Goal: Information Seeking & Learning: Learn about a topic

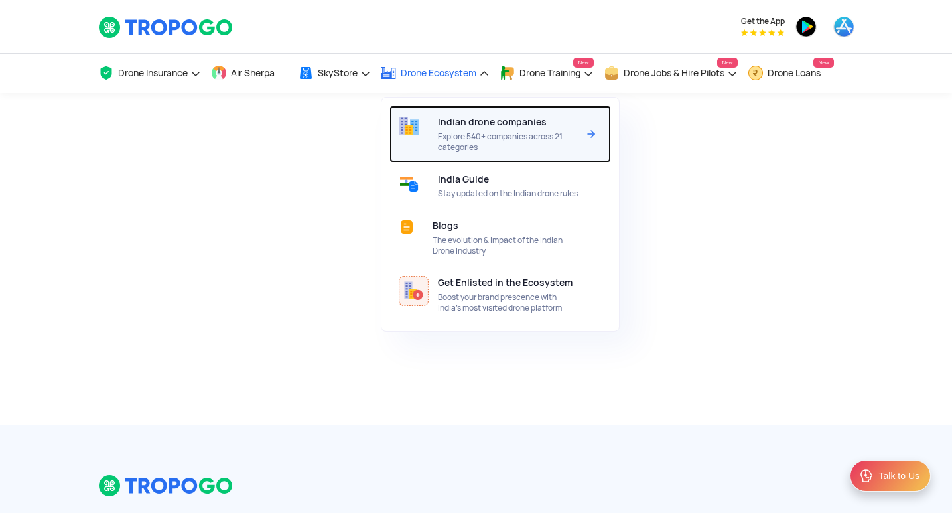
click at [470, 125] on span "Indian drone companies" at bounding box center [492, 122] width 109 height 11
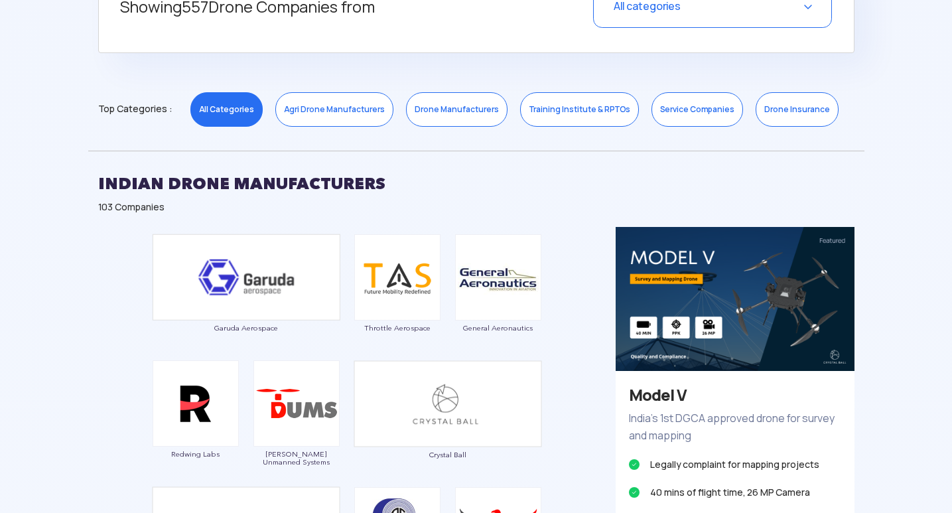
scroll to position [597, 0]
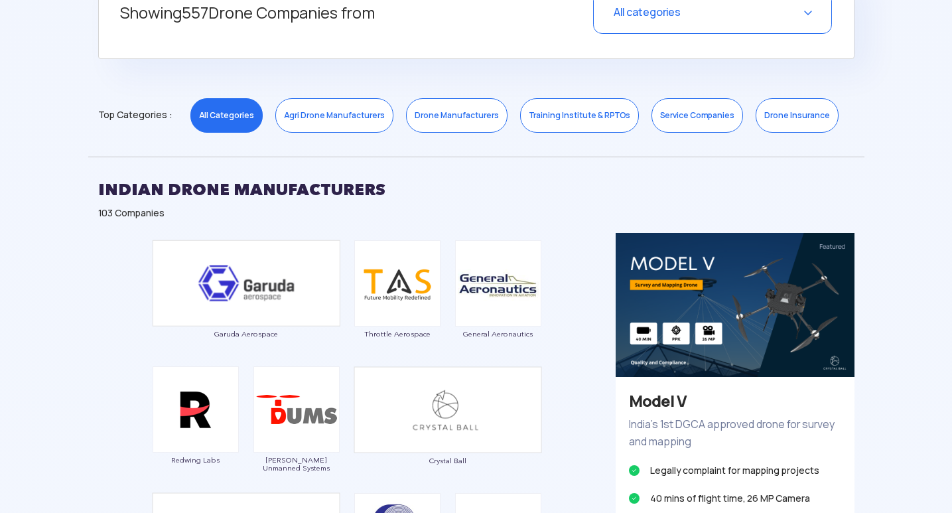
click at [681, 122] on link "Service Companies" at bounding box center [698, 115] width 92 height 35
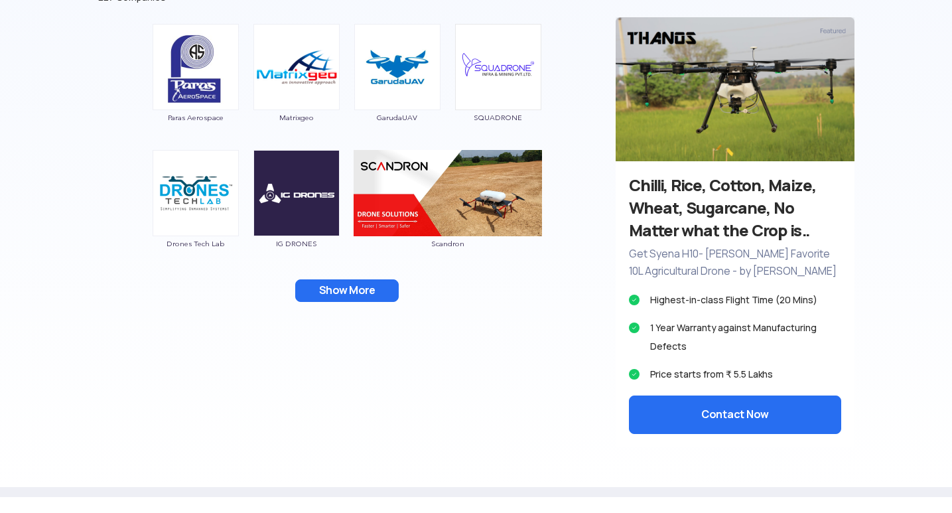
scroll to position [863, 0]
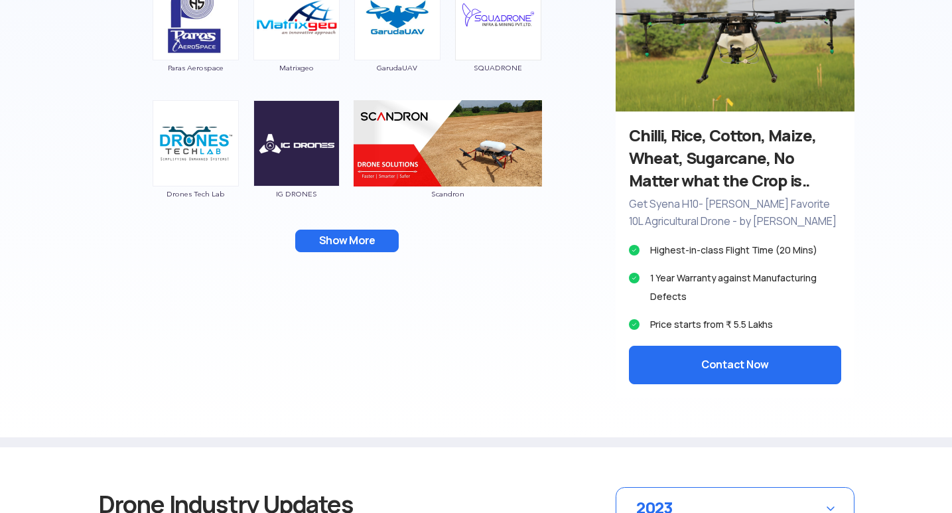
click at [344, 242] on button "Show More" at bounding box center [347, 241] width 104 height 23
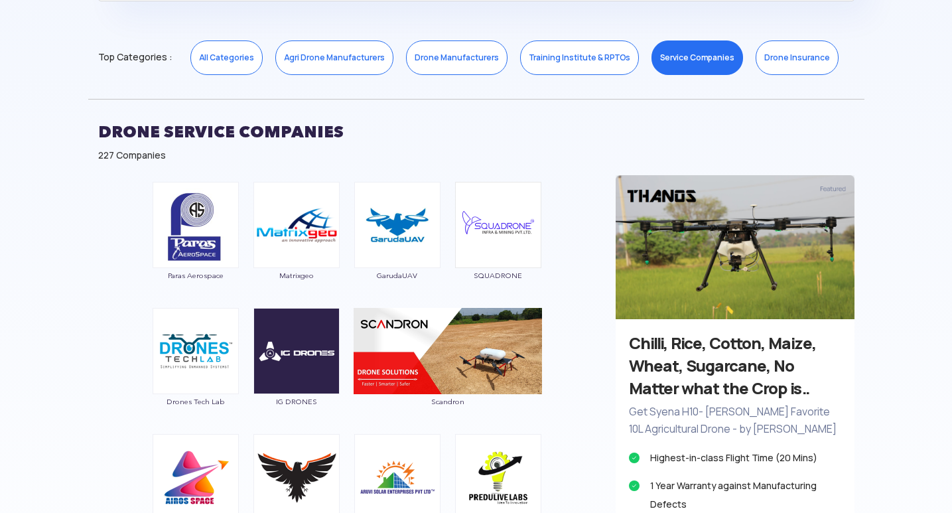
scroll to position [664, 0]
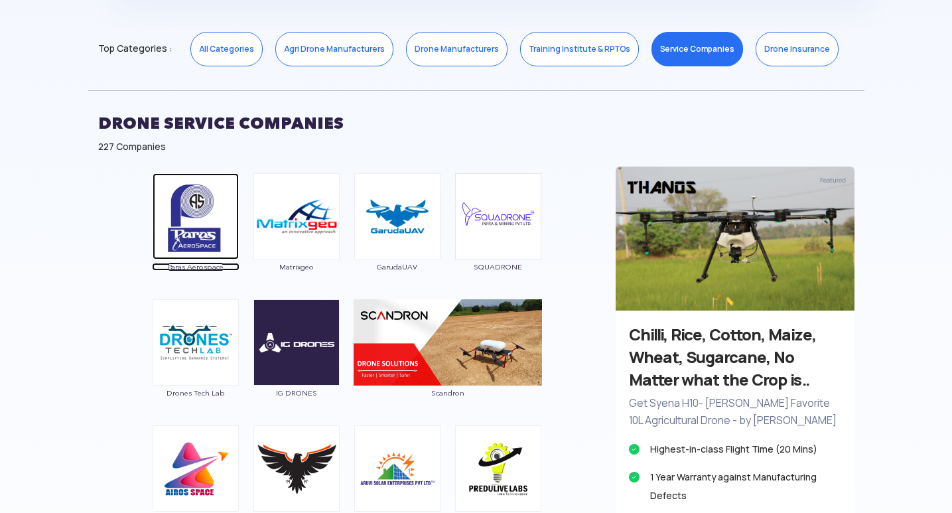
click at [202, 210] on img at bounding box center [196, 216] width 86 height 86
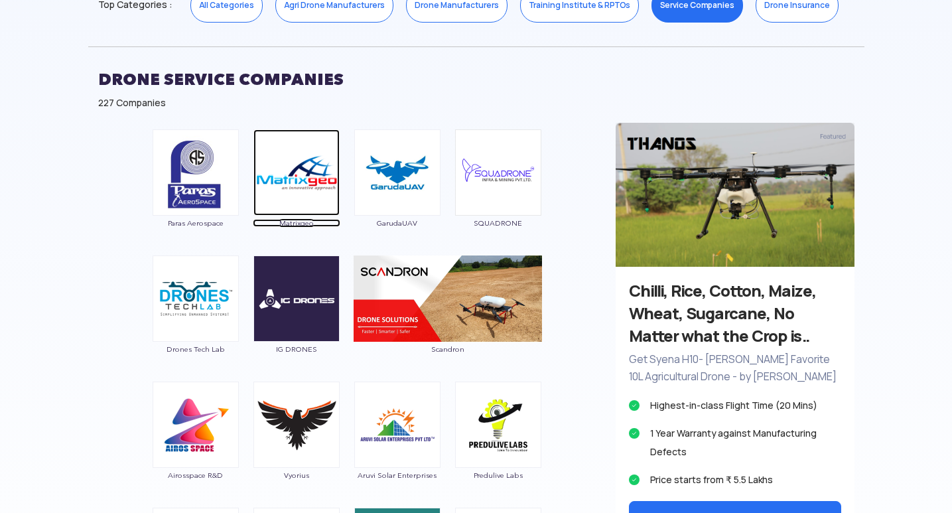
scroll to position [730, 0]
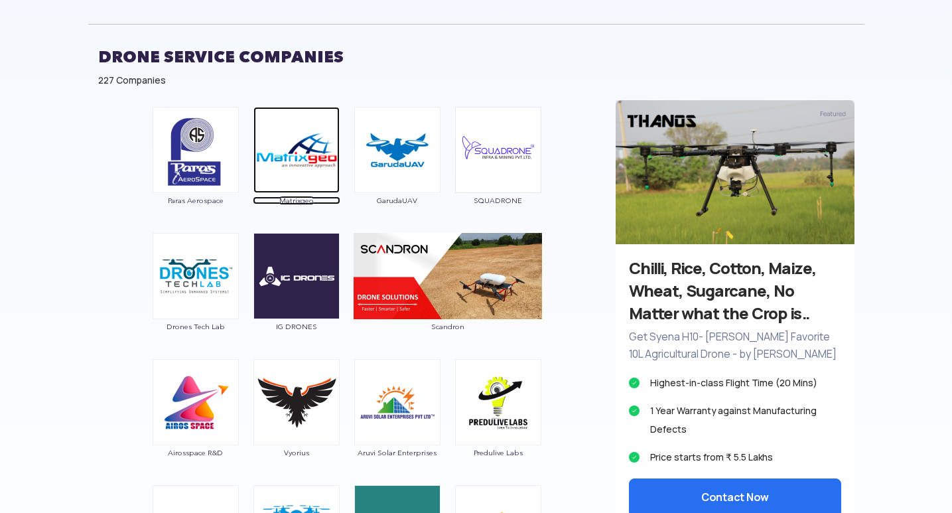
click at [288, 153] on img at bounding box center [296, 150] width 86 height 86
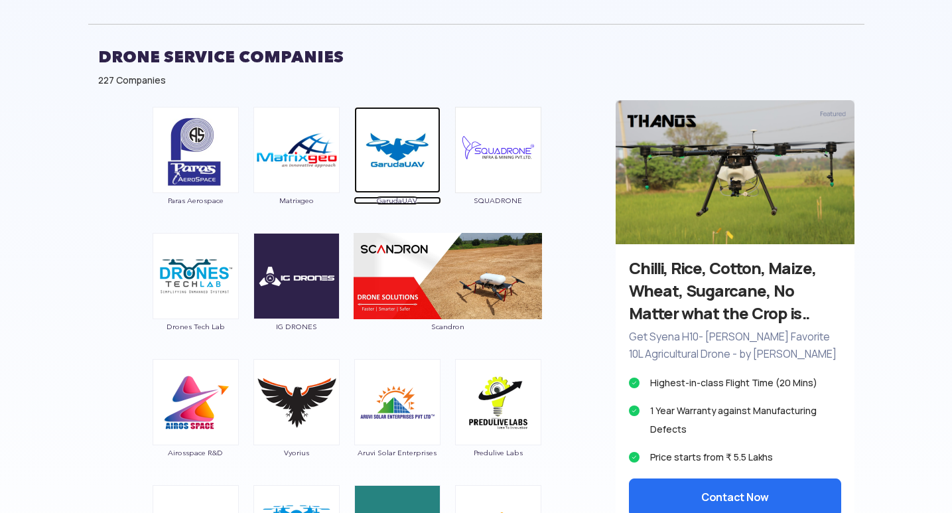
click at [400, 151] on img at bounding box center [397, 150] width 86 height 86
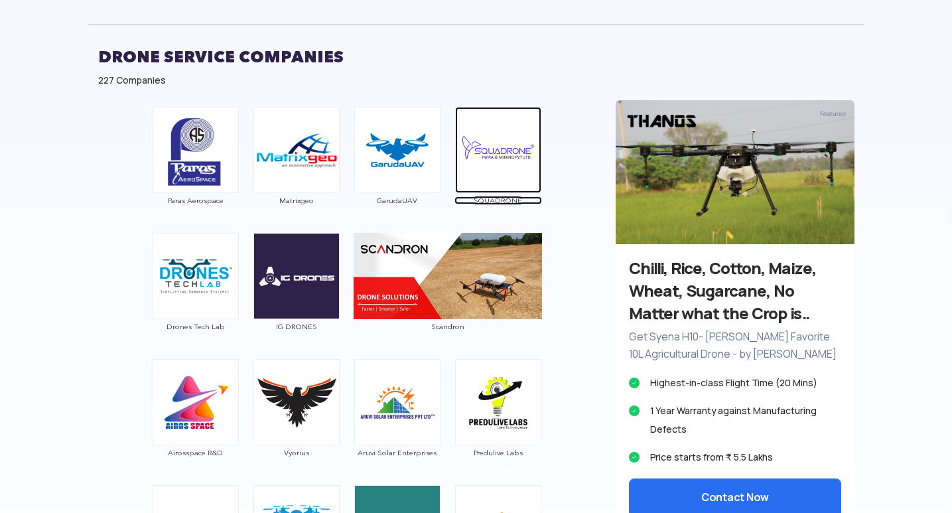
click at [503, 144] on img at bounding box center [498, 150] width 86 height 86
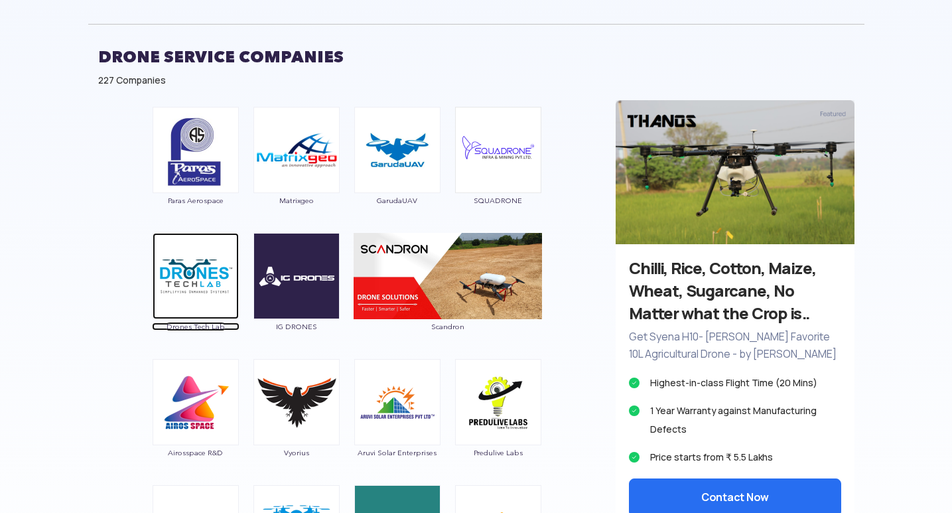
click at [201, 285] on img at bounding box center [196, 276] width 86 height 86
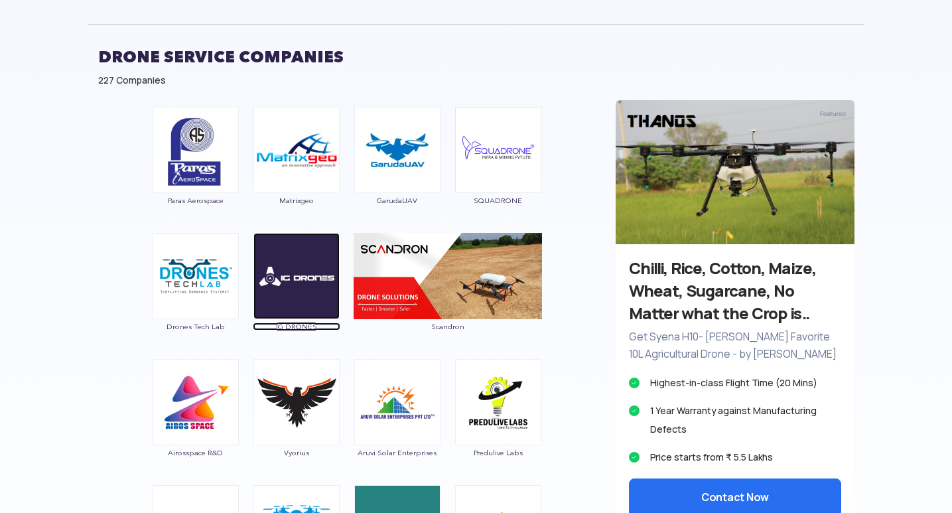
click at [283, 278] on img at bounding box center [296, 276] width 86 height 86
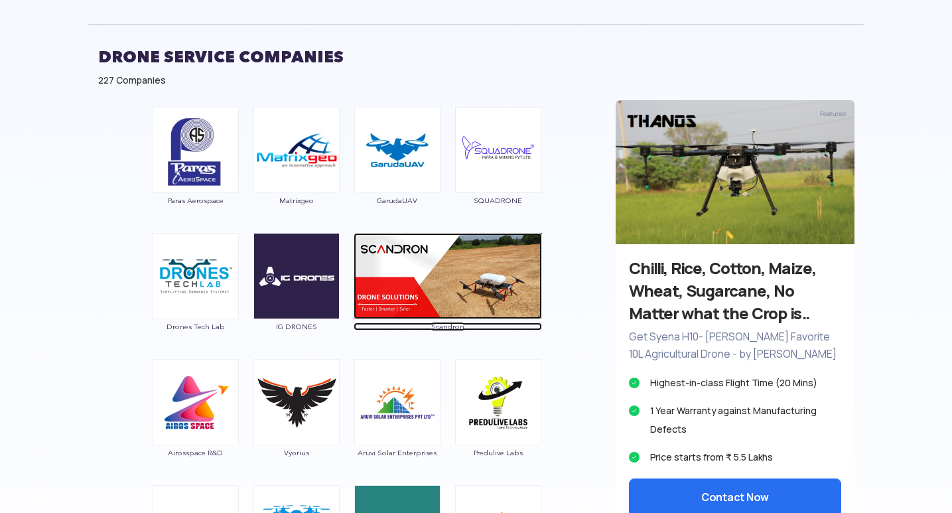
click at [399, 280] on img at bounding box center [448, 276] width 188 height 86
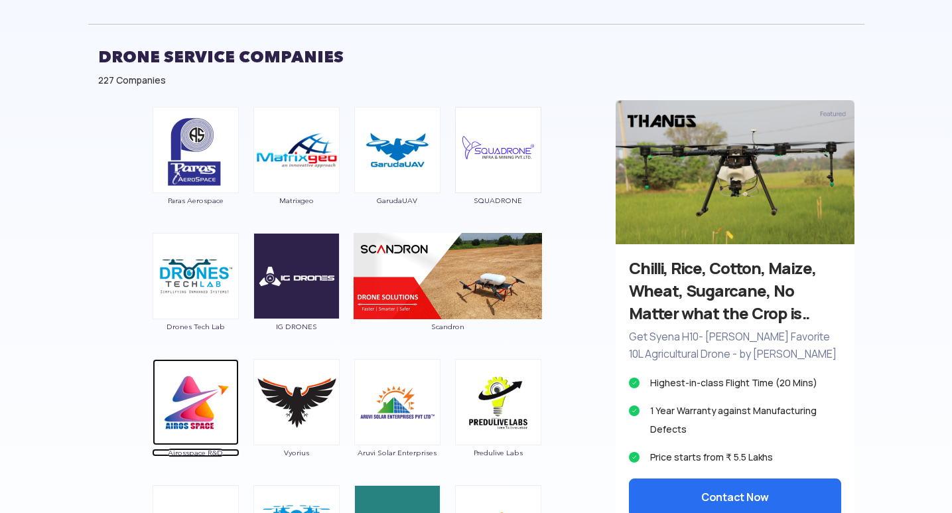
click at [178, 396] on img at bounding box center [196, 402] width 86 height 86
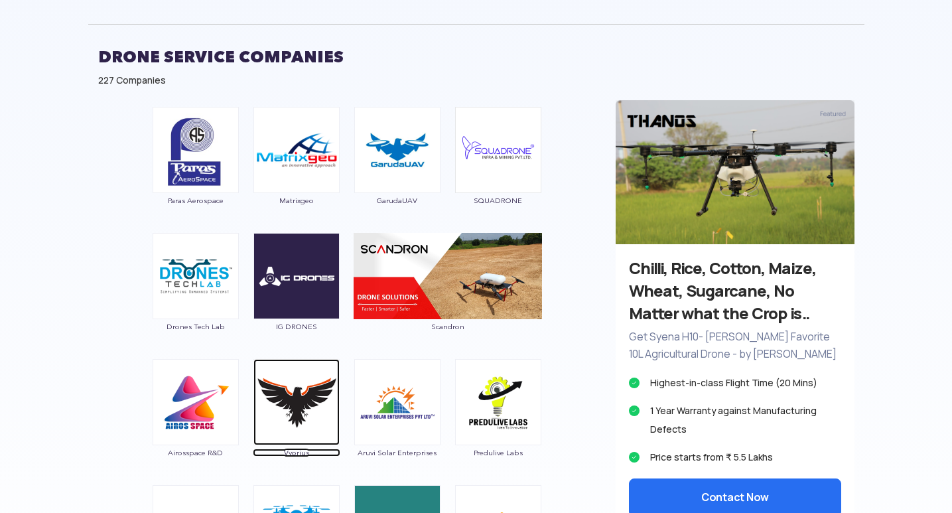
click at [294, 403] on img at bounding box center [296, 402] width 86 height 86
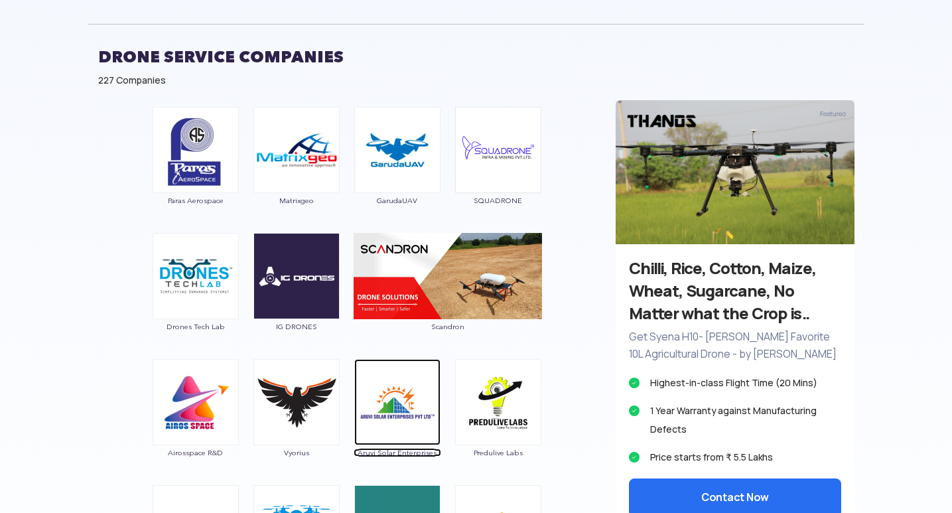
click at [394, 394] on img at bounding box center [397, 402] width 86 height 86
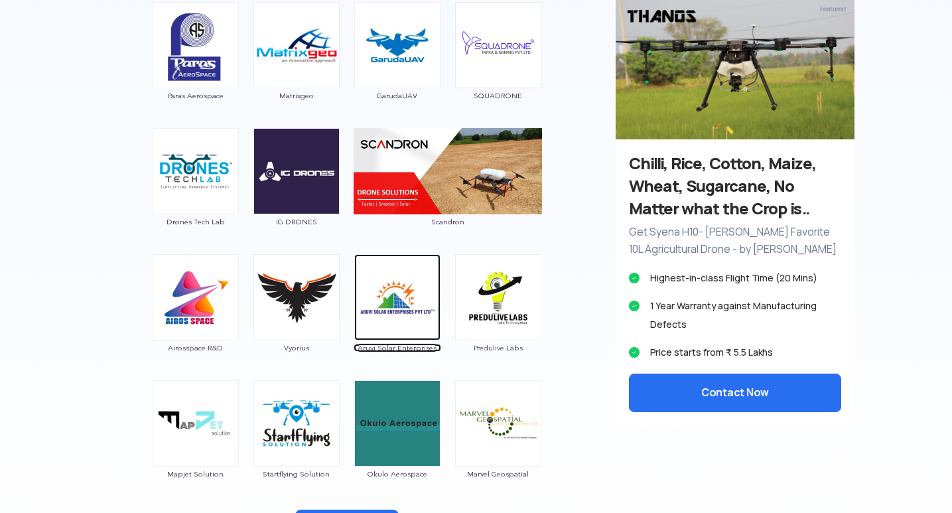
scroll to position [863, 0]
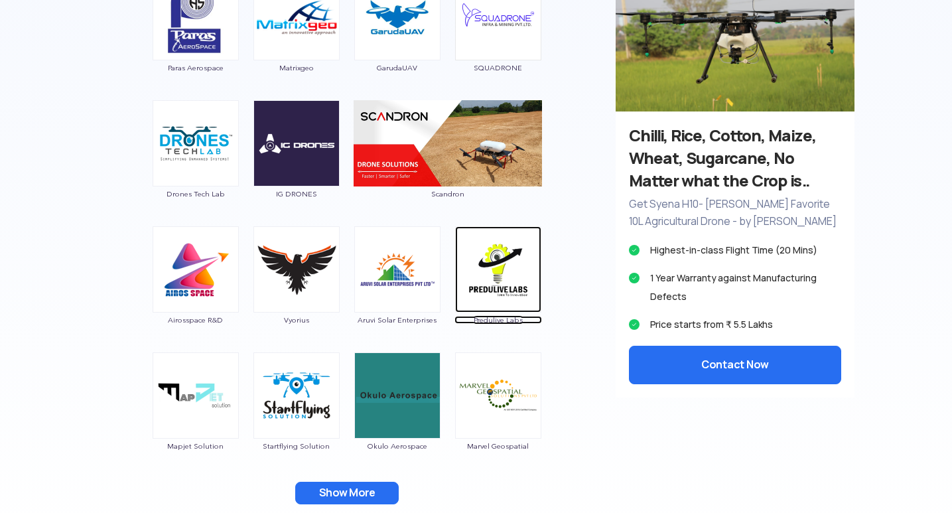
click at [498, 279] on img at bounding box center [498, 269] width 86 height 86
drag, startPoint x: 484, startPoint y: 314, endPoint x: 533, endPoint y: 324, distance: 50.7
click at [533, 324] on div "Predulive Labs" at bounding box center [499, 282] width 88 height 113
copy span "Predulive Labs"
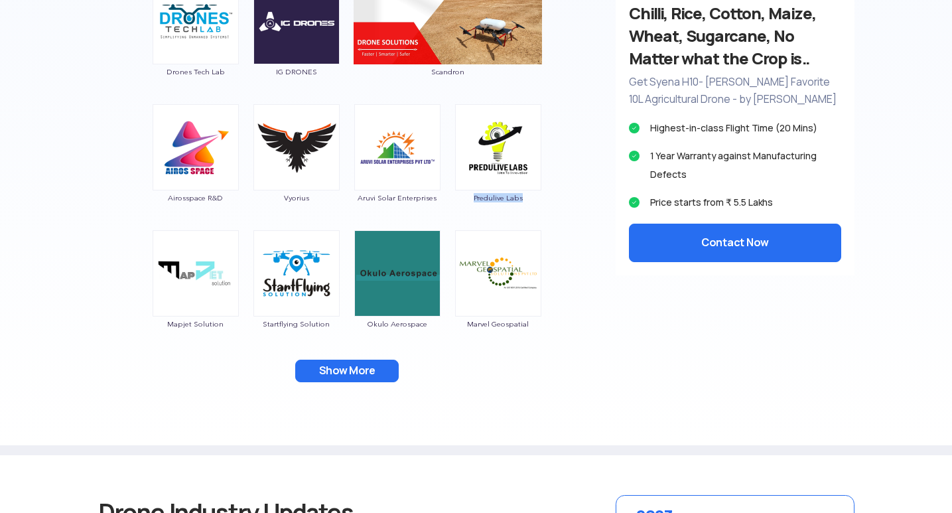
scroll to position [995, 0]
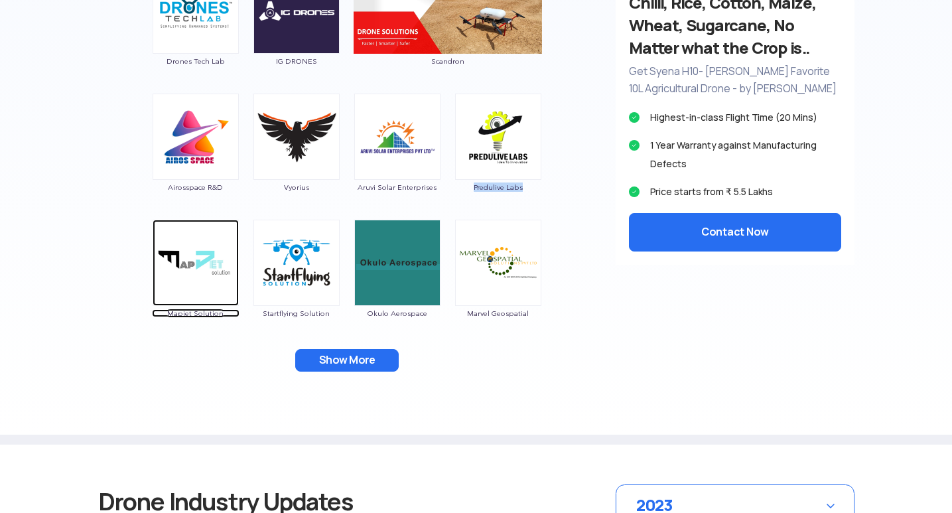
click at [187, 257] on img at bounding box center [196, 263] width 86 height 86
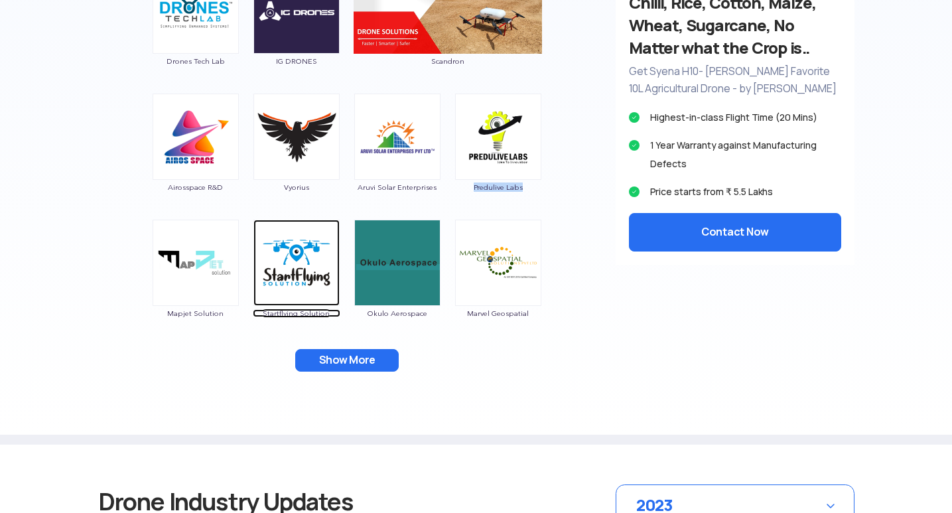
click at [295, 255] on img at bounding box center [296, 263] width 86 height 86
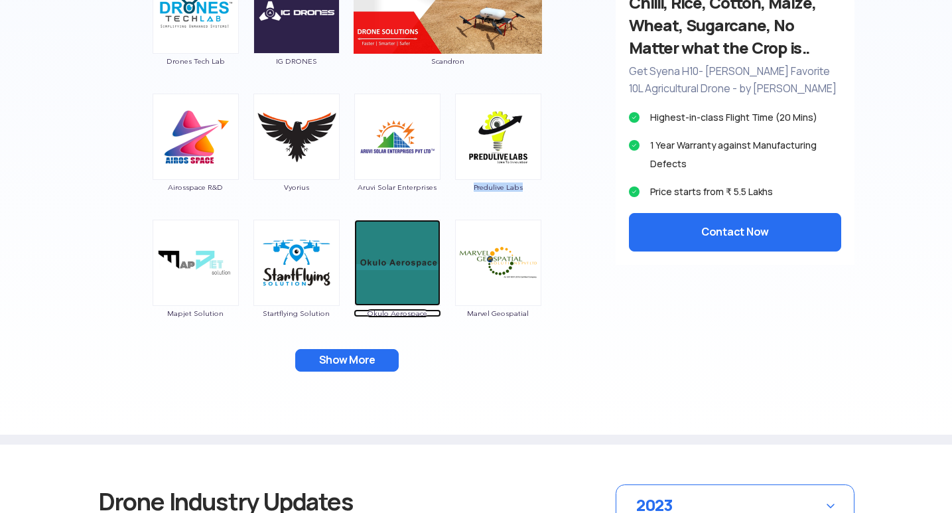
click at [376, 257] on img at bounding box center [397, 263] width 86 height 86
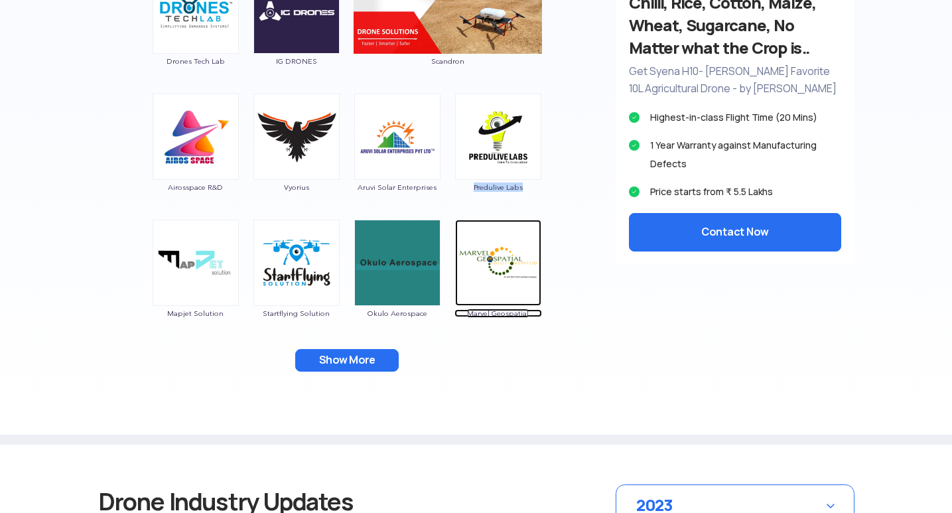
click at [498, 275] on img at bounding box center [498, 263] width 86 height 86
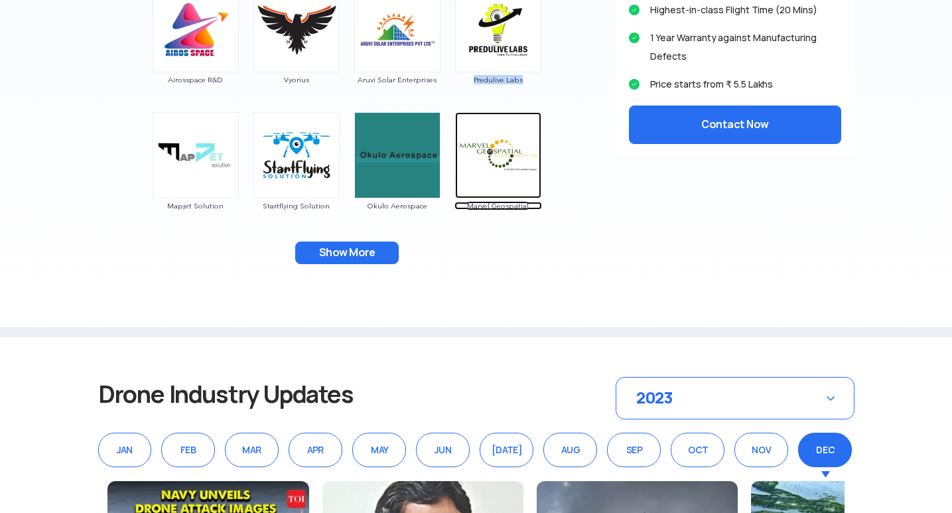
scroll to position [1128, 0]
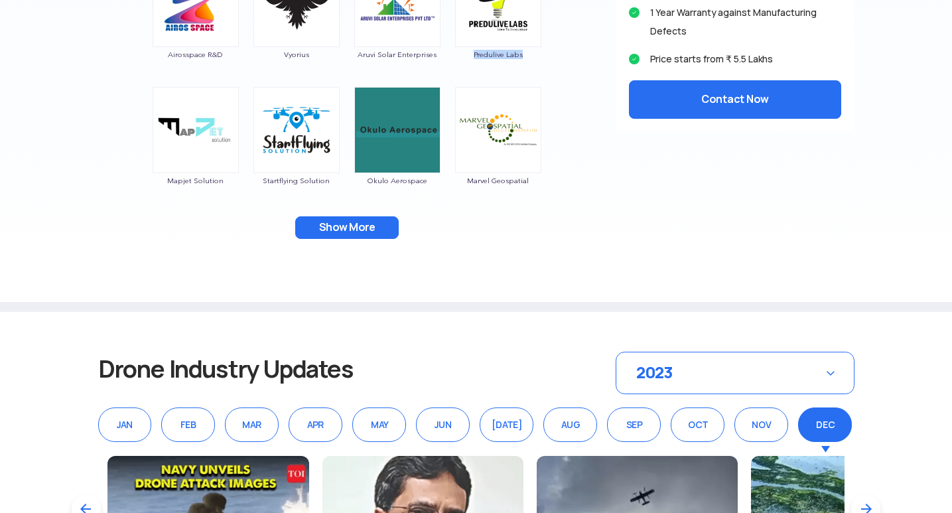
click at [355, 229] on button "Show More" at bounding box center [347, 227] width 104 height 23
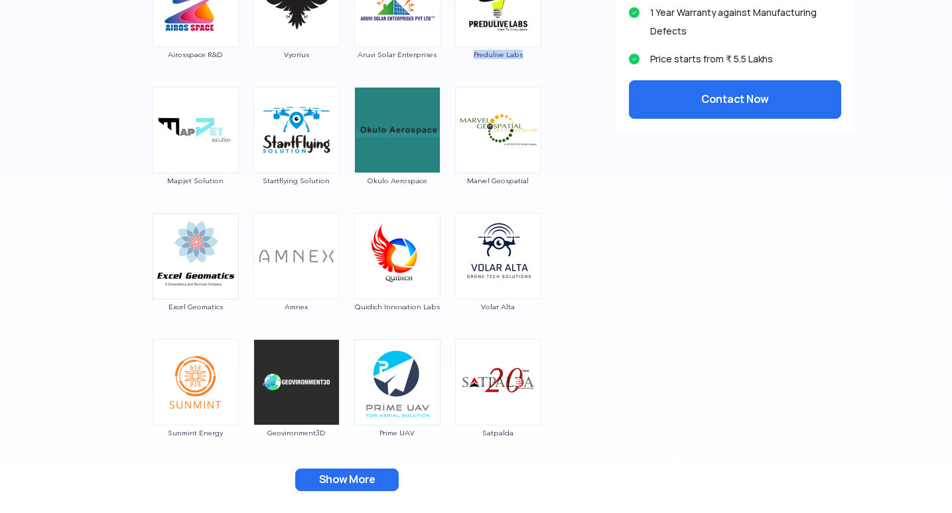
click at [198, 255] on img at bounding box center [196, 256] width 86 height 86
click at [169, 264] on img at bounding box center [196, 256] width 86 height 86
click at [172, 263] on img at bounding box center [196, 256] width 86 height 86
click at [197, 247] on img at bounding box center [196, 256] width 86 height 86
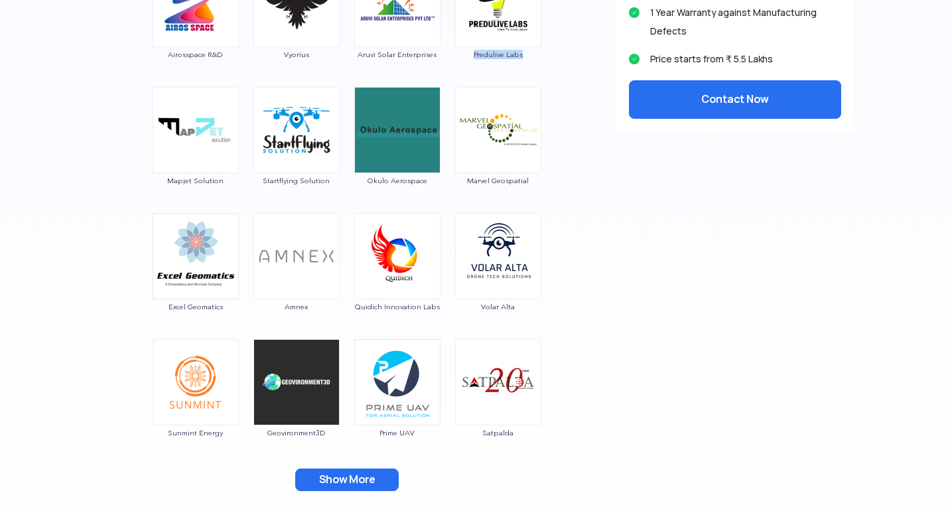
click at [197, 247] on img at bounding box center [196, 256] width 86 height 86
click at [197, 248] on img at bounding box center [196, 256] width 86 height 86
click at [299, 252] on img at bounding box center [296, 256] width 86 height 86
click at [384, 257] on img at bounding box center [397, 256] width 86 height 86
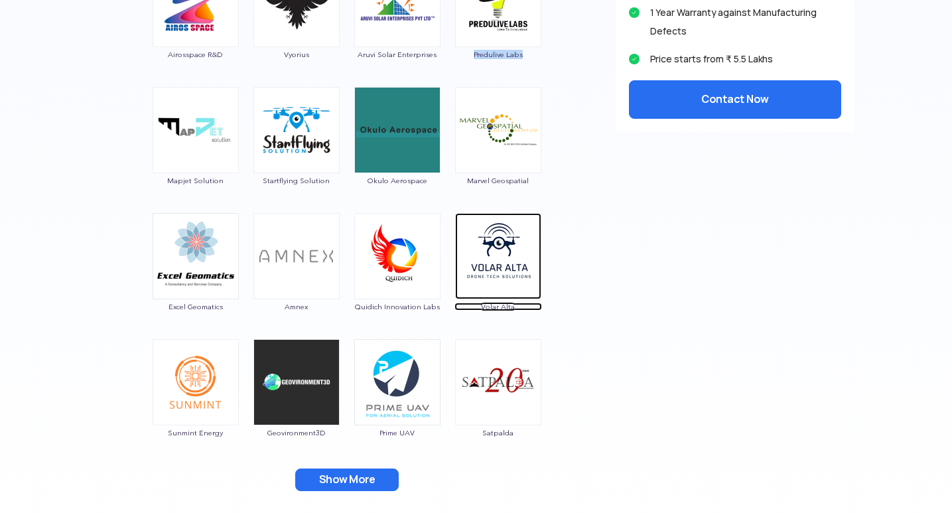
click at [502, 258] on img at bounding box center [498, 256] width 86 height 86
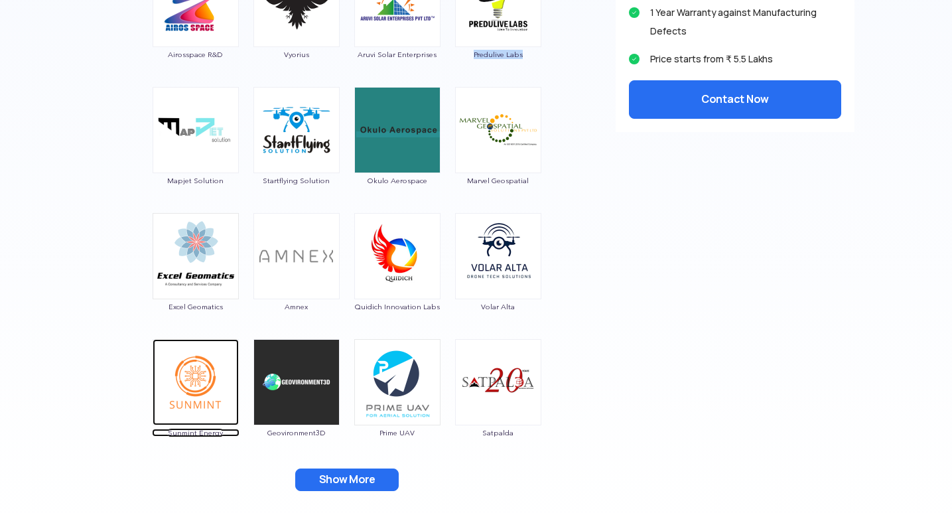
click at [194, 401] on img at bounding box center [196, 382] width 86 height 86
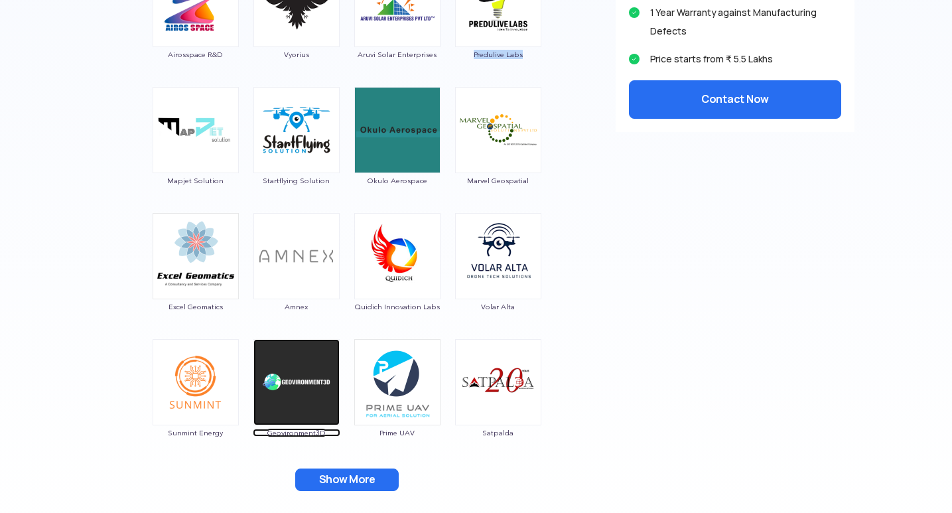
click at [275, 382] on img at bounding box center [296, 382] width 86 height 86
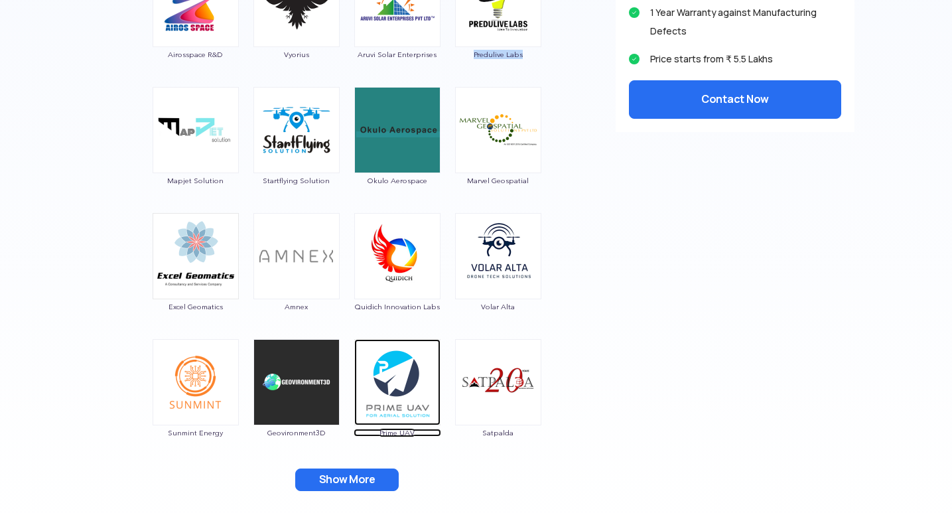
click at [394, 376] on img at bounding box center [397, 382] width 86 height 86
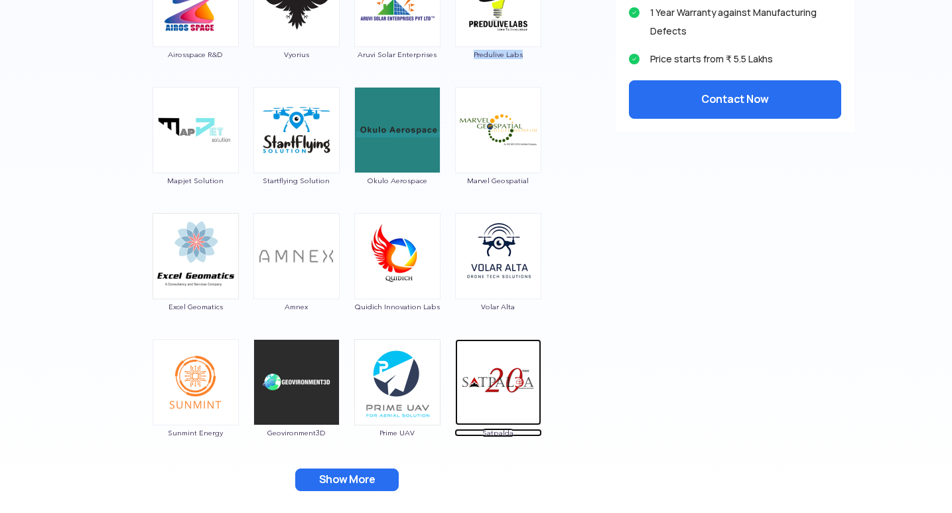
click at [496, 382] on img at bounding box center [498, 382] width 86 height 86
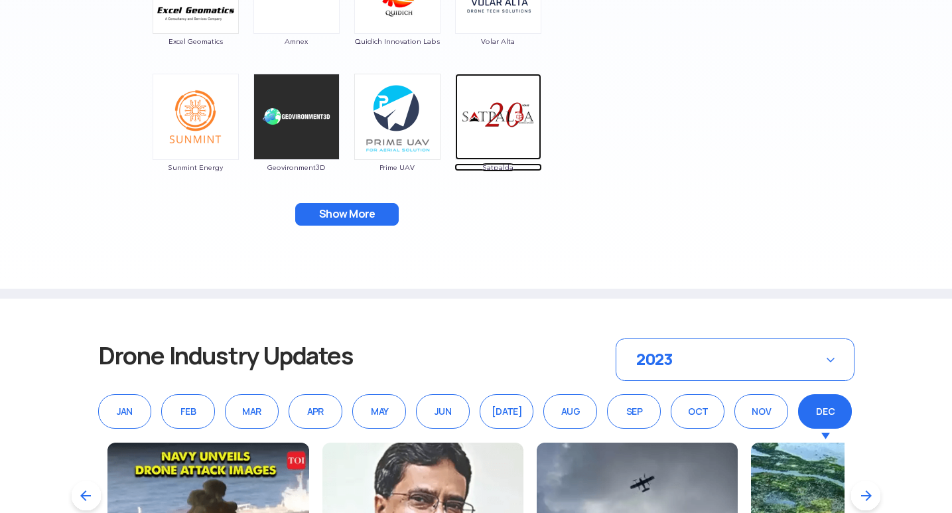
scroll to position [1327, 0]
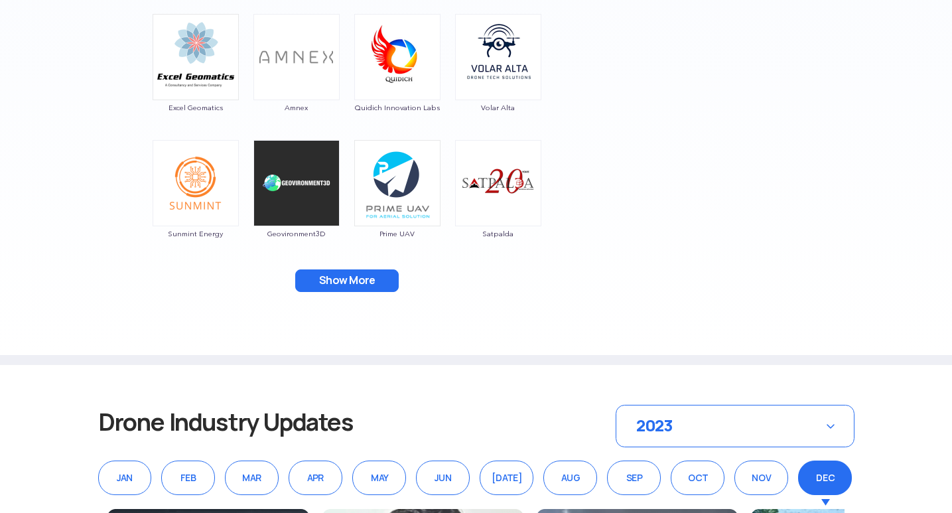
click at [344, 283] on button "Show More" at bounding box center [347, 280] width 104 height 23
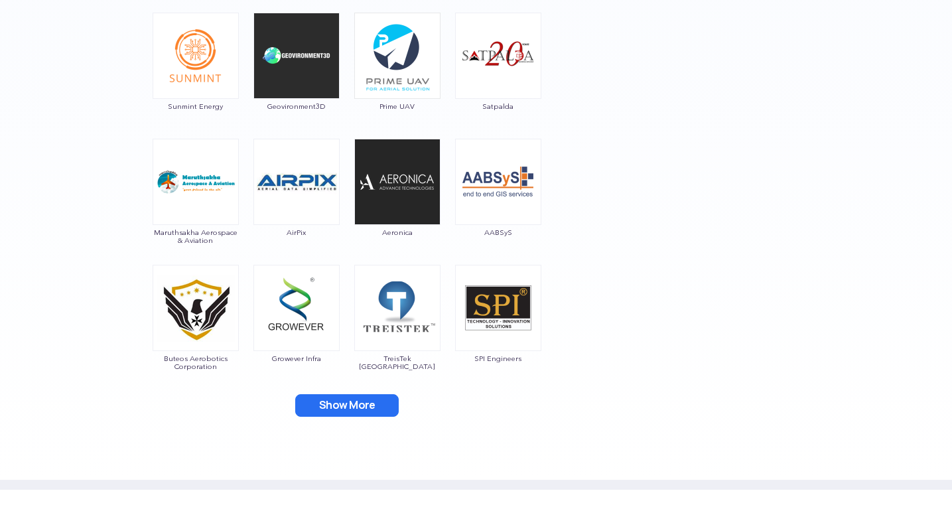
scroll to position [1460, 0]
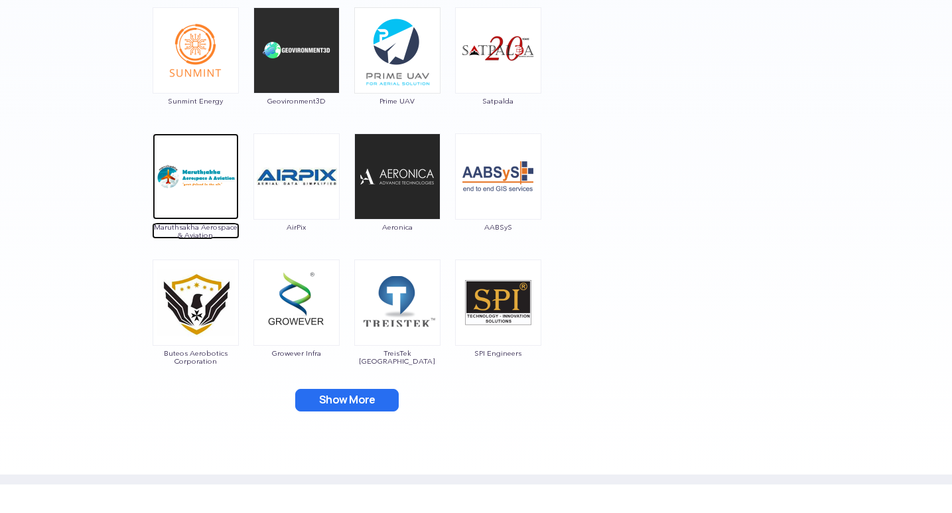
click at [184, 155] on img at bounding box center [196, 176] width 86 height 86
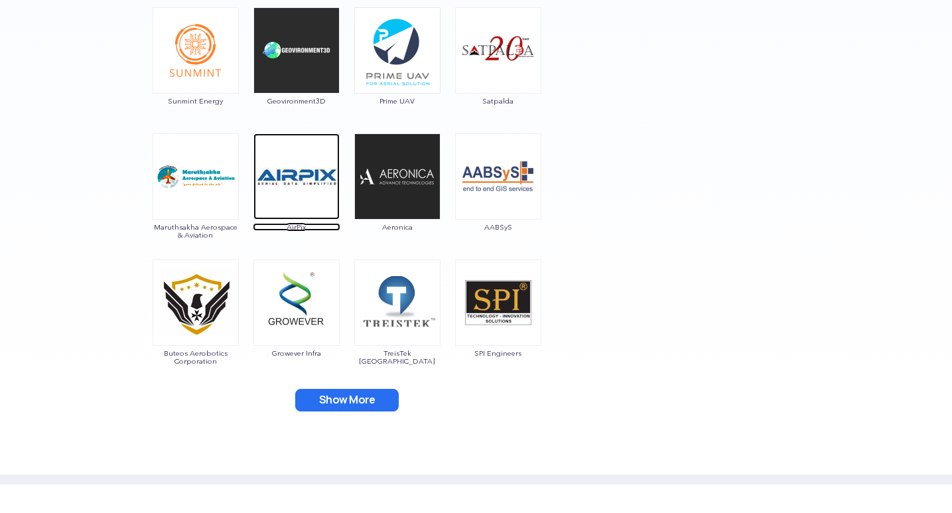
click at [281, 174] on img at bounding box center [296, 176] width 86 height 86
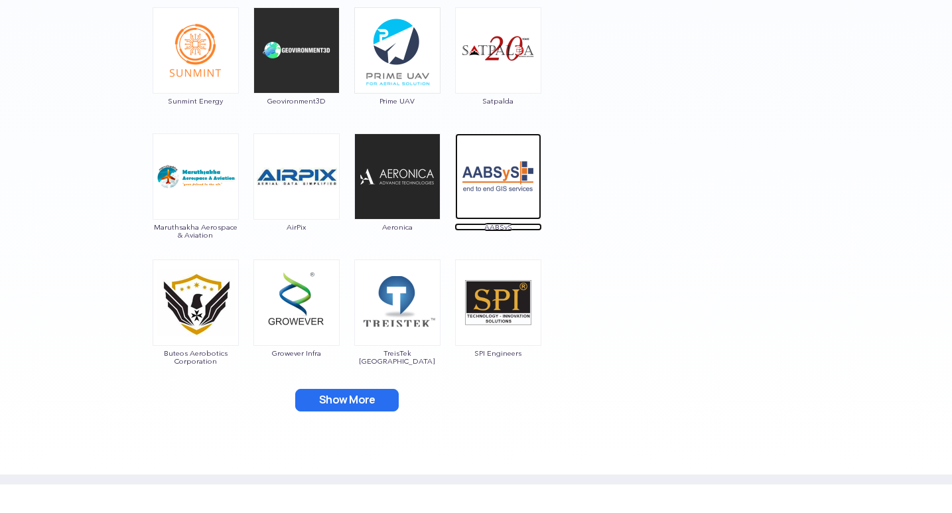
click at [500, 190] on img at bounding box center [498, 176] width 86 height 86
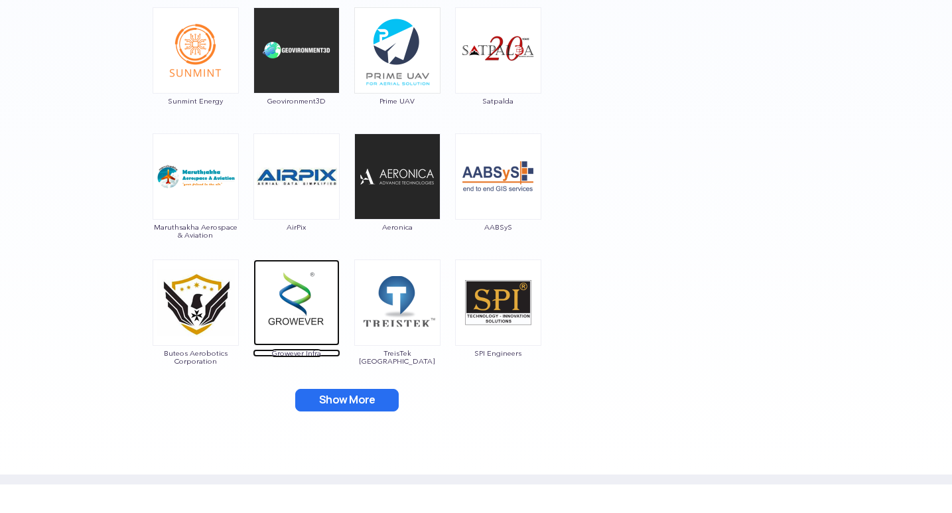
click at [283, 297] on img at bounding box center [296, 302] width 86 height 86
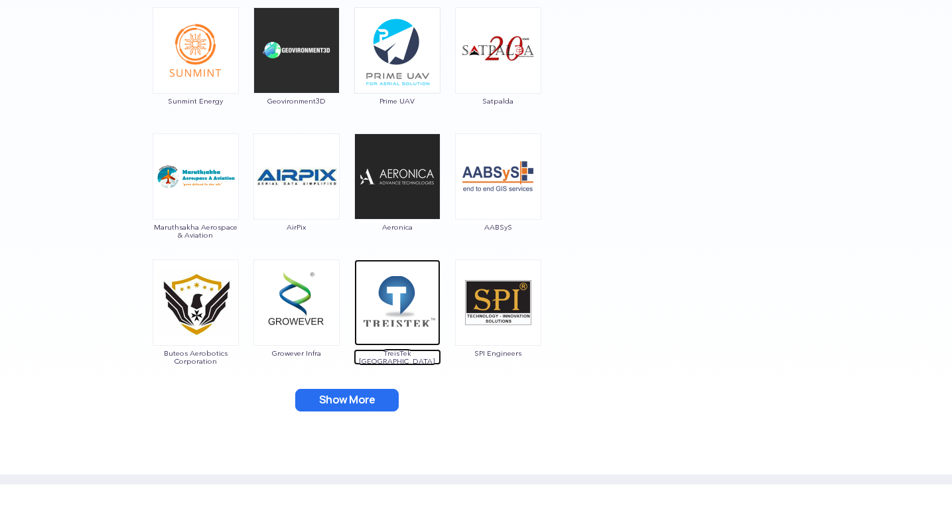
click at [380, 311] on img at bounding box center [397, 302] width 86 height 86
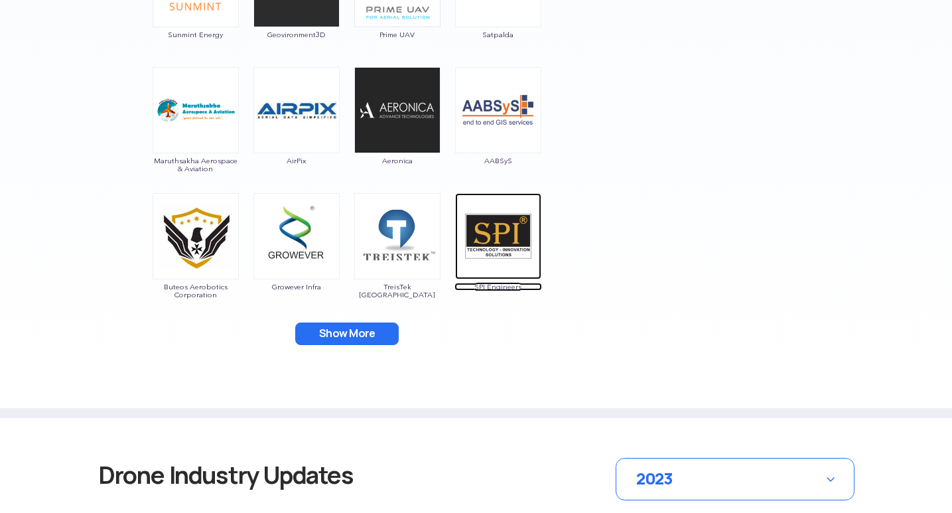
click at [511, 225] on img at bounding box center [498, 236] width 86 height 86
click at [367, 334] on button "Show More" at bounding box center [347, 333] width 104 height 23
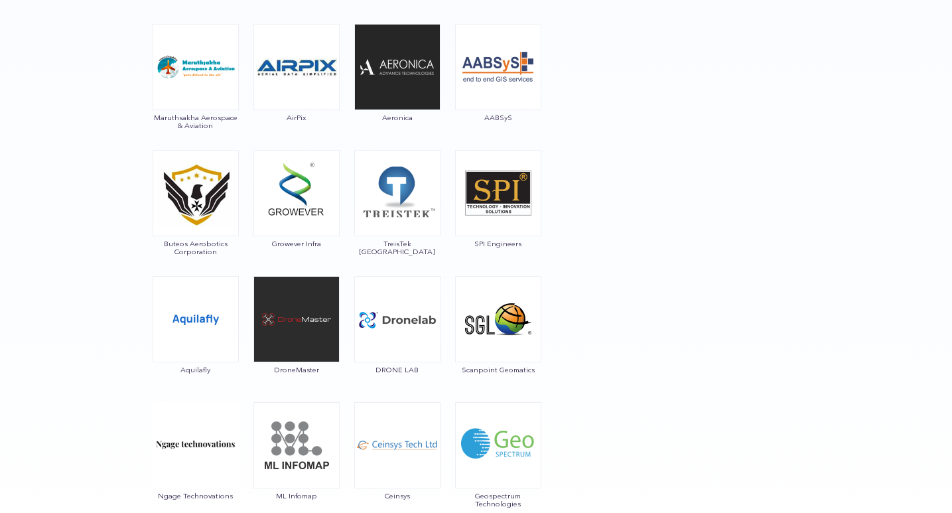
scroll to position [1592, 0]
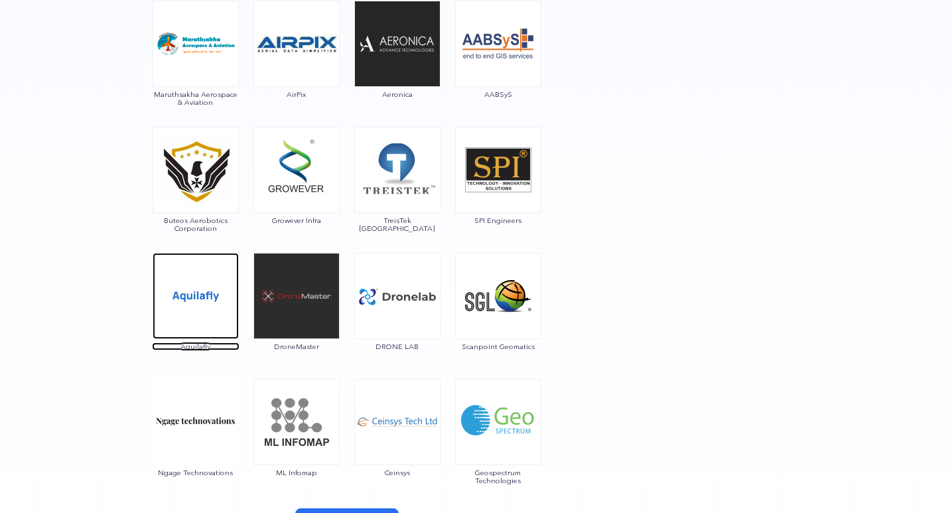
click at [202, 307] on img at bounding box center [196, 296] width 86 height 86
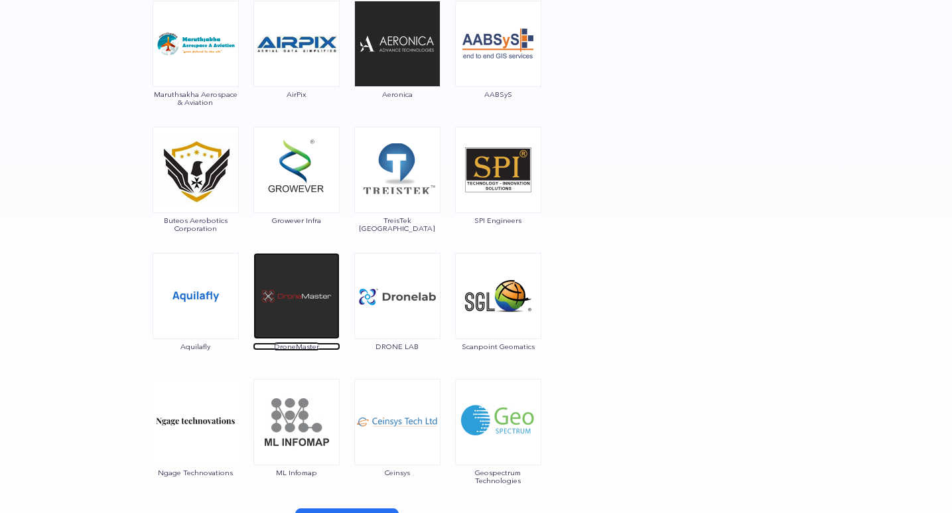
click at [308, 287] on img at bounding box center [296, 296] width 86 height 86
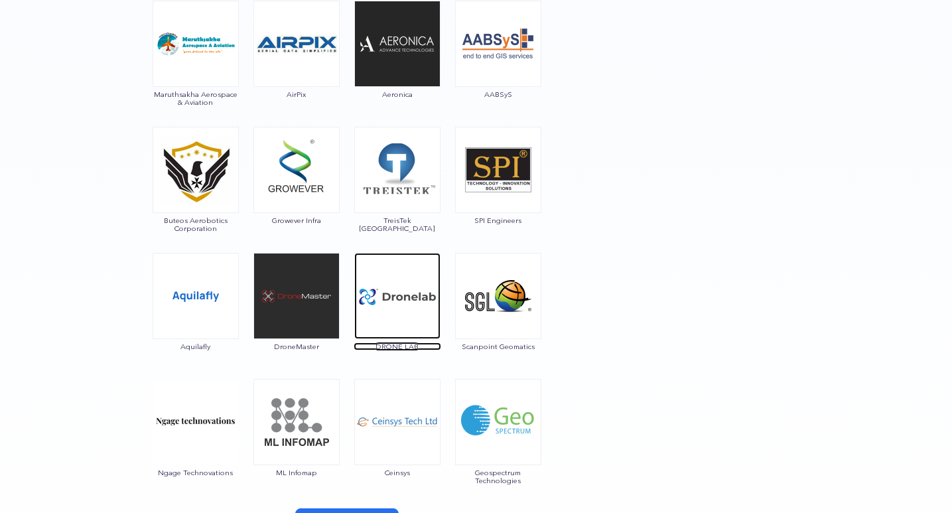
click at [411, 301] on img at bounding box center [397, 296] width 86 height 86
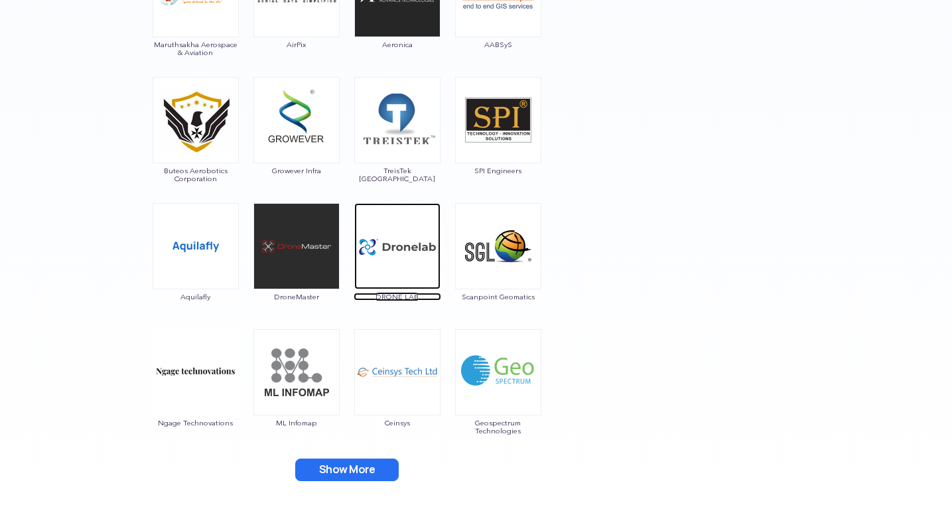
scroll to position [1725, 0]
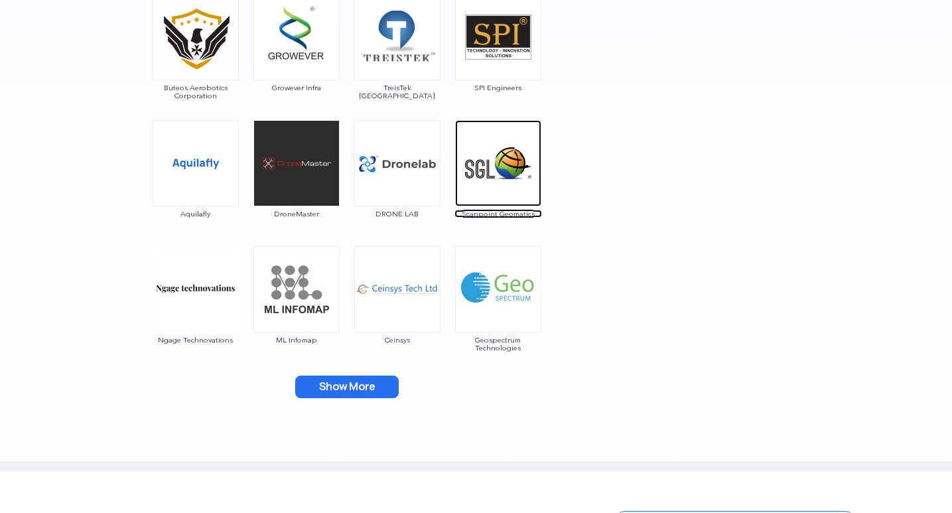
click at [511, 179] on img at bounding box center [498, 163] width 86 height 86
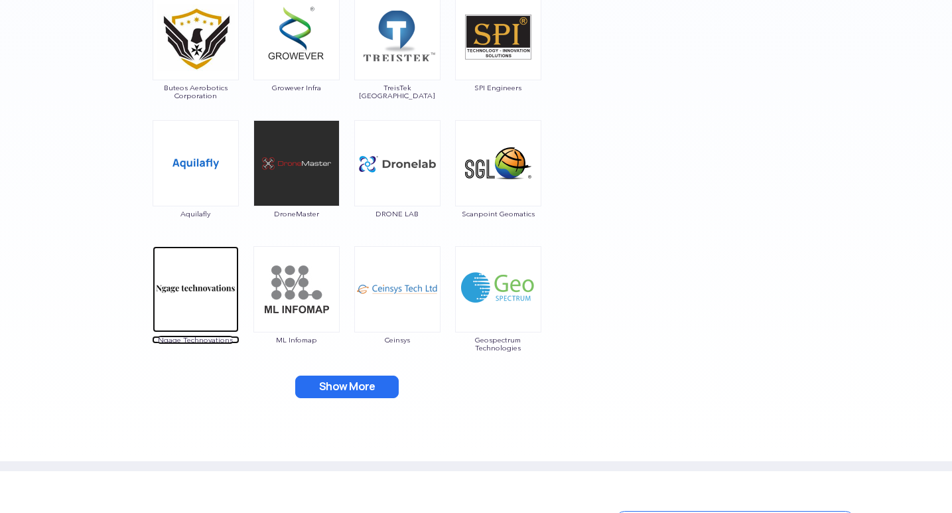
click at [202, 315] on img at bounding box center [196, 289] width 86 height 86
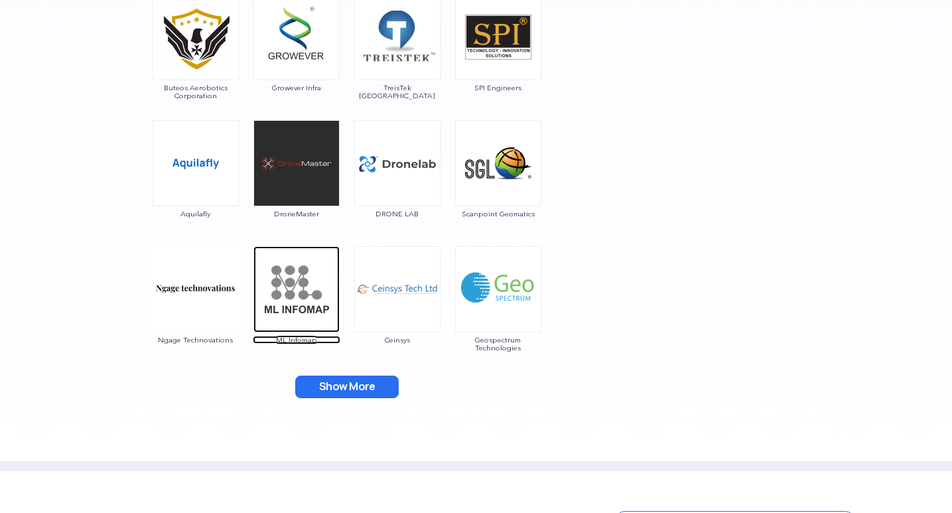
click at [287, 295] on img at bounding box center [296, 289] width 86 height 86
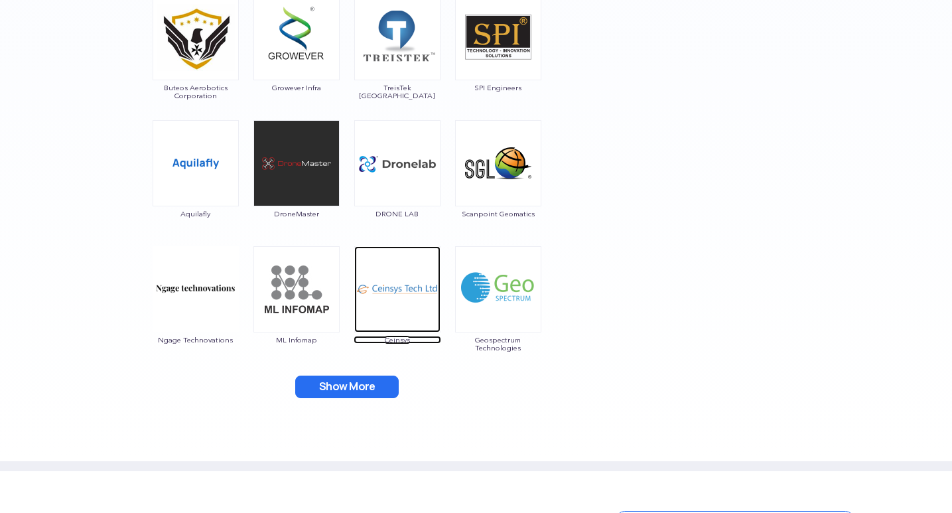
click at [395, 295] on img at bounding box center [397, 289] width 86 height 86
click at [395, 280] on img at bounding box center [397, 289] width 86 height 86
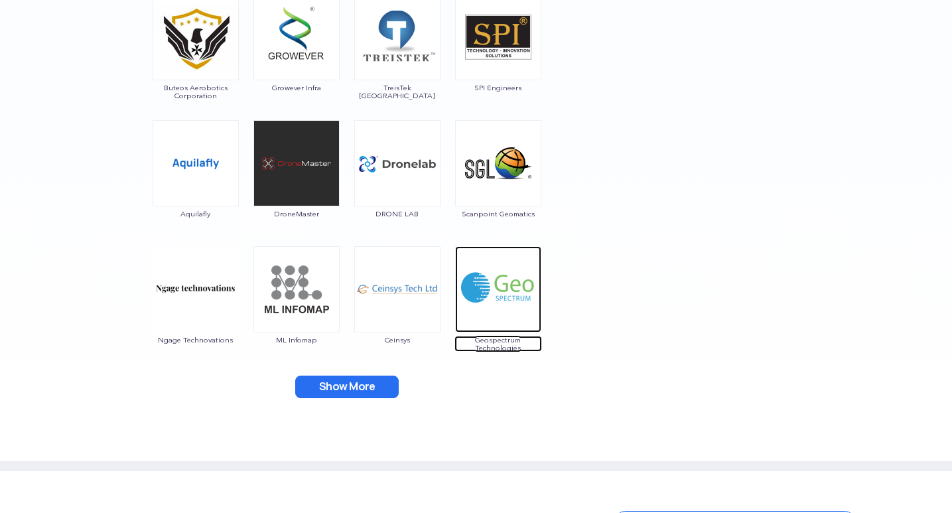
click at [496, 305] on img at bounding box center [498, 289] width 86 height 86
click at [367, 386] on button "Show More" at bounding box center [347, 387] width 104 height 23
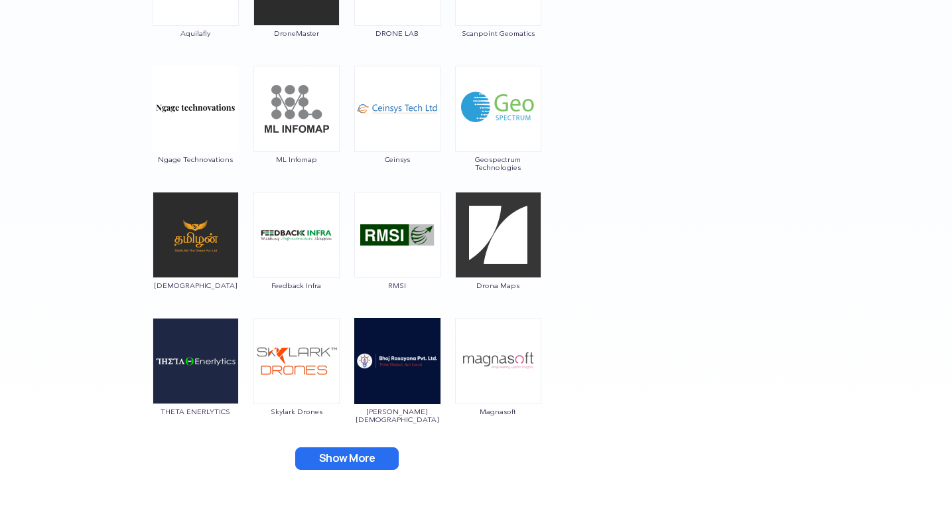
scroll to position [1924, 0]
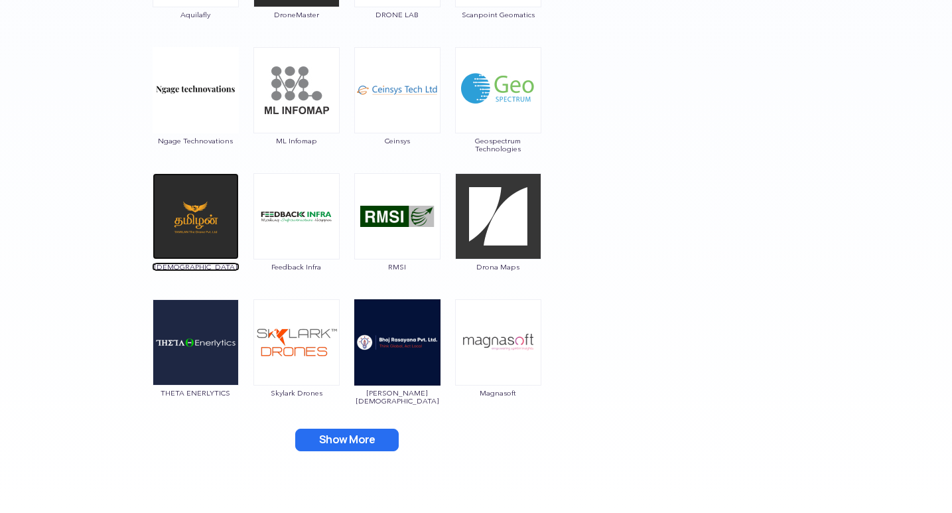
click at [195, 220] on img at bounding box center [196, 216] width 86 height 86
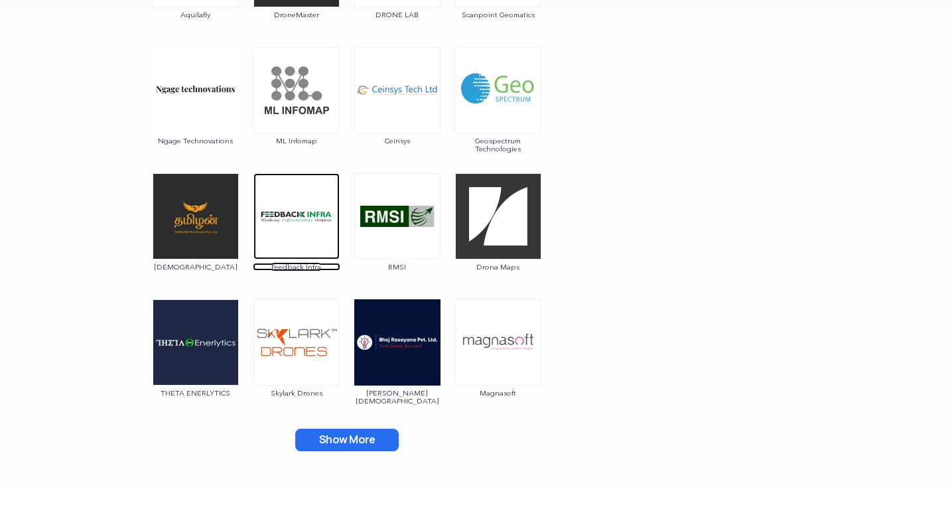
click at [311, 238] on img at bounding box center [296, 216] width 86 height 86
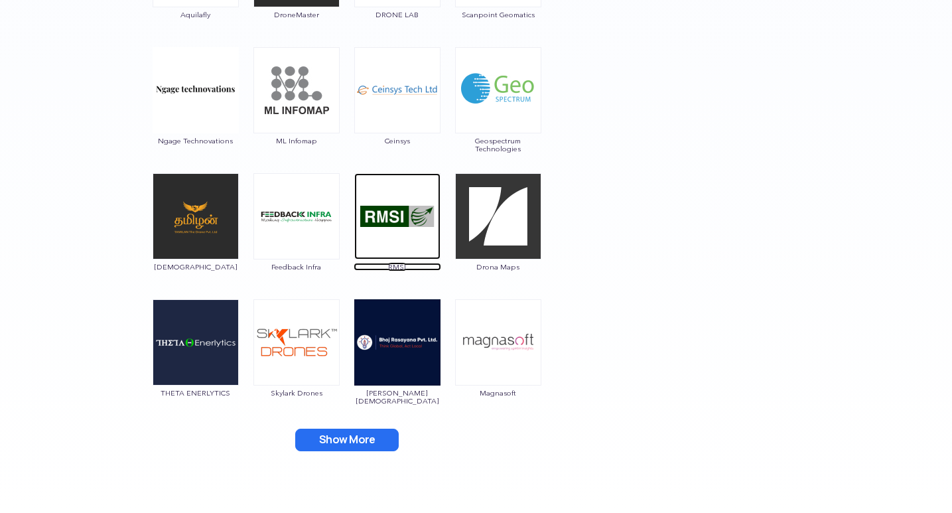
click at [395, 229] on img at bounding box center [397, 216] width 86 height 86
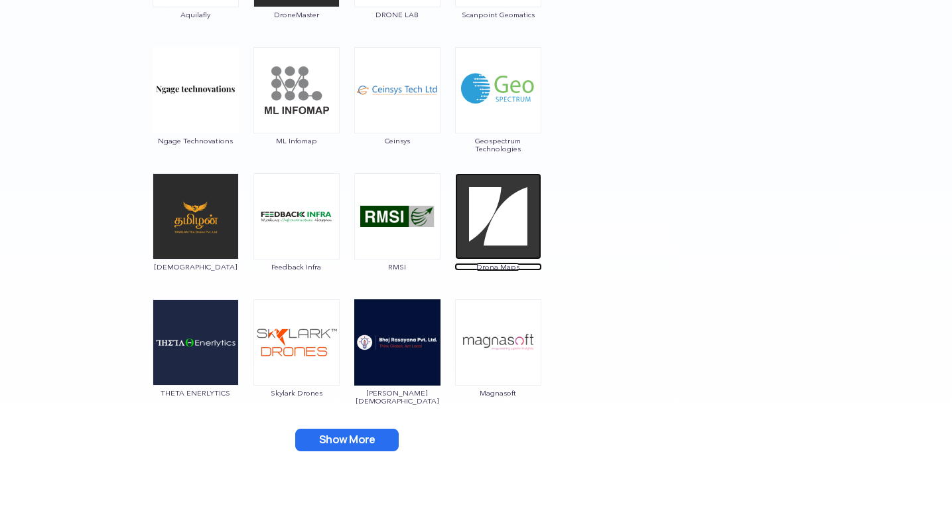
click at [504, 226] on img at bounding box center [498, 216] width 86 height 86
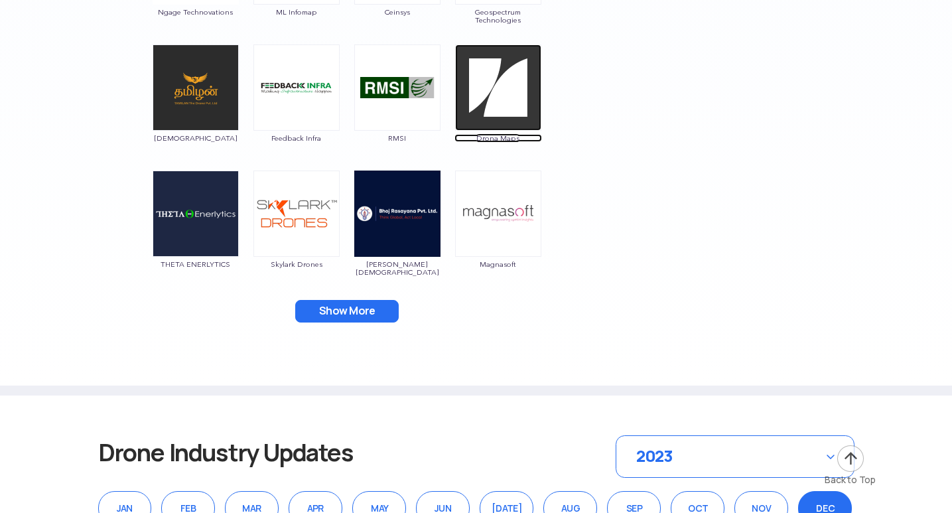
scroll to position [2057, 0]
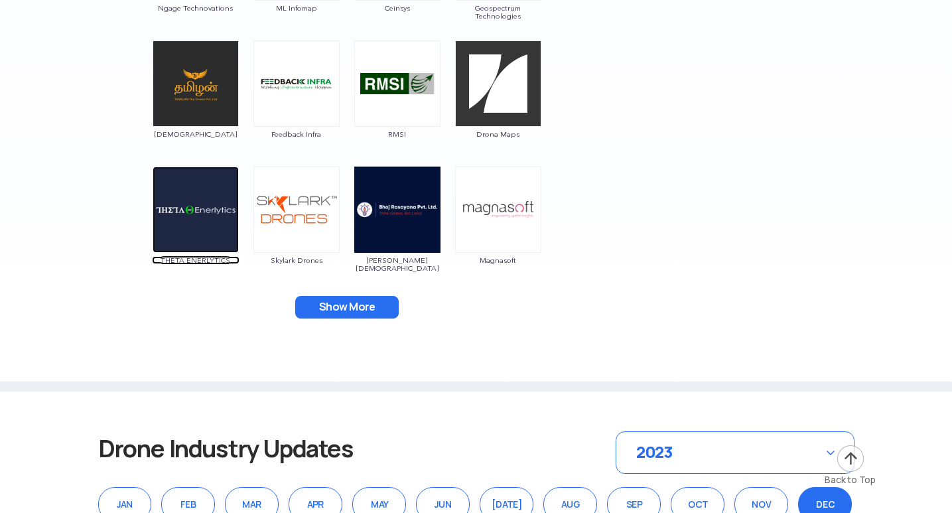
click at [177, 229] on img at bounding box center [196, 210] width 86 height 86
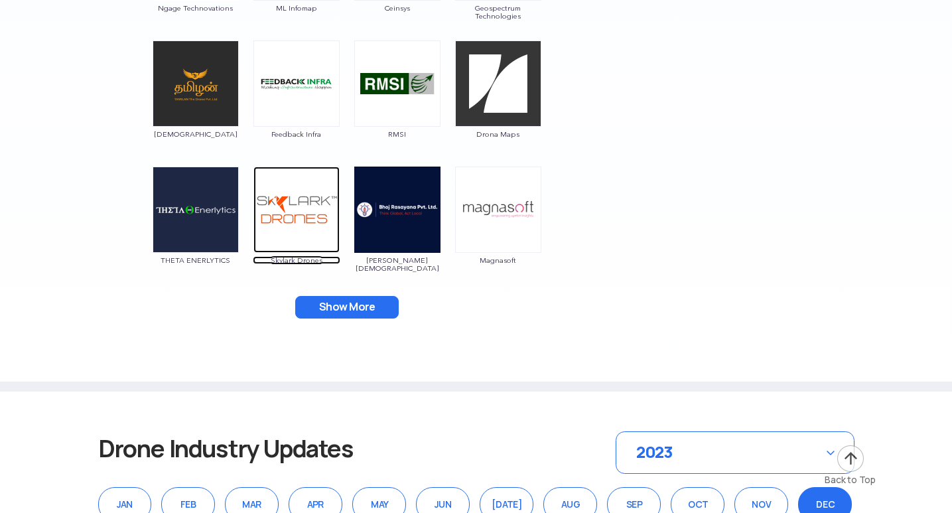
click at [293, 223] on img at bounding box center [296, 210] width 86 height 86
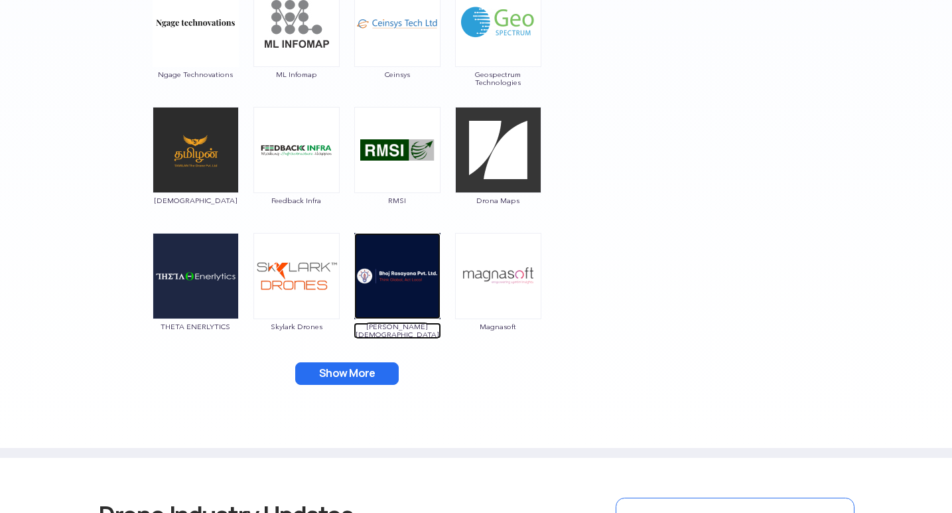
click at [407, 275] on img at bounding box center [397, 276] width 86 height 86
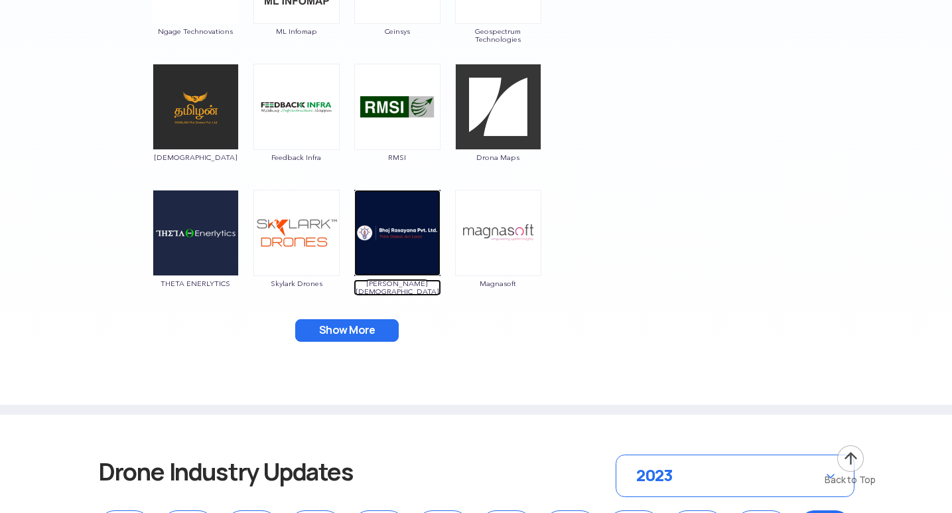
scroll to position [2057, 0]
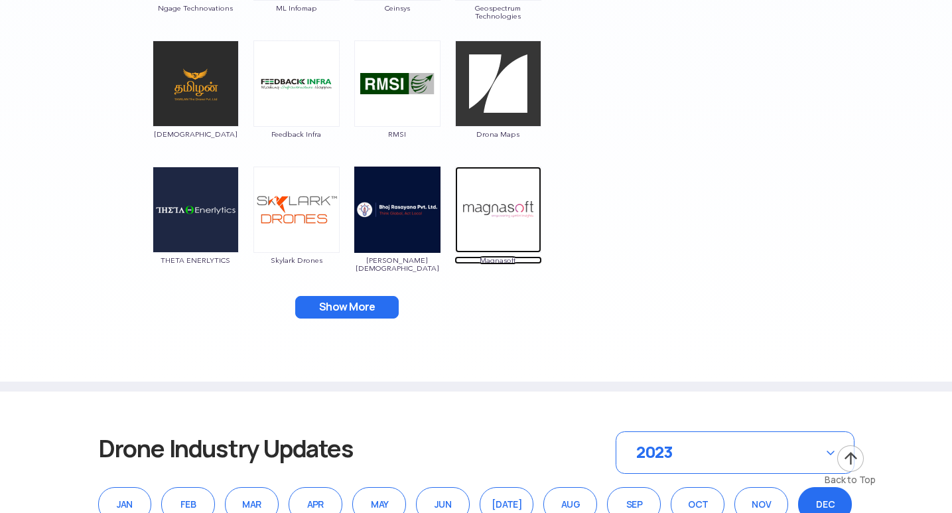
click at [496, 234] on img at bounding box center [498, 210] width 86 height 86
click at [513, 226] on img at bounding box center [498, 210] width 86 height 86
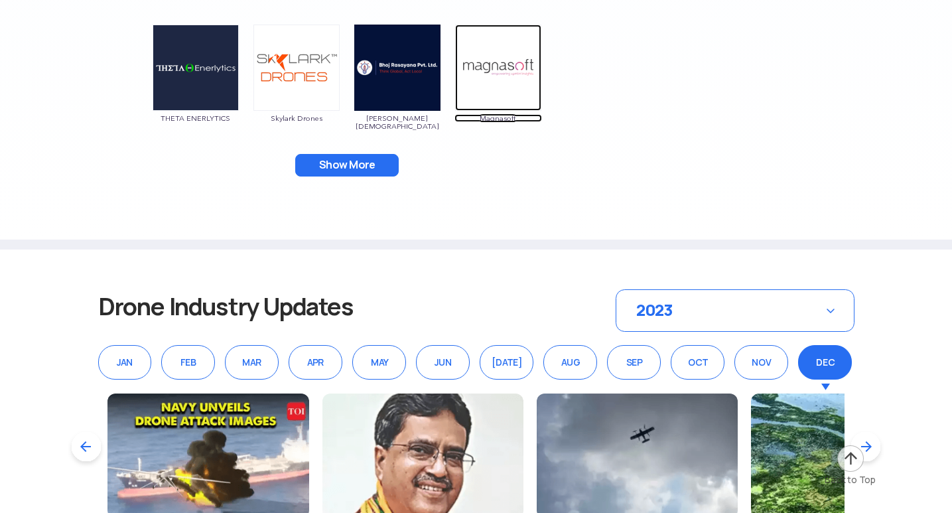
scroll to position [2190, 0]
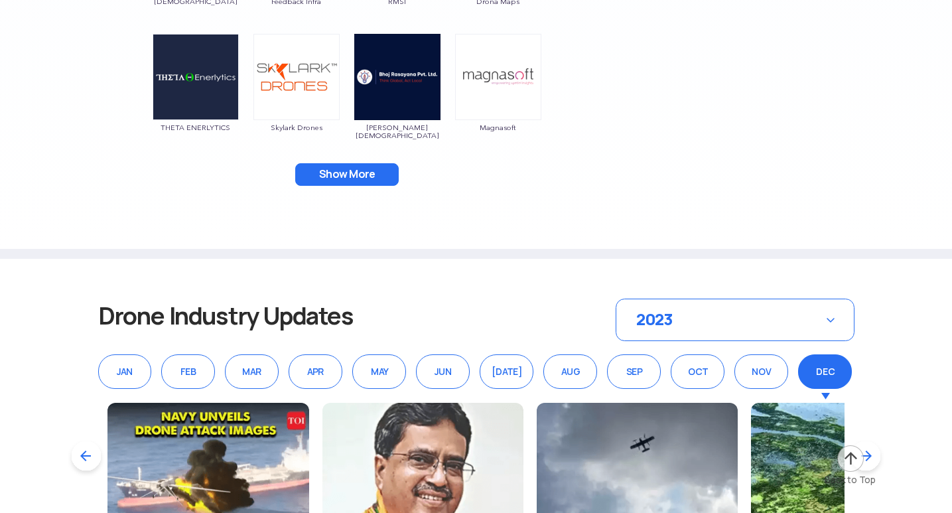
click at [357, 171] on button "Show More" at bounding box center [347, 174] width 104 height 23
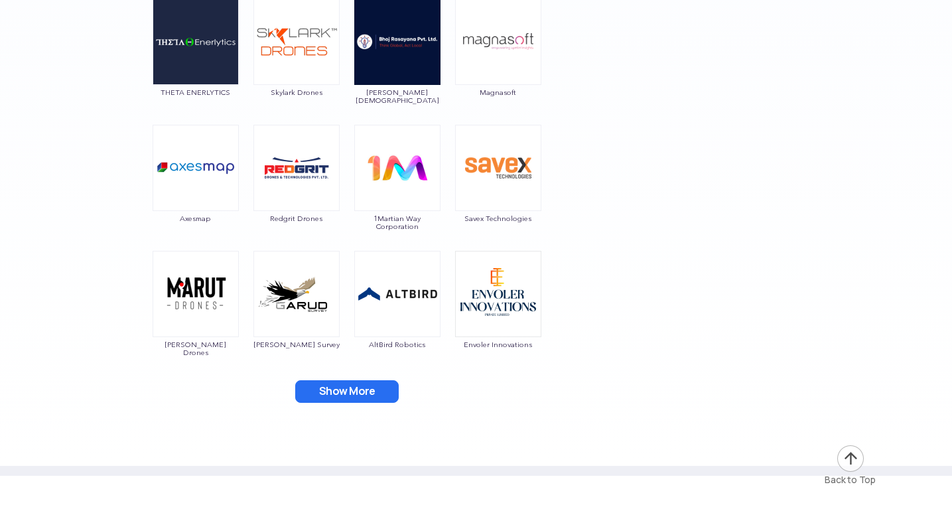
scroll to position [2256, 0]
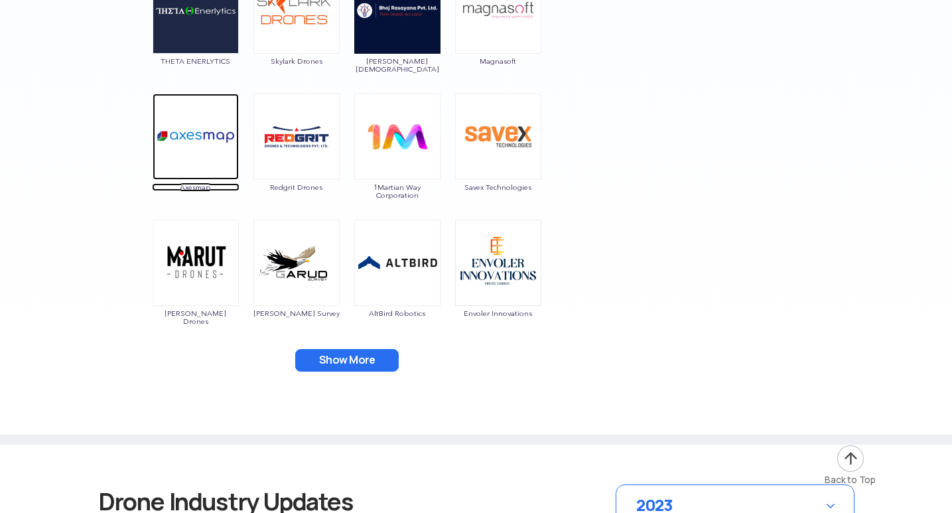
click at [192, 149] on img at bounding box center [196, 137] width 86 height 86
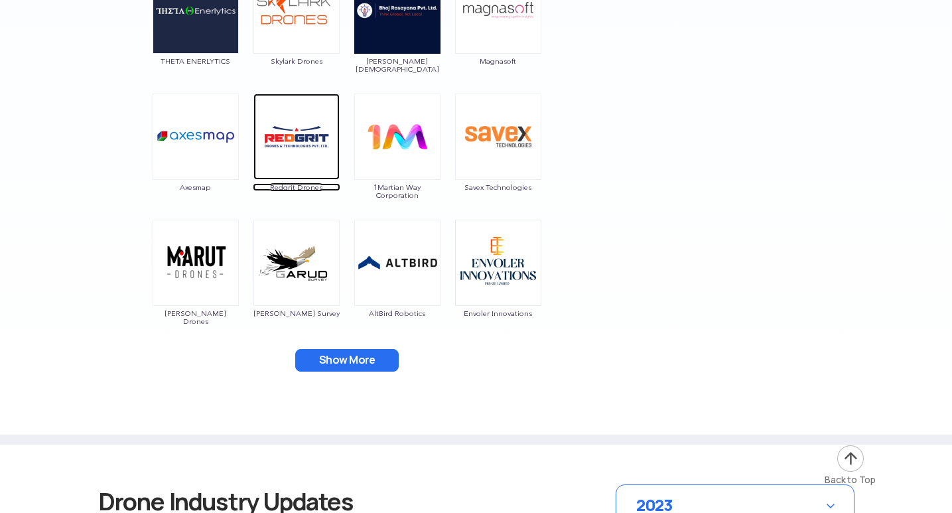
click at [297, 126] on img at bounding box center [296, 137] width 86 height 86
click at [317, 148] on img at bounding box center [296, 137] width 86 height 86
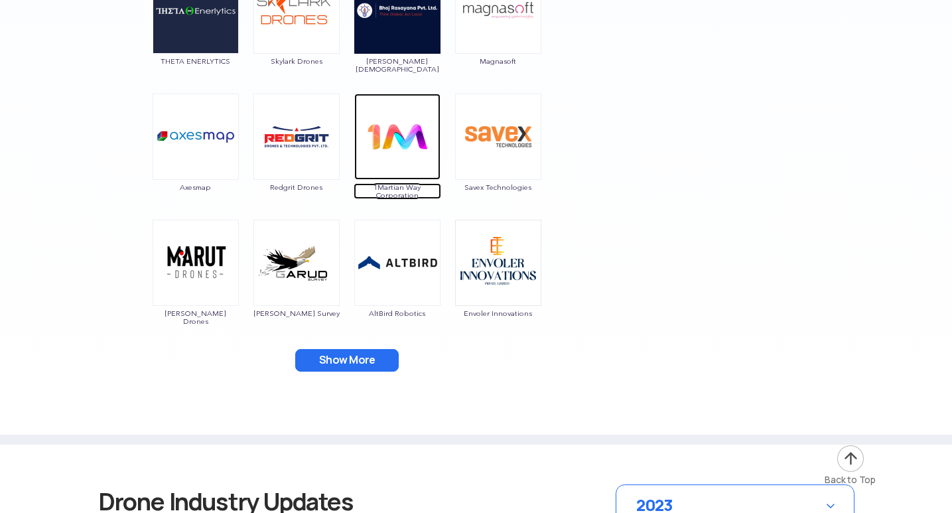
click at [387, 151] on img at bounding box center [397, 137] width 86 height 86
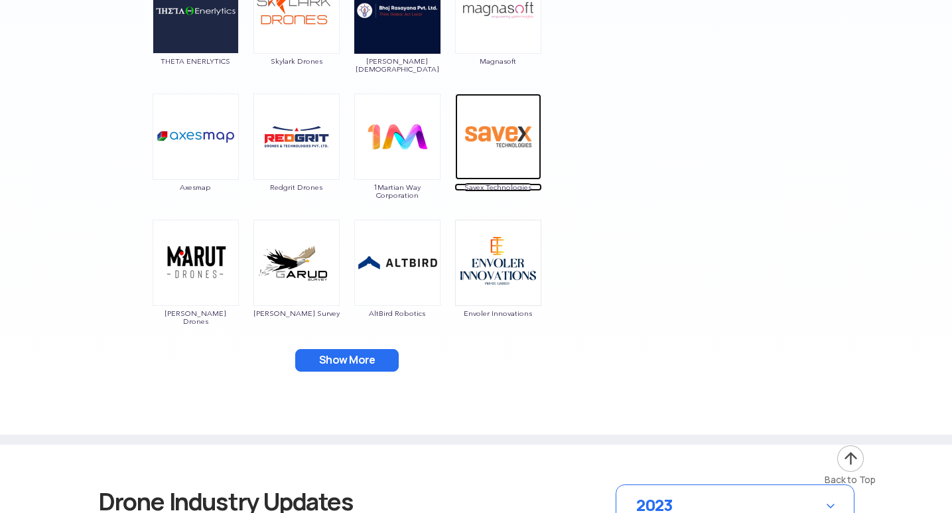
click at [506, 133] on img at bounding box center [498, 137] width 86 height 86
click at [202, 259] on img at bounding box center [196, 263] width 86 height 86
click at [186, 267] on img at bounding box center [196, 263] width 86 height 86
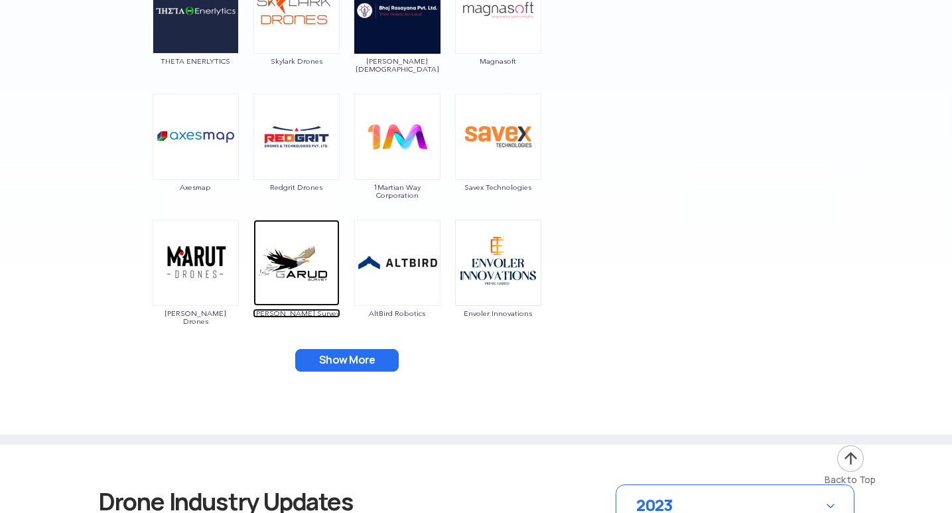
click at [307, 247] on img at bounding box center [296, 263] width 86 height 86
drag, startPoint x: 299, startPoint y: 310, endPoint x: 656, endPoint y: 66, distance: 432.5
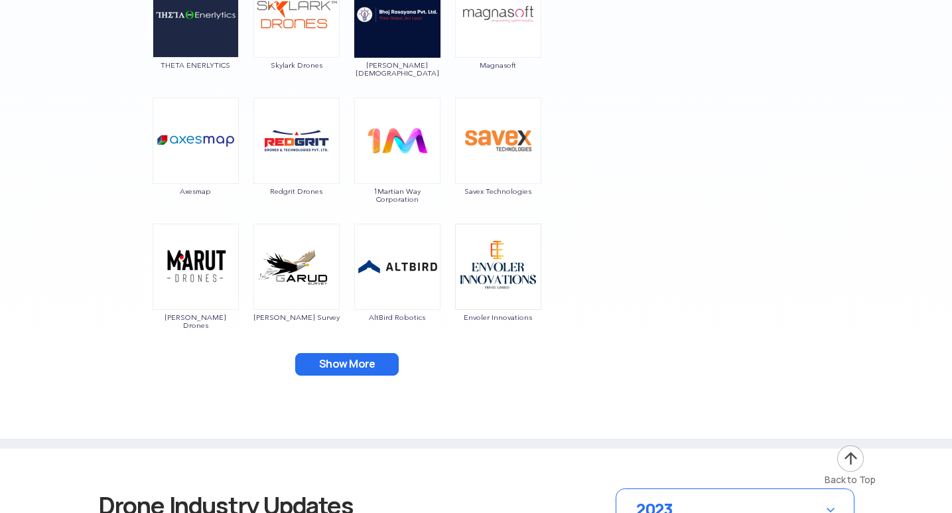
scroll to position [2190, 0]
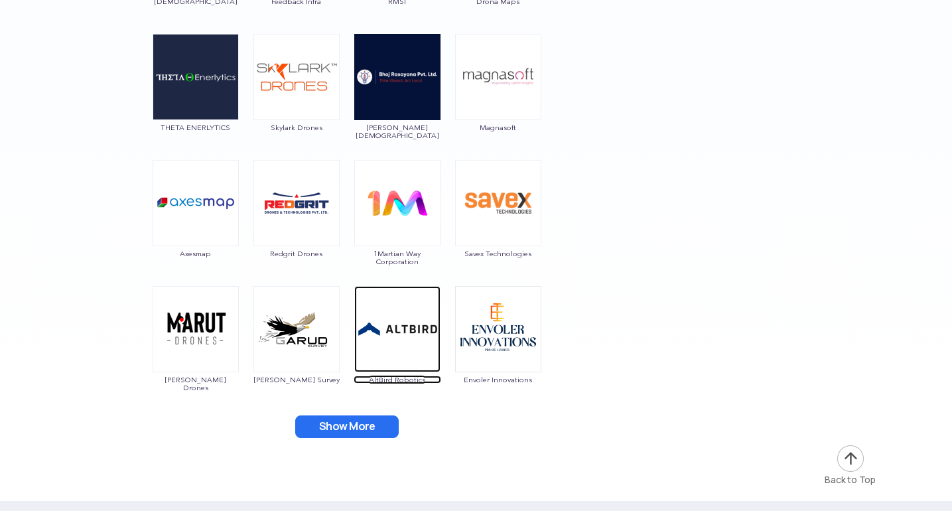
click at [399, 334] on img at bounding box center [397, 329] width 86 height 86
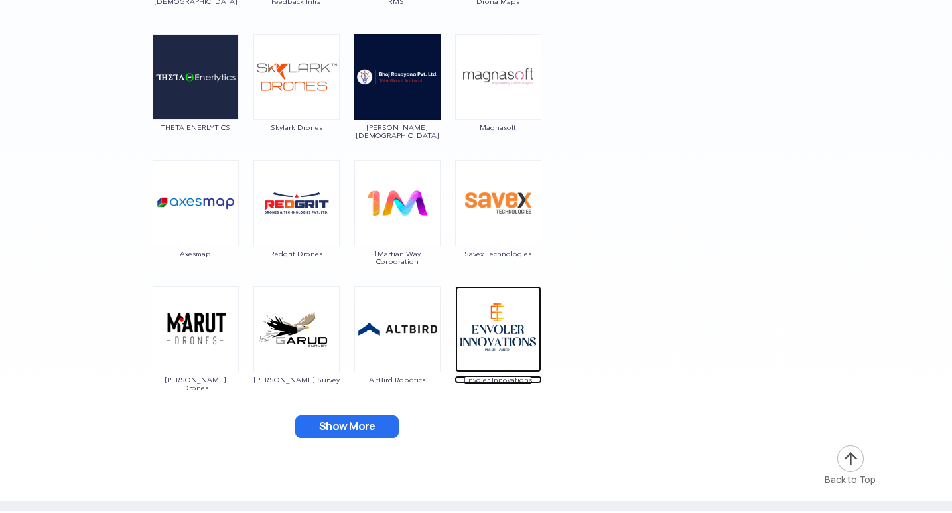
click at [509, 340] on img at bounding box center [498, 329] width 86 height 86
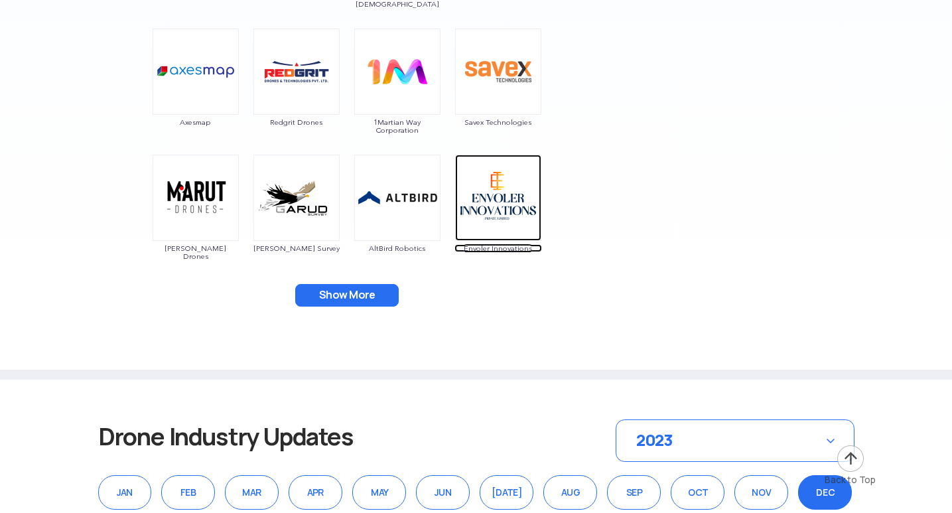
scroll to position [2322, 0]
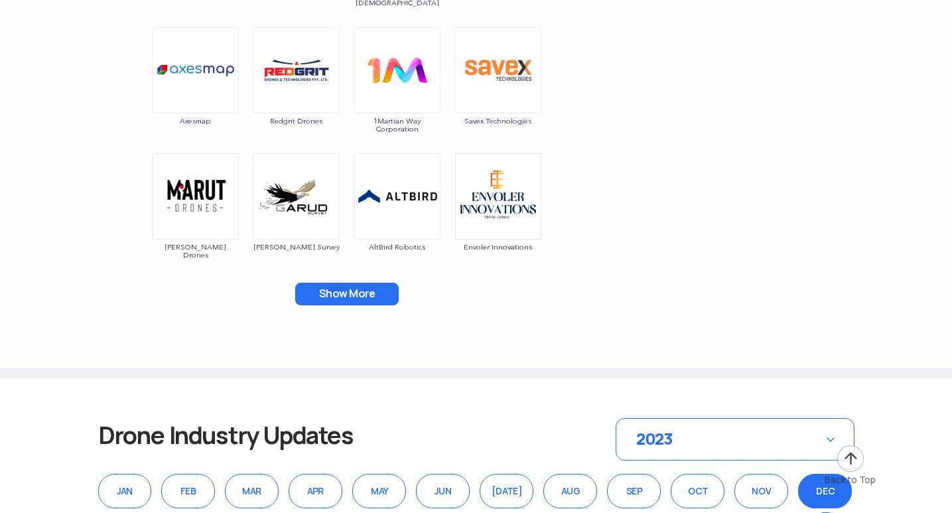
click at [361, 293] on button "Show More" at bounding box center [347, 294] width 104 height 23
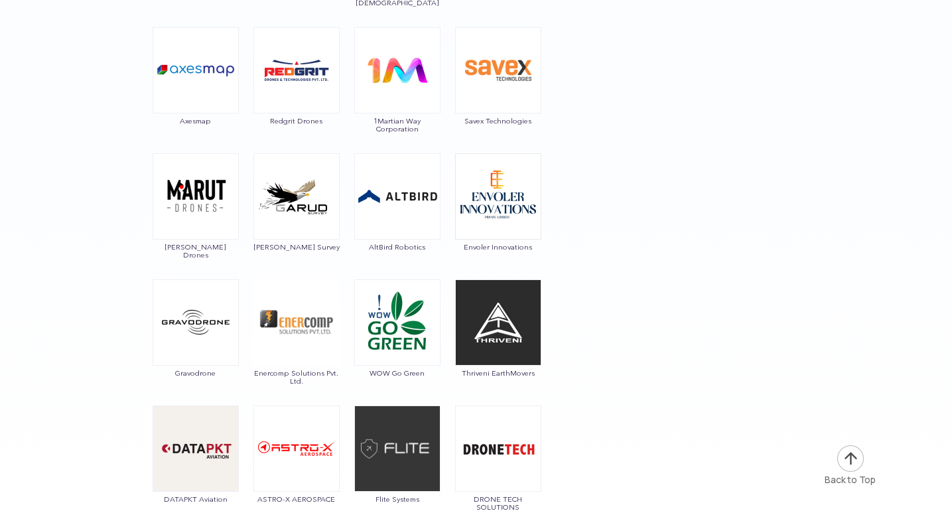
scroll to position [2389, 0]
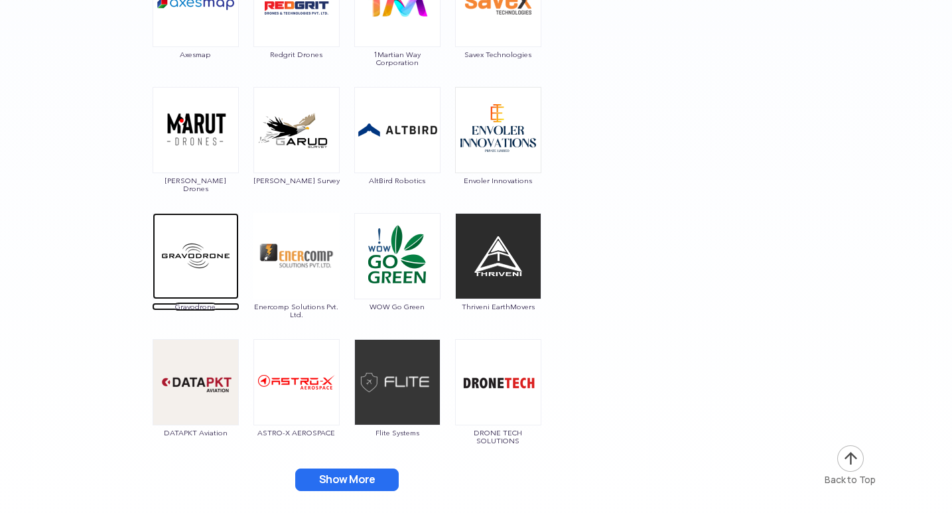
click at [182, 257] on img at bounding box center [196, 256] width 86 height 86
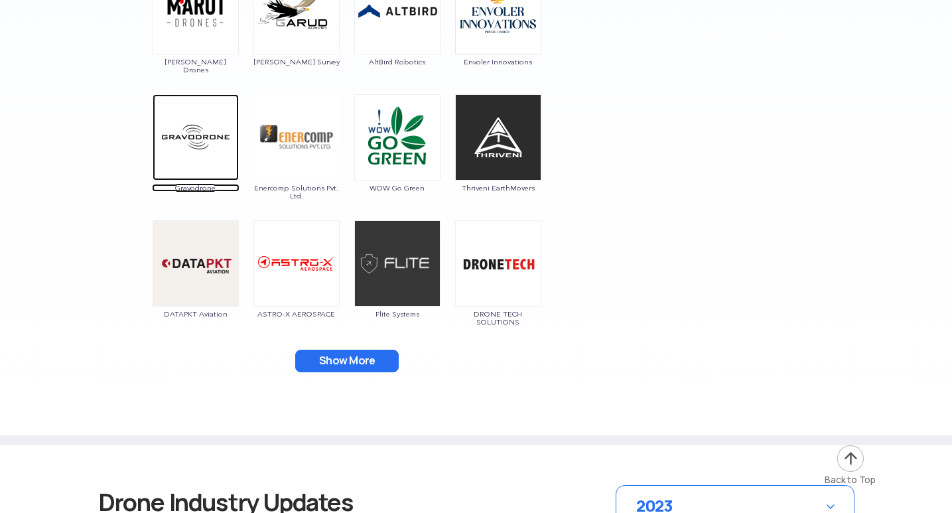
scroll to position [2521, 0]
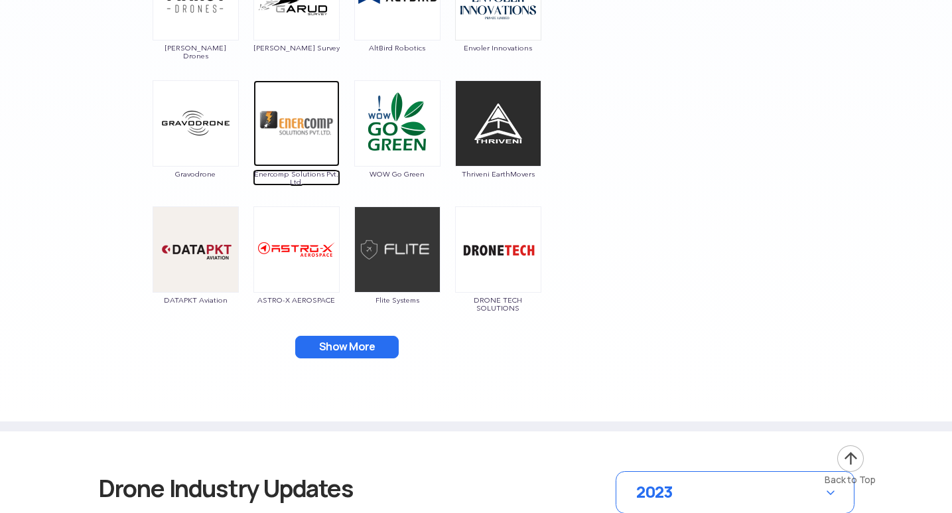
click at [289, 145] on img at bounding box center [296, 123] width 86 height 86
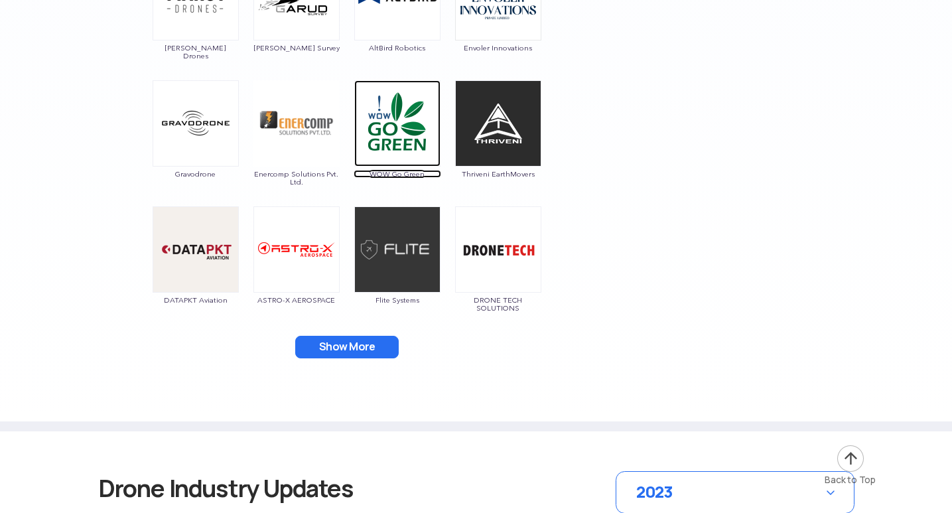
click at [397, 119] on img at bounding box center [397, 123] width 86 height 86
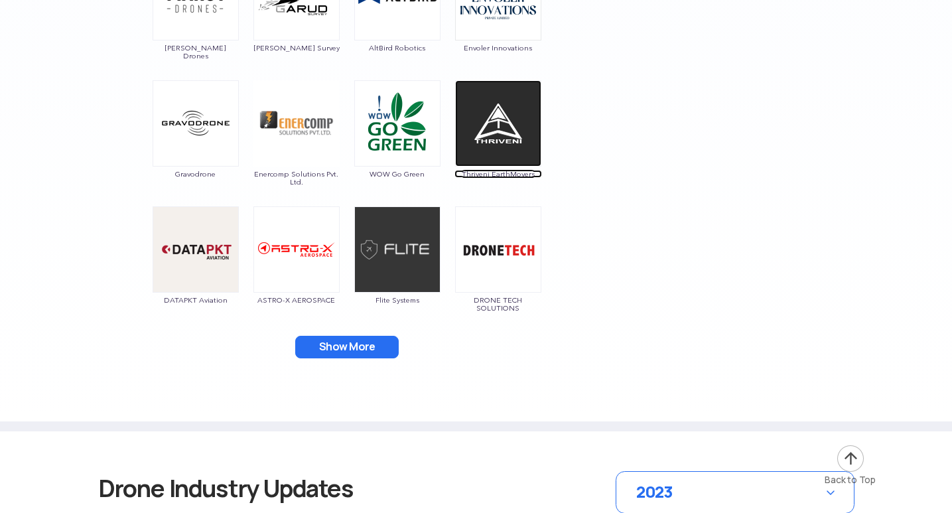
click at [495, 135] on img at bounding box center [498, 123] width 86 height 86
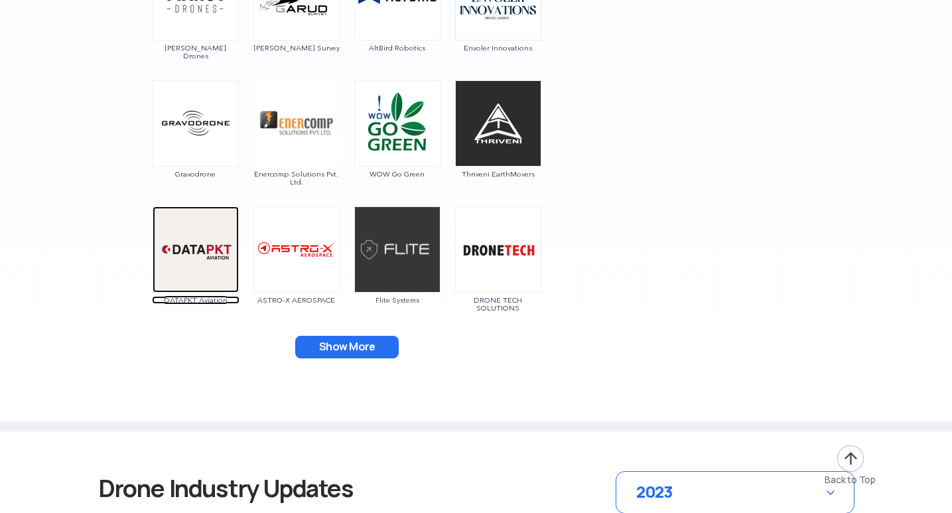
click at [198, 274] on img at bounding box center [196, 249] width 86 height 86
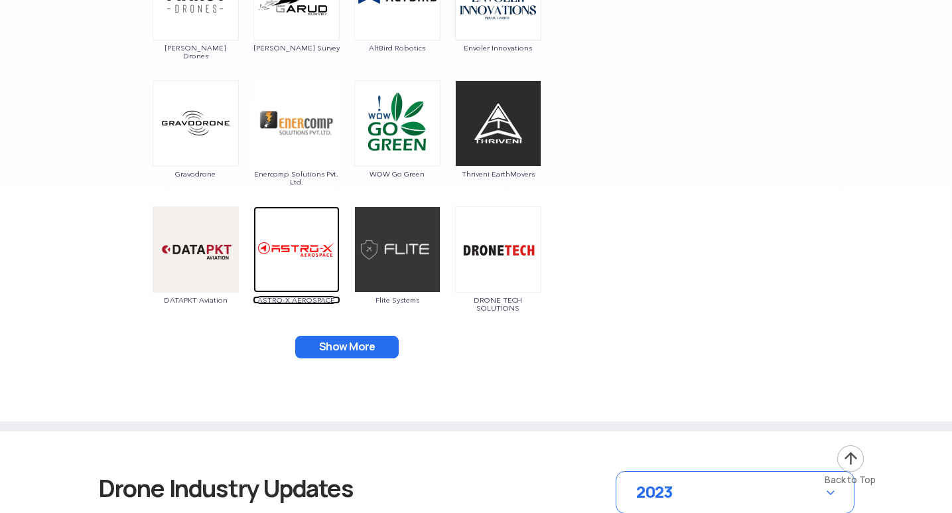
click at [283, 255] on img at bounding box center [296, 249] width 86 height 86
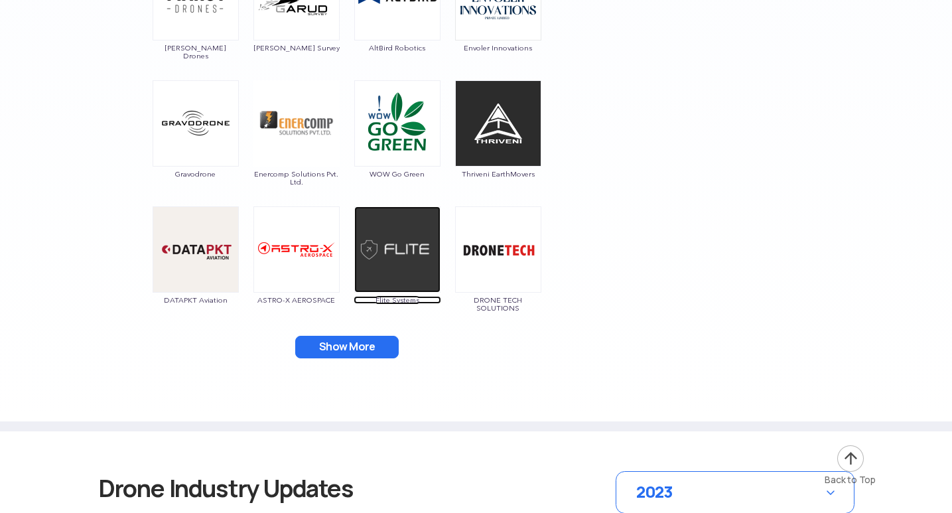
click at [399, 248] on img at bounding box center [397, 249] width 86 height 86
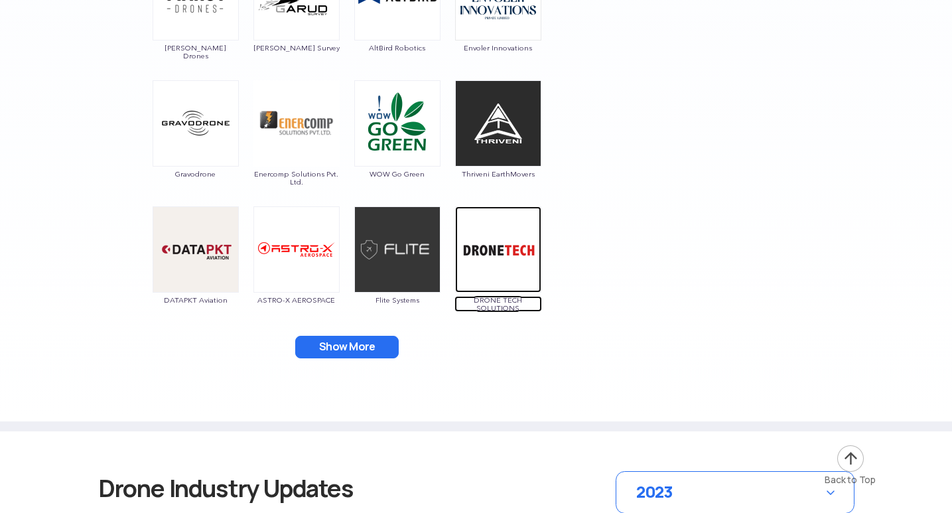
click at [480, 251] on img at bounding box center [498, 249] width 86 height 86
click at [508, 261] on img at bounding box center [498, 249] width 86 height 86
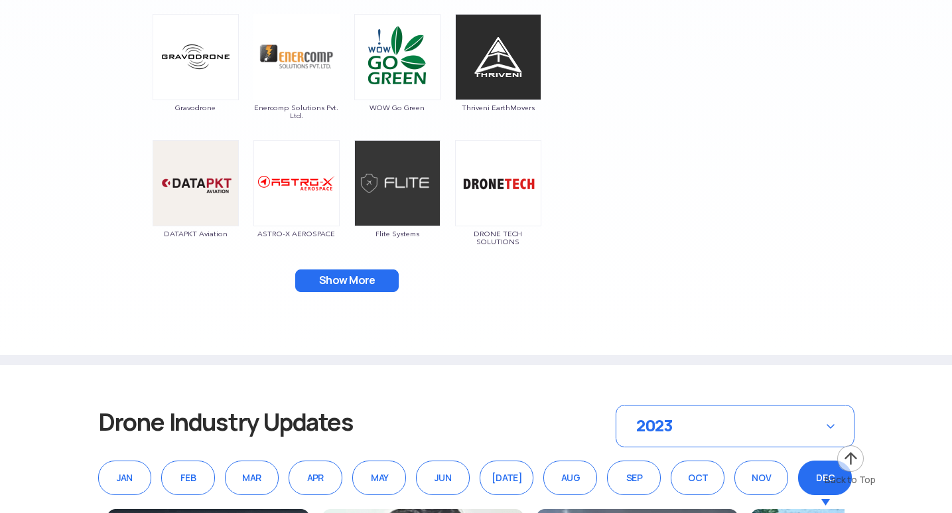
click at [345, 281] on button "Show More" at bounding box center [347, 280] width 104 height 23
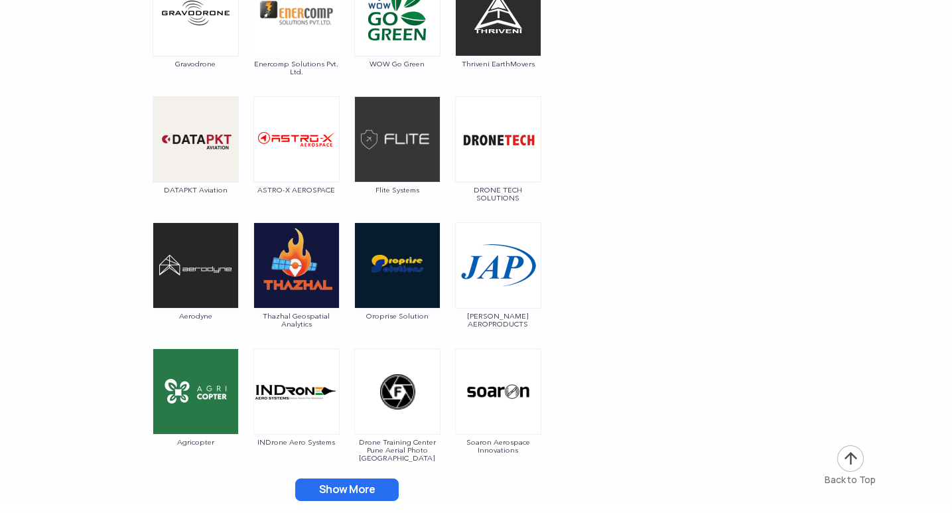
scroll to position [2654, 0]
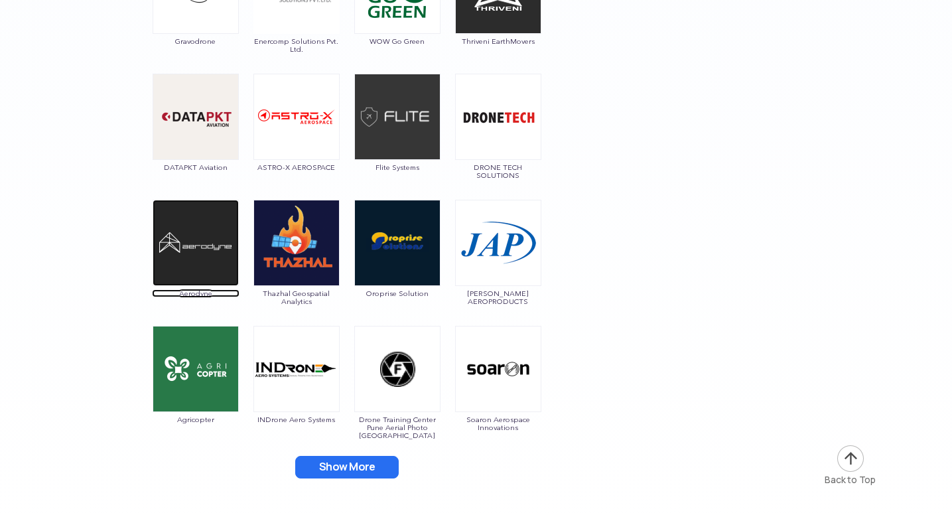
click at [198, 237] on img at bounding box center [196, 243] width 86 height 86
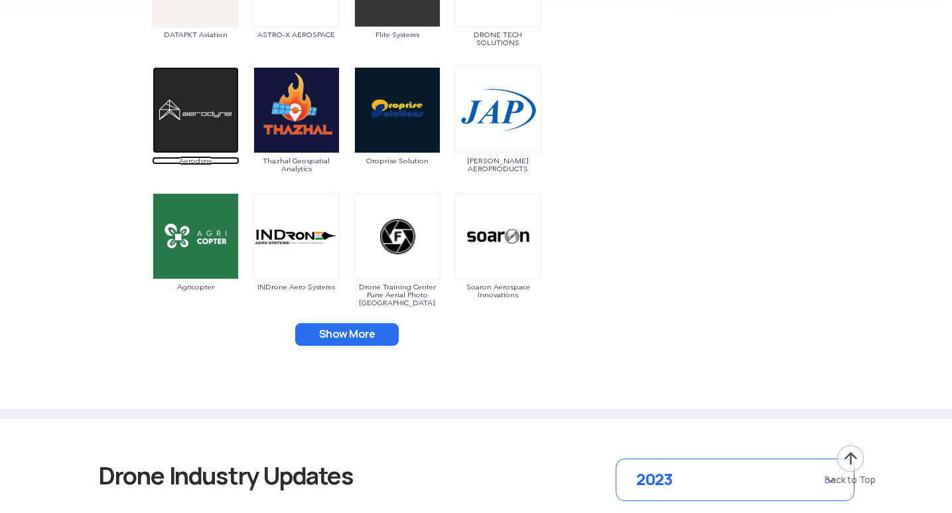
scroll to position [2720, 0]
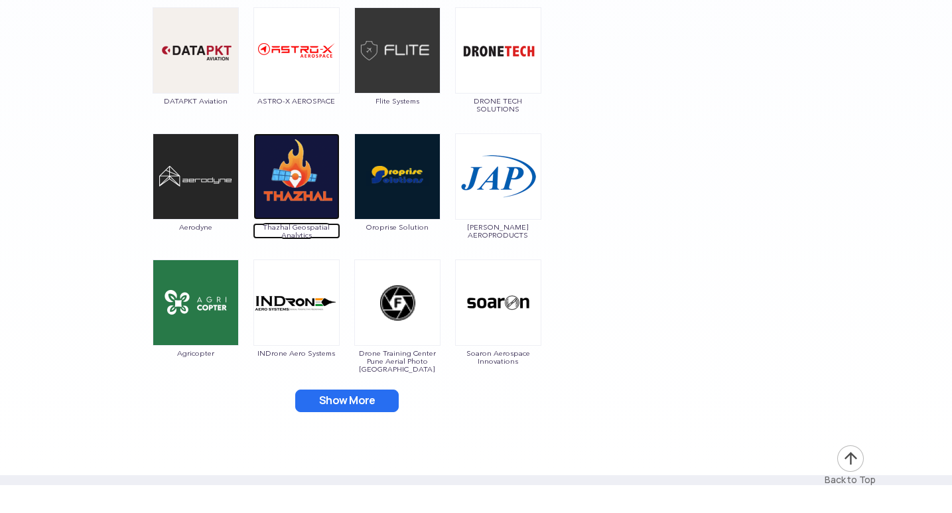
click at [287, 188] on img at bounding box center [296, 176] width 86 height 86
click at [403, 201] on img at bounding box center [397, 176] width 86 height 86
drag, startPoint x: 360, startPoint y: 221, endPoint x: 433, endPoint y: 234, distance: 74.1
click at [433, 234] on div "Oroprise Solution" at bounding box center [398, 189] width 88 height 113
copy span "Oroprise Solution"
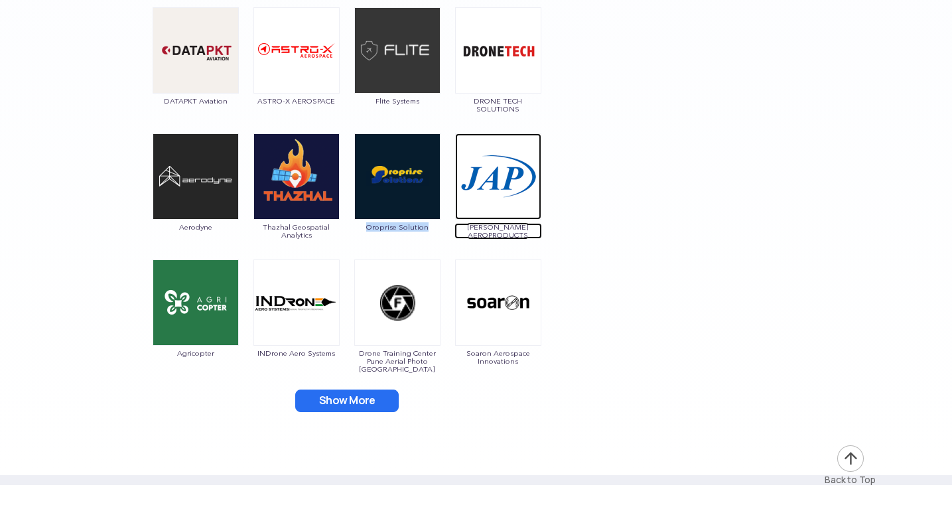
click at [517, 201] on img at bounding box center [498, 176] width 86 height 86
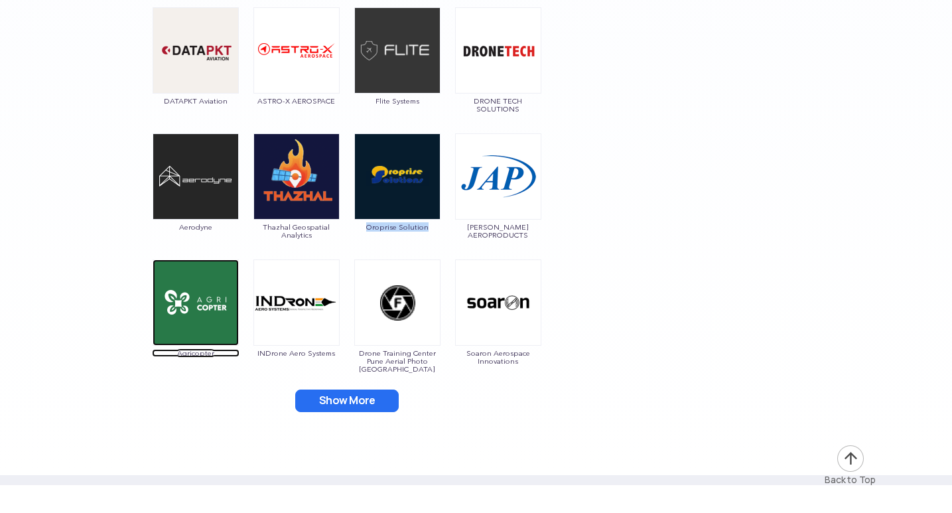
click at [206, 320] on img at bounding box center [196, 302] width 86 height 86
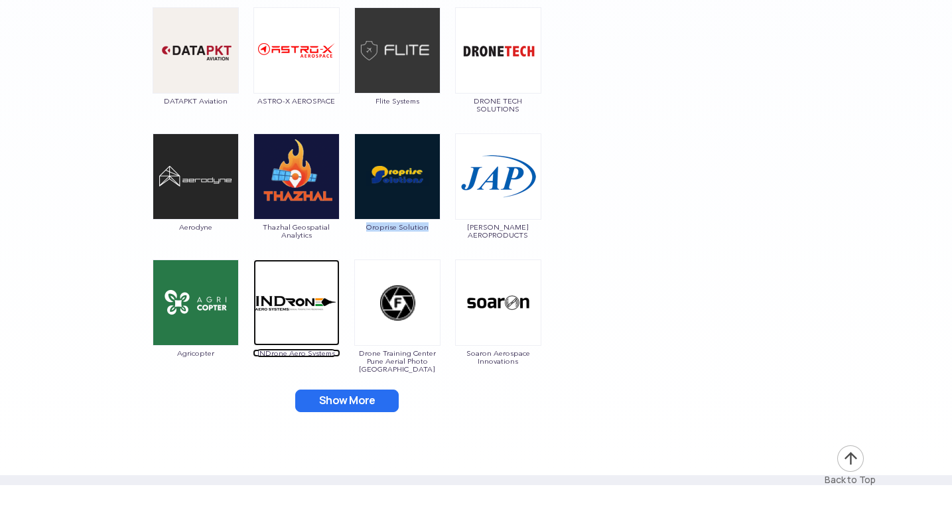
click at [285, 316] on img at bounding box center [296, 302] width 86 height 86
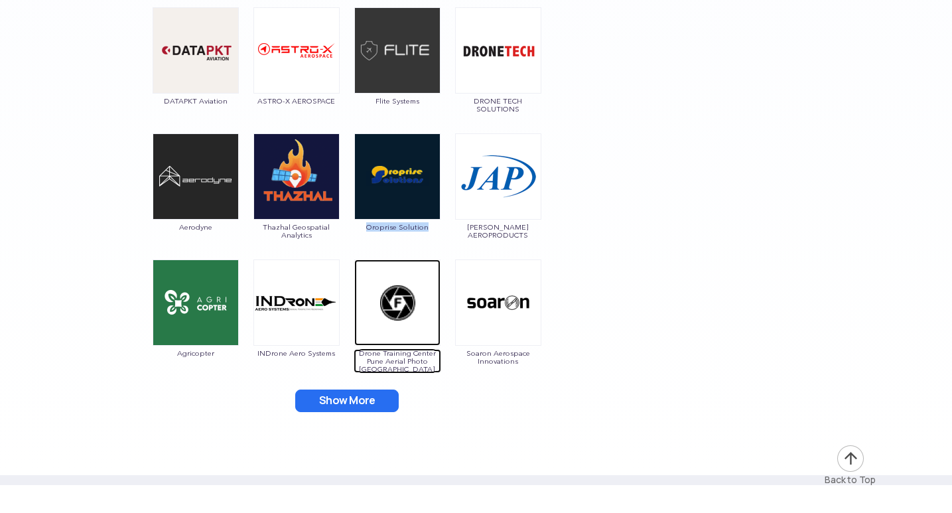
click at [402, 335] on img at bounding box center [397, 302] width 86 height 86
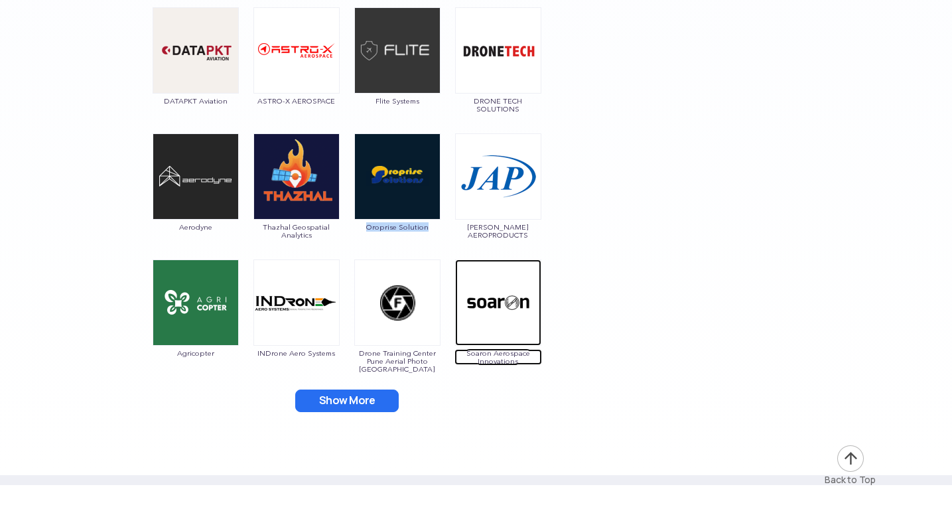
click at [500, 327] on img at bounding box center [498, 302] width 86 height 86
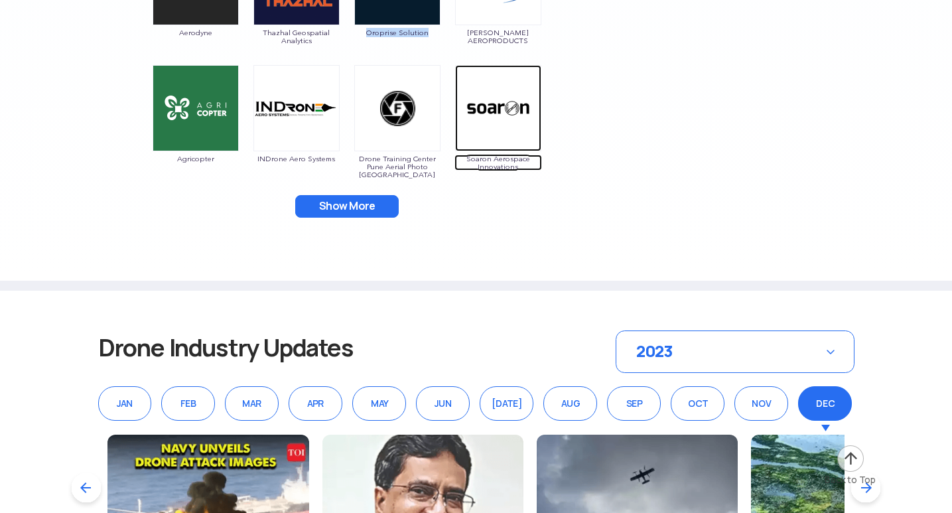
scroll to position [2919, 0]
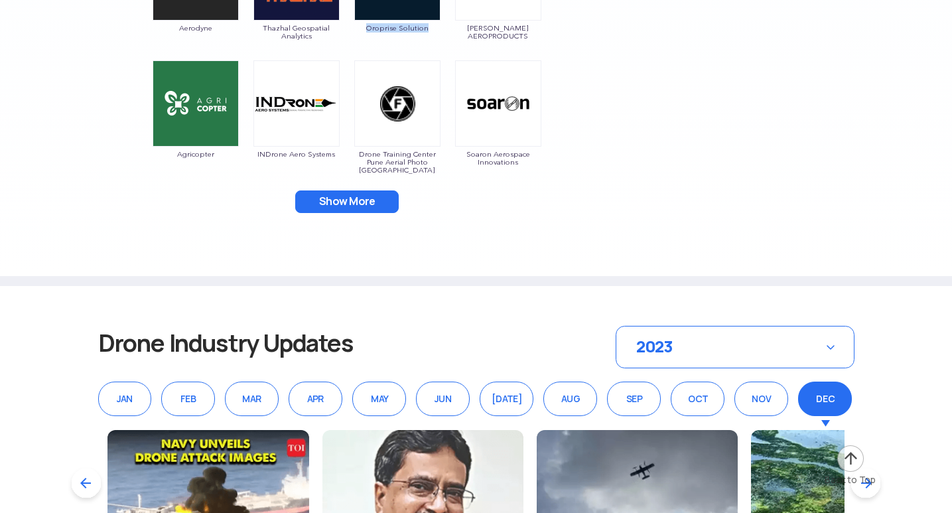
click at [376, 194] on button "Show More" at bounding box center [347, 201] width 104 height 23
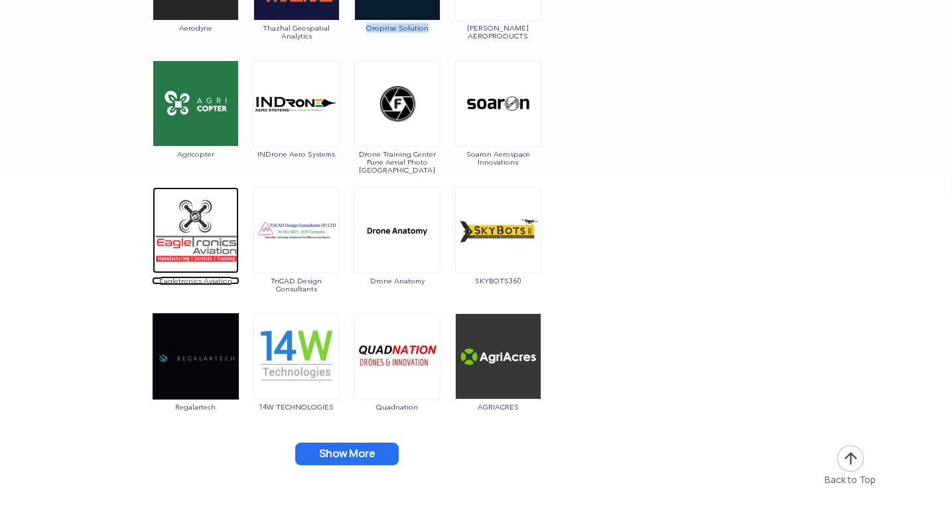
click at [199, 234] on img at bounding box center [196, 230] width 86 height 86
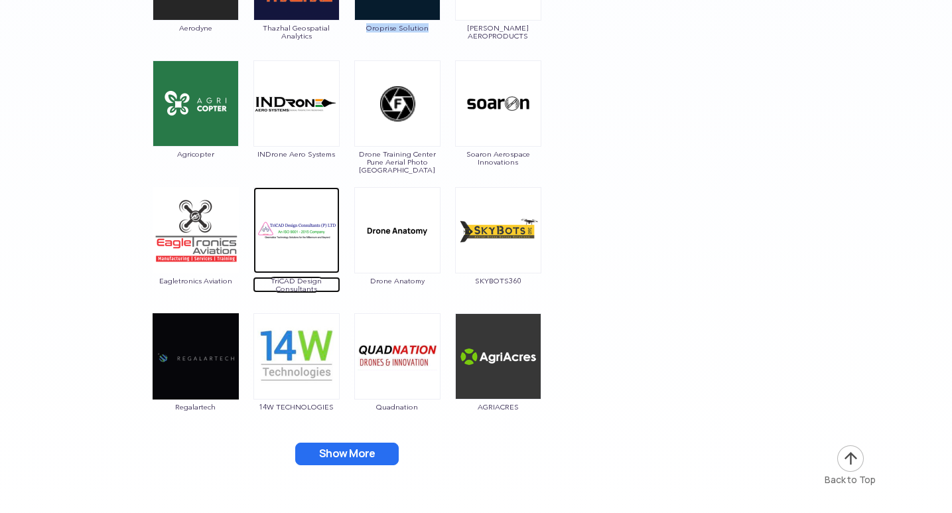
click at [289, 231] on img at bounding box center [296, 230] width 86 height 86
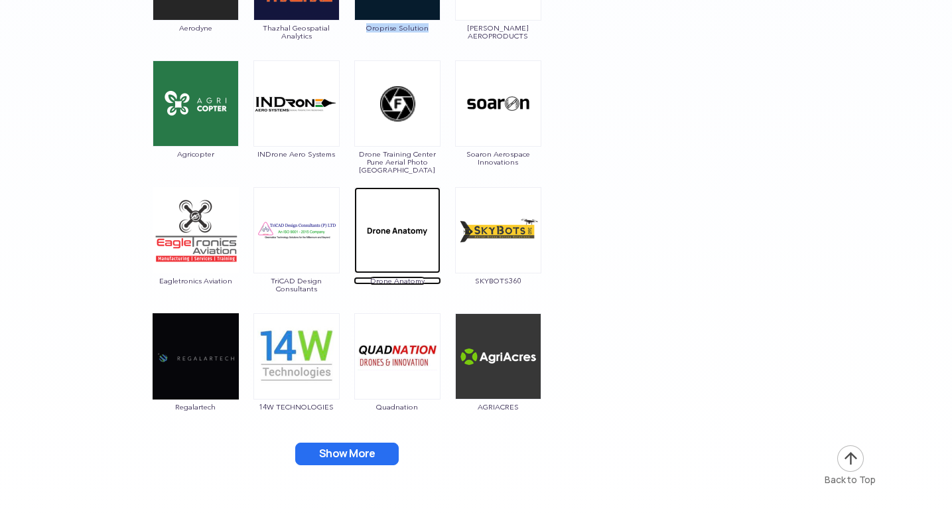
click at [397, 234] on img at bounding box center [397, 230] width 86 height 86
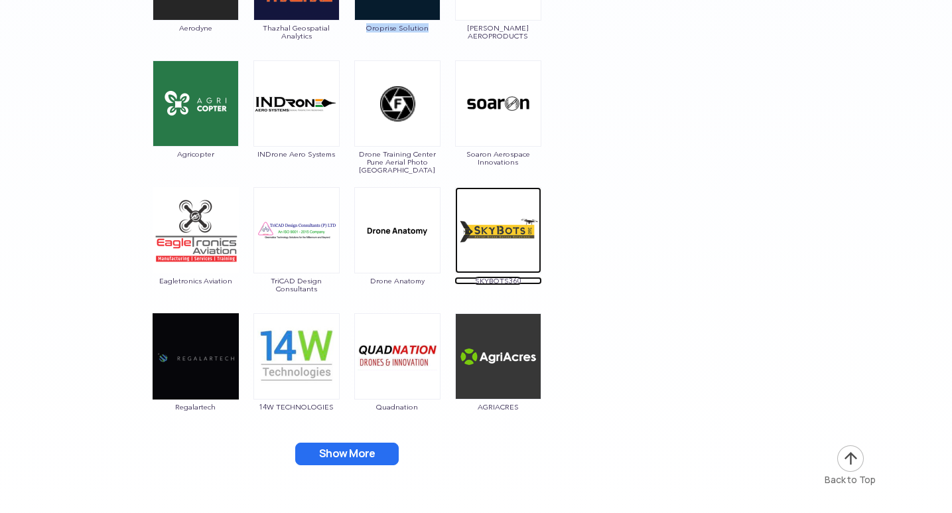
click at [505, 251] on img at bounding box center [498, 230] width 86 height 86
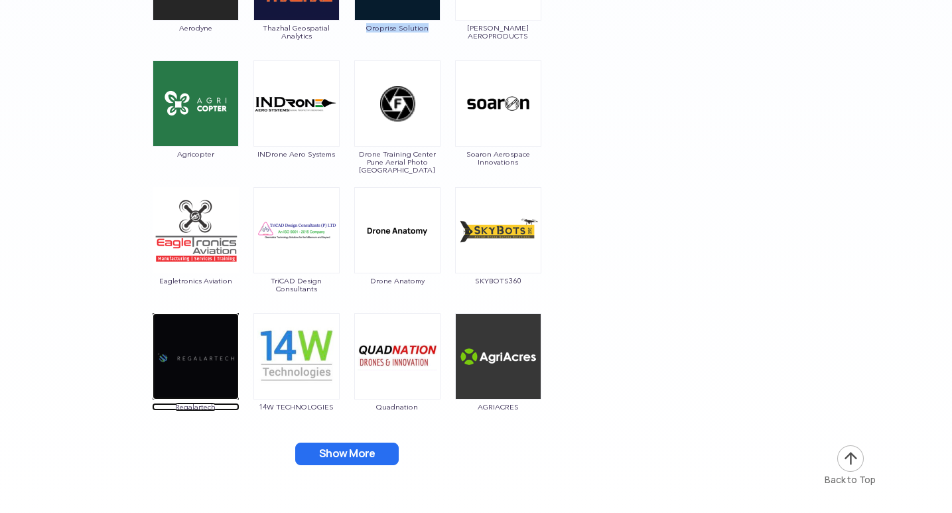
click at [184, 358] on img at bounding box center [196, 356] width 86 height 86
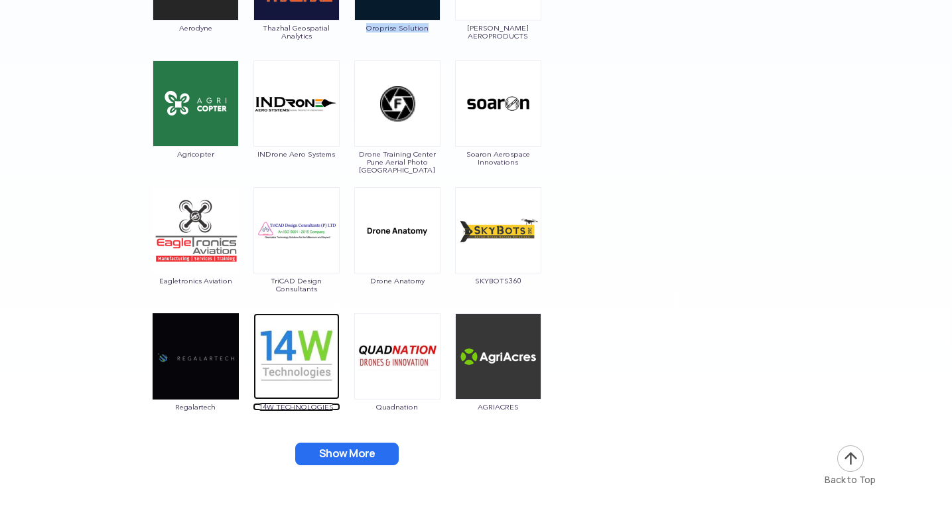
click at [288, 358] on img at bounding box center [296, 356] width 86 height 86
click at [312, 362] on img at bounding box center [296, 356] width 86 height 86
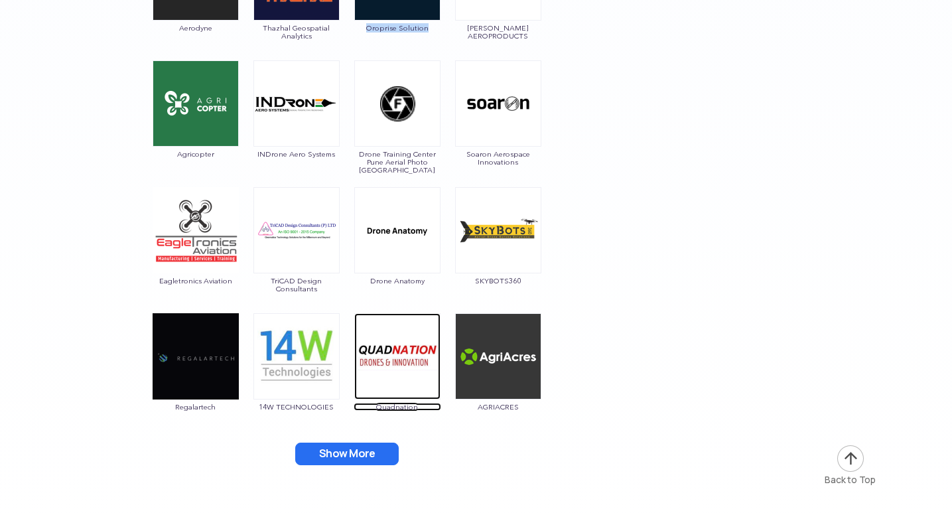
click at [402, 362] on img at bounding box center [397, 356] width 86 height 86
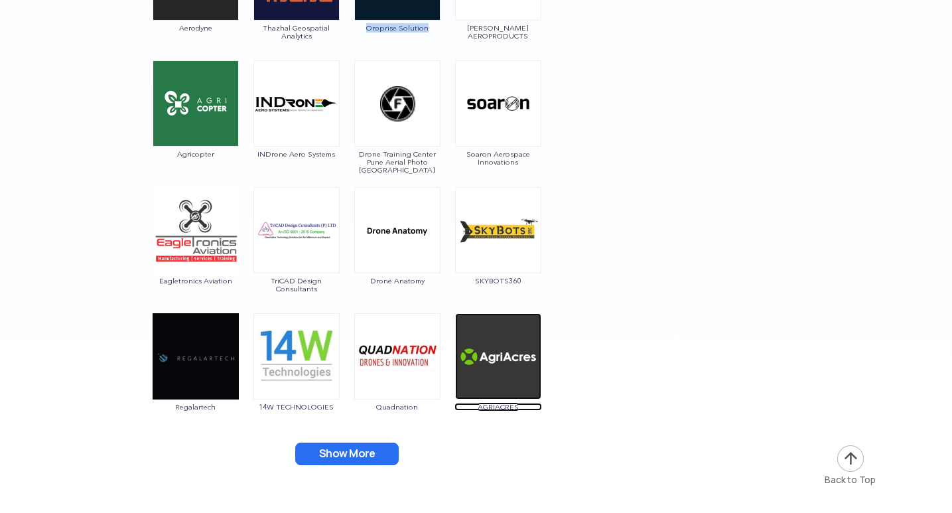
click at [506, 360] on img at bounding box center [498, 356] width 86 height 86
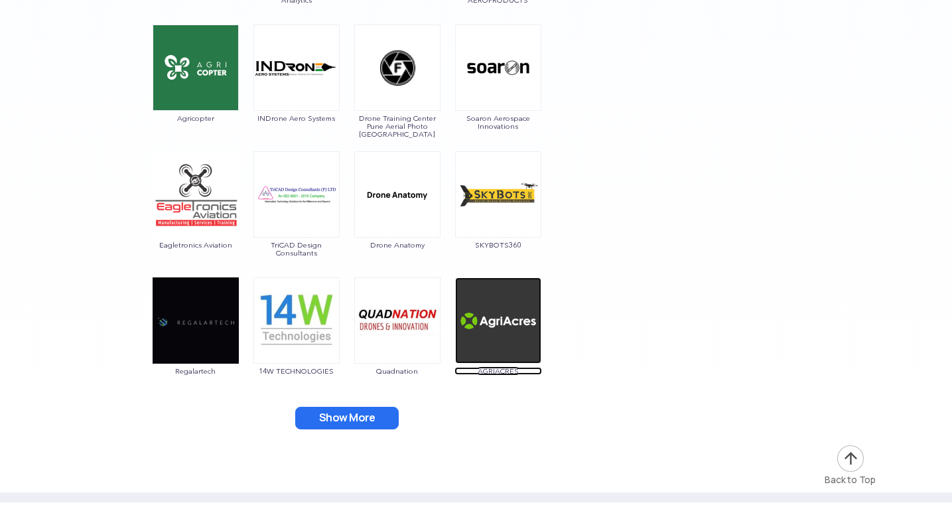
scroll to position [2986, 0]
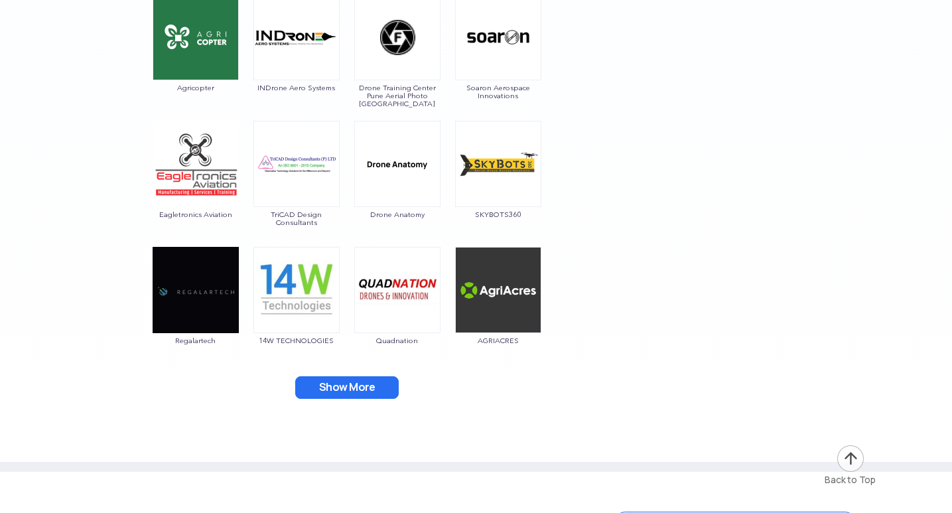
click at [354, 385] on button "Show More" at bounding box center [347, 387] width 104 height 23
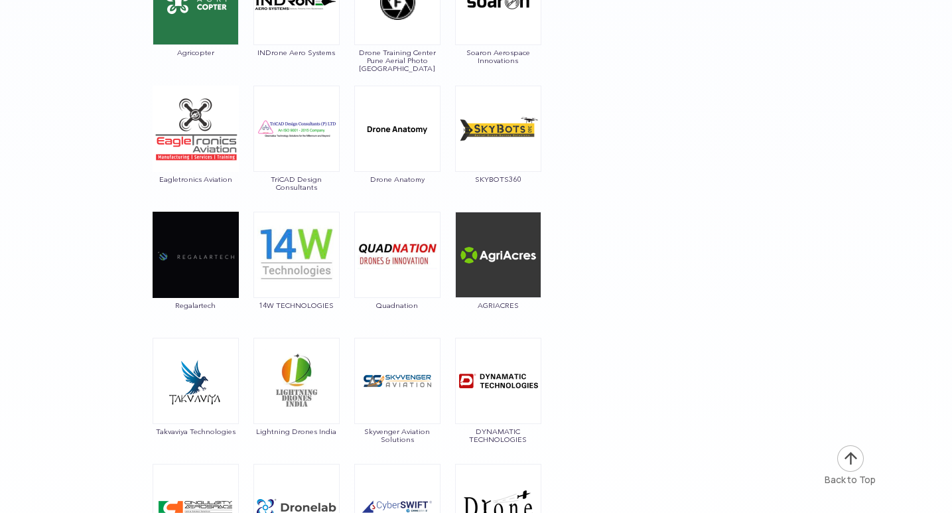
scroll to position [3052, 0]
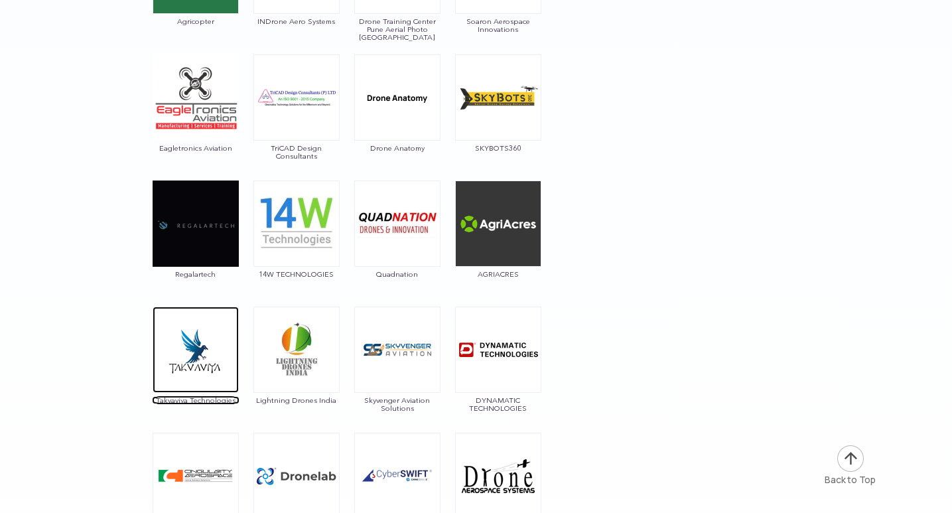
click at [181, 340] on img at bounding box center [196, 350] width 86 height 86
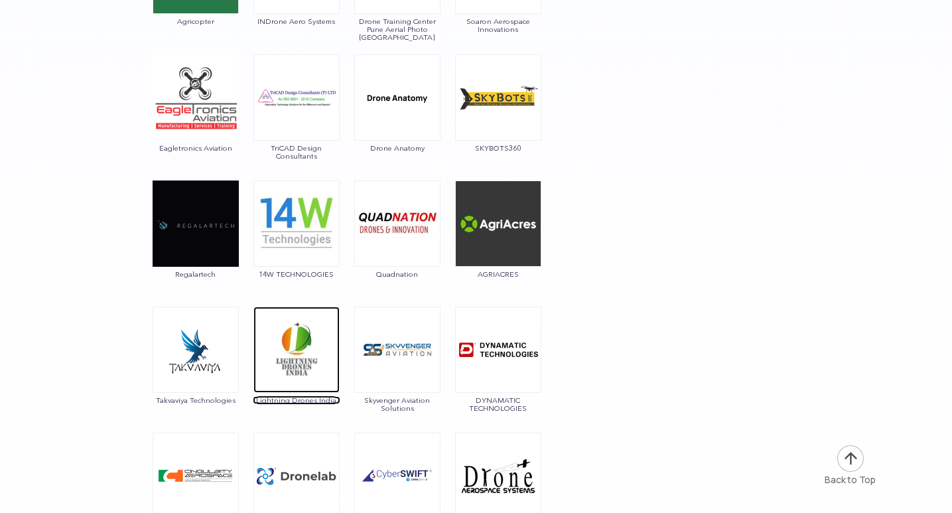
click at [277, 361] on img at bounding box center [296, 350] width 86 height 86
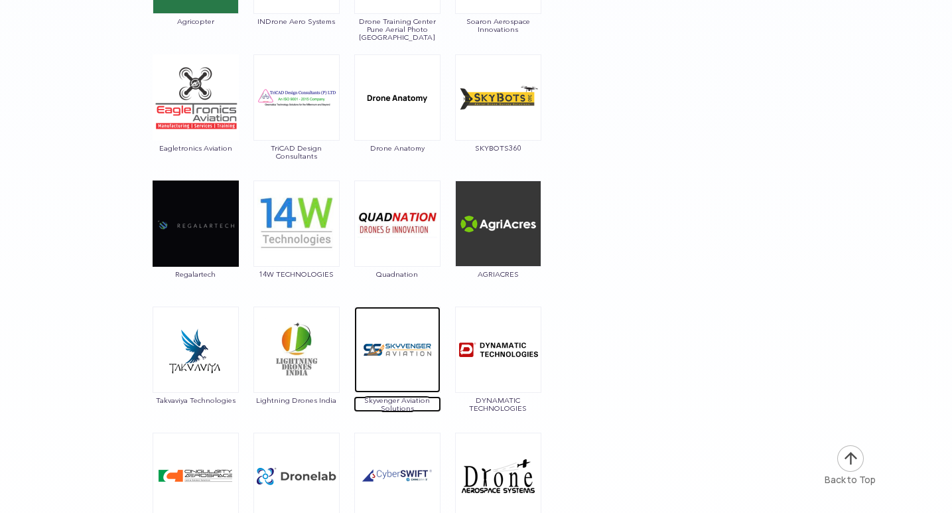
click at [403, 336] on img at bounding box center [397, 350] width 86 height 86
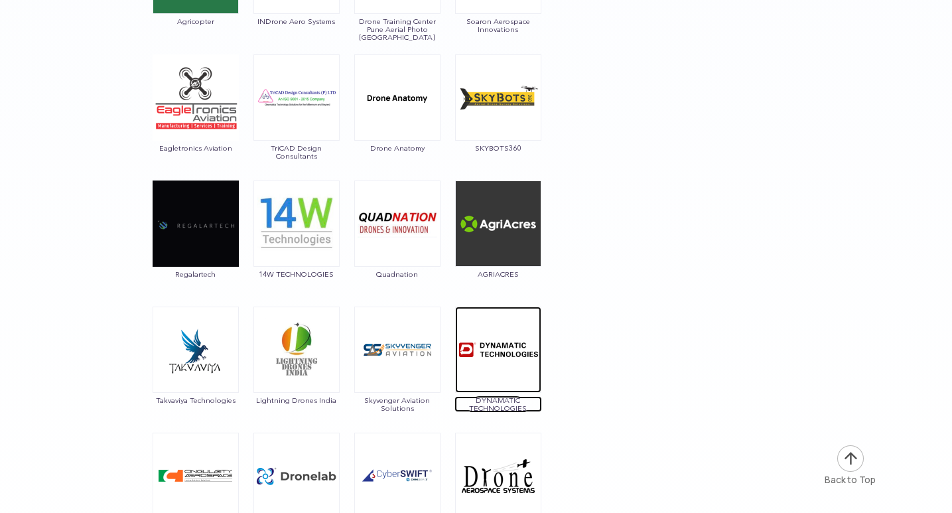
click at [504, 365] on img at bounding box center [498, 350] width 86 height 86
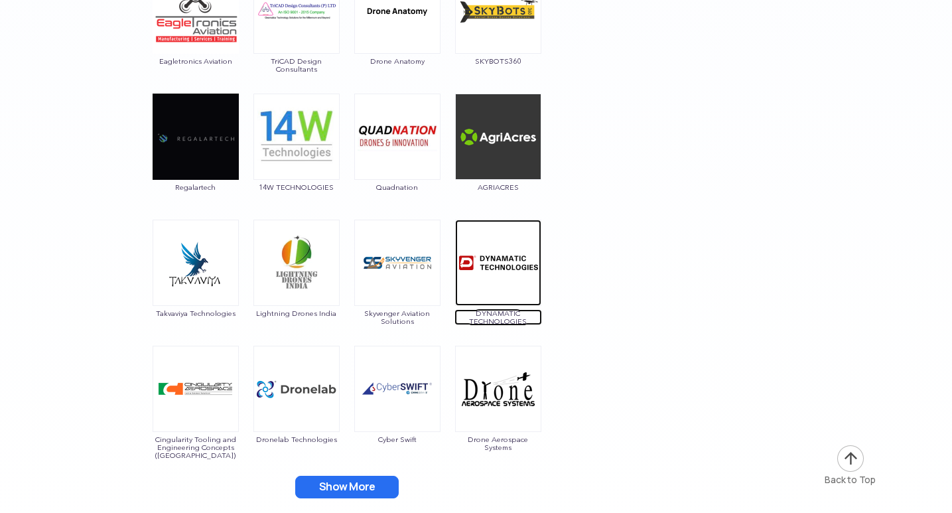
scroll to position [3185, 0]
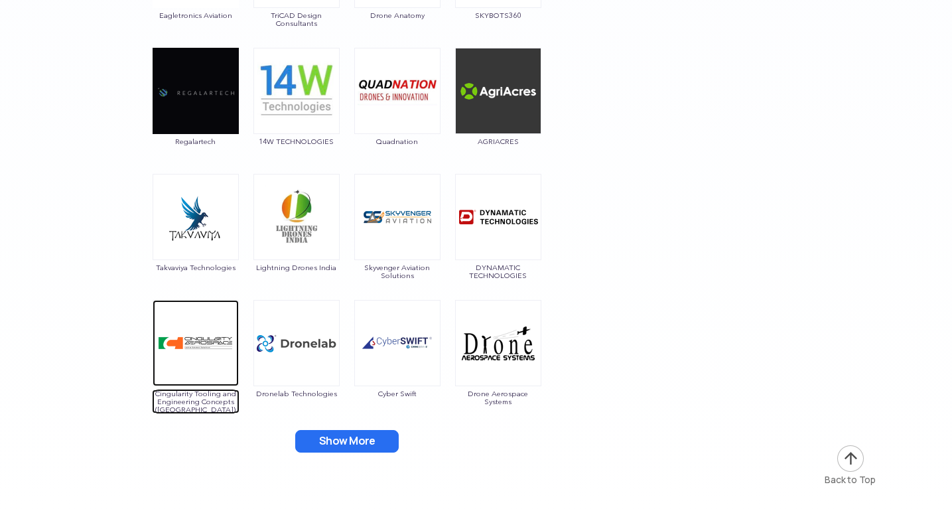
click at [190, 346] on img at bounding box center [196, 343] width 86 height 86
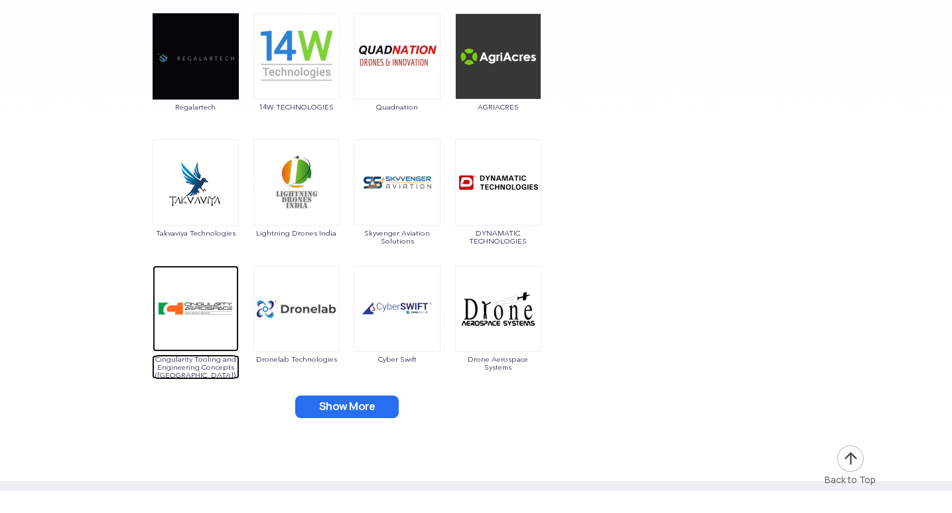
scroll to position [3251, 0]
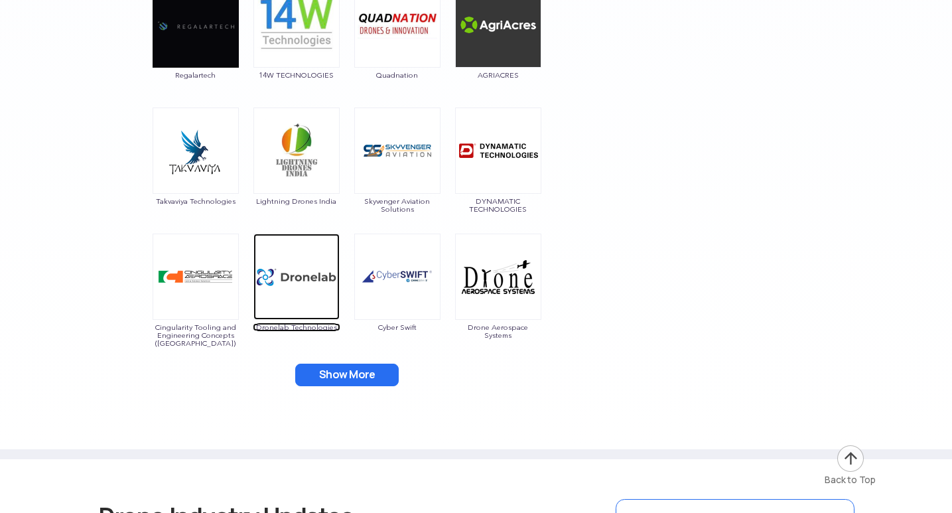
click at [287, 277] on img at bounding box center [296, 277] width 86 height 86
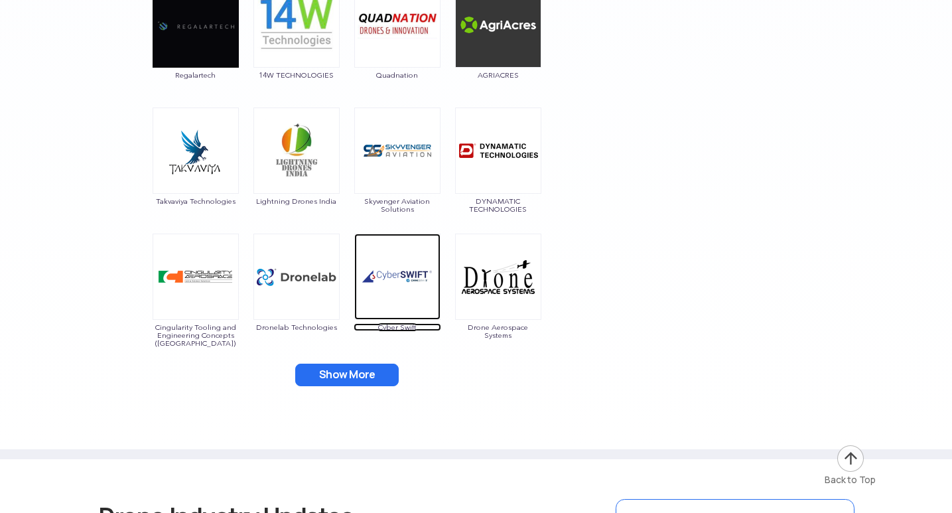
click at [399, 271] on img at bounding box center [397, 277] width 86 height 86
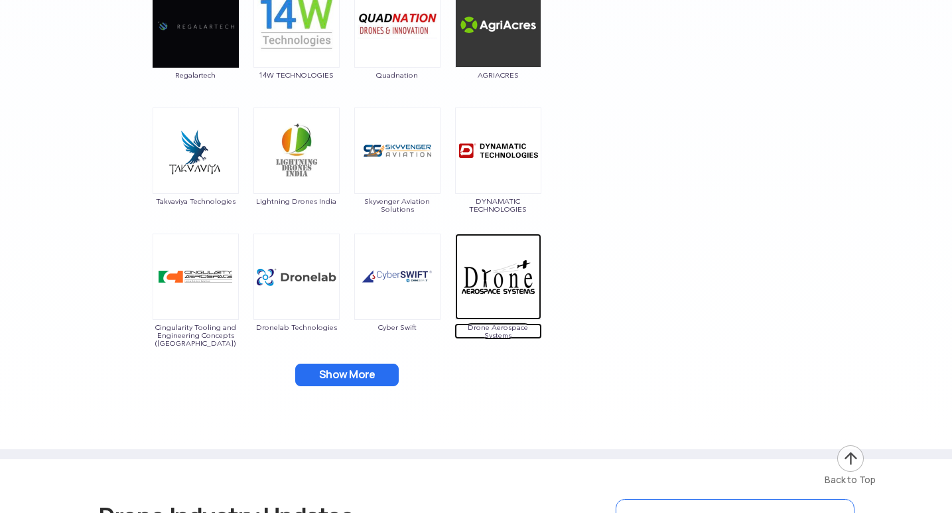
click at [488, 287] on img at bounding box center [498, 277] width 86 height 86
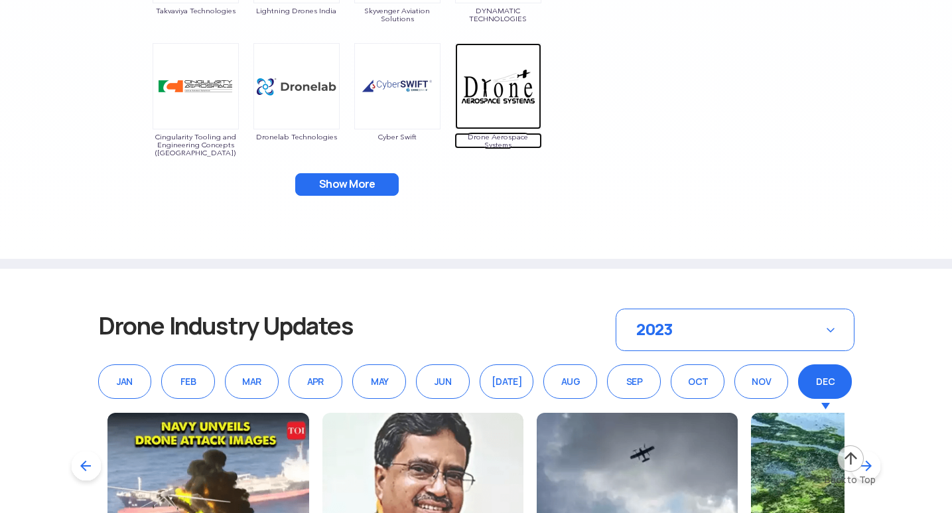
scroll to position [3450, 0]
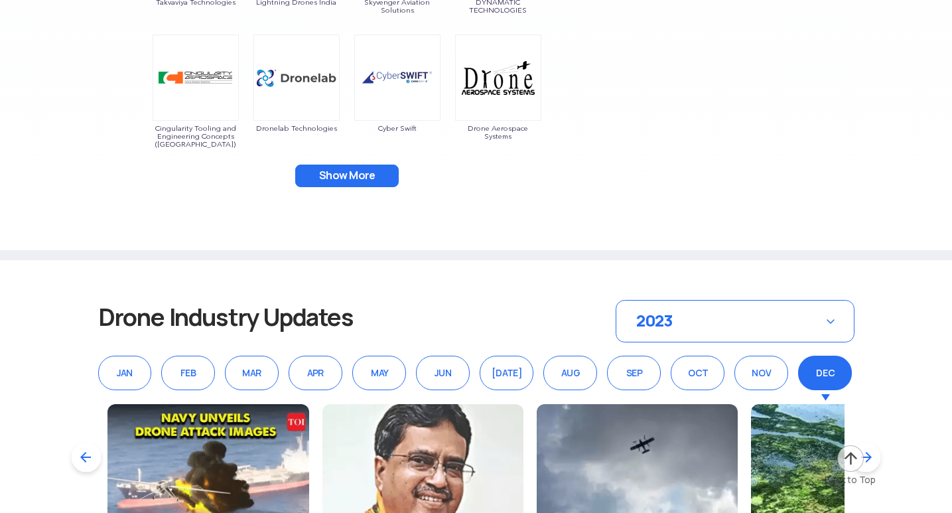
click at [350, 175] on button "Show More" at bounding box center [347, 176] width 104 height 23
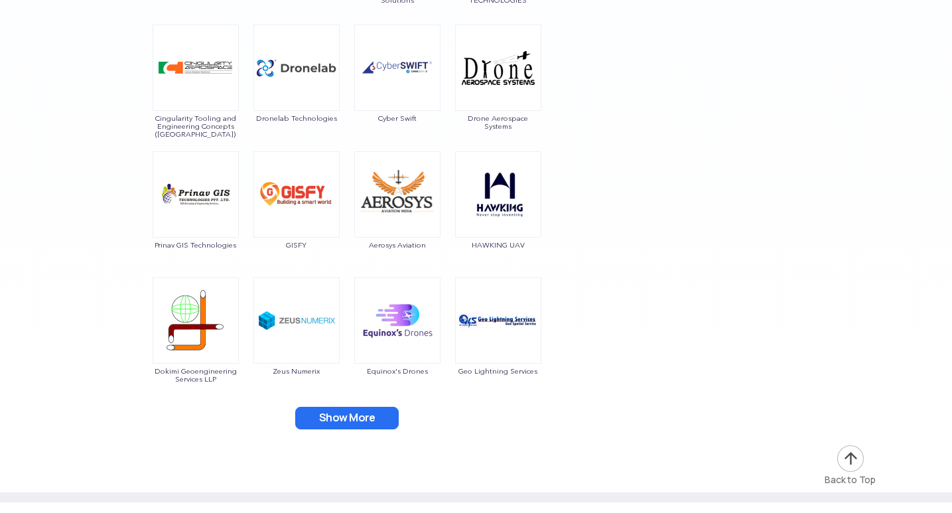
scroll to position [3517, 0]
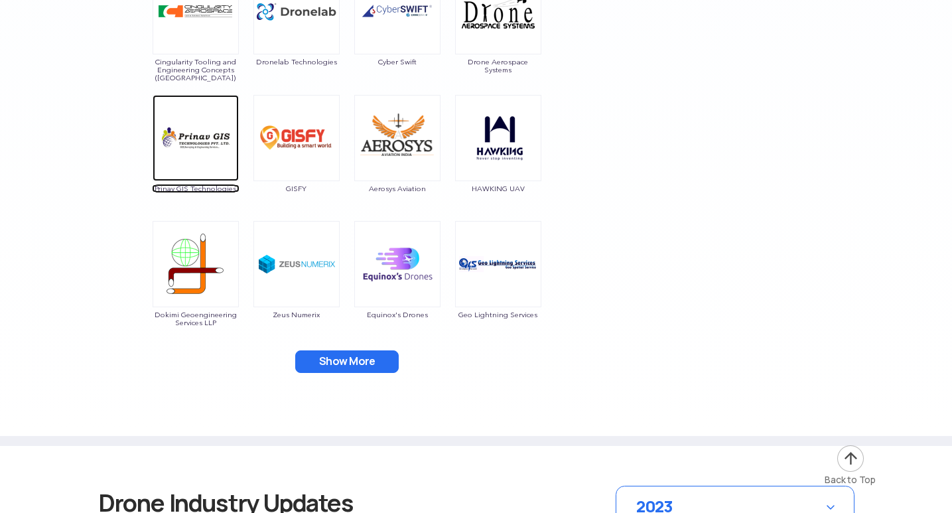
click at [214, 160] on img at bounding box center [196, 138] width 86 height 86
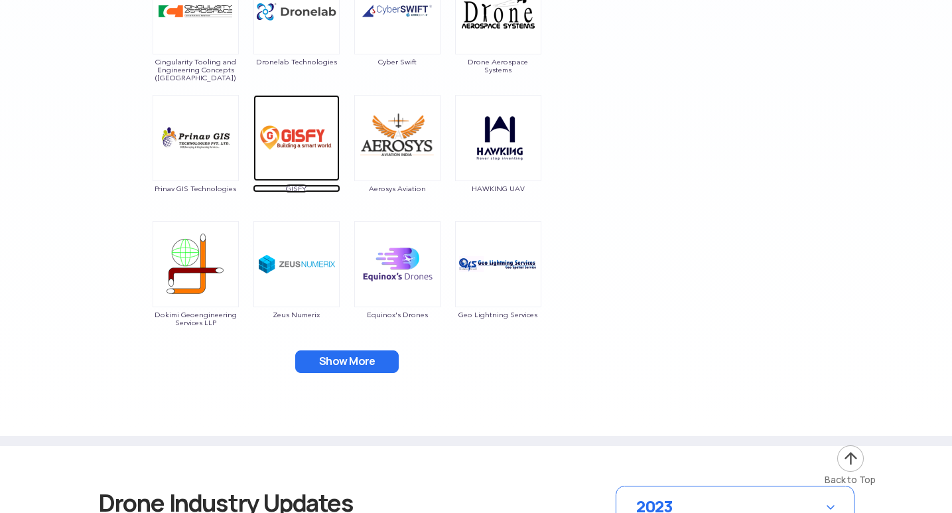
click at [285, 154] on img at bounding box center [296, 138] width 86 height 86
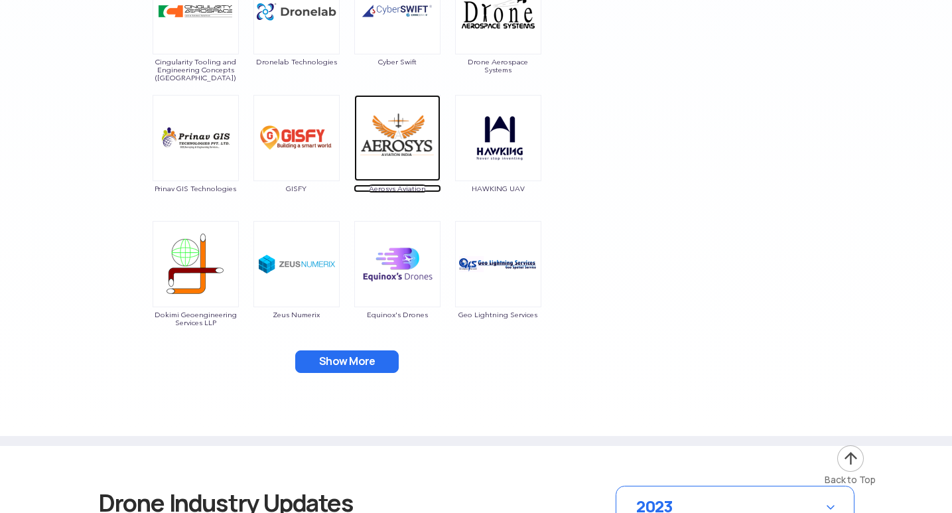
click at [416, 155] on img at bounding box center [397, 138] width 86 height 86
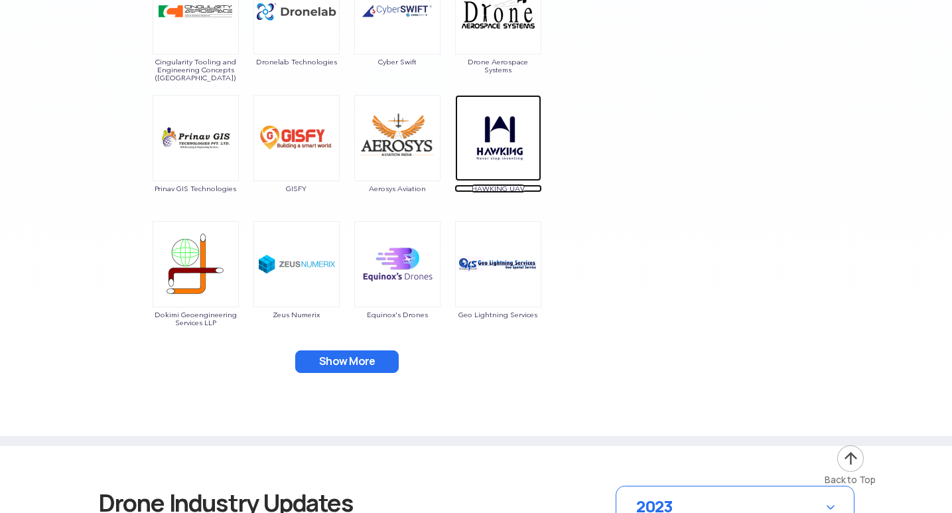
click at [490, 144] on img at bounding box center [498, 138] width 86 height 86
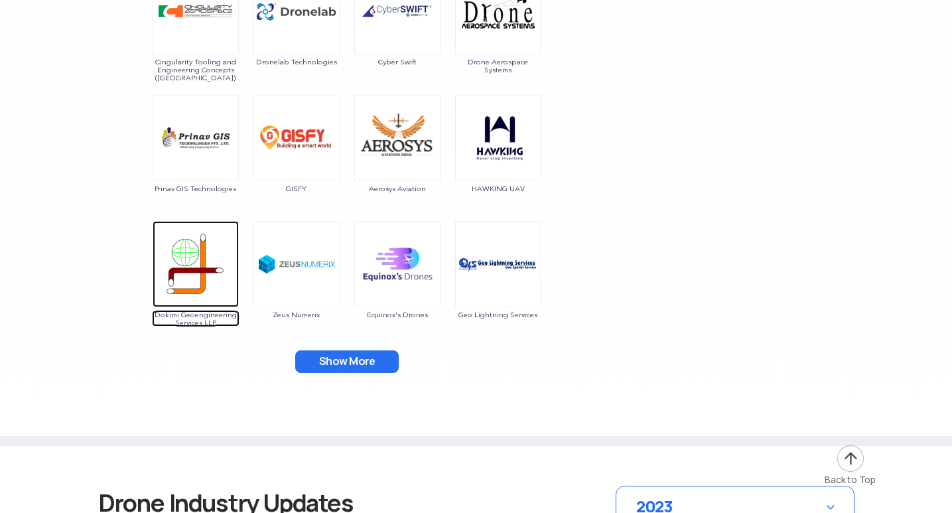
click at [188, 274] on img at bounding box center [196, 264] width 86 height 86
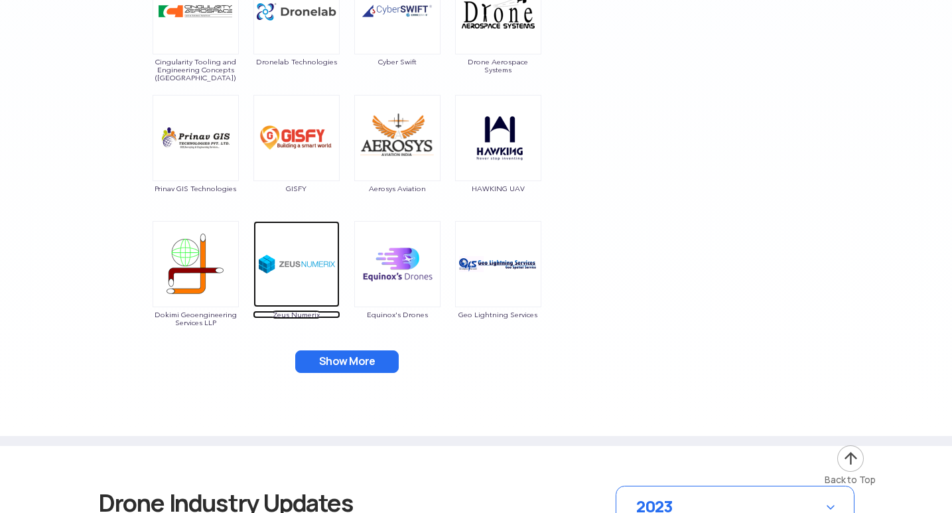
click at [283, 267] on img at bounding box center [296, 264] width 86 height 86
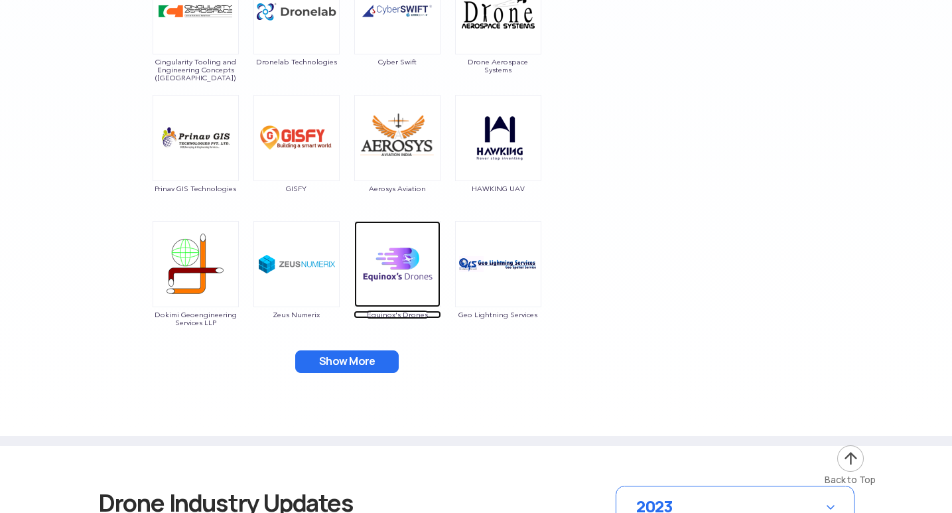
click at [392, 274] on img at bounding box center [397, 264] width 86 height 86
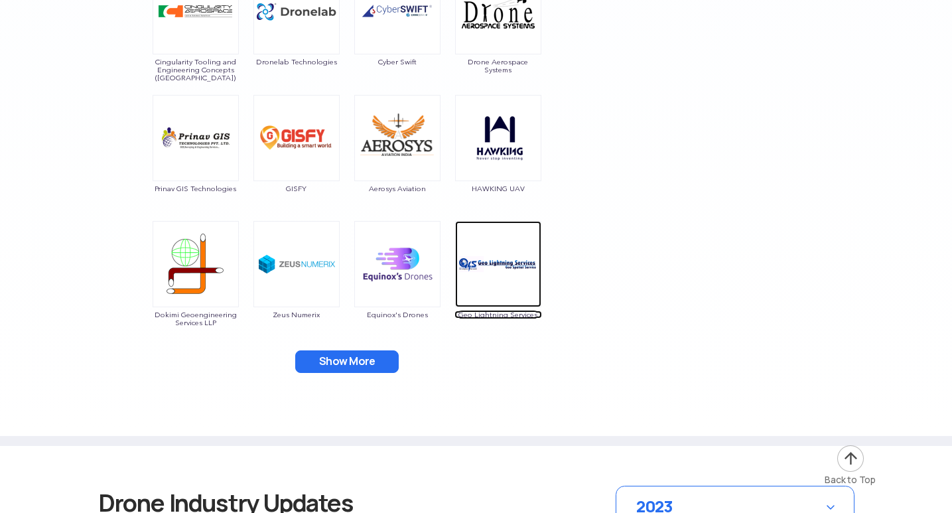
click at [507, 264] on img at bounding box center [498, 264] width 86 height 86
click at [373, 361] on button "Show More" at bounding box center [347, 361] width 104 height 23
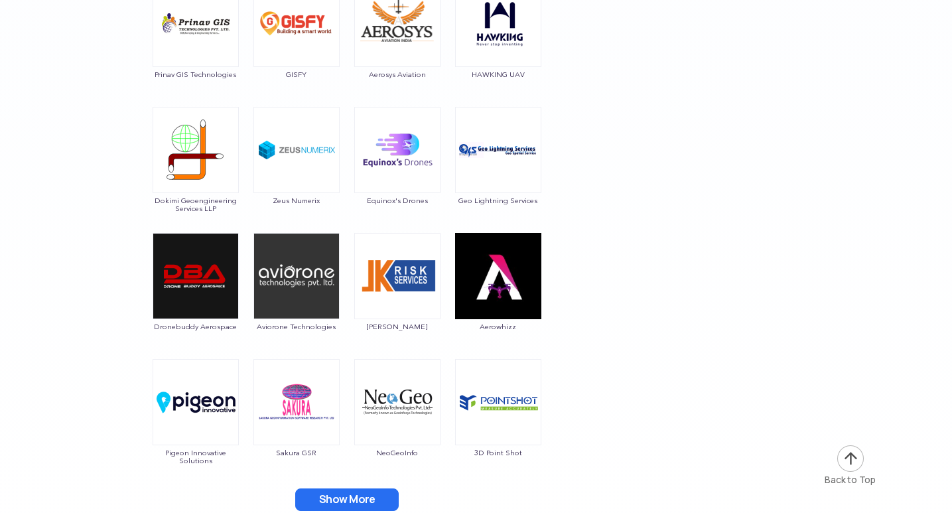
scroll to position [3649, 0]
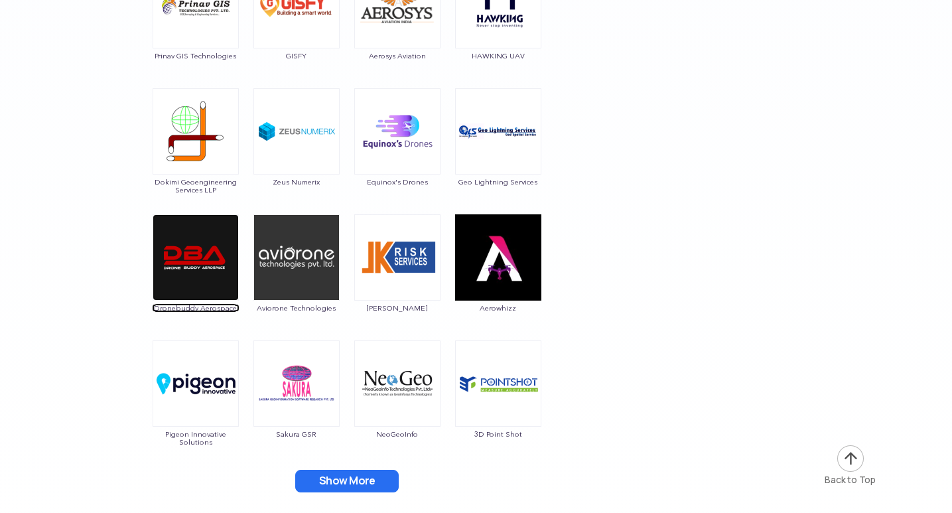
click at [173, 257] on img at bounding box center [196, 257] width 86 height 86
click at [287, 277] on img at bounding box center [296, 257] width 86 height 86
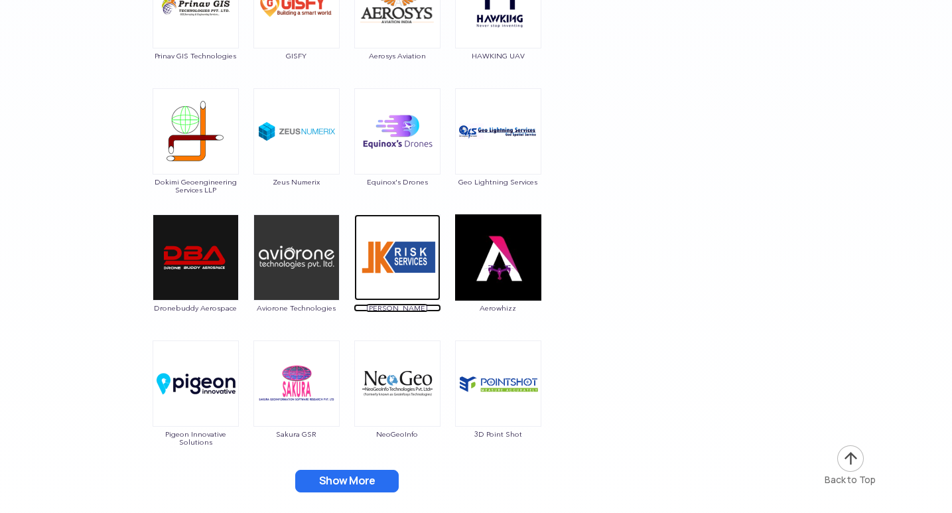
click at [409, 271] on img at bounding box center [397, 257] width 86 height 86
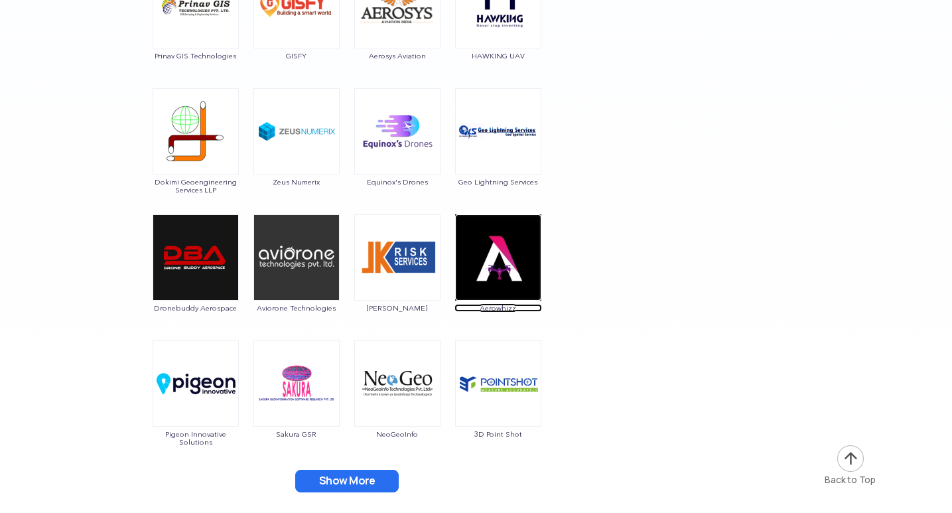
click at [499, 244] on img at bounding box center [498, 257] width 86 height 86
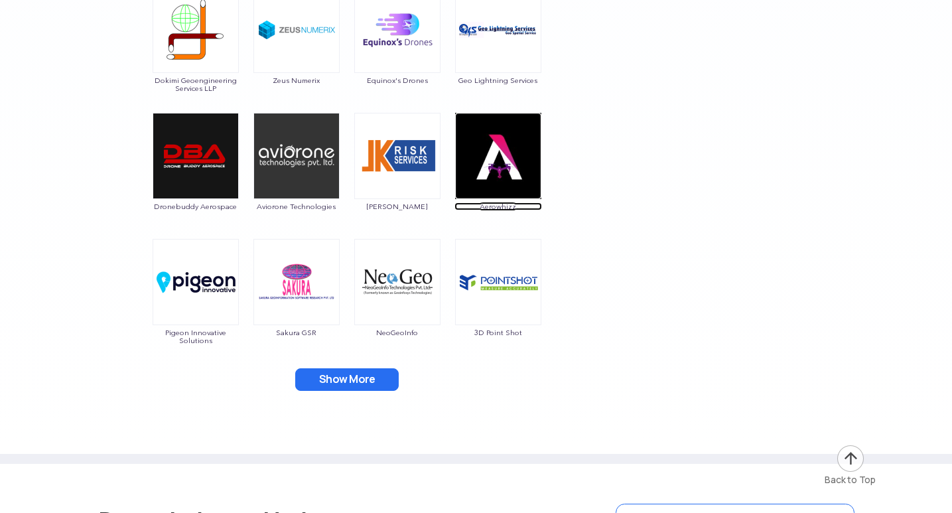
scroll to position [3782, 0]
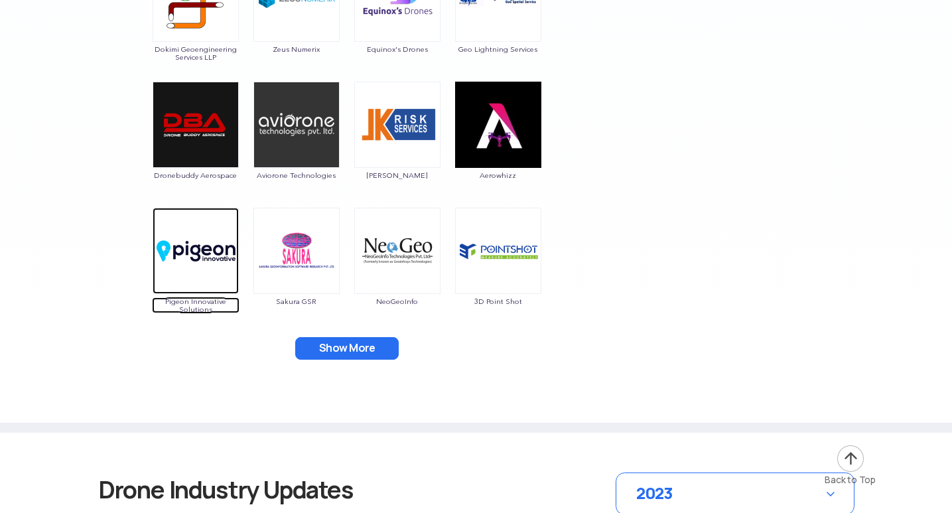
click at [205, 253] on img at bounding box center [196, 251] width 86 height 86
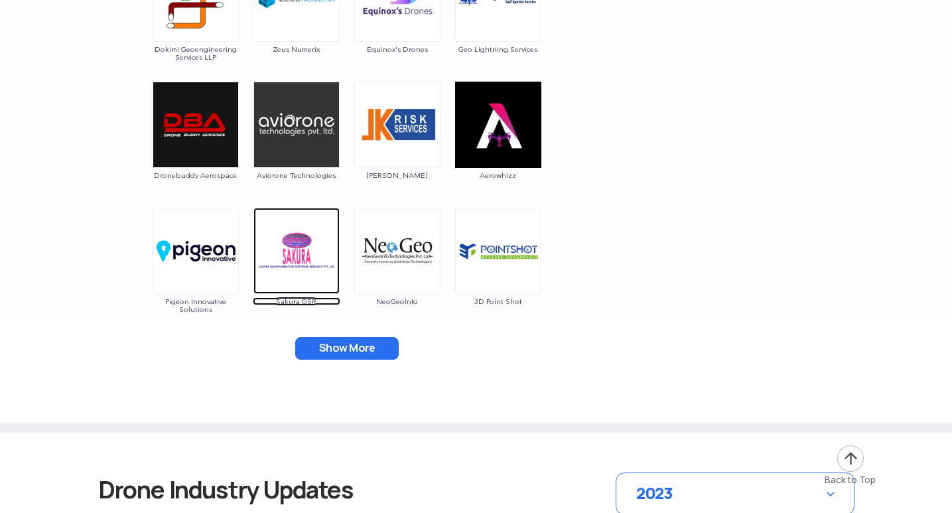
click at [319, 262] on img at bounding box center [296, 251] width 86 height 86
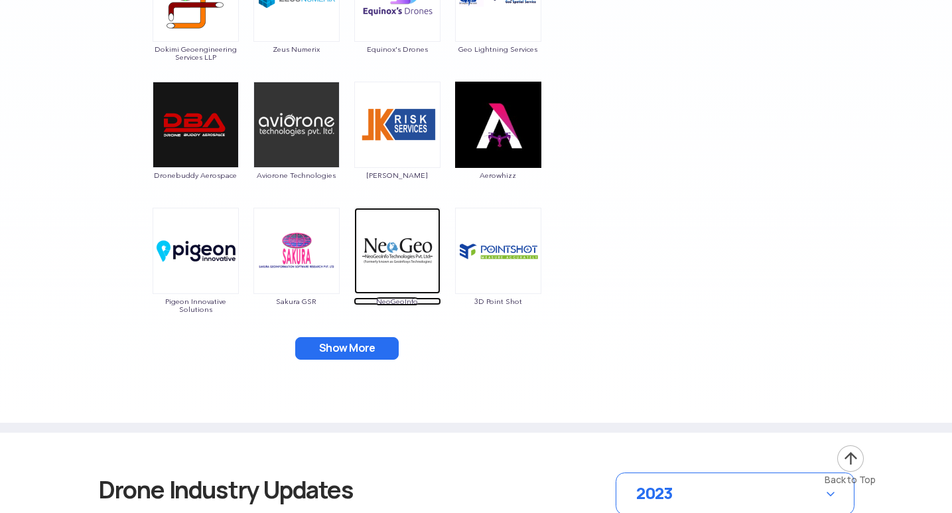
click at [407, 238] on img at bounding box center [397, 251] width 86 height 86
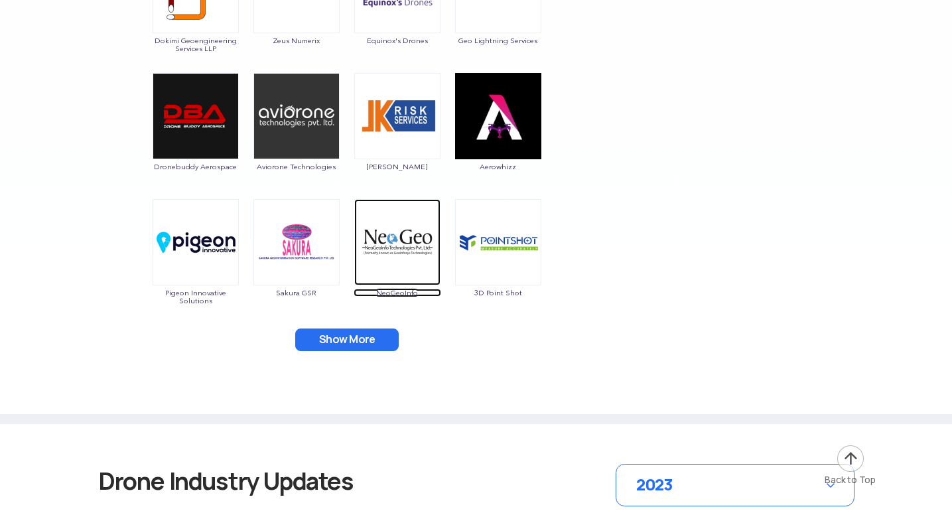
scroll to position [3848, 0]
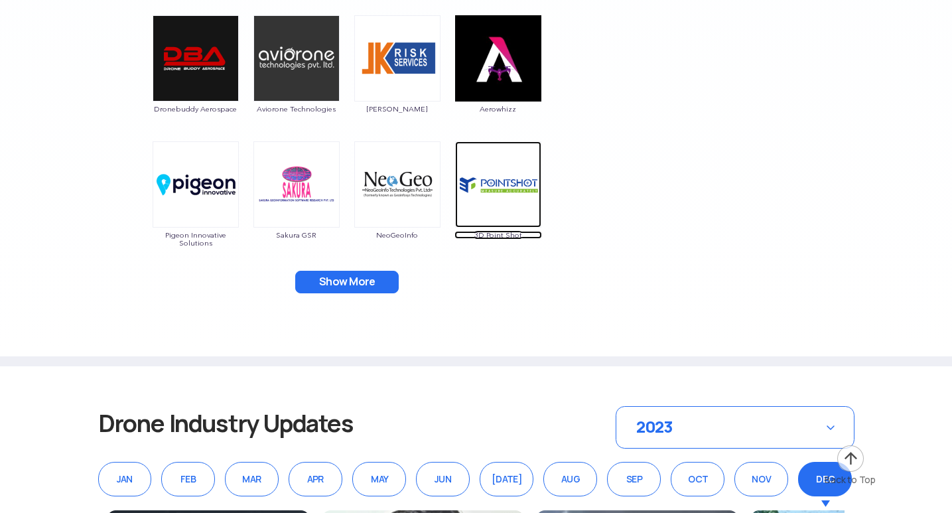
click at [487, 192] on img at bounding box center [498, 184] width 86 height 86
click at [366, 275] on button "Show More" at bounding box center [347, 282] width 104 height 23
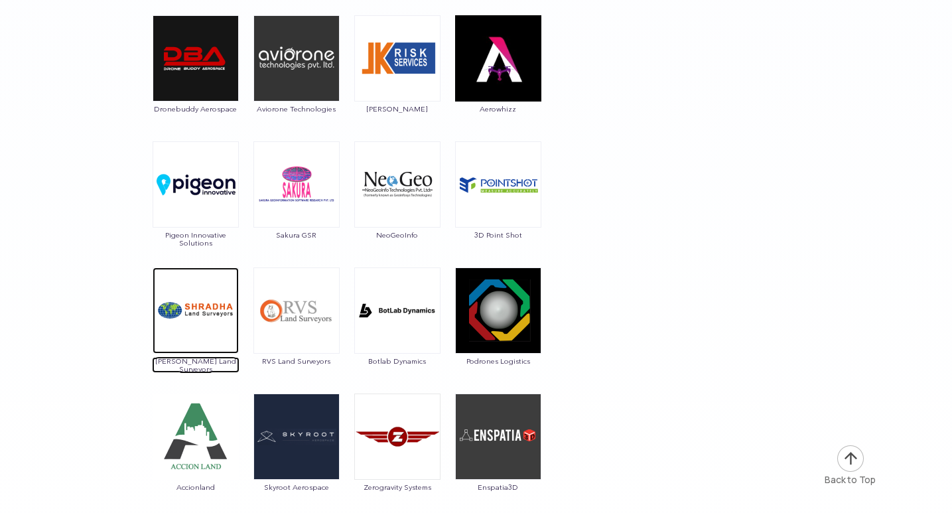
click at [207, 305] on img at bounding box center [196, 310] width 86 height 86
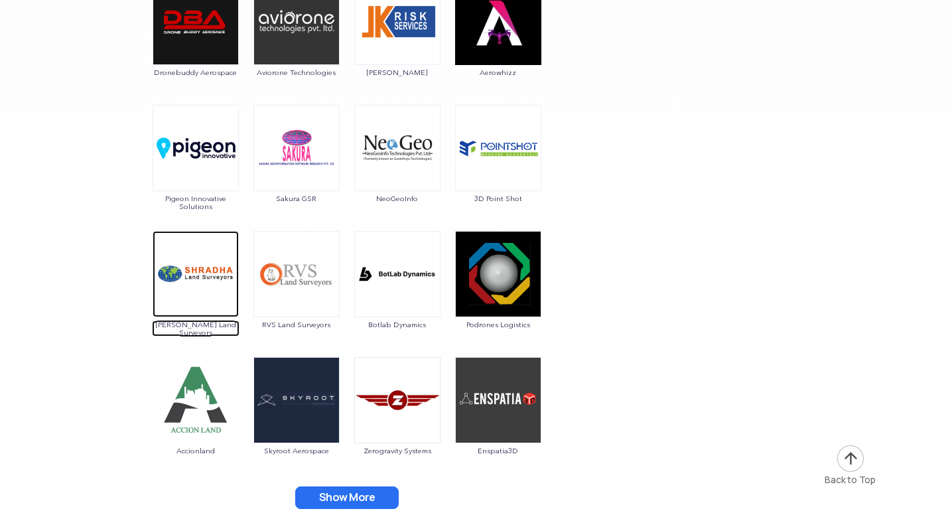
scroll to position [3915, 0]
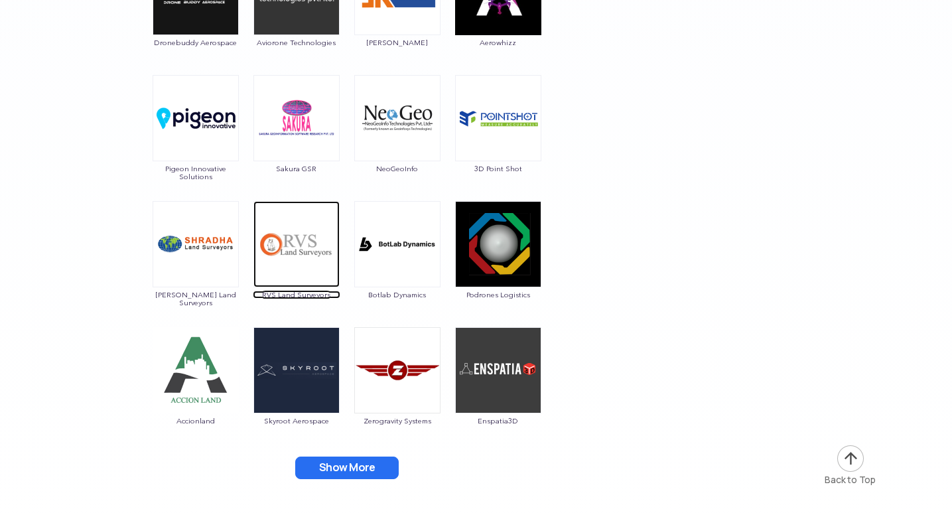
click at [292, 240] on img at bounding box center [296, 244] width 86 height 86
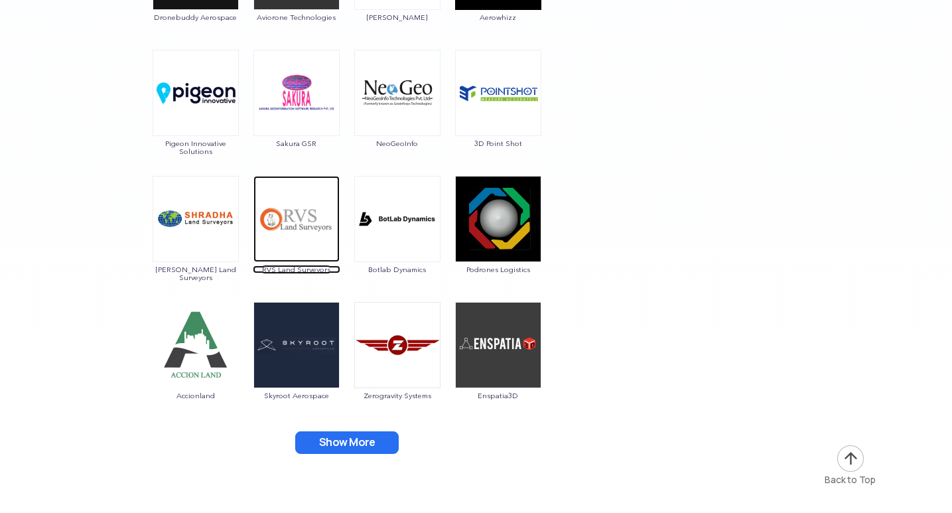
scroll to position [3981, 0]
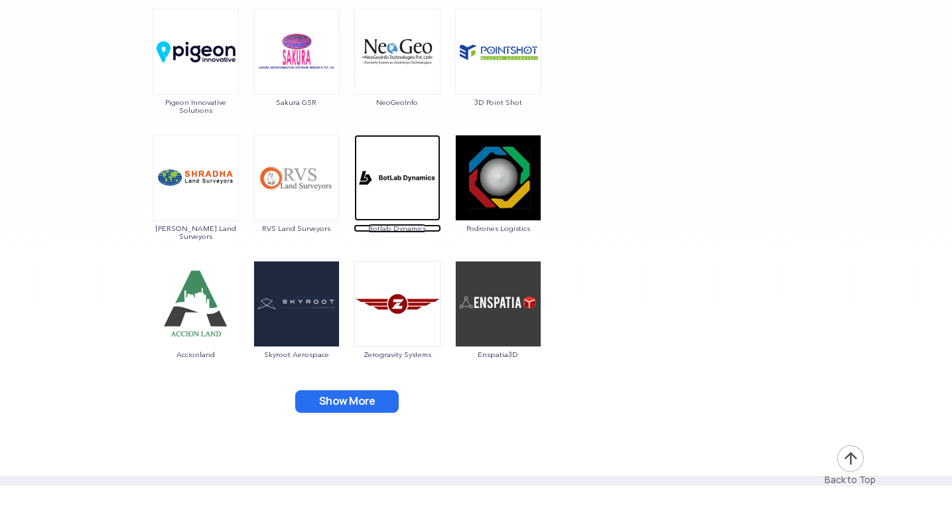
click at [405, 176] on img at bounding box center [397, 178] width 86 height 86
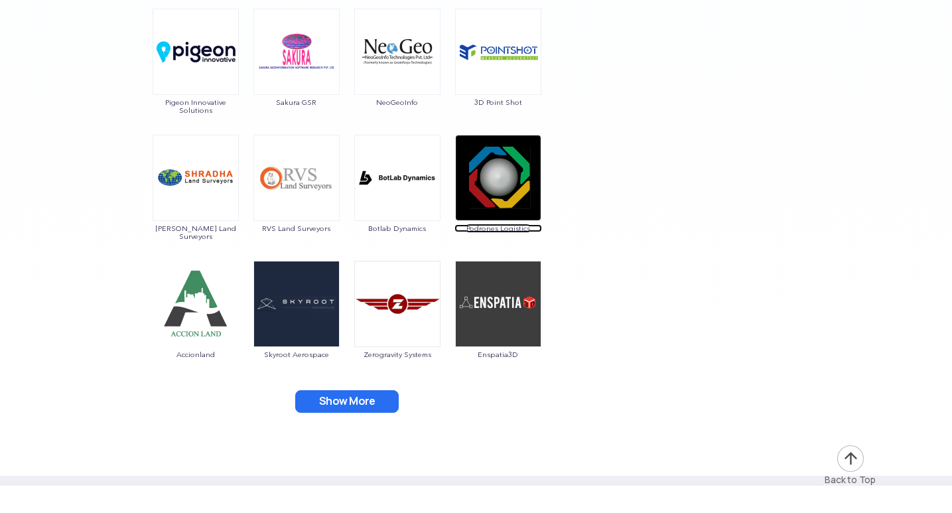
click at [506, 171] on img at bounding box center [498, 178] width 86 height 86
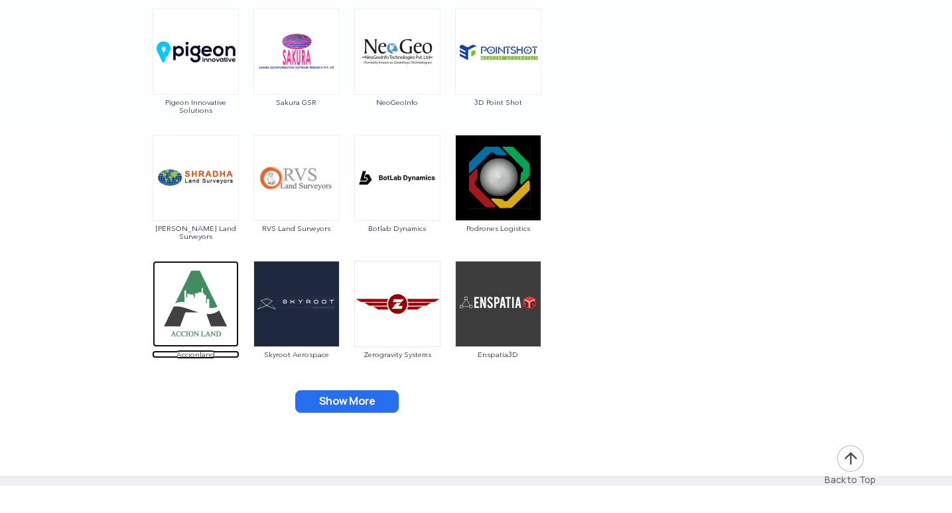
click at [192, 324] on img at bounding box center [196, 304] width 86 height 86
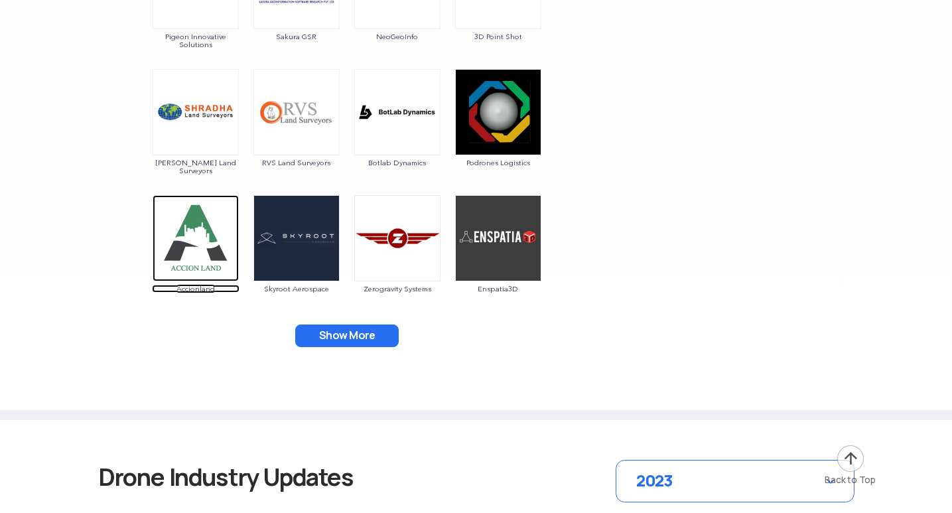
scroll to position [4047, 0]
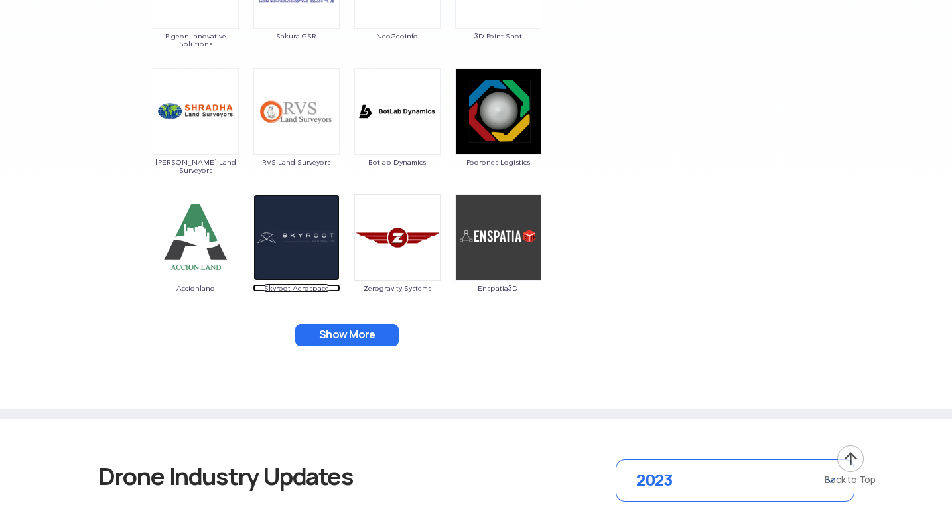
click at [296, 251] on img at bounding box center [296, 237] width 86 height 86
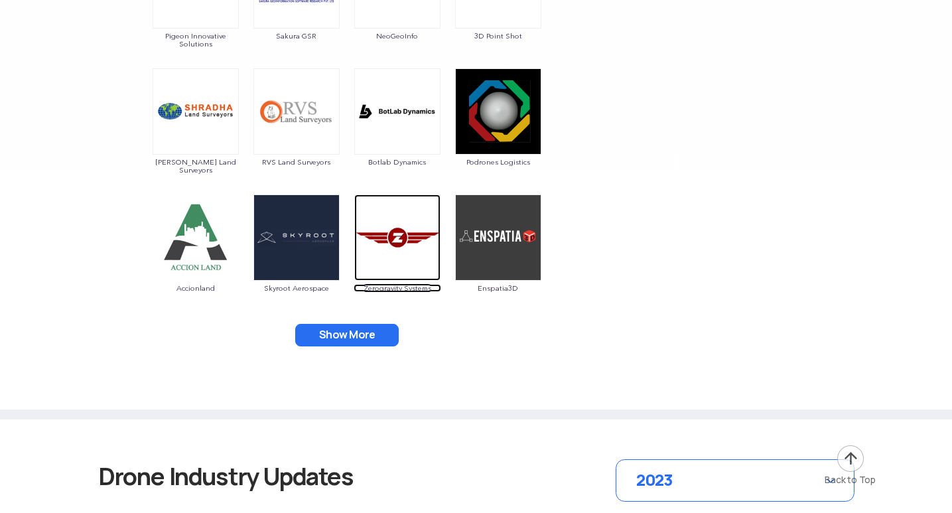
click at [406, 241] on img at bounding box center [397, 237] width 86 height 86
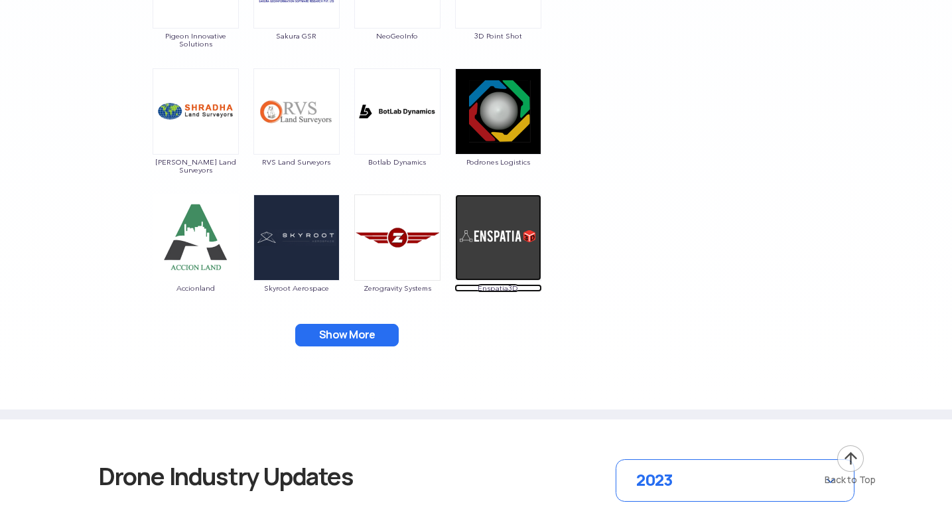
click at [506, 257] on img at bounding box center [498, 237] width 86 height 86
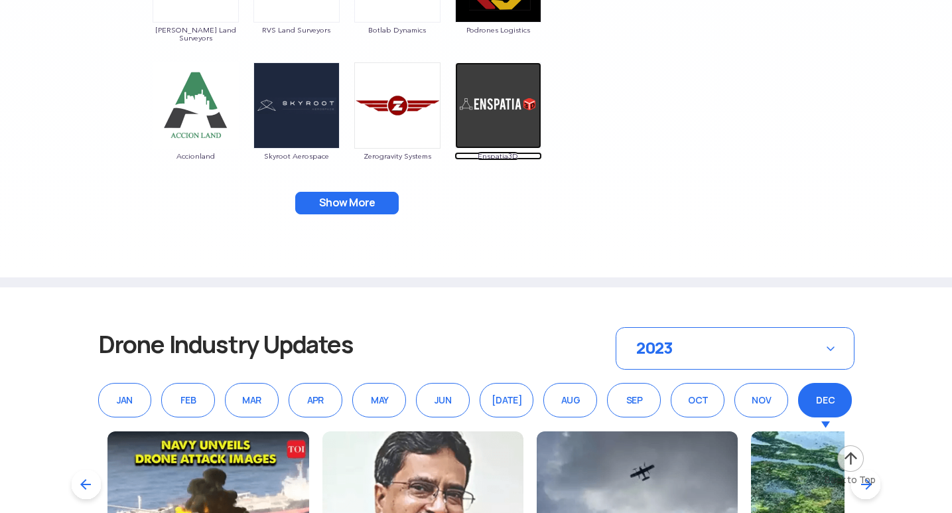
scroll to position [4247, 0]
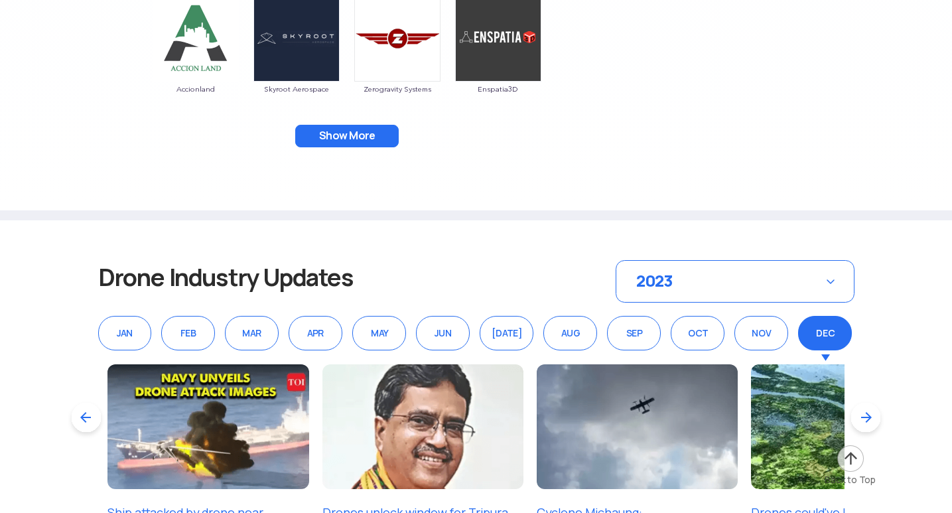
click at [350, 131] on button "Show More" at bounding box center [347, 136] width 104 height 23
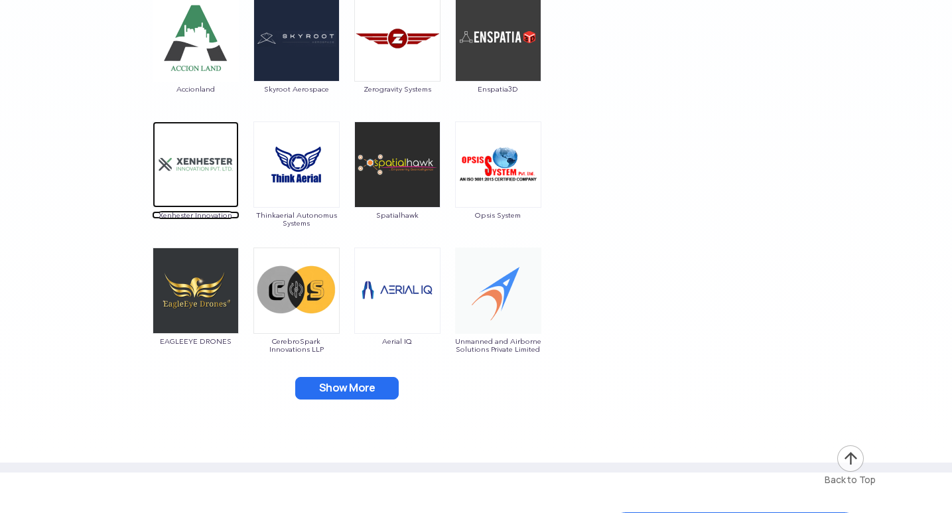
click at [207, 190] on img at bounding box center [196, 164] width 86 height 86
click at [180, 189] on img at bounding box center [196, 164] width 86 height 86
click at [188, 186] on img at bounding box center [196, 164] width 86 height 86
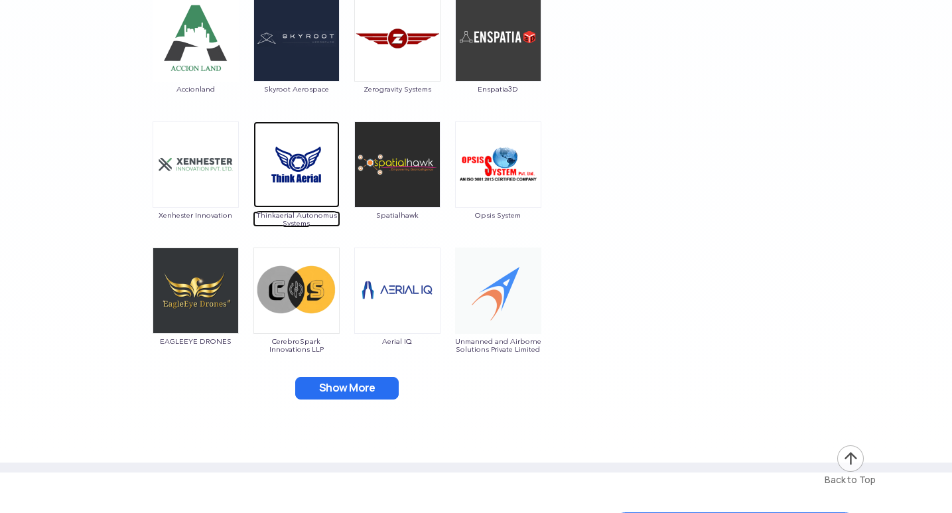
click at [275, 173] on img at bounding box center [296, 164] width 86 height 86
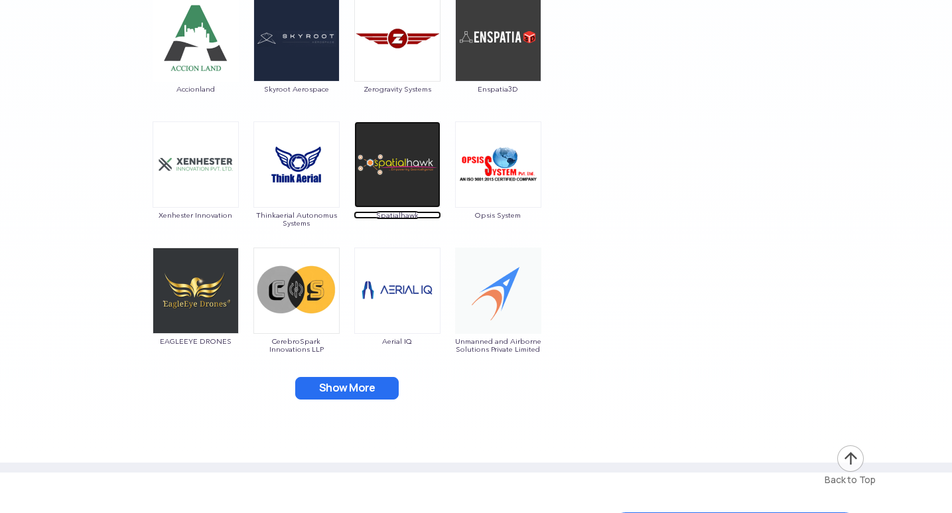
click at [413, 187] on img at bounding box center [397, 164] width 86 height 86
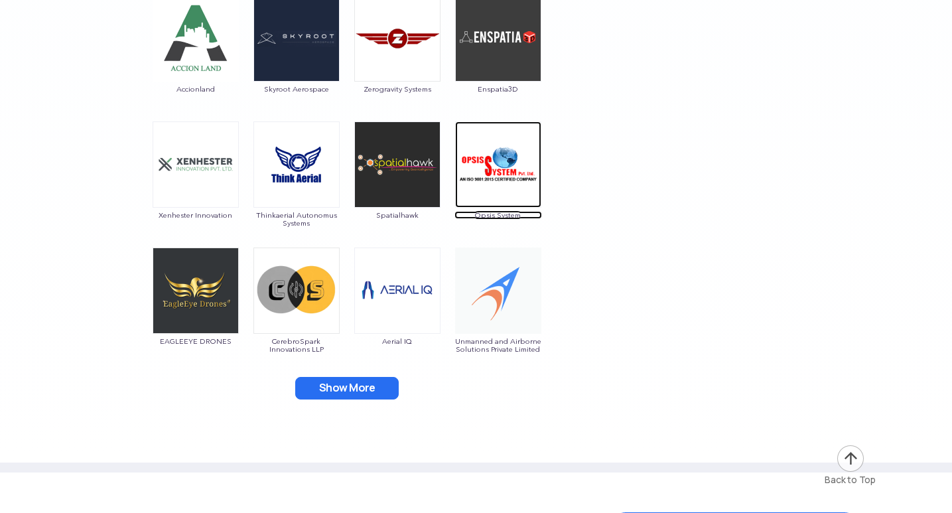
click at [502, 181] on img at bounding box center [498, 164] width 86 height 86
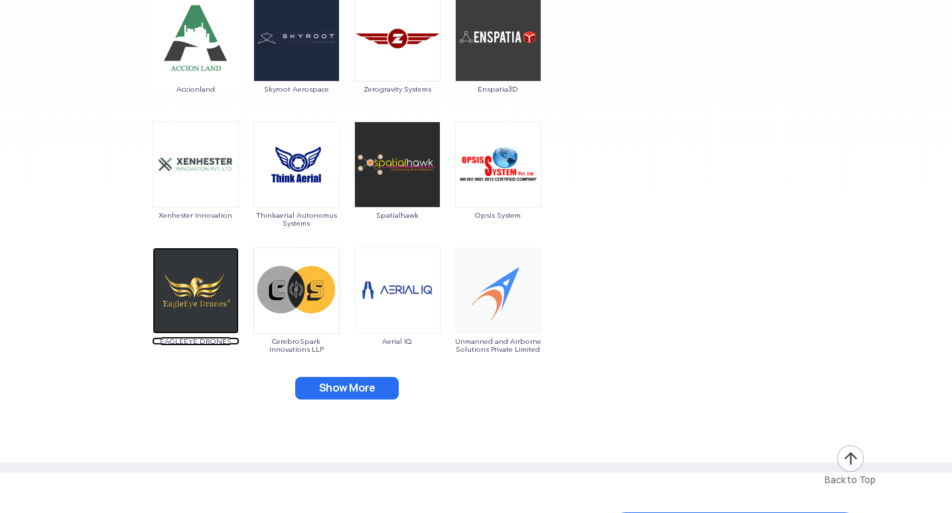
click at [211, 293] on img at bounding box center [196, 290] width 86 height 86
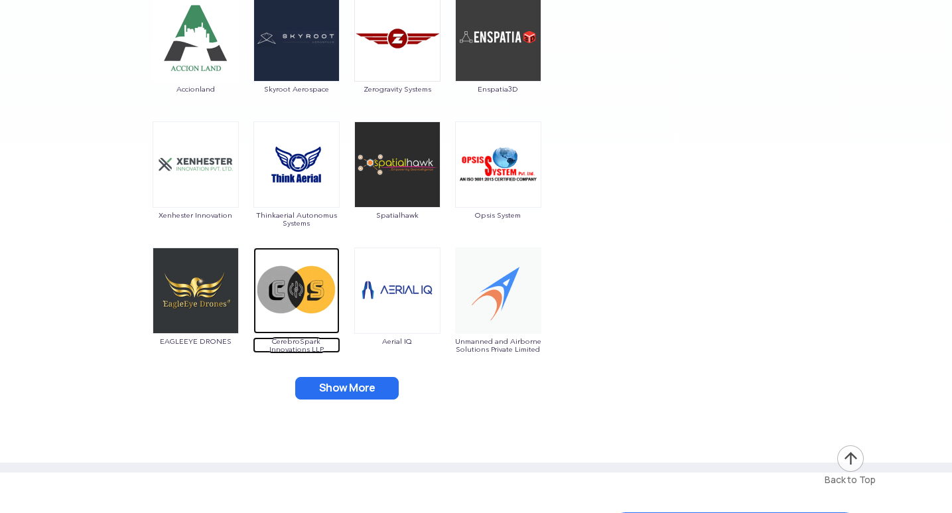
click at [291, 306] on img at bounding box center [296, 290] width 86 height 86
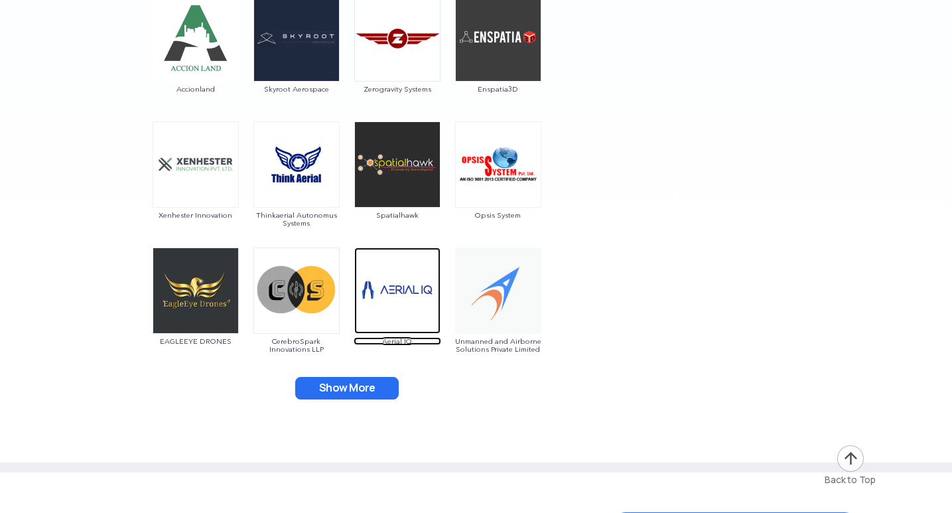
click at [416, 285] on img at bounding box center [397, 290] width 86 height 86
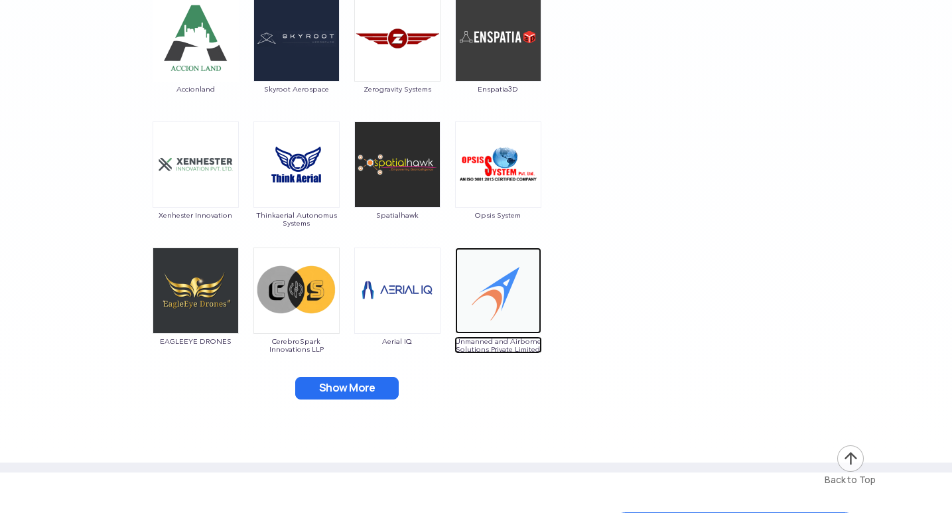
click at [492, 300] on img at bounding box center [498, 290] width 86 height 86
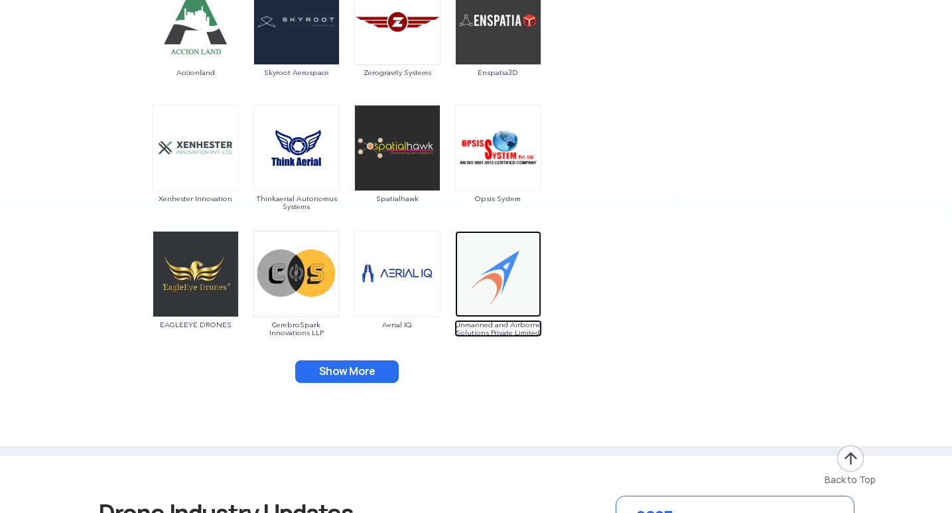
scroll to position [4313, 0]
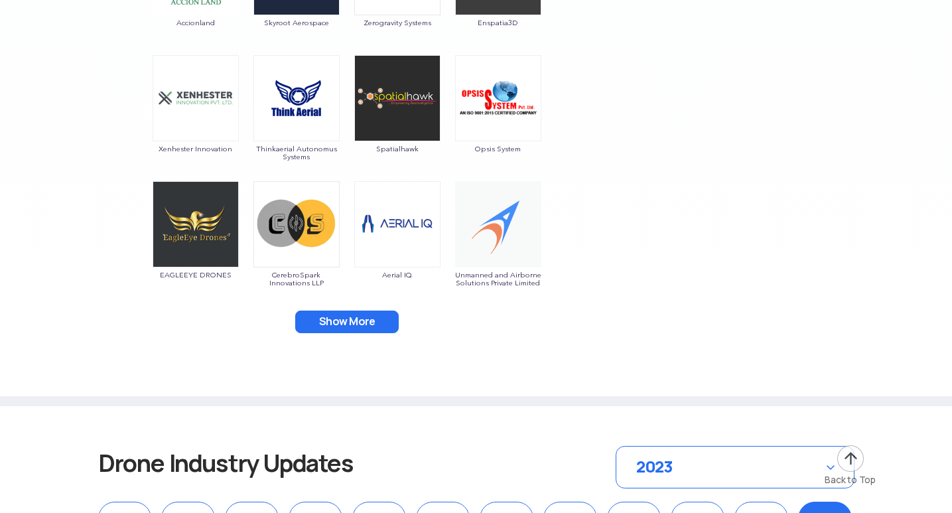
click at [339, 313] on button "Show More" at bounding box center [347, 322] width 104 height 23
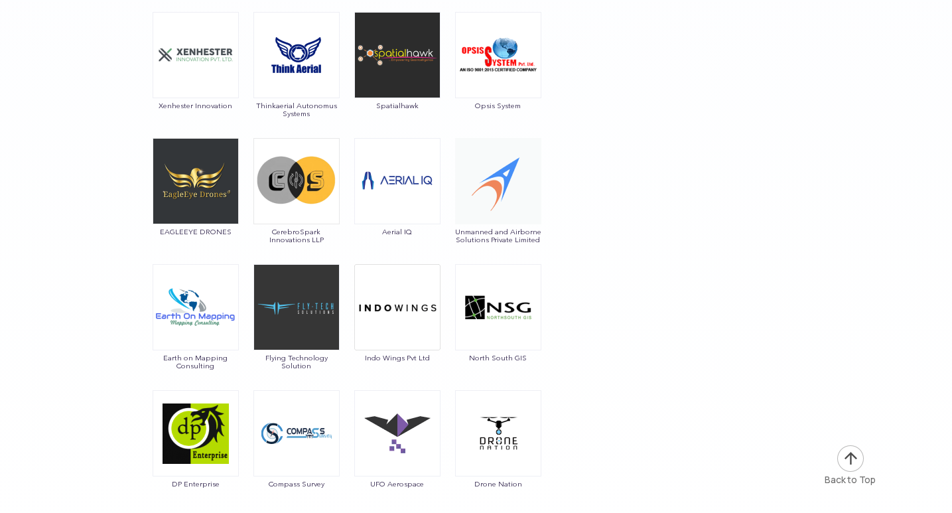
scroll to position [4379, 0]
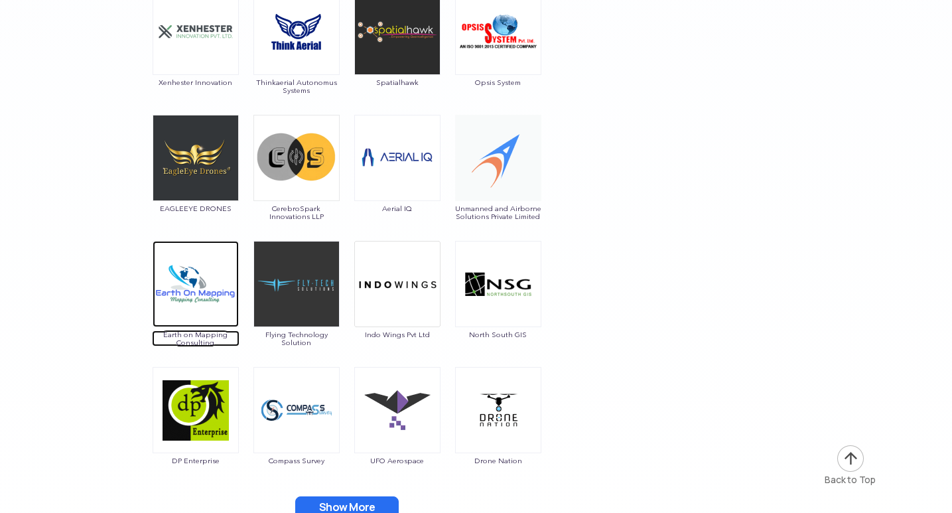
click at [202, 295] on img at bounding box center [196, 284] width 86 height 86
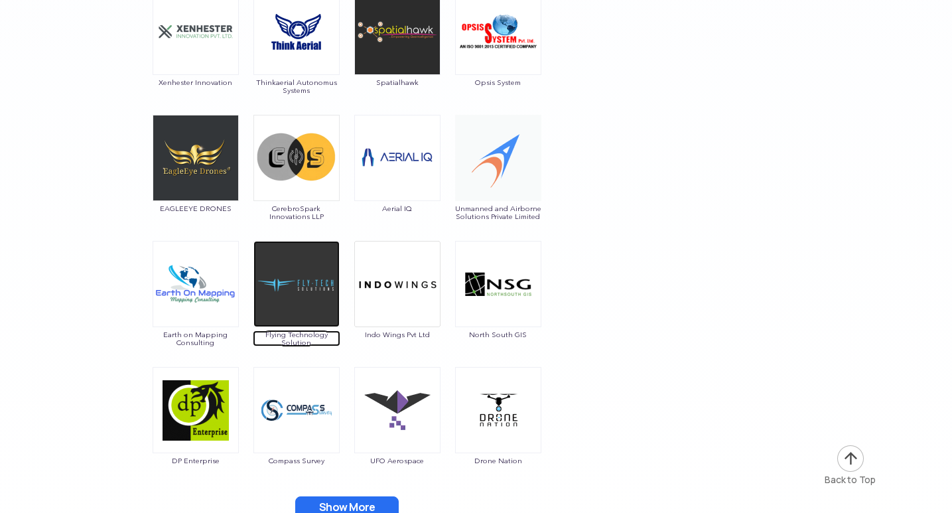
click at [305, 268] on img at bounding box center [296, 284] width 86 height 86
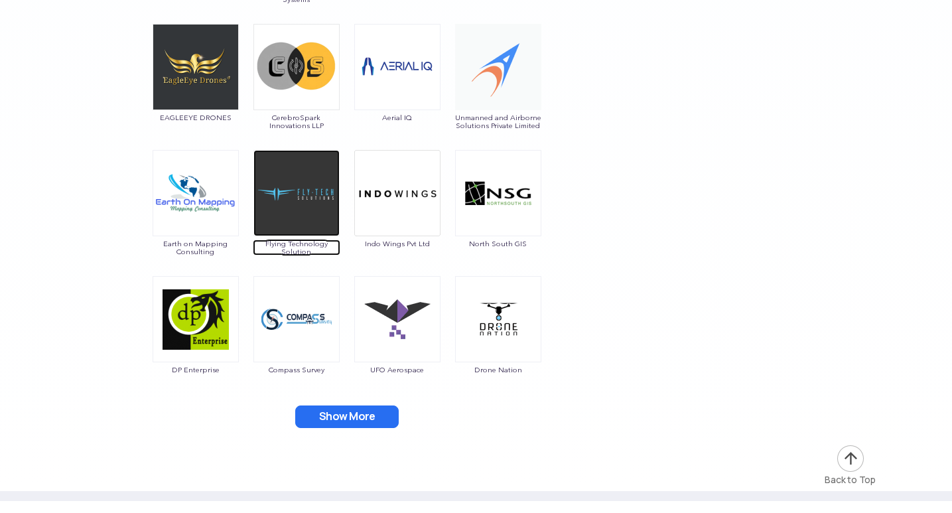
scroll to position [4512, 0]
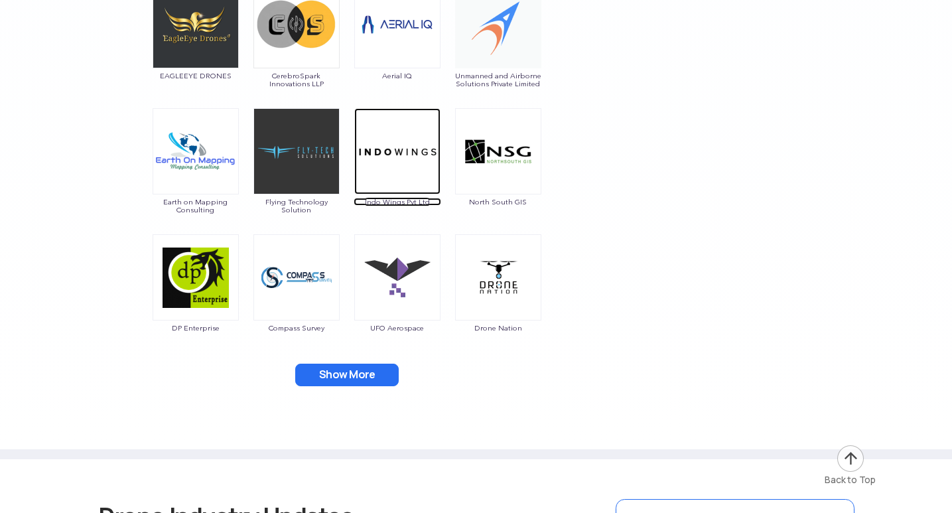
click at [393, 151] on img at bounding box center [397, 151] width 86 height 86
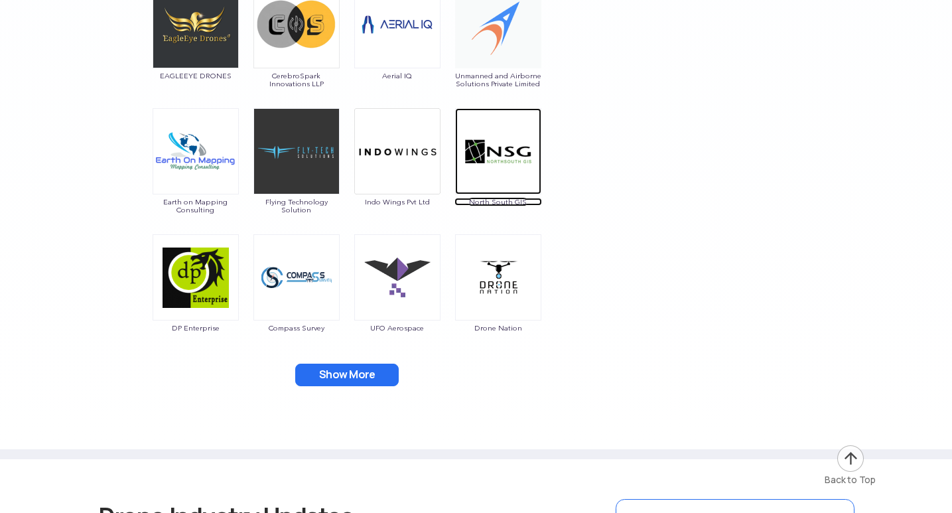
click at [498, 150] on img at bounding box center [498, 151] width 86 height 86
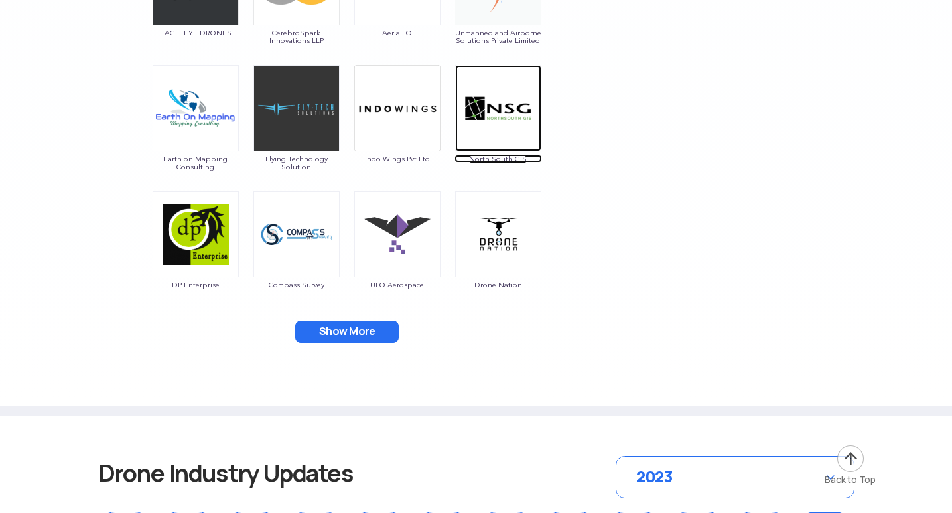
scroll to position [4578, 0]
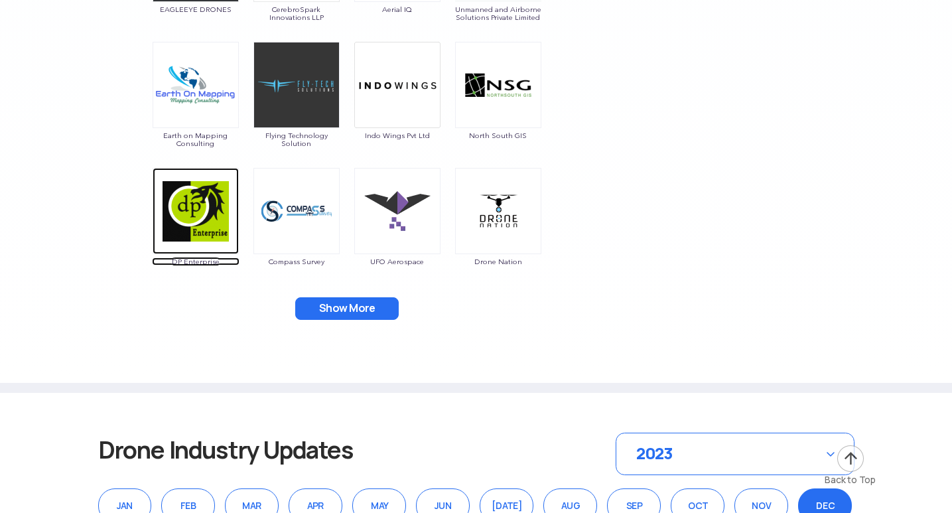
click at [173, 229] on img at bounding box center [196, 211] width 86 height 86
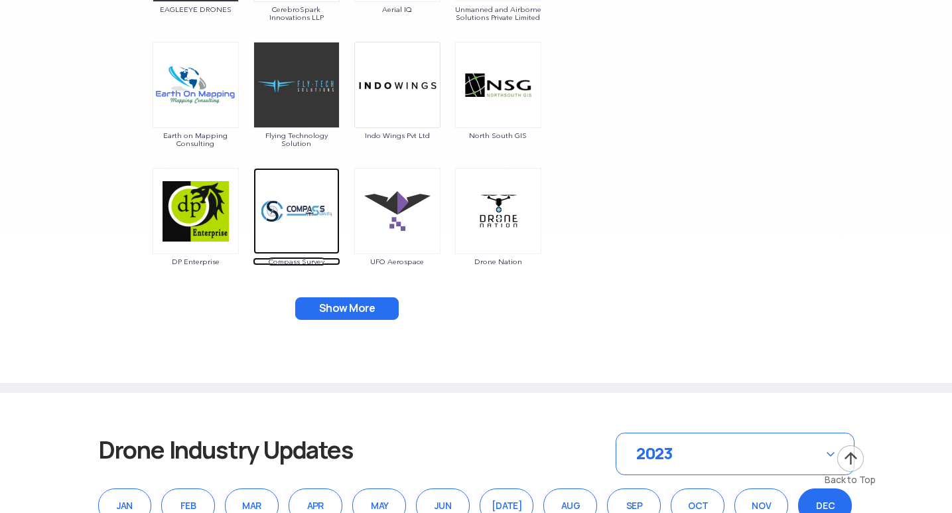
click at [315, 216] on img at bounding box center [296, 211] width 86 height 86
drag, startPoint x: 337, startPoint y: 255, endPoint x: 263, endPoint y: 260, distance: 74.5
click at [263, 260] on div "Compass Survey" at bounding box center [297, 224] width 88 height 113
copy span "Compass Survey"
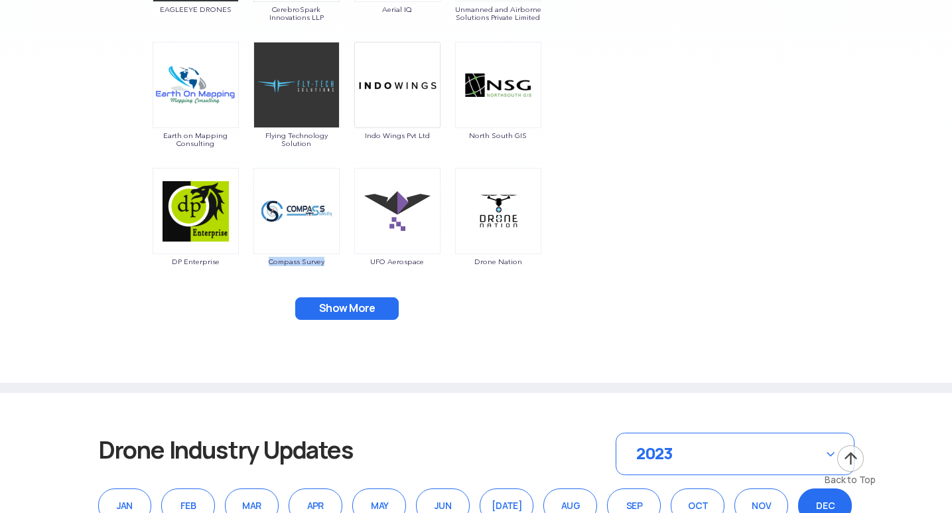
copy span "Compass Survey"
click at [389, 233] on img at bounding box center [397, 211] width 86 height 86
click at [490, 215] on img at bounding box center [498, 211] width 86 height 86
click at [352, 309] on button "Show More" at bounding box center [347, 308] width 104 height 23
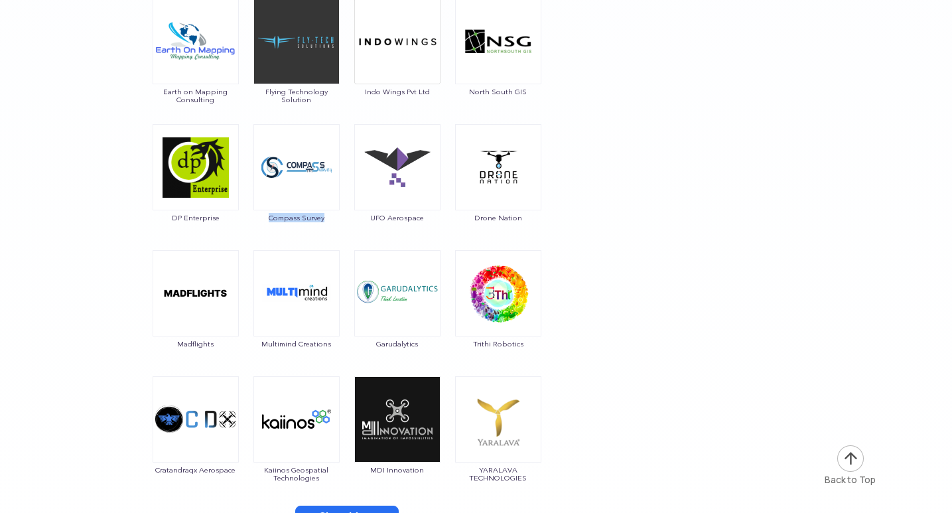
scroll to position [4645, 0]
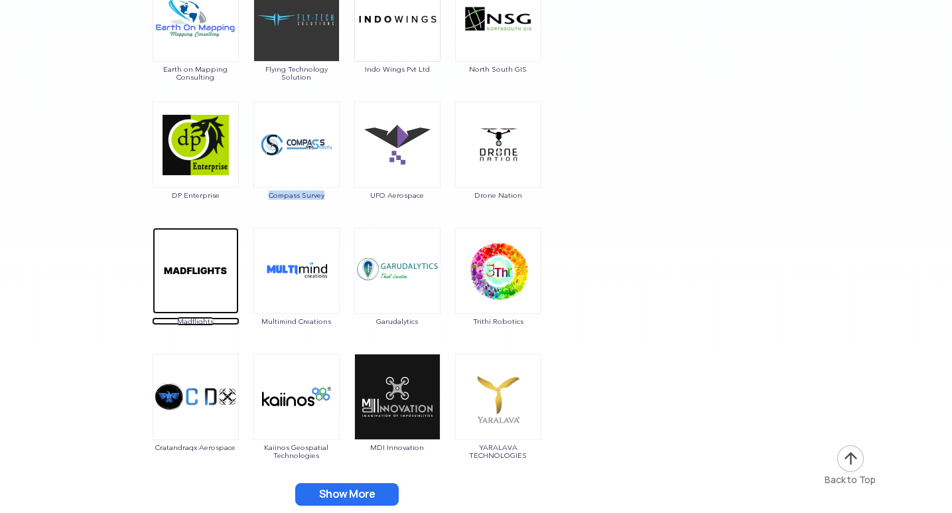
click at [195, 277] on img at bounding box center [196, 271] width 86 height 86
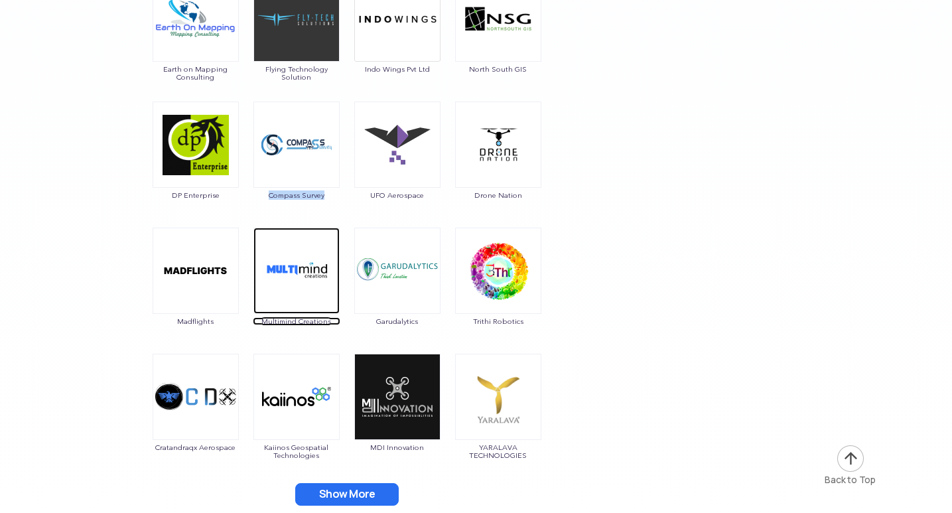
click at [289, 282] on img at bounding box center [296, 271] width 86 height 86
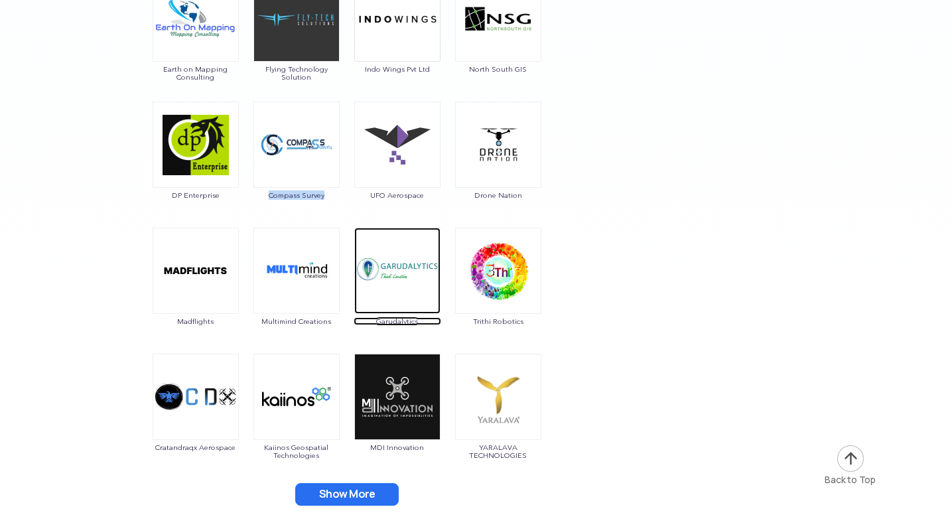
click at [401, 279] on img at bounding box center [397, 271] width 86 height 86
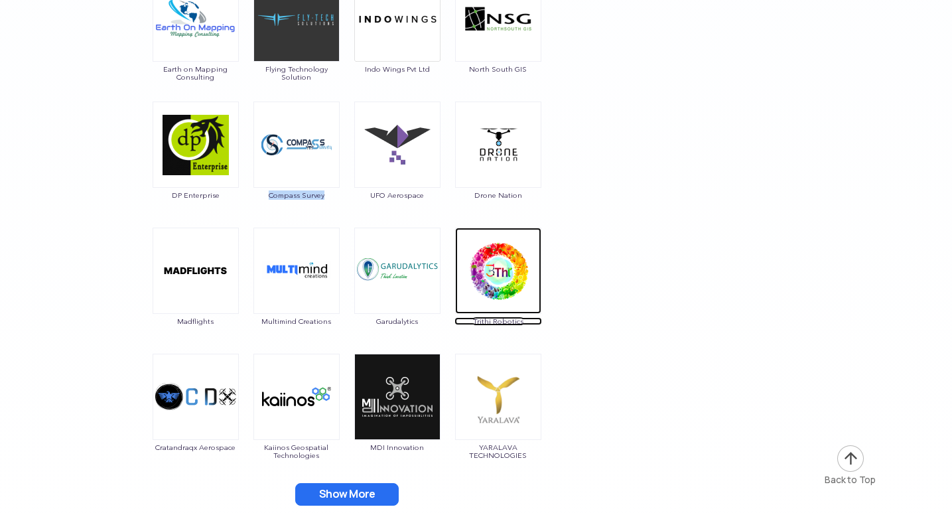
click at [507, 287] on img at bounding box center [498, 271] width 86 height 86
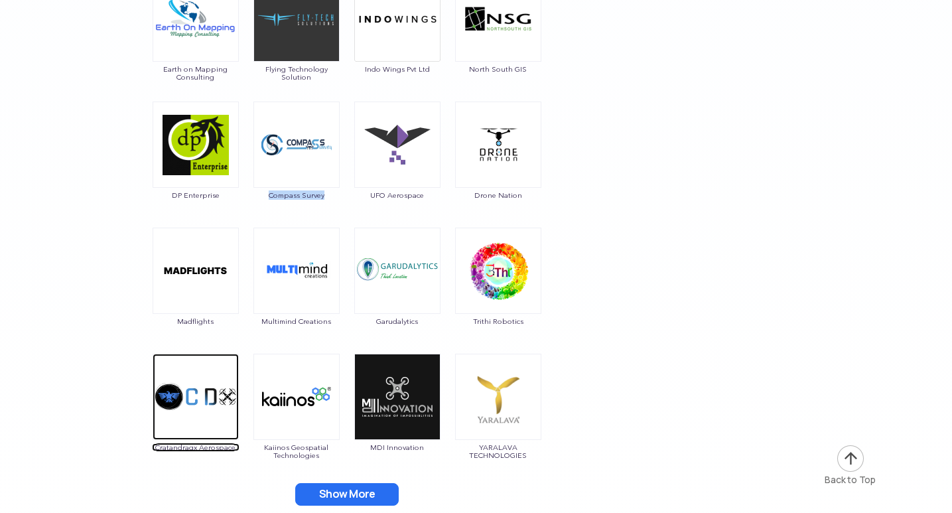
click at [188, 399] on img at bounding box center [196, 397] width 86 height 86
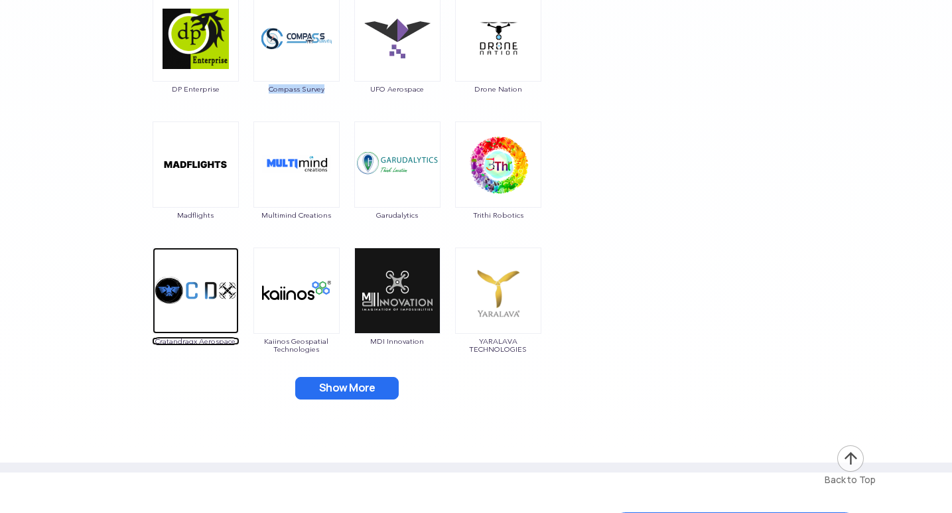
scroll to position [4777, 0]
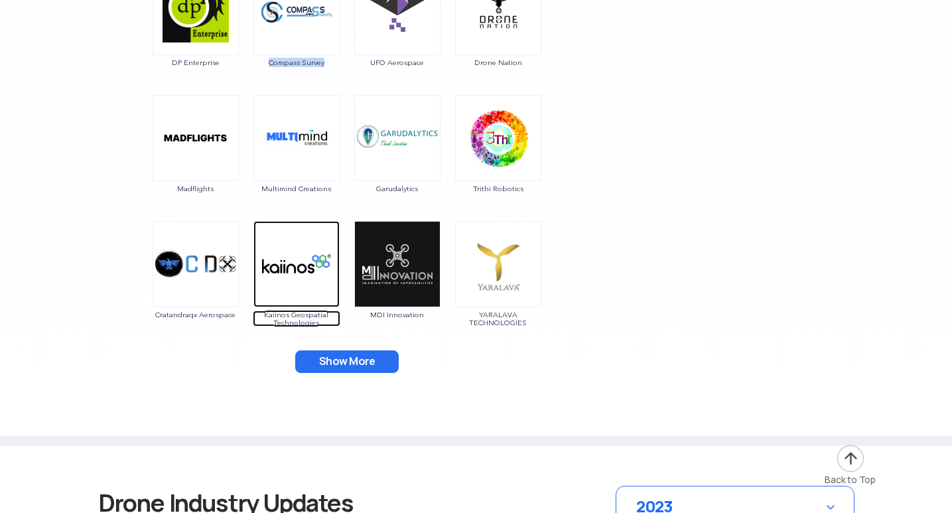
click at [295, 252] on img at bounding box center [296, 264] width 86 height 86
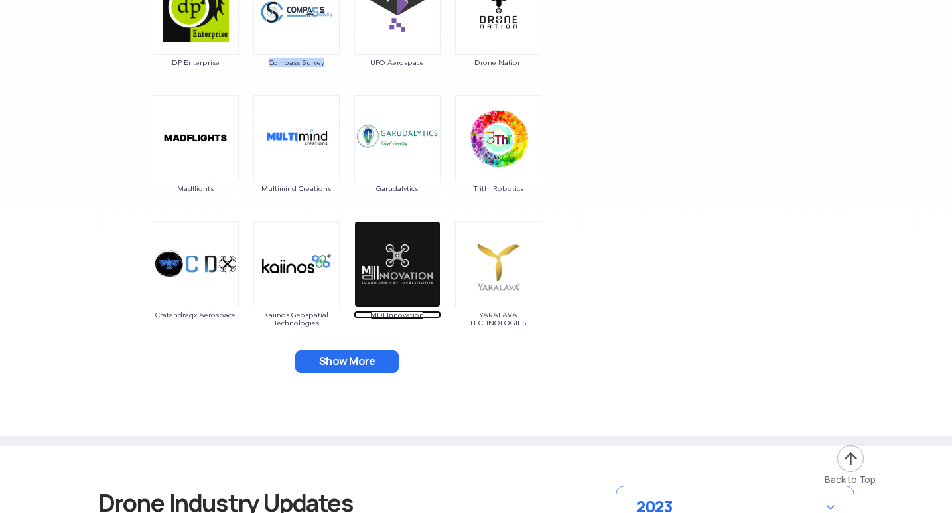
click at [410, 263] on img at bounding box center [397, 264] width 86 height 86
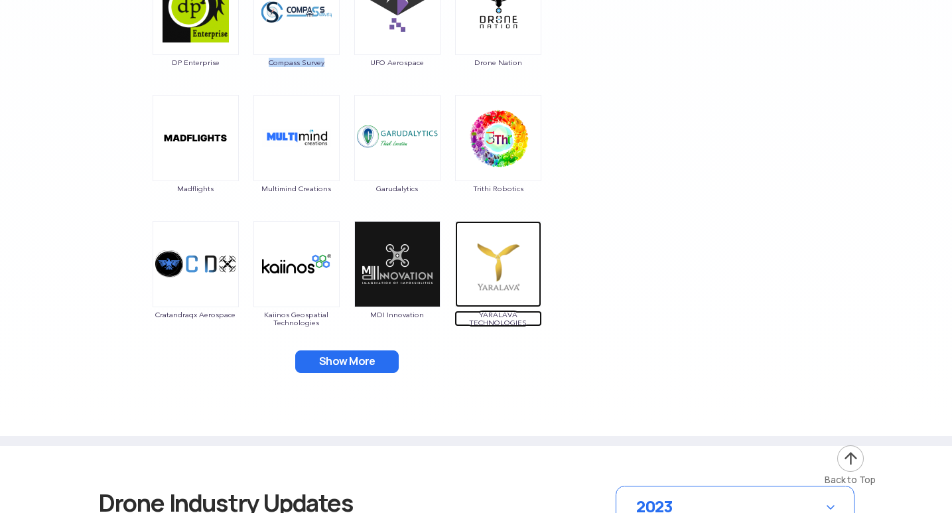
click at [484, 287] on img at bounding box center [498, 264] width 86 height 86
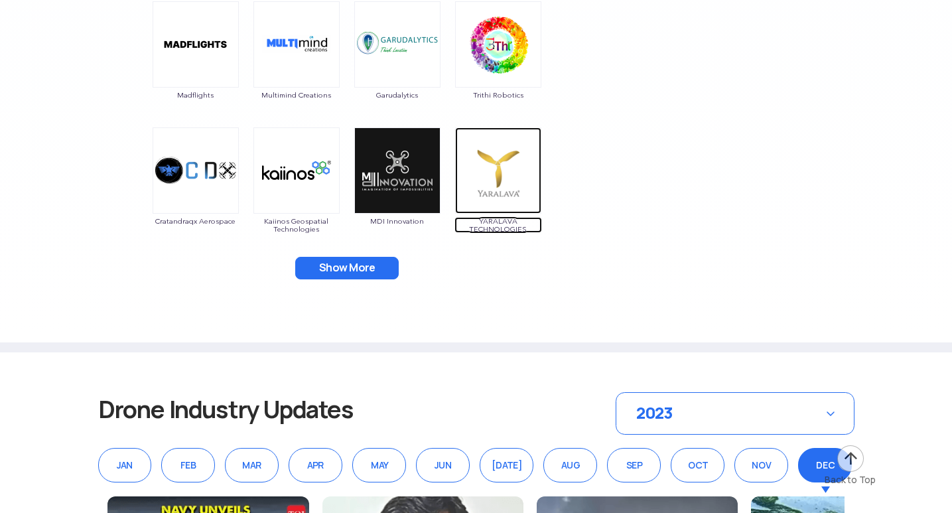
scroll to position [4910, 0]
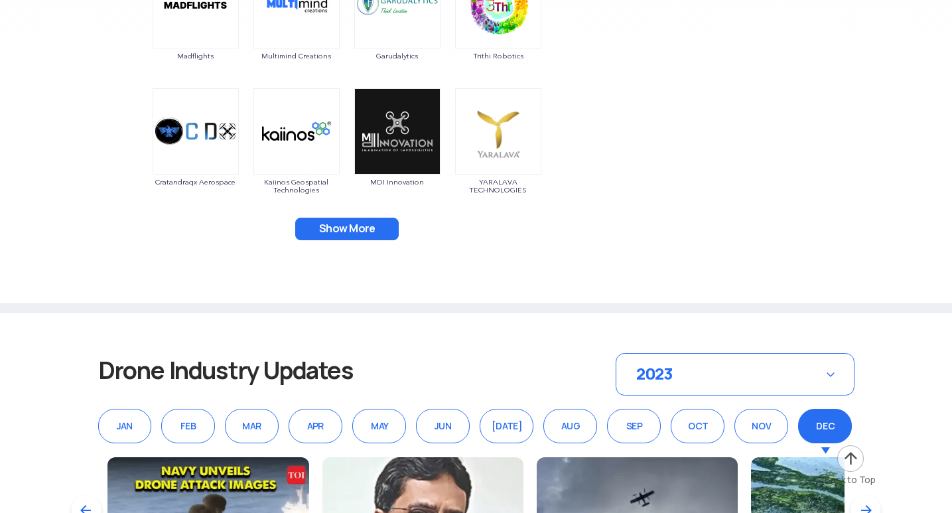
click at [350, 223] on button "Show More" at bounding box center [347, 229] width 104 height 23
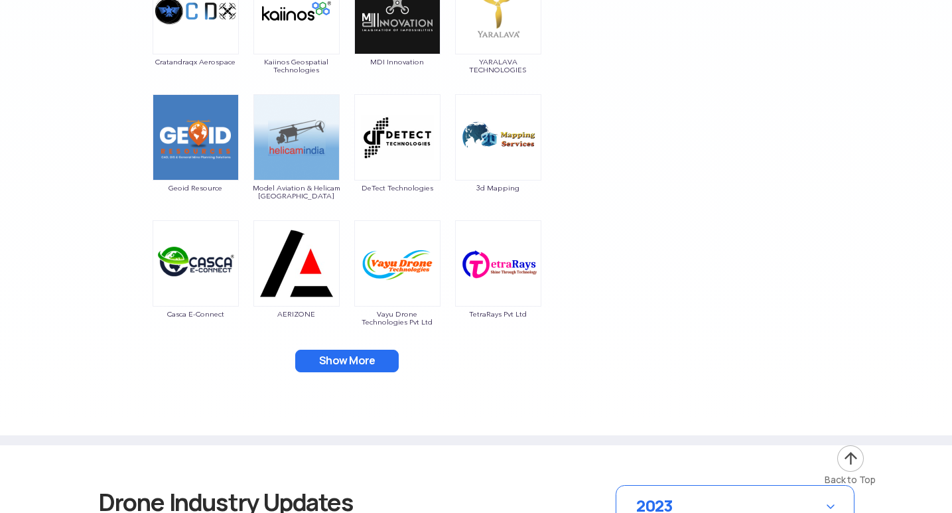
scroll to position [5043, 0]
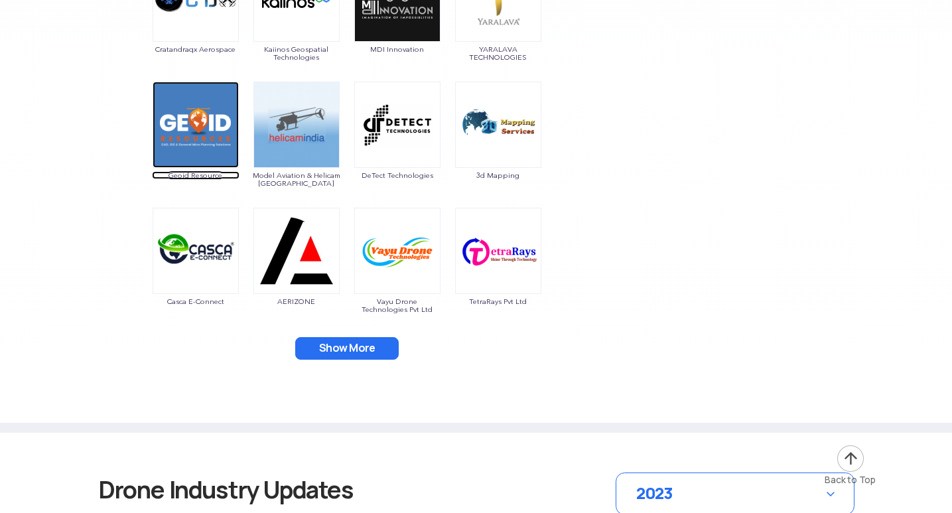
click at [192, 143] on img at bounding box center [196, 125] width 86 height 86
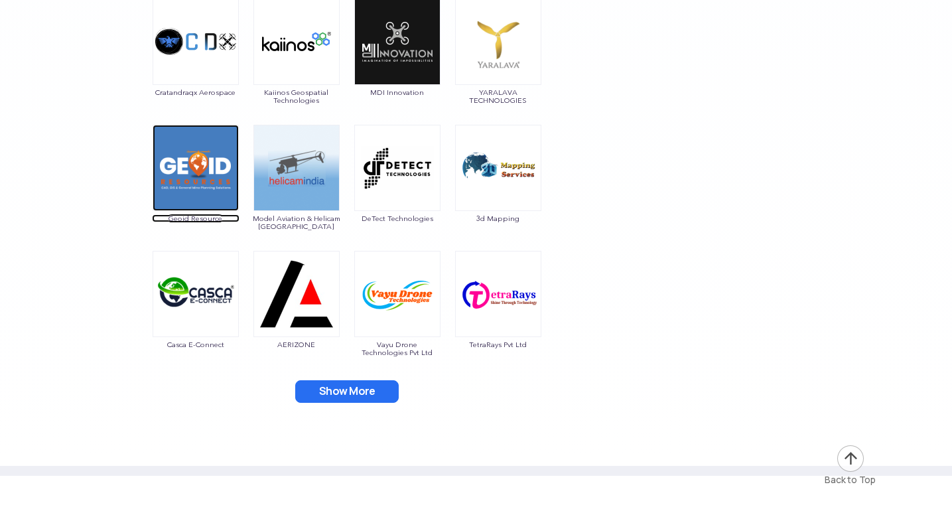
scroll to position [4976, 0]
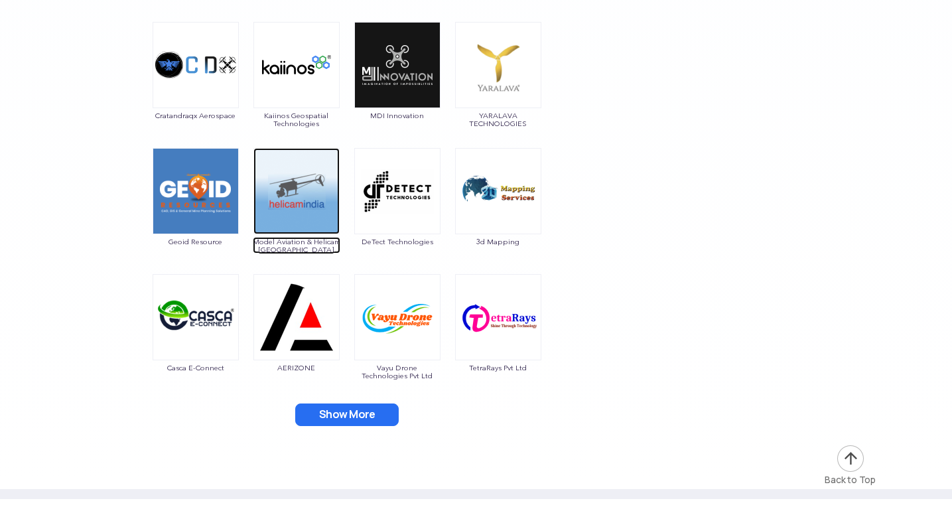
click at [305, 198] on img at bounding box center [296, 191] width 86 height 86
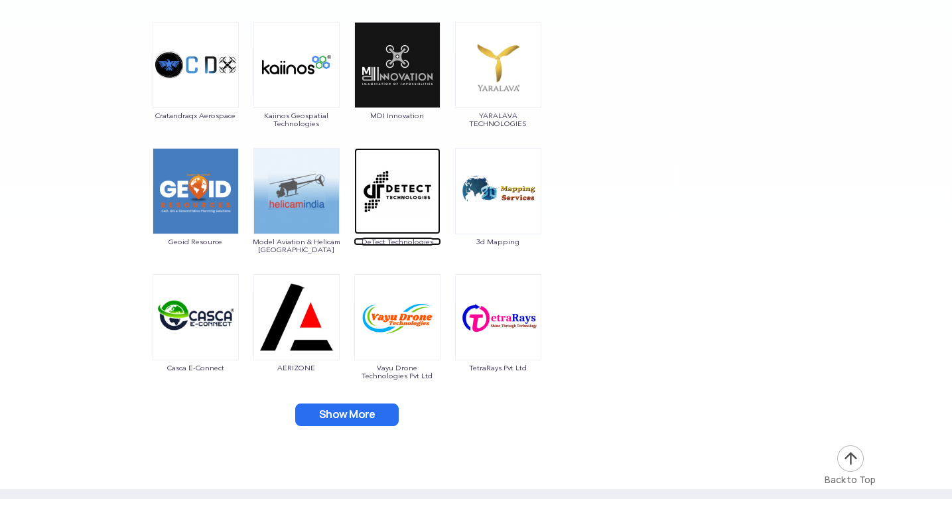
click at [393, 196] on img at bounding box center [397, 191] width 86 height 86
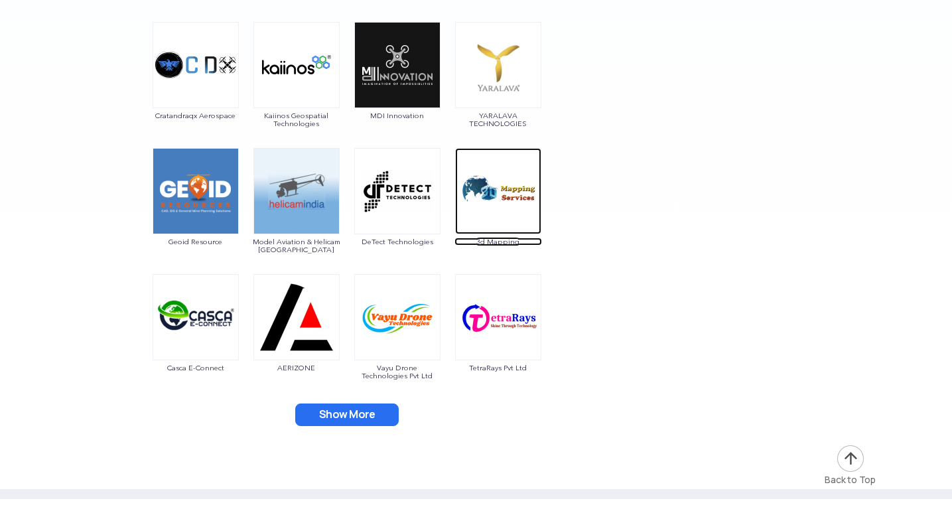
click at [486, 196] on img at bounding box center [498, 191] width 86 height 86
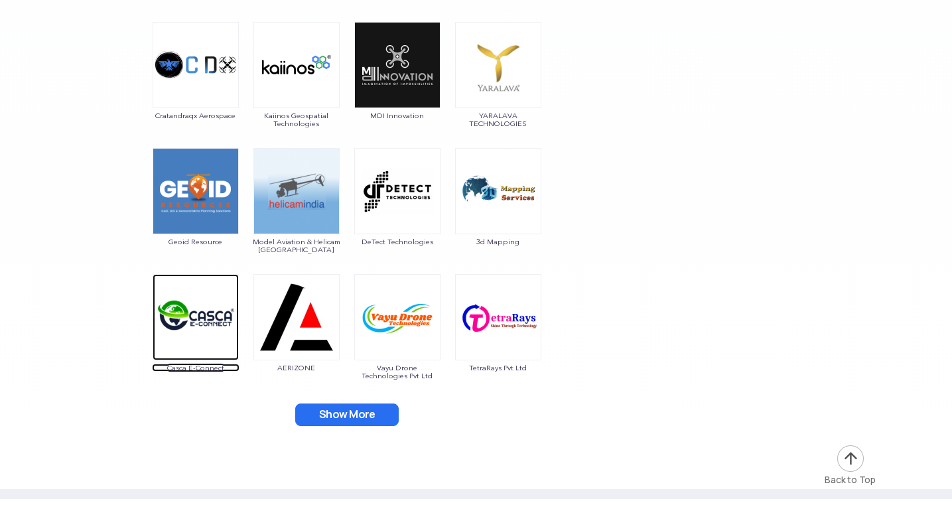
click at [176, 320] on img at bounding box center [196, 317] width 86 height 86
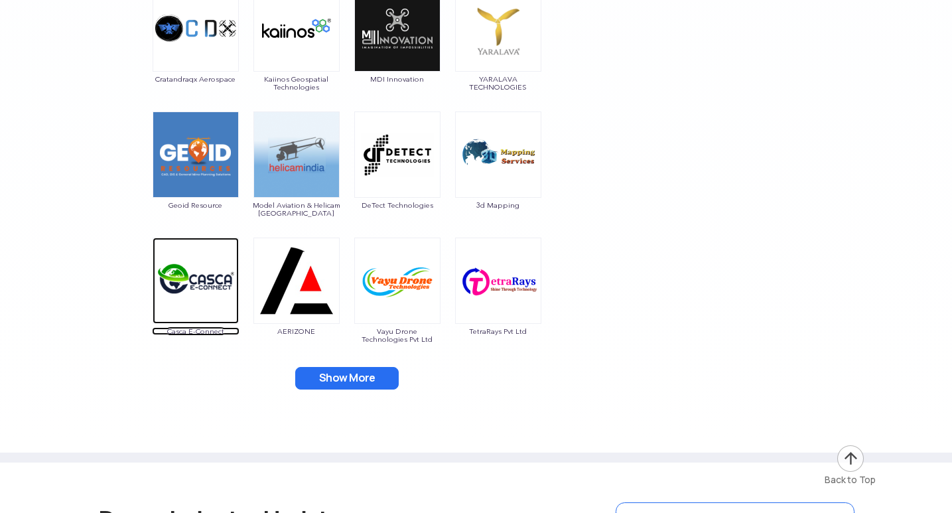
scroll to position [5043, 0]
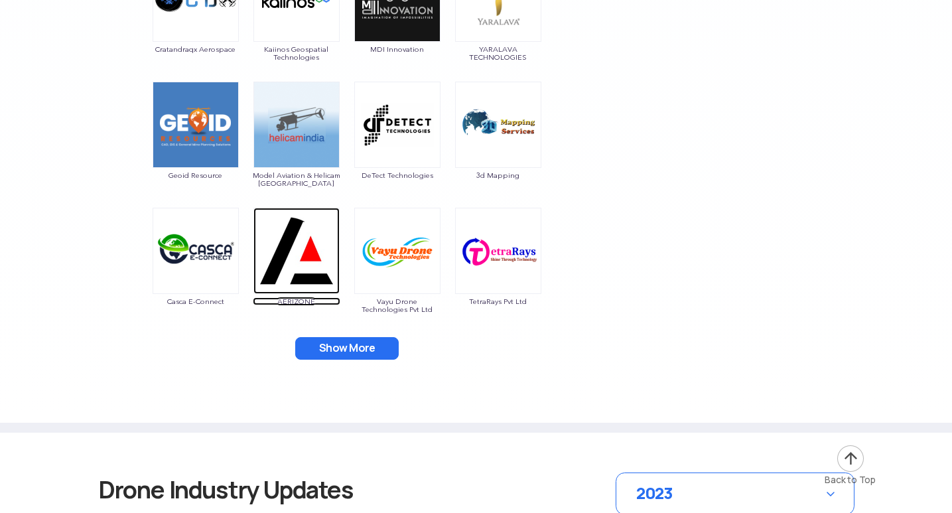
click at [305, 273] on img at bounding box center [296, 251] width 86 height 86
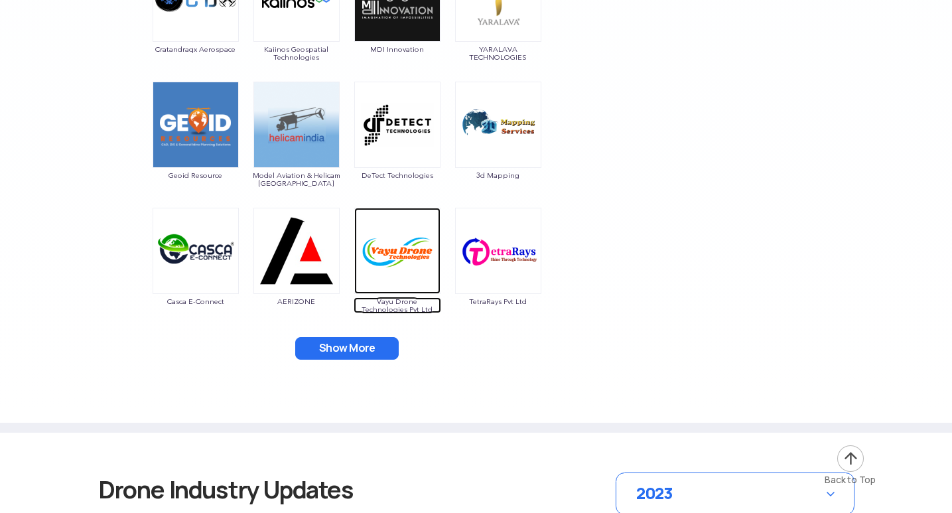
click at [386, 261] on img at bounding box center [397, 251] width 86 height 86
click at [386, 260] on img at bounding box center [397, 251] width 86 height 86
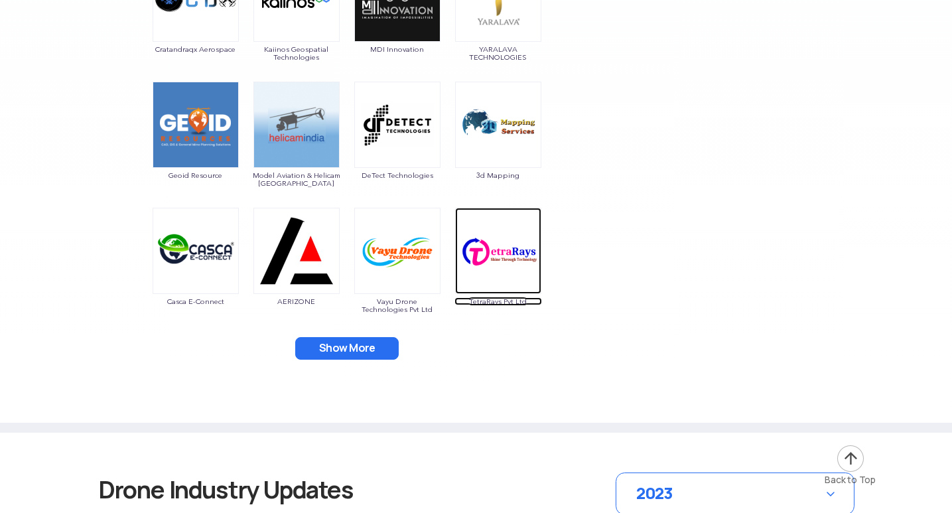
click at [480, 260] on img at bounding box center [498, 251] width 86 height 86
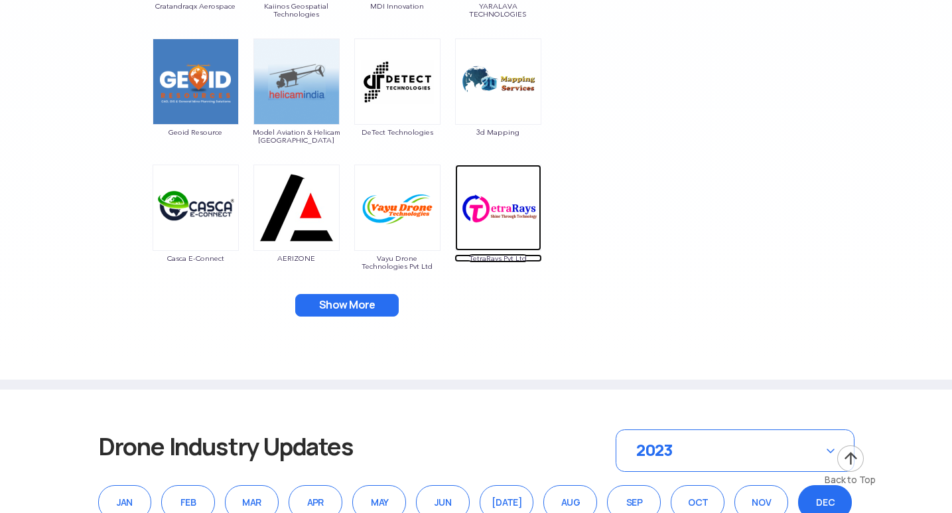
scroll to position [5109, 0]
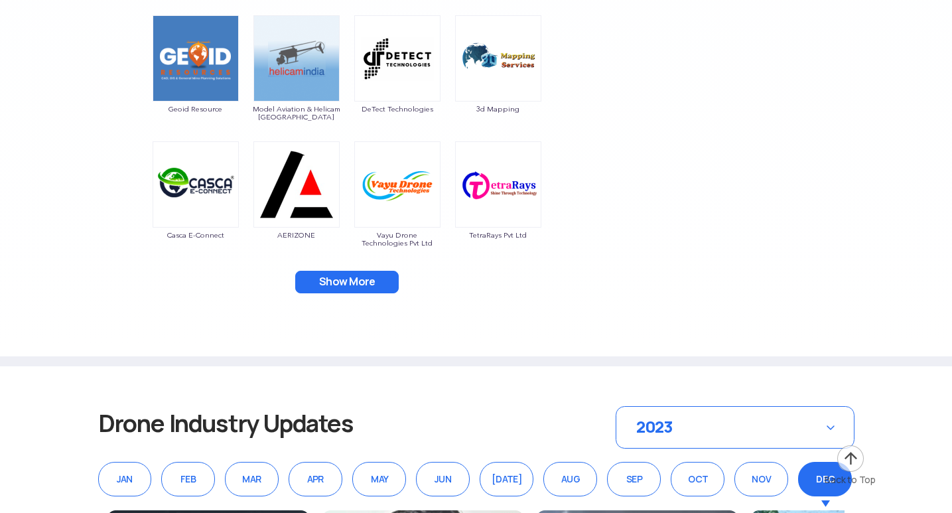
click at [332, 279] on button "Show More" at bounding box center [347, 282] width 104 height 23
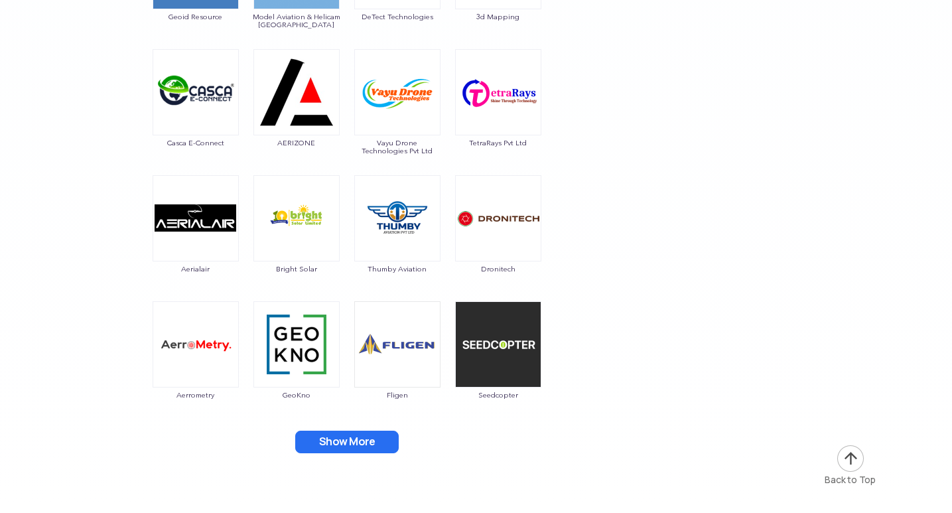
scroll to position [5242, 0]
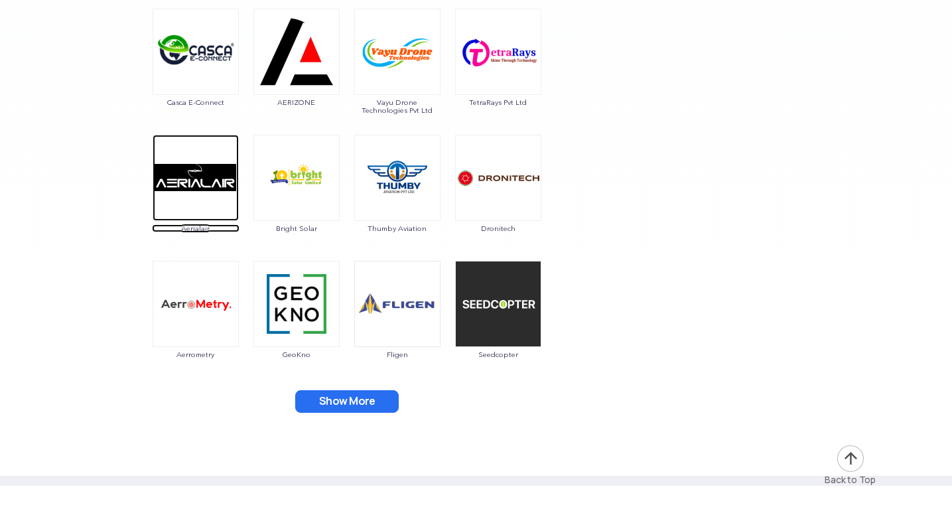
click at [190, 194] on img at bounding box center [196, 178] width 86 height 86
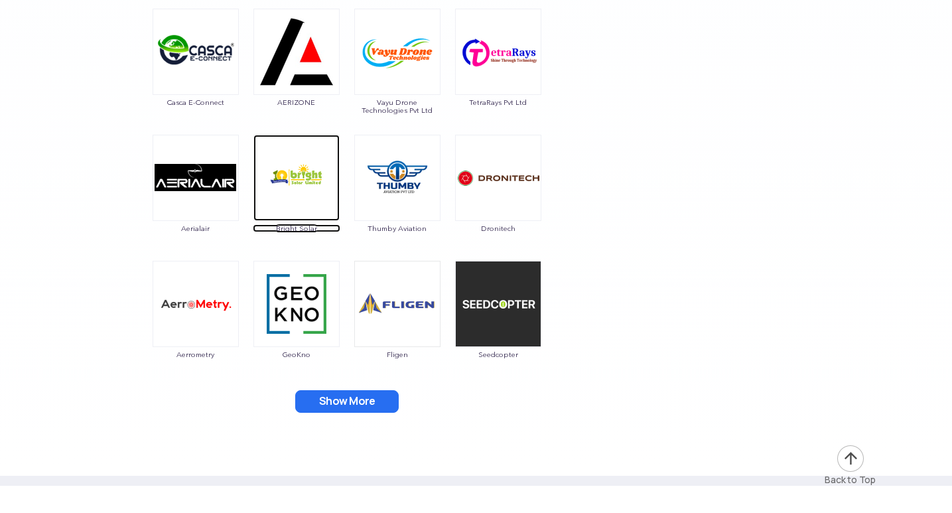
click at [288, 178] on img at bounding box center [296, 178] width 86 height 86
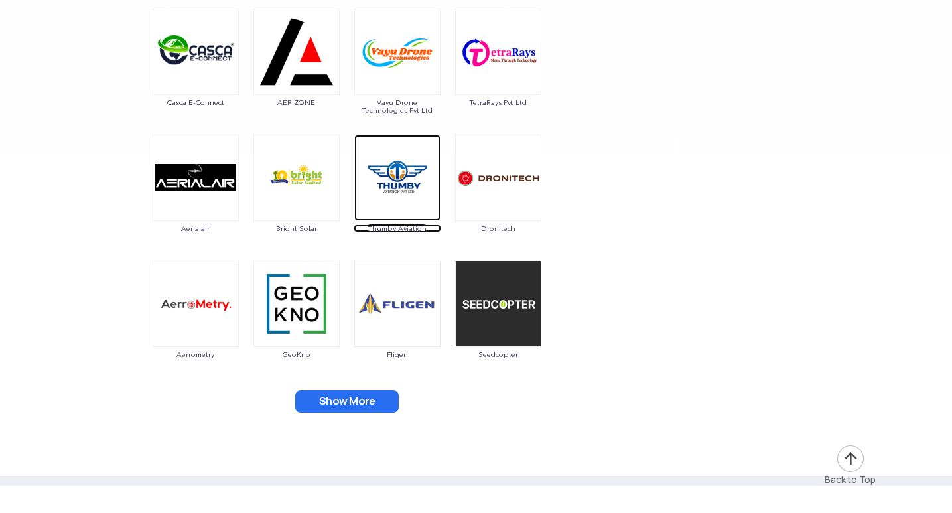
click at [391, 171] on img at bounding box center [397, 178] width 86 height 86
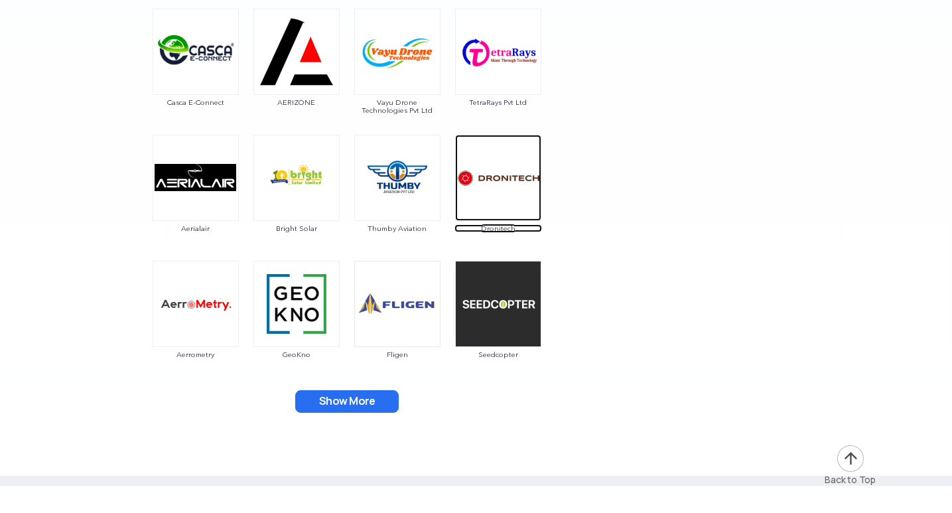
click at [498, 200] on img at bounding box center [498, 178] width 86 height 86
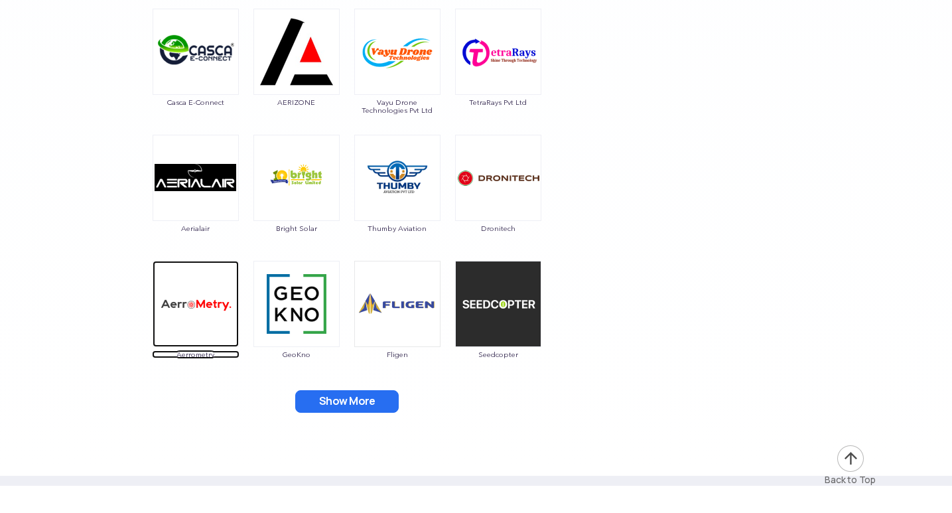
click at [183, 314] on img at bounding box center [196, 304] width 86 height 86
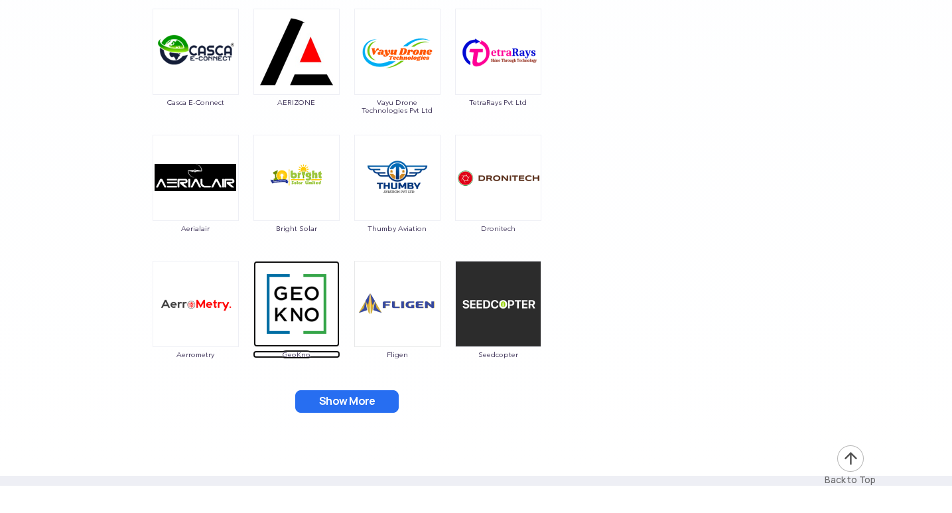
click at [294, 305] on img at bounding box center [296, 304] width 86 height 86
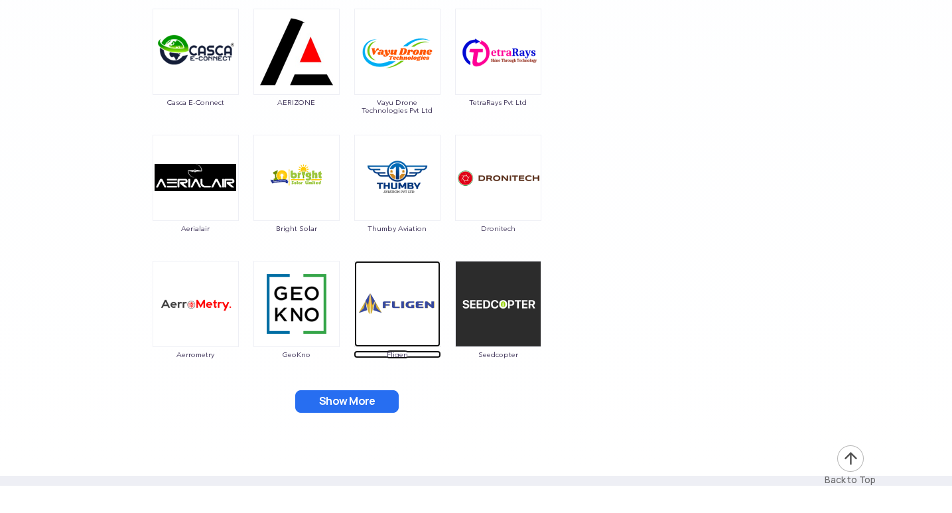
click at [389, 328] on img at bounding box center [397, 304] width 86 height 86
click at [399, 292] on img at bounding box center [397, 304] width 86 height 86
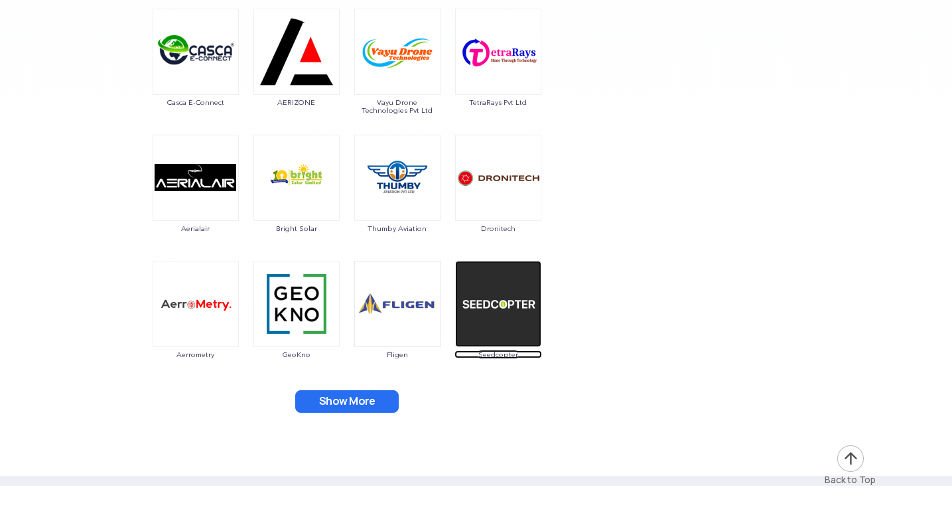
click at [503, 292] on img at bounding box center [498, 304] width 86 height 86
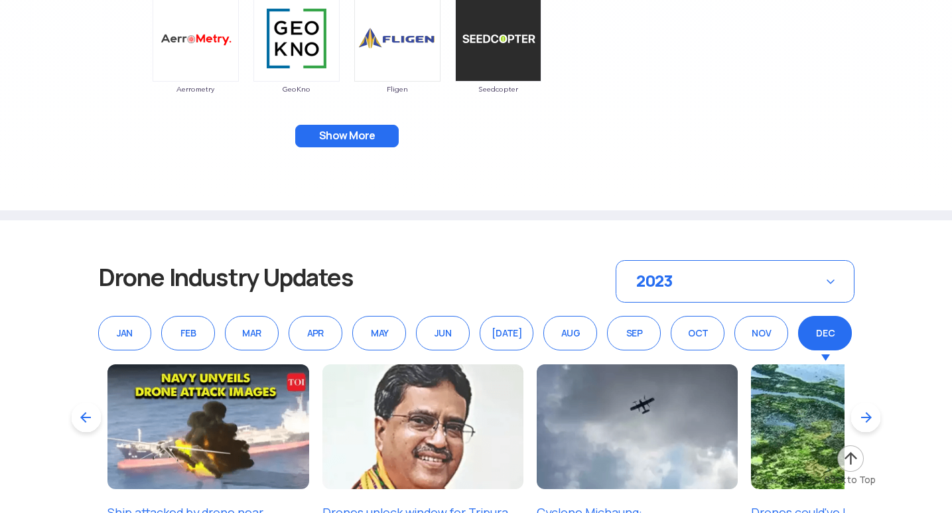
click at [351, 131] on button "Show More" at bounding box center [347, 136] width 104 height 23
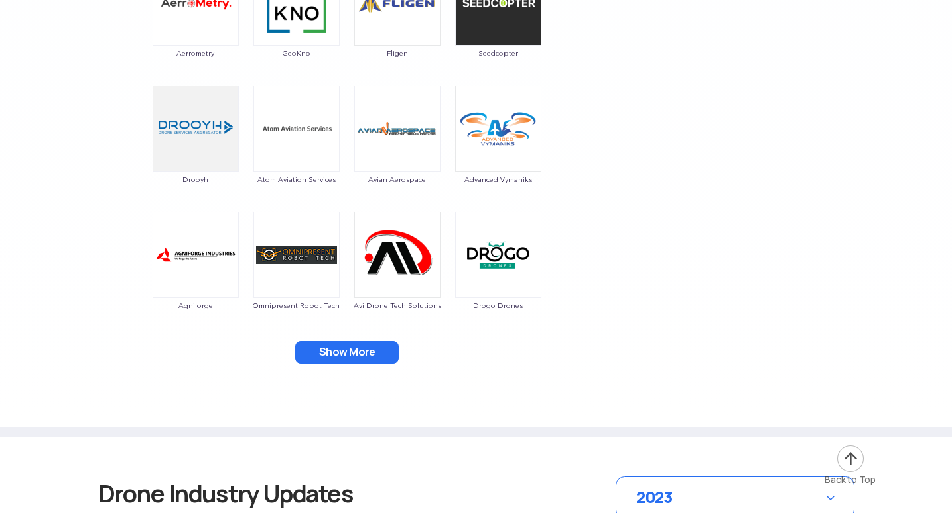
scroll to position [5574, 0]
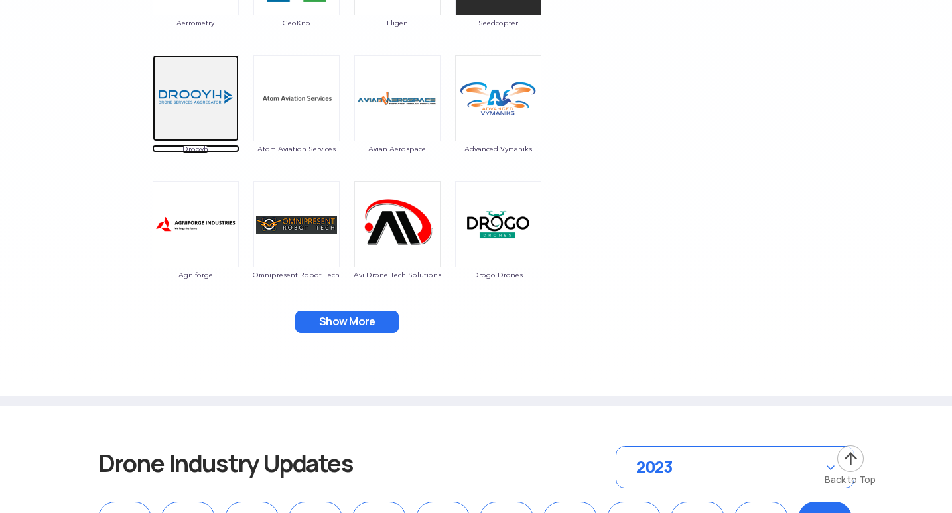
click at [190, 123] on img at bounding box center [196, 98] width 86 height 86
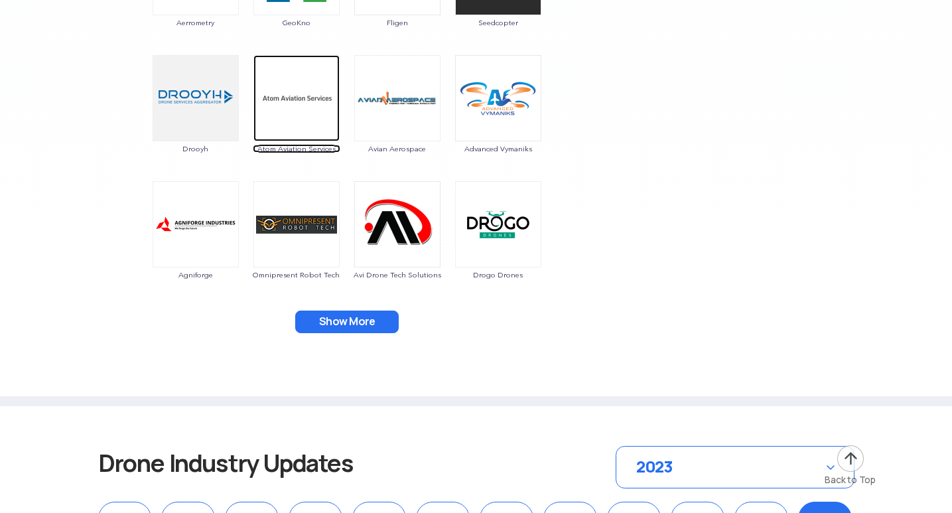
click at [289, 122] on img at bounding box center [296, 98] width 86 height 86
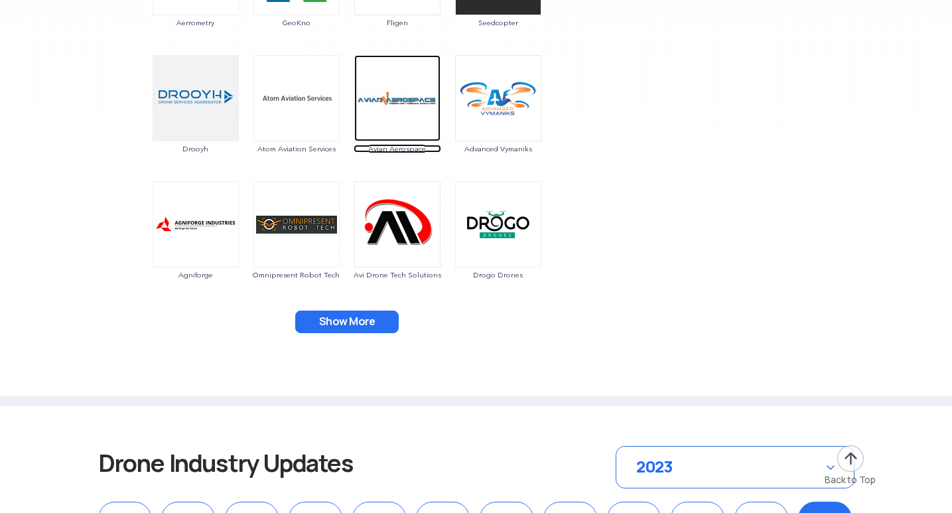
click at [395, 84] on img at bounding box center [397, 98] width 86 height 86
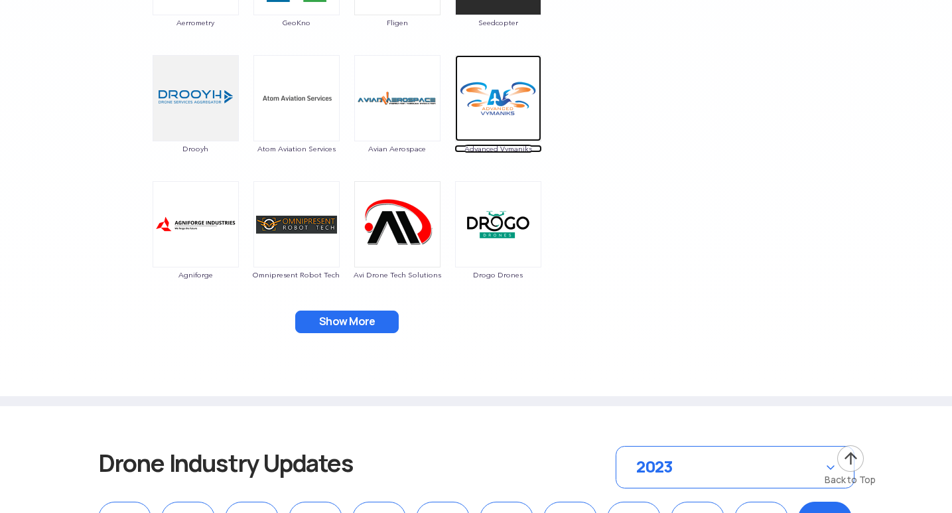
click at [488, 111] on img at bounding box center [498, 98] width 86 height 86
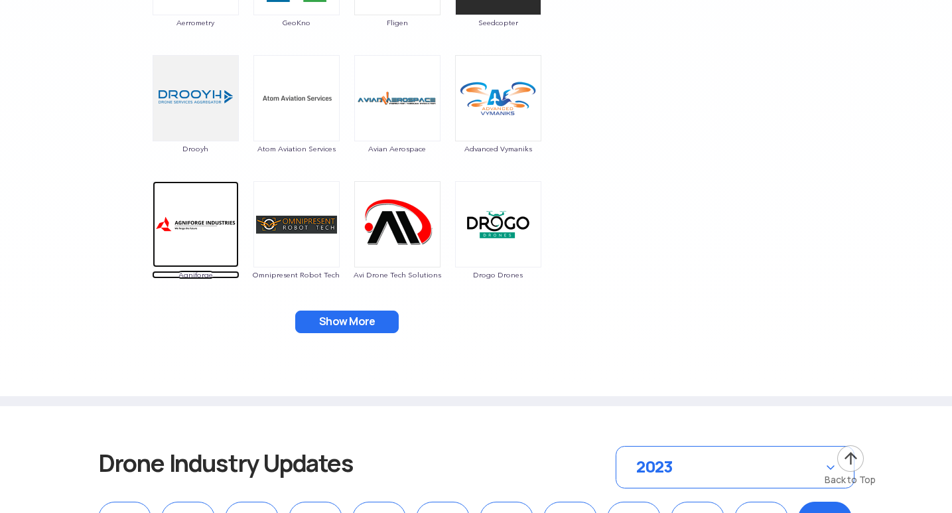
click at [196, 224] on img at bounding box center [196, 224] width 86 height 86
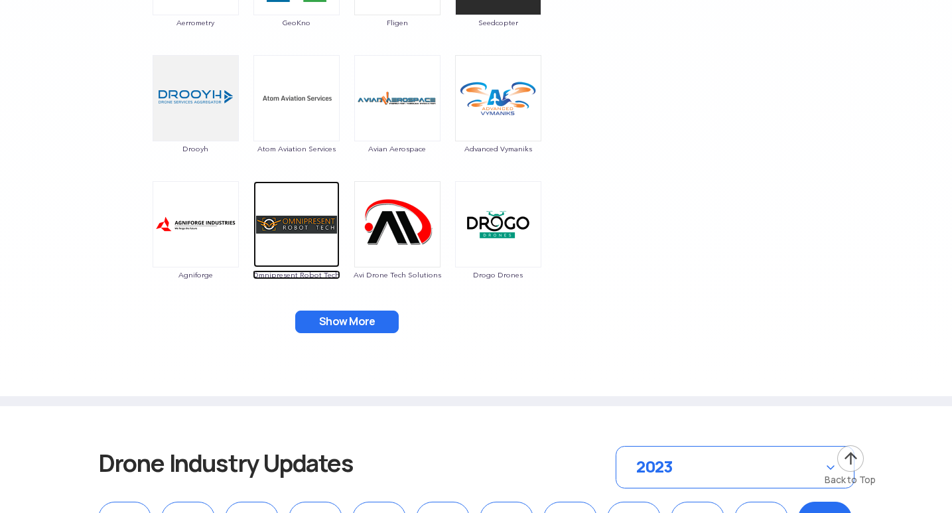
click at [290, 255] on img at bounding box center [296, 224] width 86 height 86
click at [407, 246] on img at bounding box center [397, 224] width 86 height 86
click at [392, 240] on img at bounding box center [397, 224] width 86 height 86
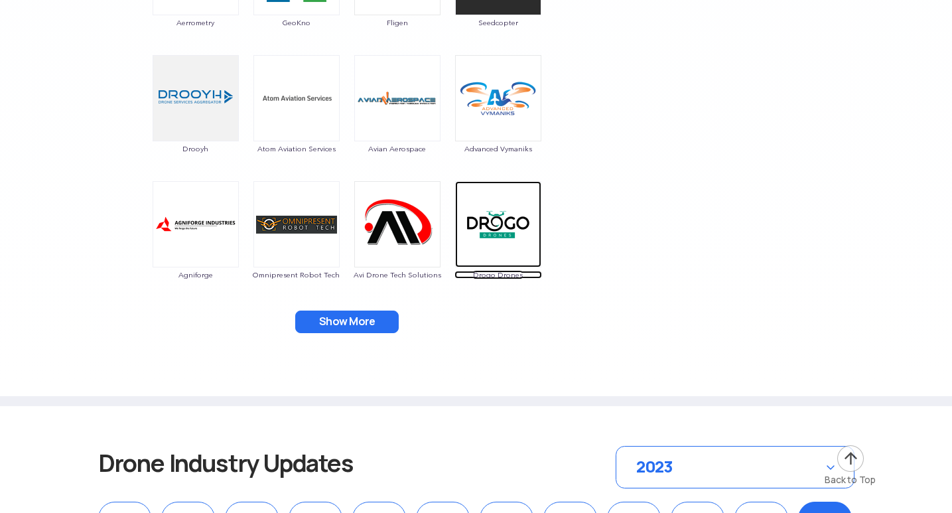
click at [495, 234] on img at bounding box center [498, 224] width 86 height 86
click at [499, 223] on img at bounding box center [498, 224] width 86 height 86
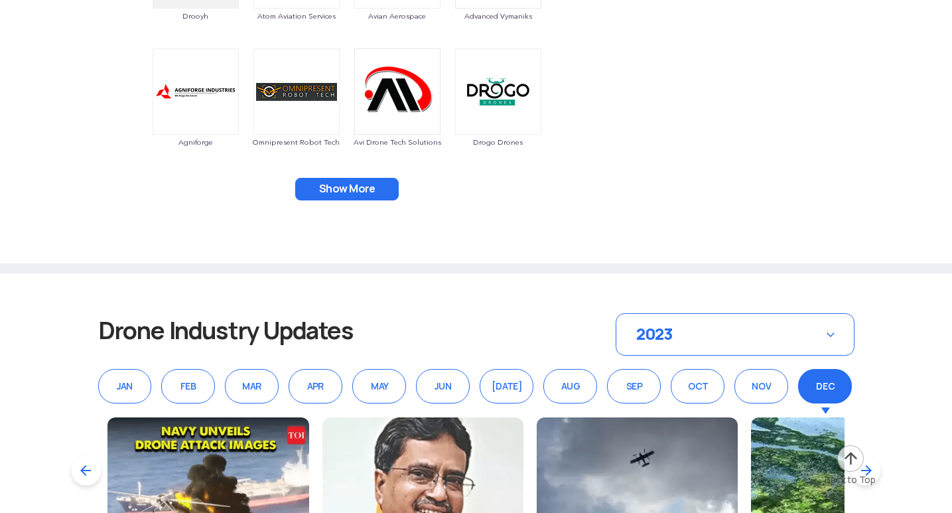
click at [371, 183] on button "Show More" at bounding box center [347, 189] width 104 height 23
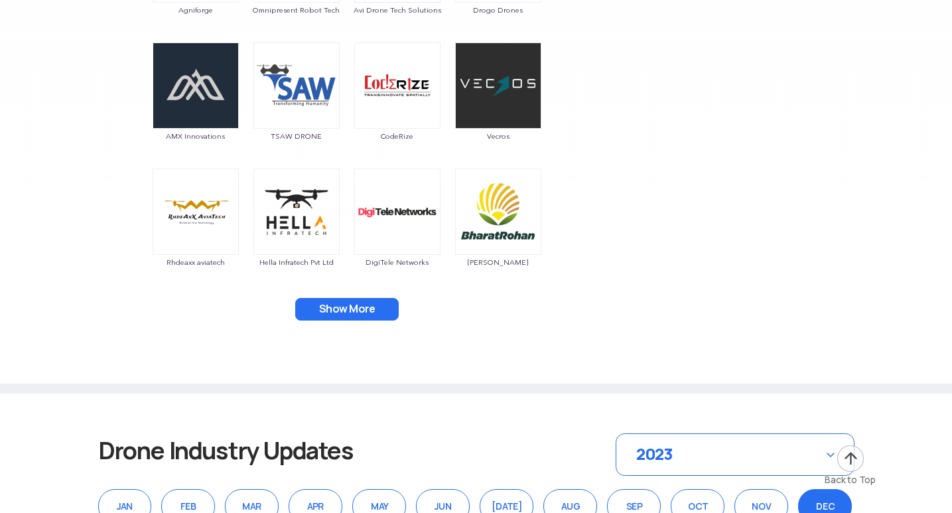
scroll to position [5839, 0]
click at [212, 113] on img at bounding box center [196, 85] width 86 height 86
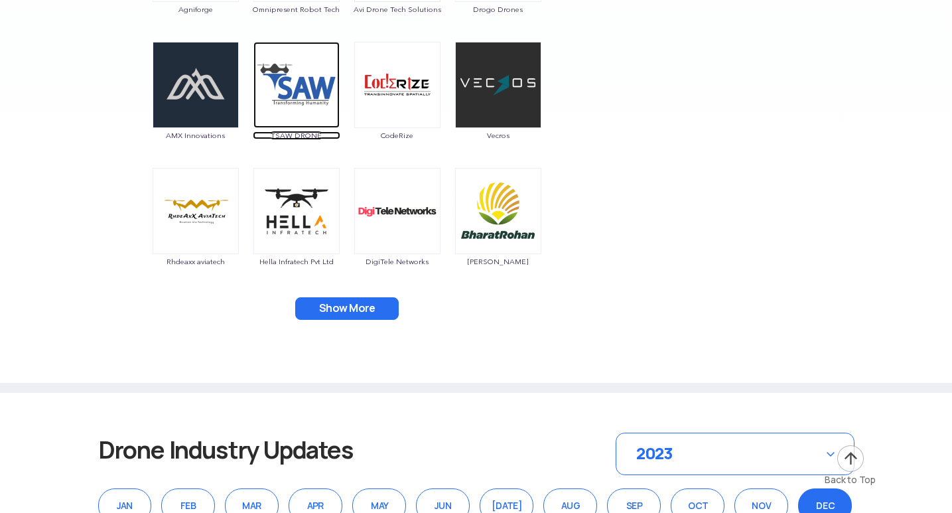
click at [318, 88] on img at bounding box center [296, 85] width 86 height 86
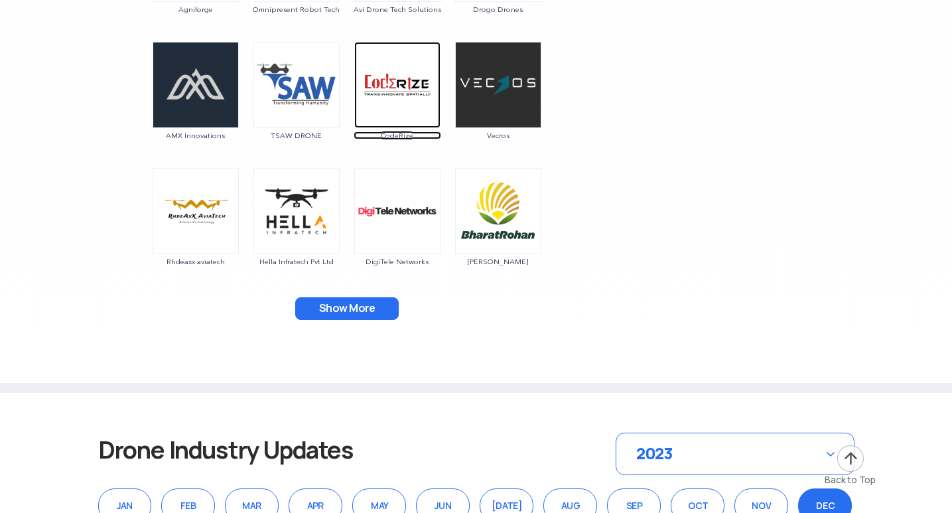
click at [401, 93] on img at bounding box center [397, 85] width 86 height 86
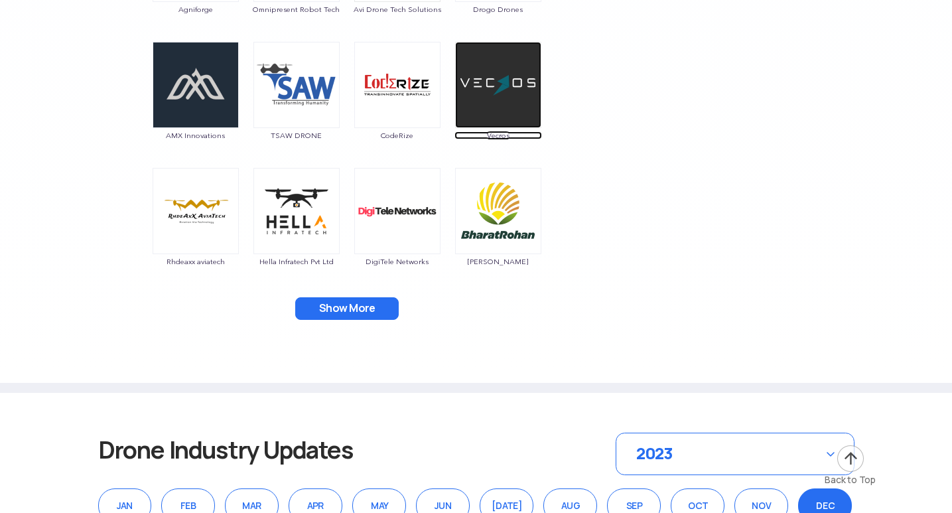
click at [493, 94] on img at bounding box center [498, 85] width 86 height 86
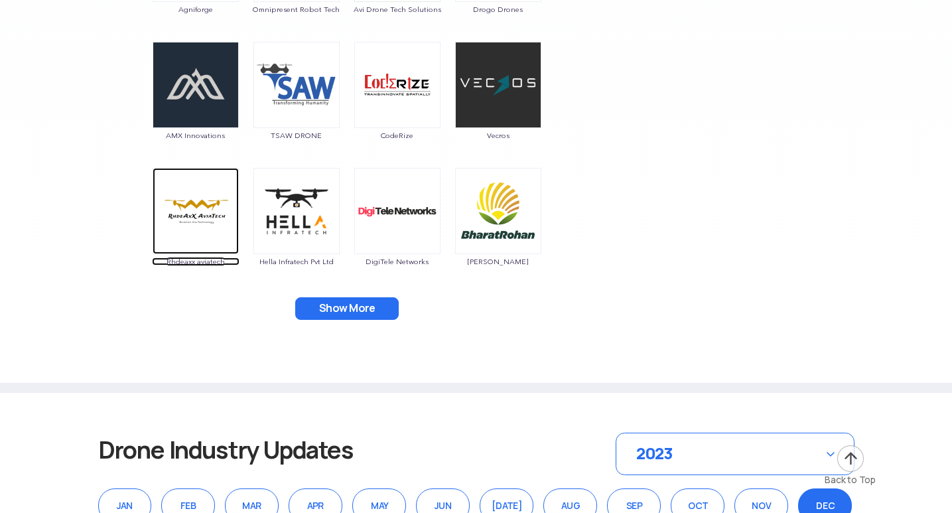
click at [180, 234] on img at bounding box center [196, 211] width 86 height 86
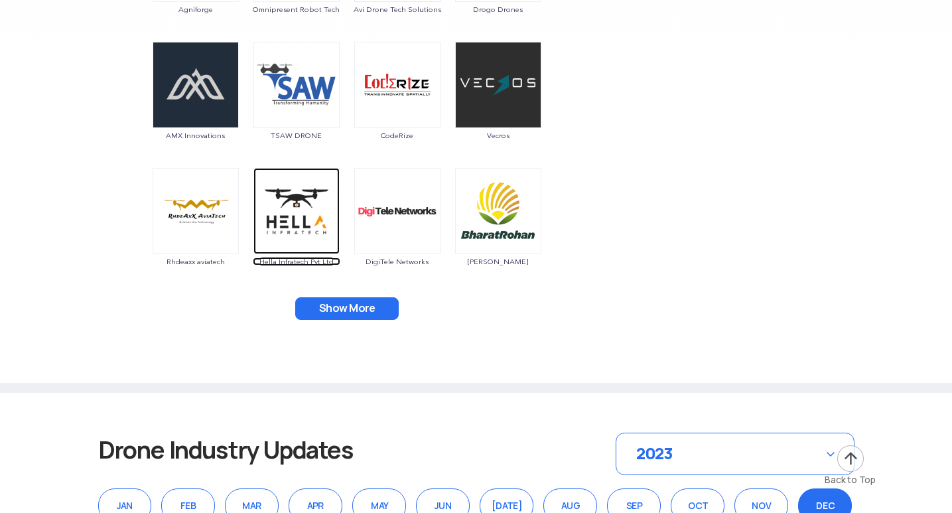
click at [292, 200] on img at bounding box center [296, 211] width 86 height 86
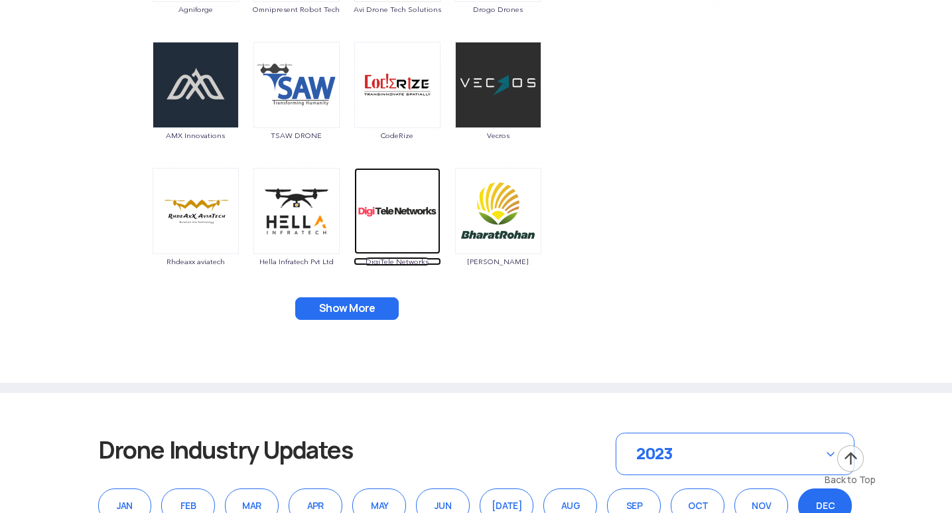
click at [392, 212] on img at bounding box center [397, 211] width 86 height 86
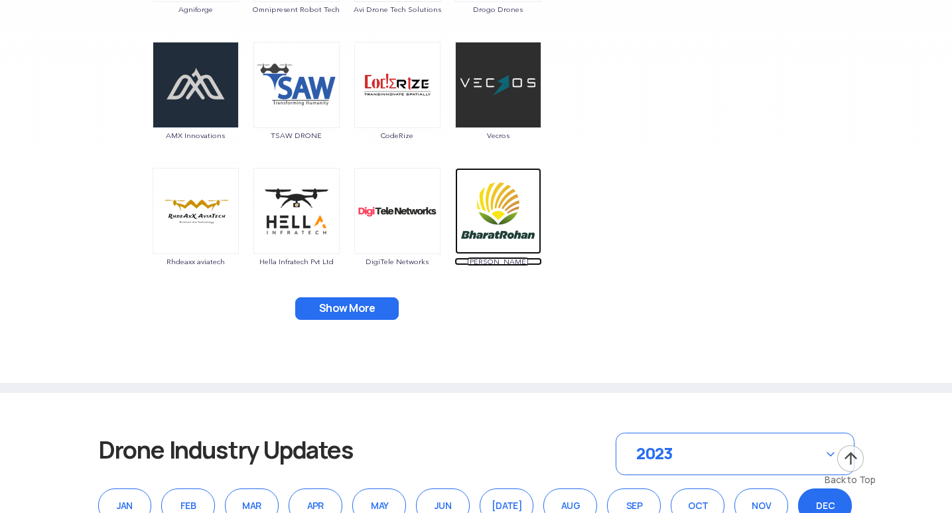
click at [473, 214] on img at bounding box center [498, 211] width 86 height 86
click at [346, 303] on button "Show More" at bounding box center [347, 308] width 104 height 23
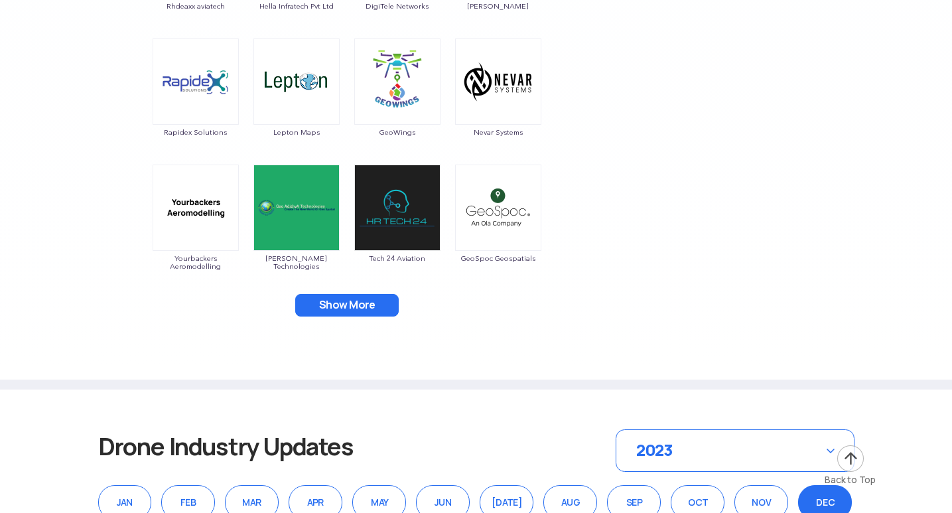
scroll to position [6104, 0]
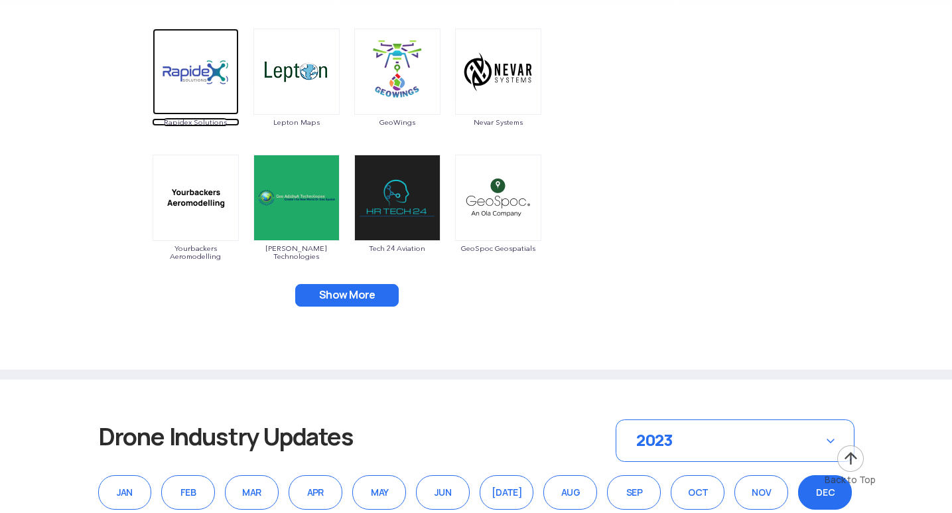
click at [194, 78] on img at bounding box center [196, 72] width 86 height 86
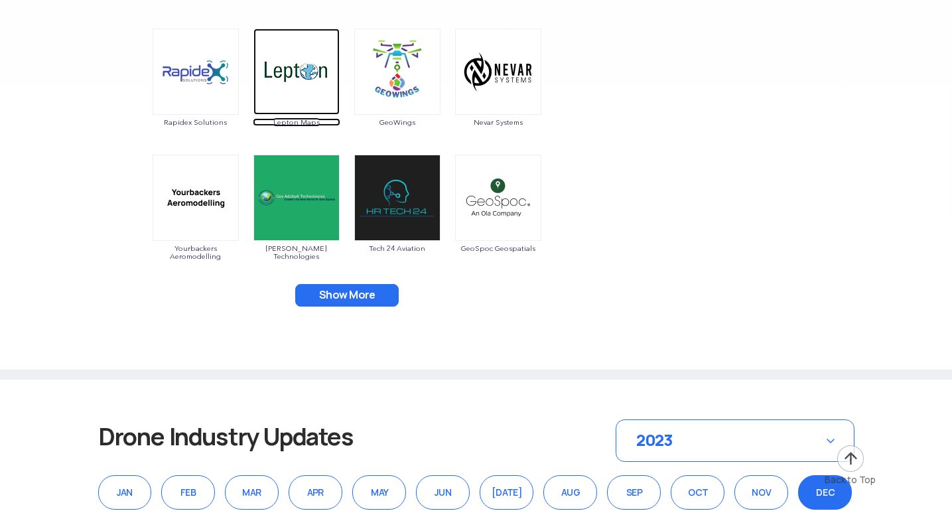
click at [294, 91] on img at bounding box center [296, 72] width 86 height 86
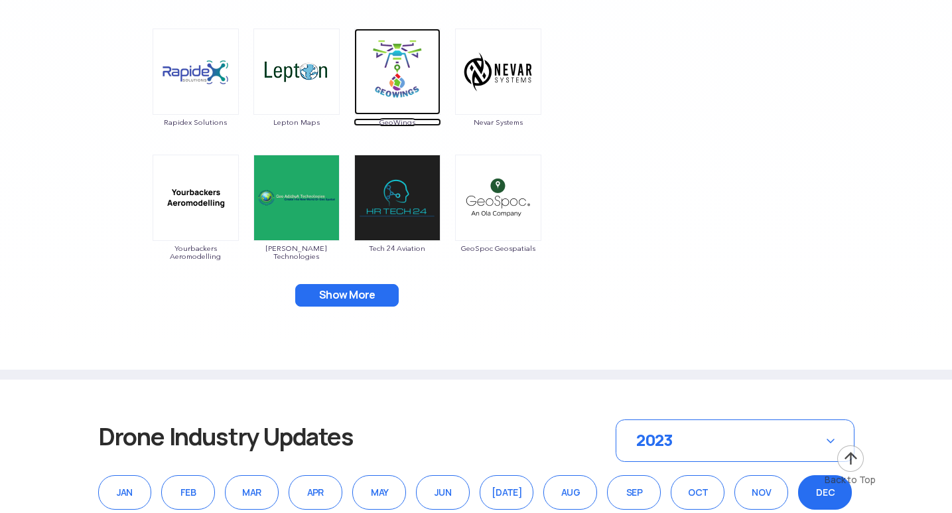
click at [384, 95] on img at bounding box center [397, 72] width 86 height 86
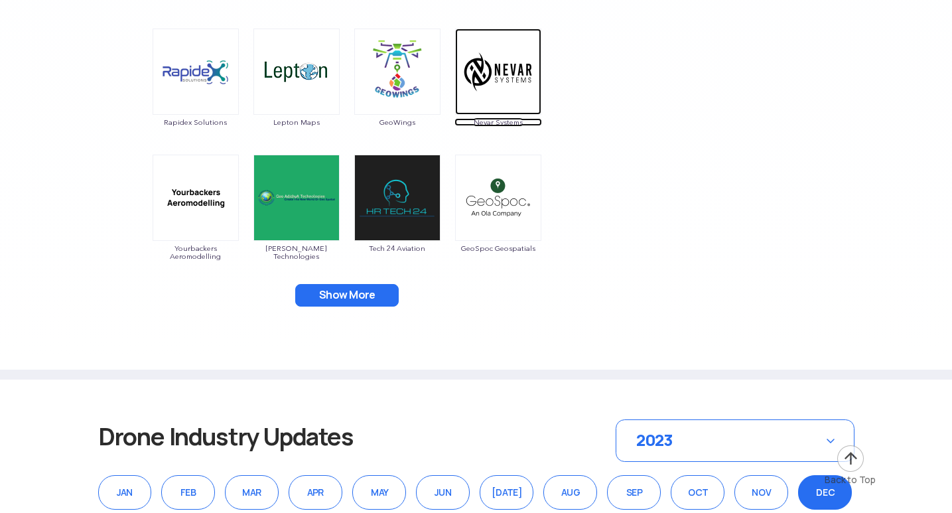
click at [520, 88] on img at bounding box center [498, 72] width 86 height 86
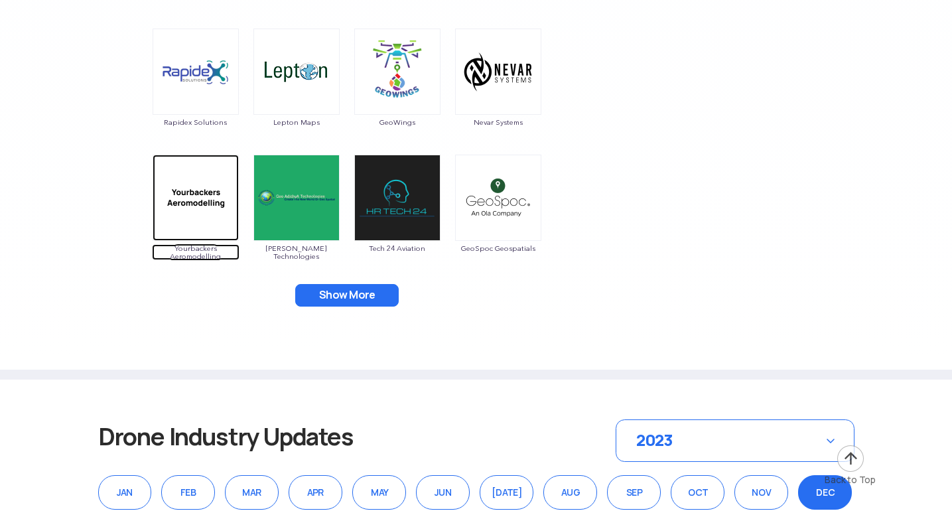
click at [186, 227] on img at bounding box center [196, 198] width 86 height 86
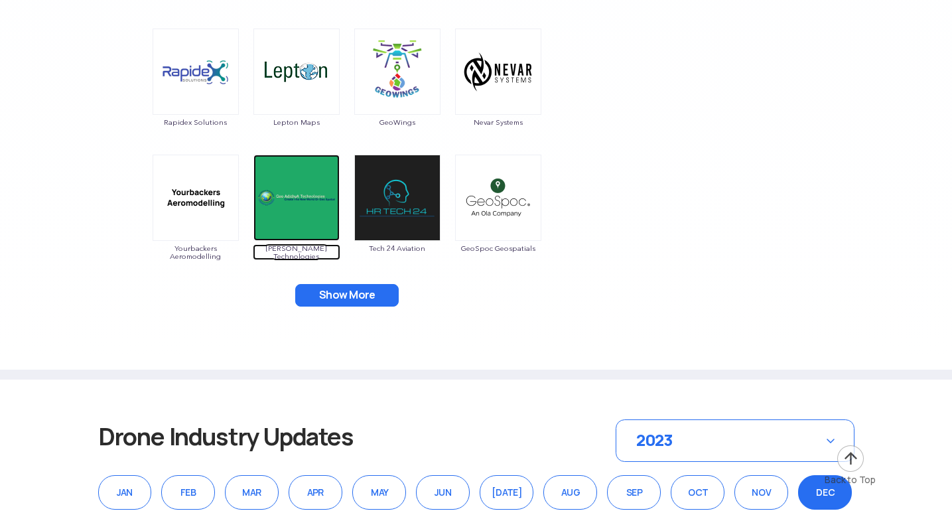
click at [301, 220] on img at bounding box center [296, 198] width 86 height 86
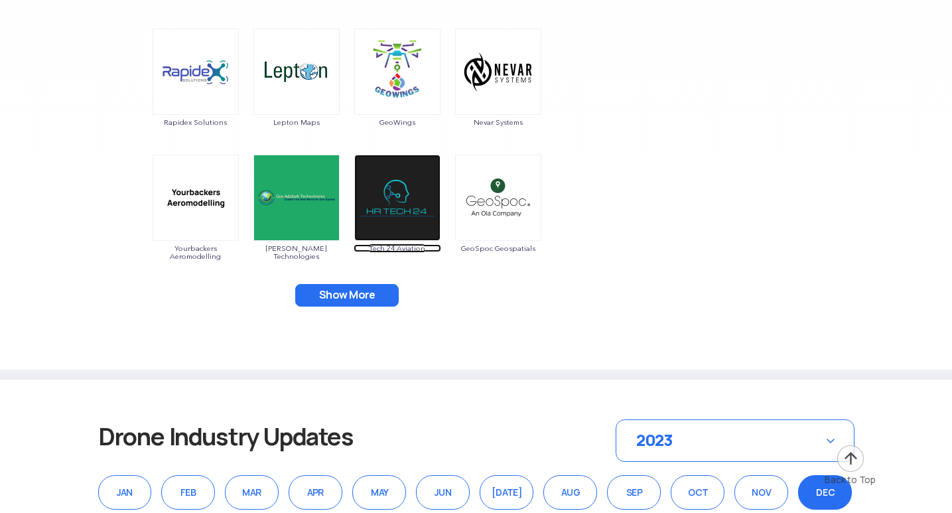
click at [403, 214] on img at bounding box center [397, 198] width 86 height 86
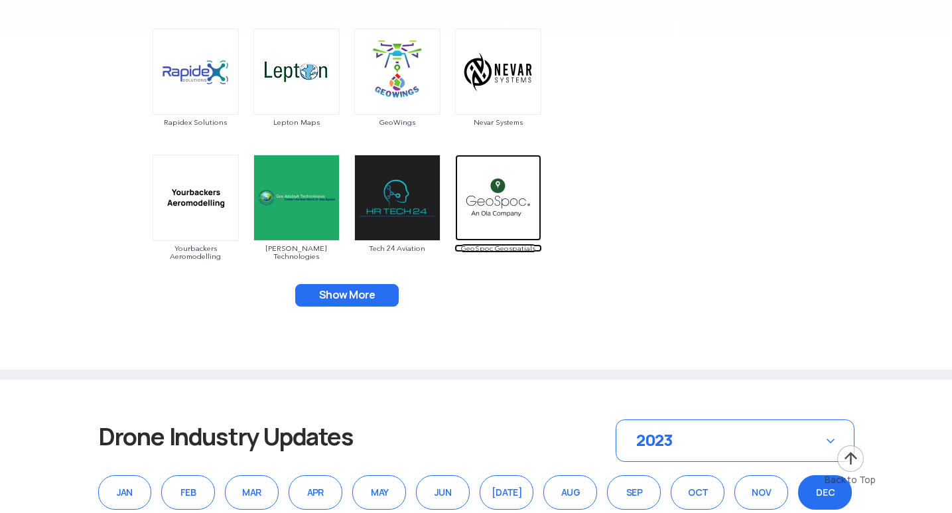
click at [478, 219] on img at bounding box center [498, 198] width 86 height 86
click at [344, 289] on button "Show More" at bounding box center [347, 295] width 104 height 23
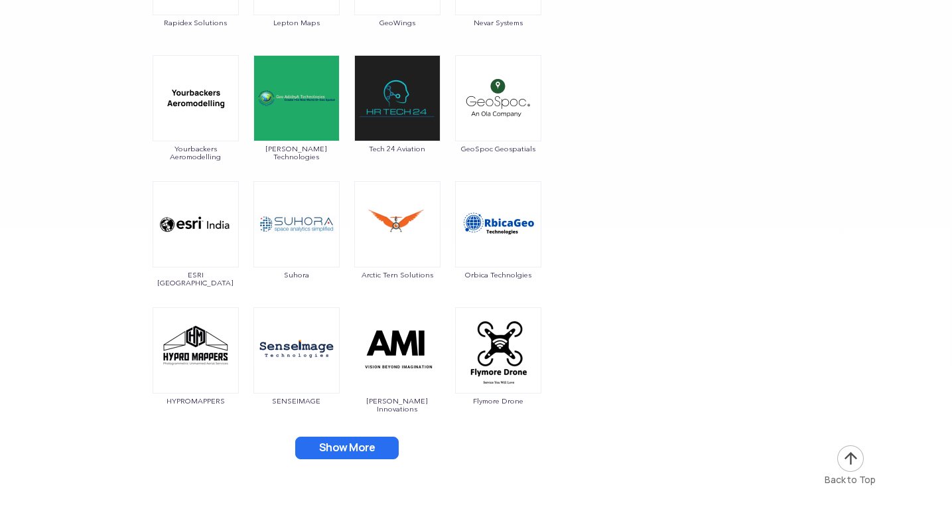
scroll to position [6370, 0]
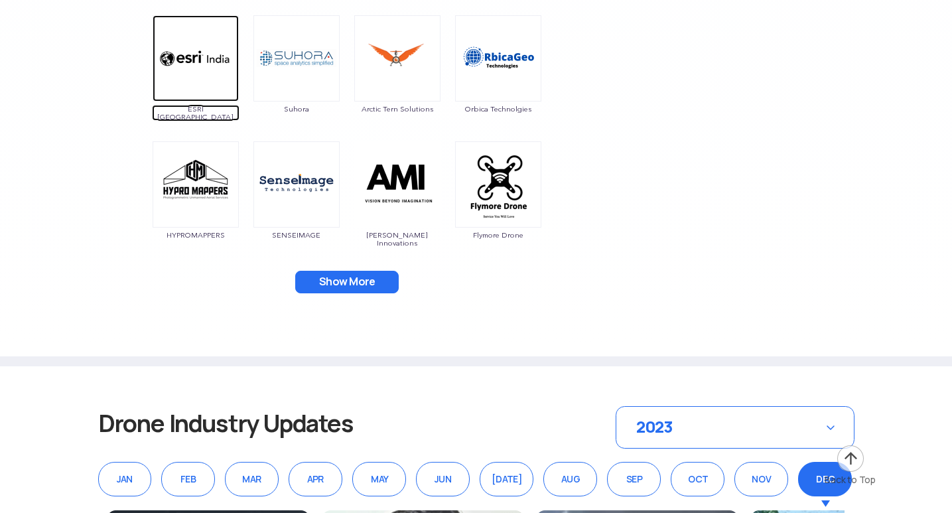
click at [218, 74] on img at bounding box center [196, 58] width 86 height 86
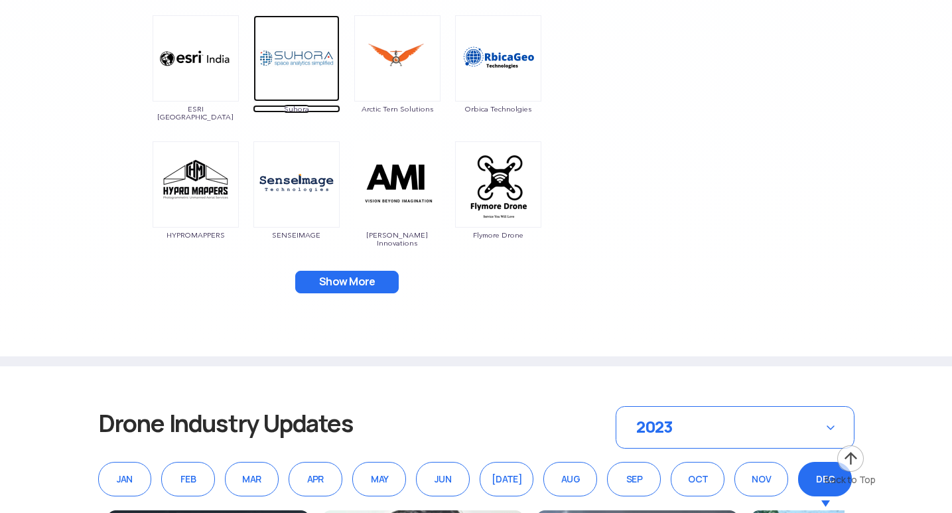
click at [288, 68] on img at bounding box center [296, 58] width 86 height 86
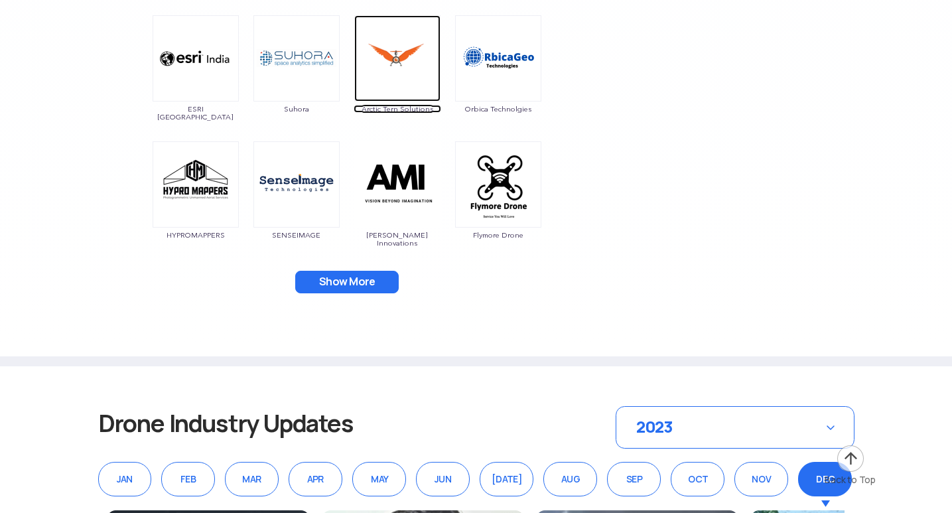
drag, startPoint x: 404, startPoint y: 74, endPoint x: 413, endPoint y: 72, distance: 8.9
click at [405, 73] on img at bounding box center [397, 58] width 86 height 86
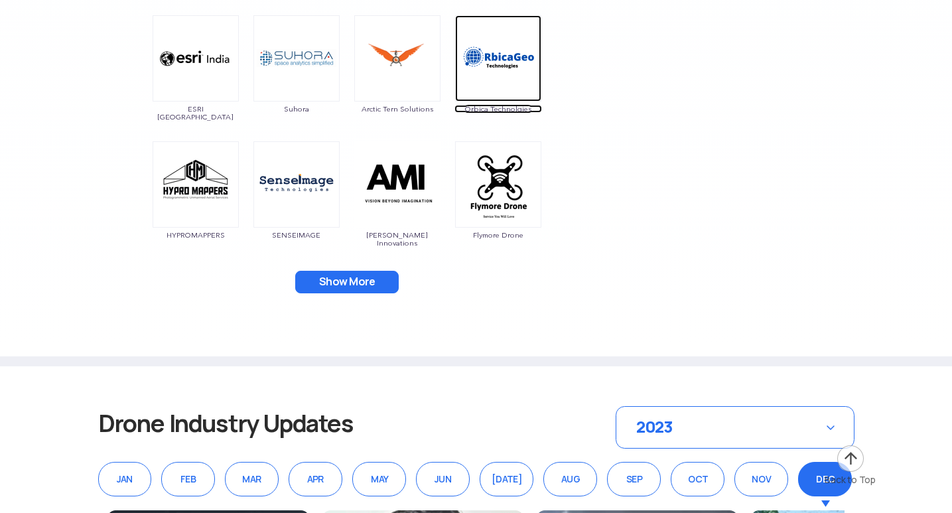
click at [516, 67] on img at bounding box center [498, 58] width 86 height 86
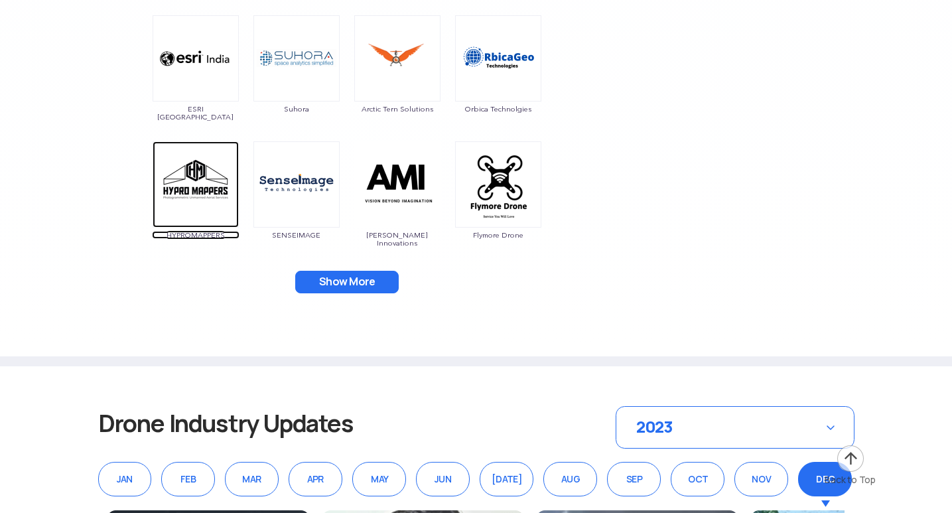
click at [192, 180] on img at bounding box center [196, 184] width 86 height 86
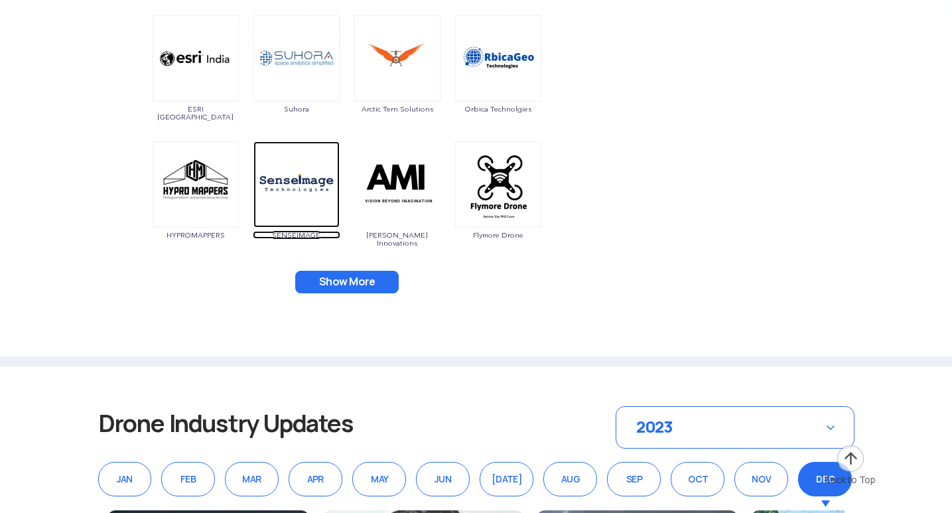
click at [290, 187] on img at bounding box center [296, 184] width 86 height 86
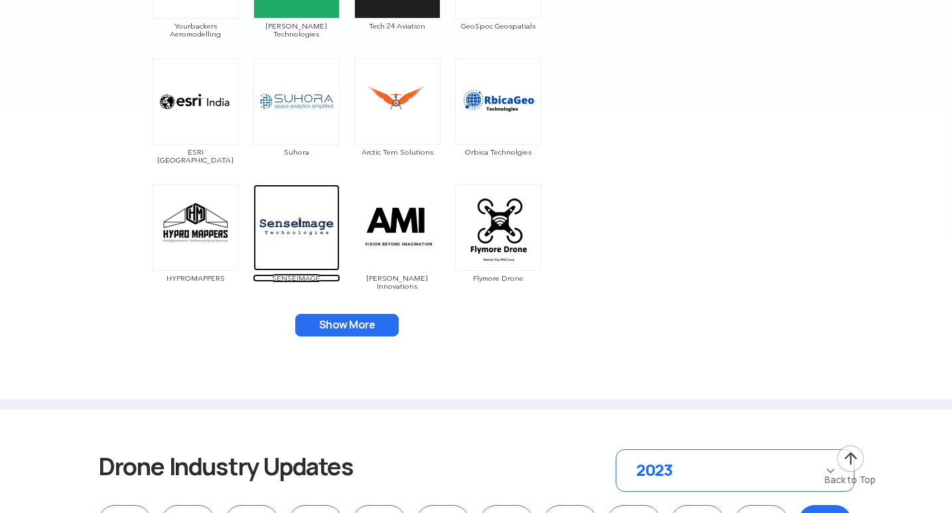
scroll to position [6303, 0]
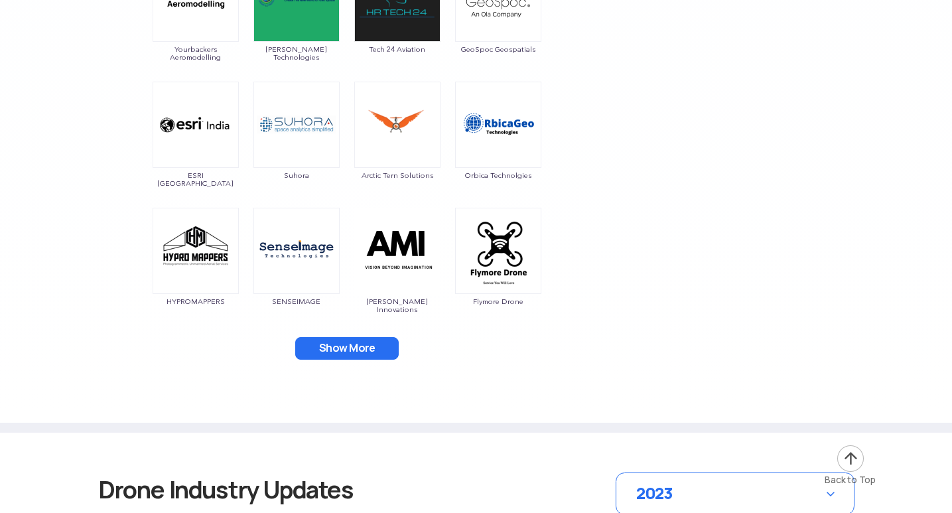
click at [401, 267] on img at bounding box center [397, 251] width 86 height 86
click at [375, 250] on img at bounding box center [397, 251] width 86 height 86
click at [384, 248] on img at bounding box center [397, 251] width 86 height 86
click at [389, 247] on img at bounding box center [397, 251] width 86 height 86
click at [496, 259] on img at bounding box center [498, 251] width 86 height 86
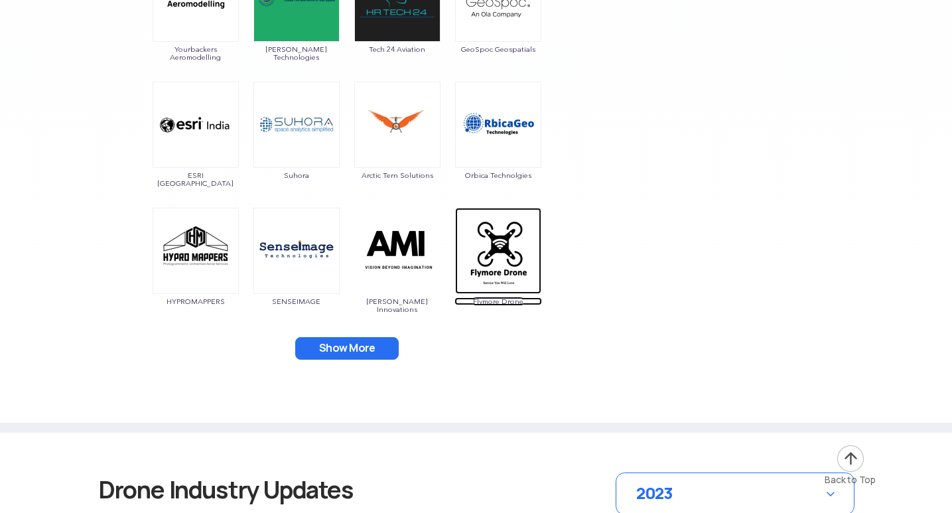
click at [501, 253] on img at bounding box center [498, 251] width 86 height 86
click at [354, 340] on button "Show More" at bounding box center [347, 348] width 104 height 23
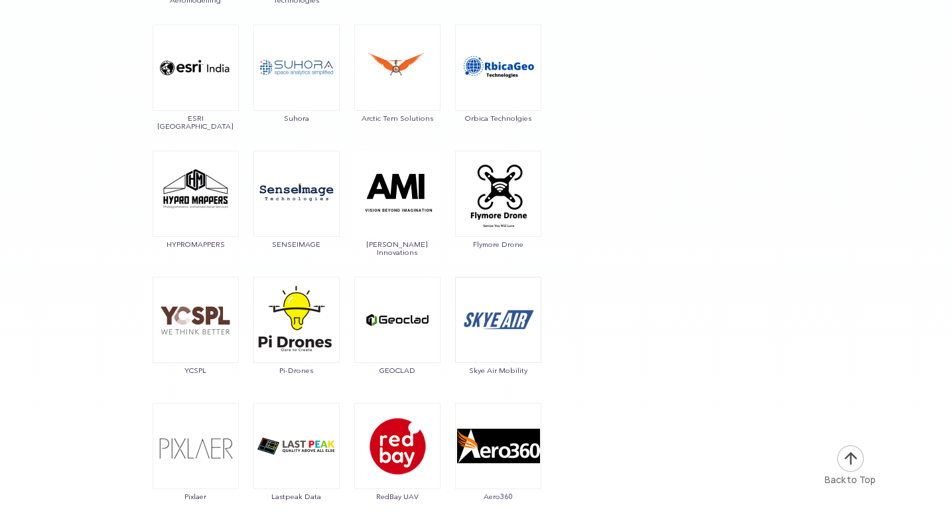
scroll to position [6436, 0]
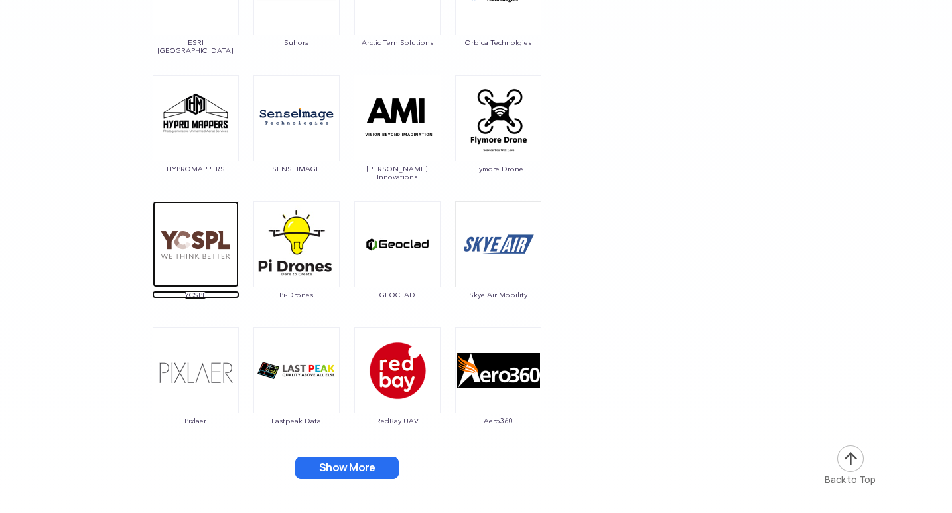
click at [196, 242] on img at bounding box center [196, 244] width 86 height 86
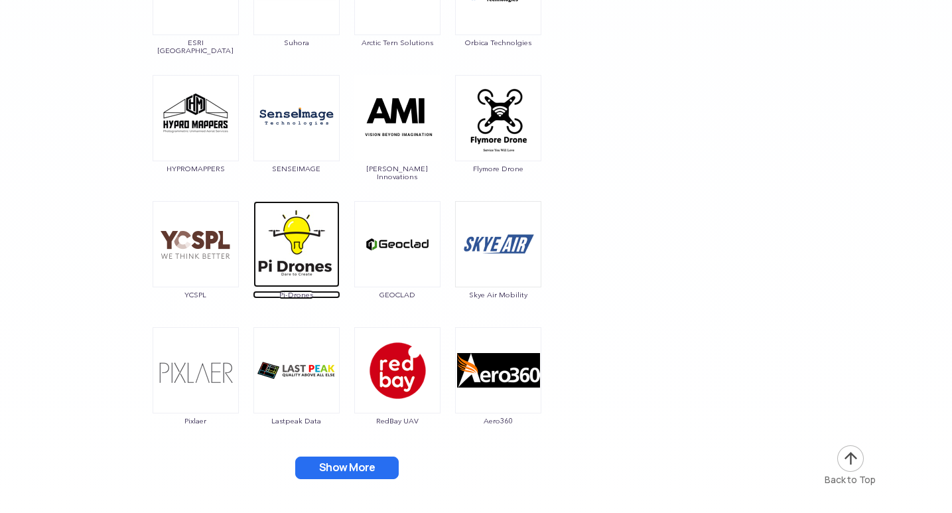
click at [287, 236] on img at bounding box center [296, 244] width 86 height 86
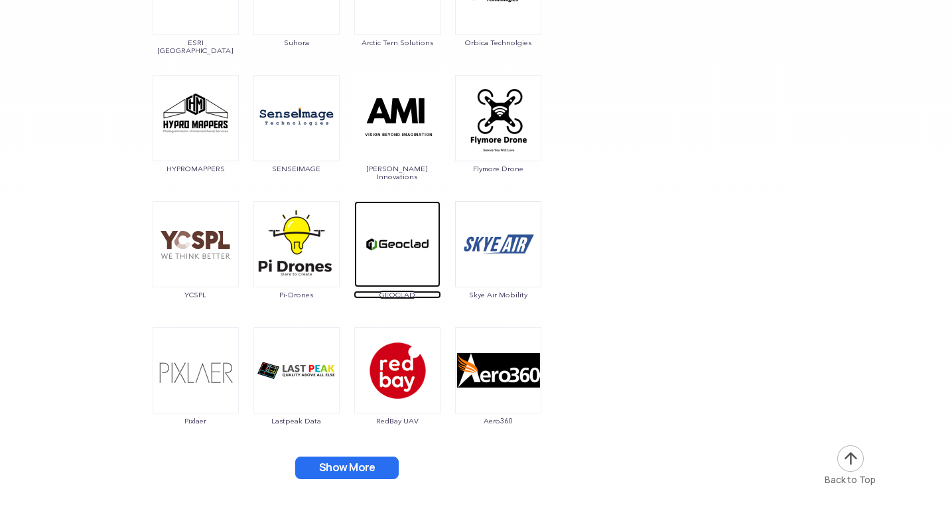
click at [389, 240] on img at bounding box center [397, 244] width 86 height 86
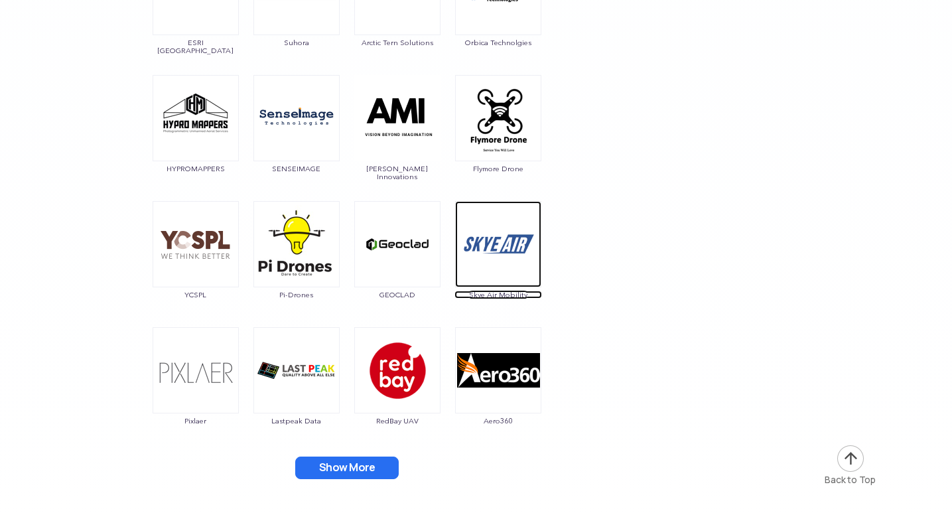
click at [487, 264] on img at bounding box center [498, 244] width 86 height 86
drag, startPoint x: 543, startPoint y: 292, endPoint x: 459, endPoint y: 291, distance: 83.6
copy span "Skye Air Mobility"
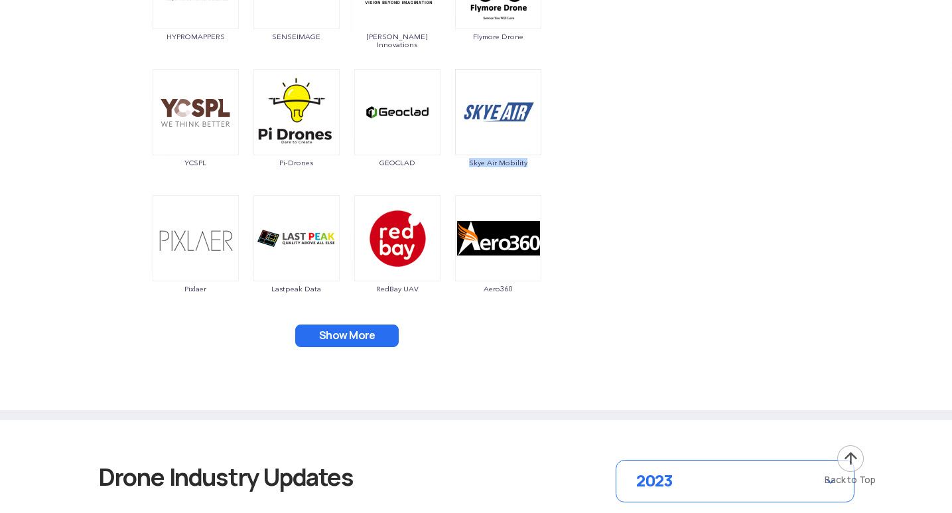
scroll to position [6569, 0]
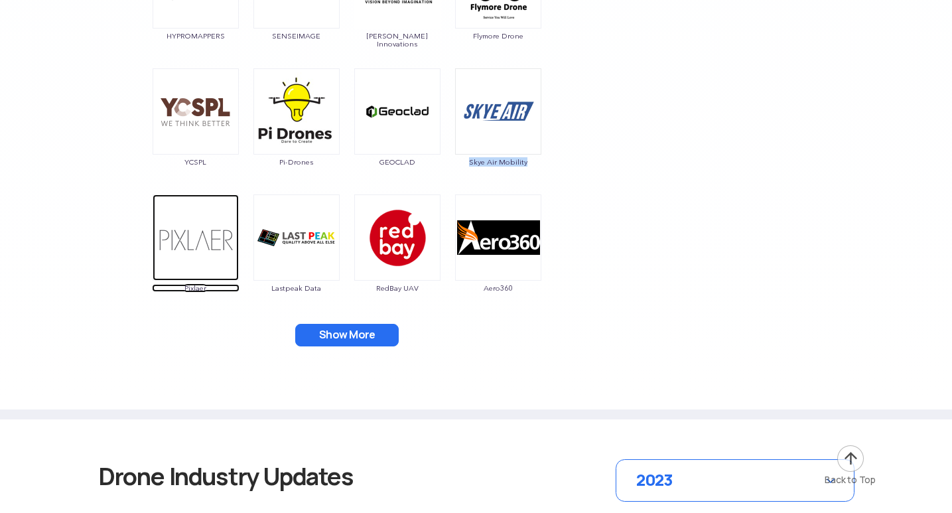
click at [205, 228] on img at bounding box center [196, 237] width 86 height 86
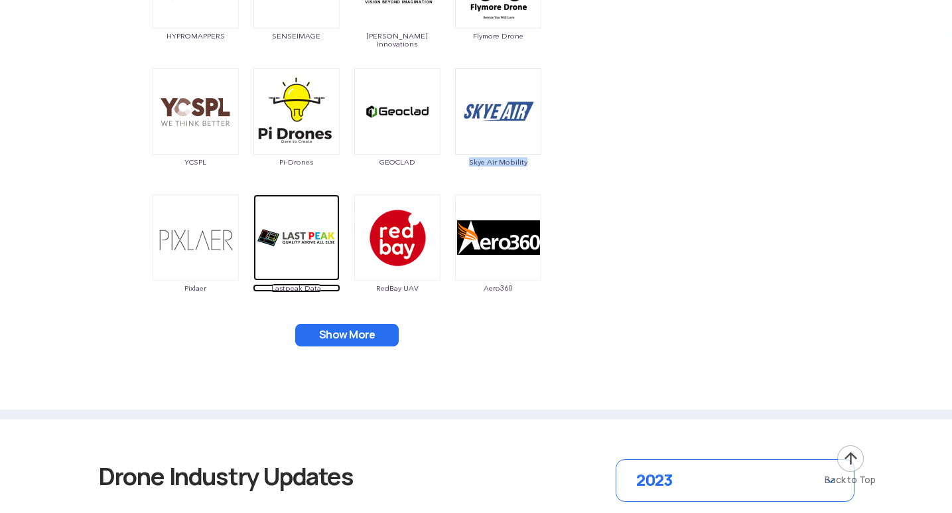
click at [282, 231] on img at bounding box center [296, 237] width 86 height 86
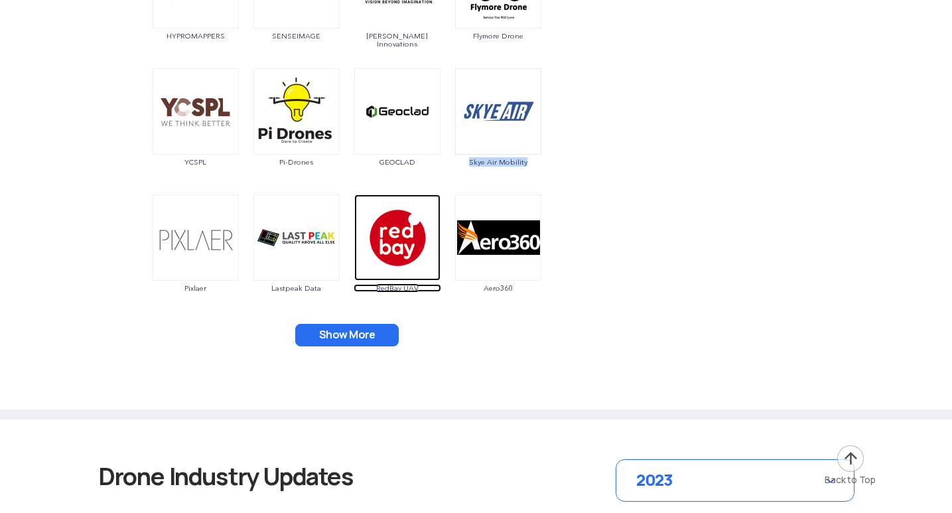
click at [413, 246] on img at bounding box center [397, 237] width 86 height 86
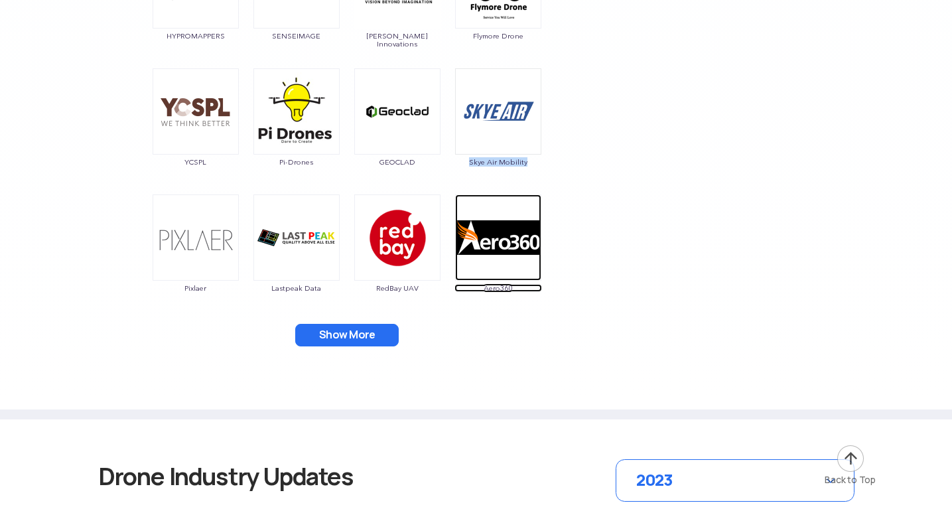
click at [489, 228] on img at bounding box center [498, 237] width 86 height 86
click at [494, 246] on img at bounding box center [498, 237] width 86 height 86
click at [365, 332] on button "Show More" at bounding box center [347, 335] width 104 height 23
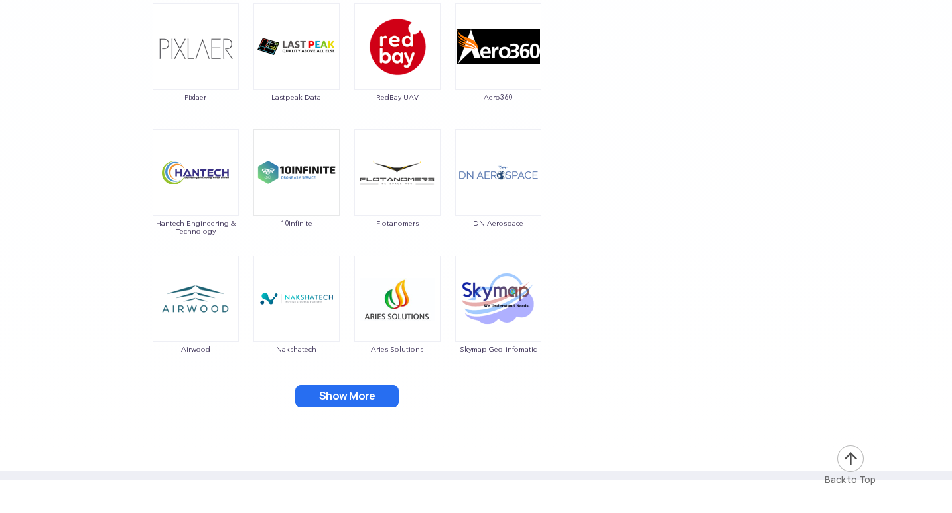
scroll to position [6768, 0]
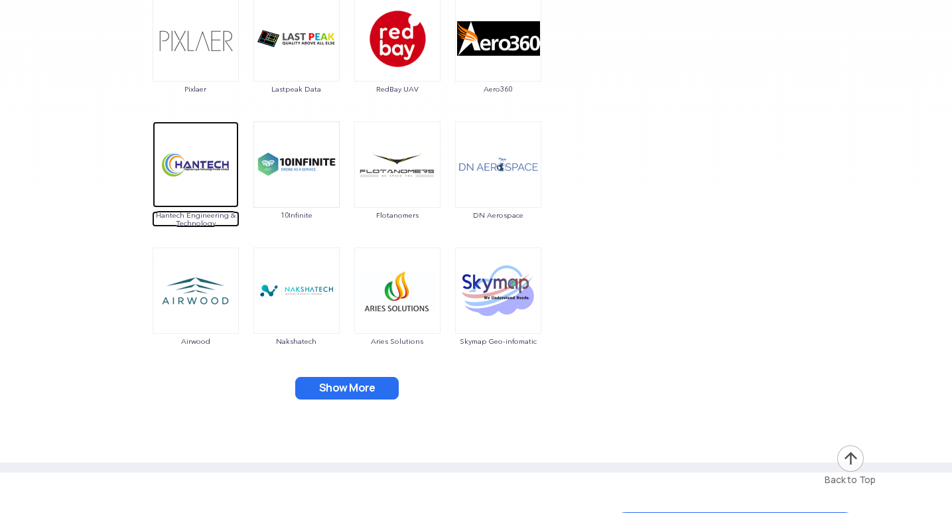
click at [195, 162] on img at bounding box center [196, 164] width 86 height 86
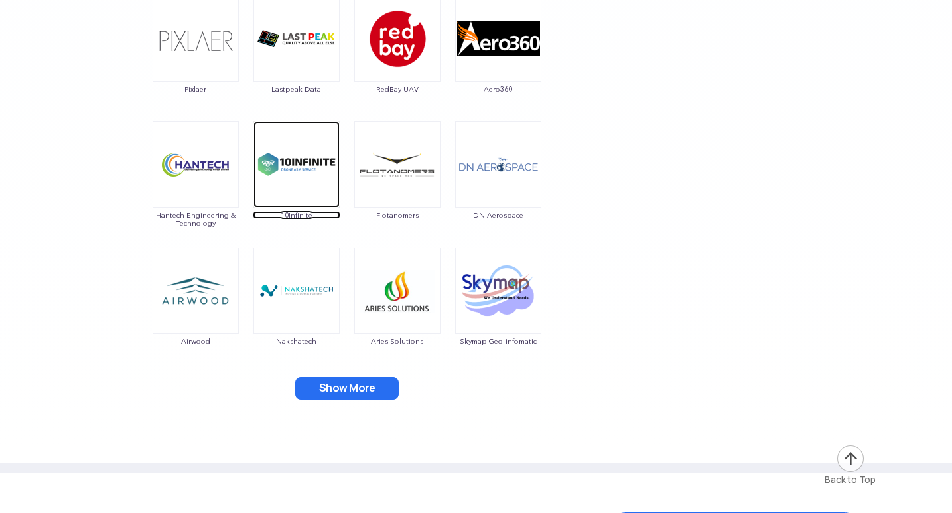
click at [295, 183] on img at bounding box center [296, 164] width 86 height 86
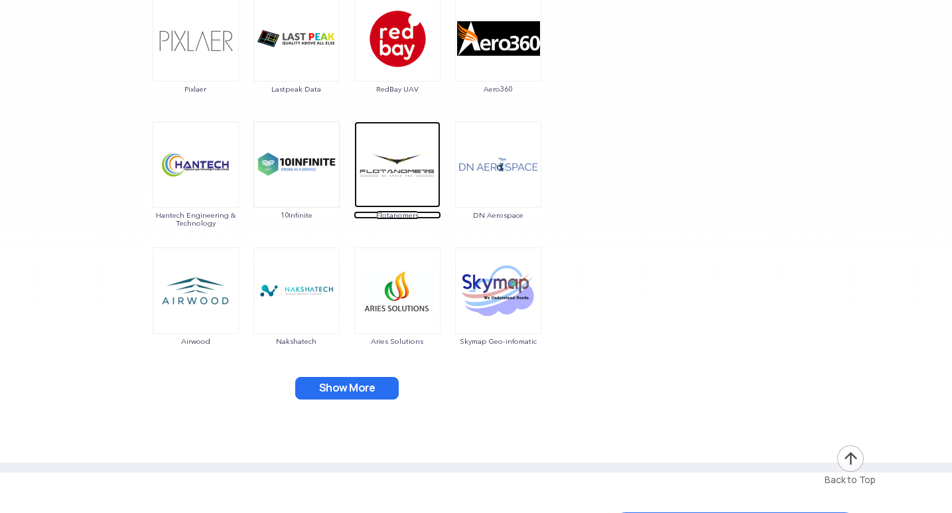
click at [415, 169] on img at bounding box center [397, 164] width 86 height 86
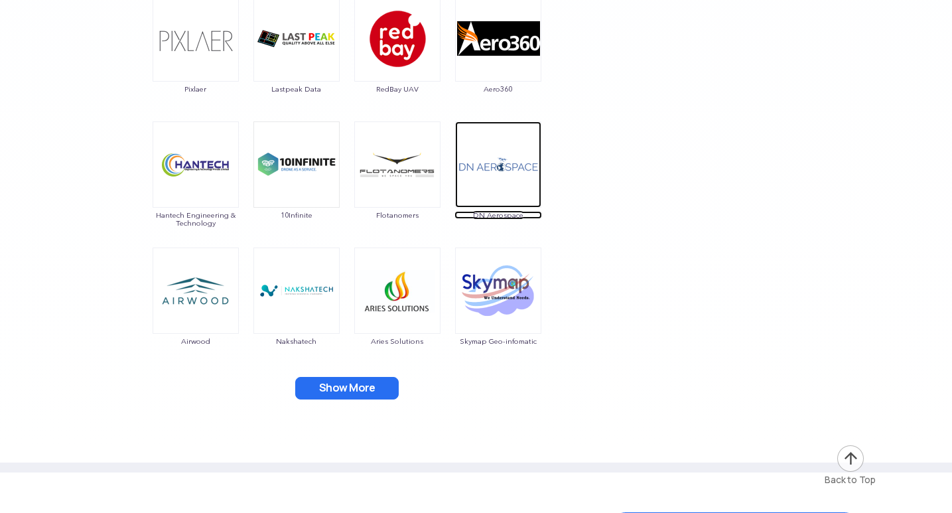
click at [492, 188] on img at bounding box center [498, 164] width 86 height 86
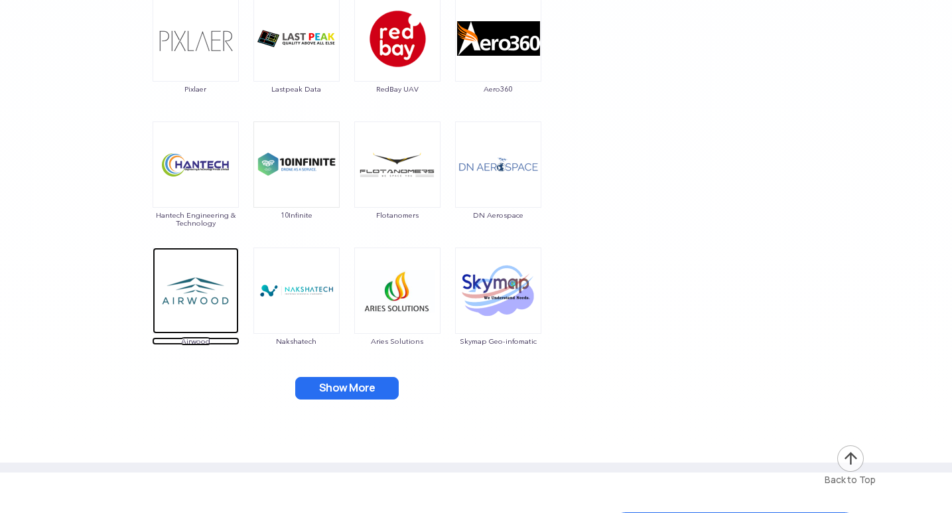
click at [201, 309] on img at bounding box center [196, 290] width 86 height 86
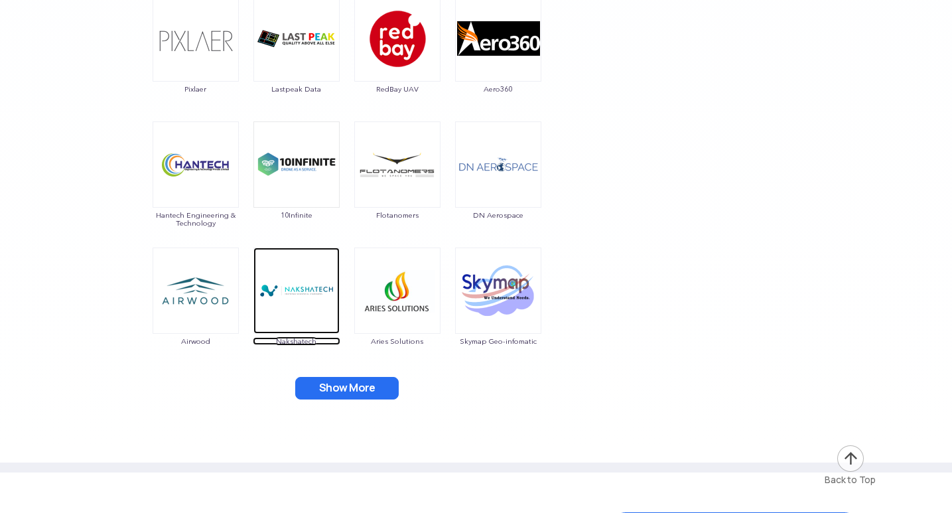
click at [283, 296] on img at bounding box center [296, 290] width 86 height 86
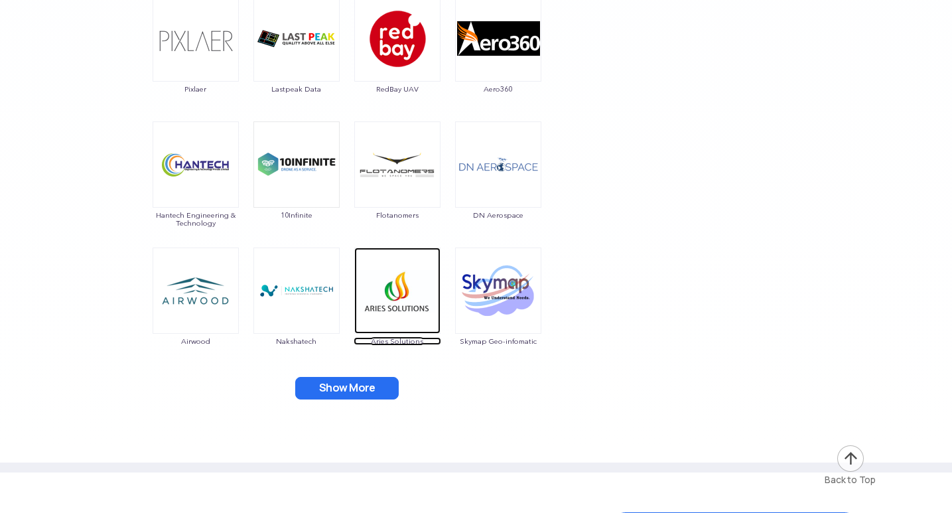
click at [397, 297] on img at bounding box center [397, 290] width 86 height 86
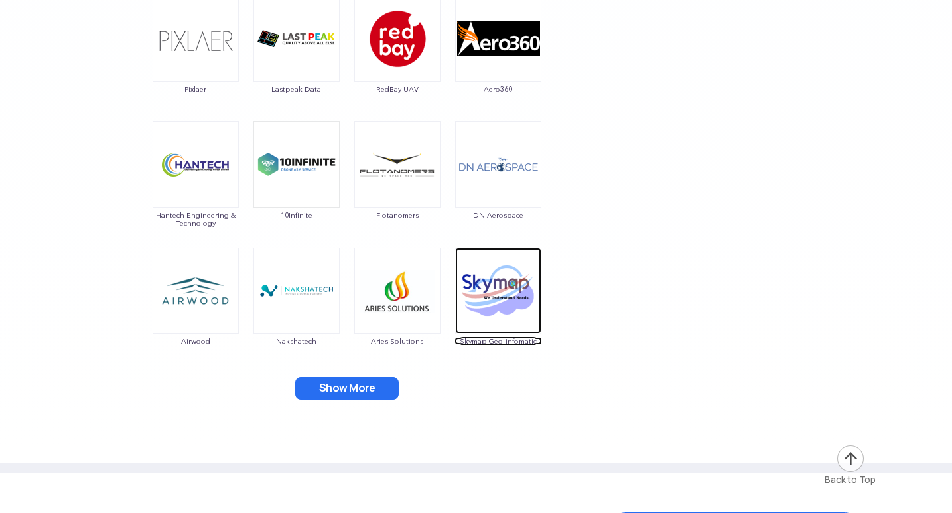
click at [463, 301] on img at bounding box center [498, 290] width 86 height 86
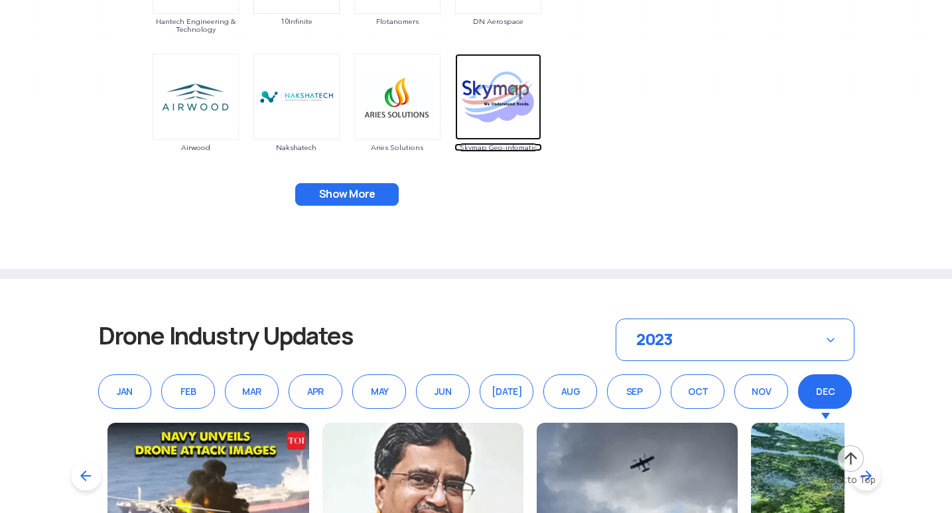
scroll to position [6967, 0]
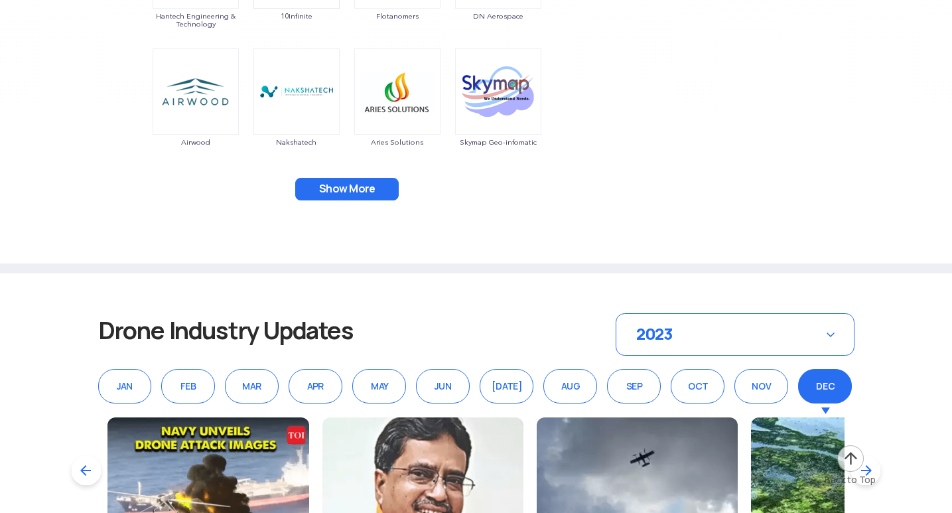
click at [364, 188] on button "Show More" at bounding box center [347, 189] width 104 height 23
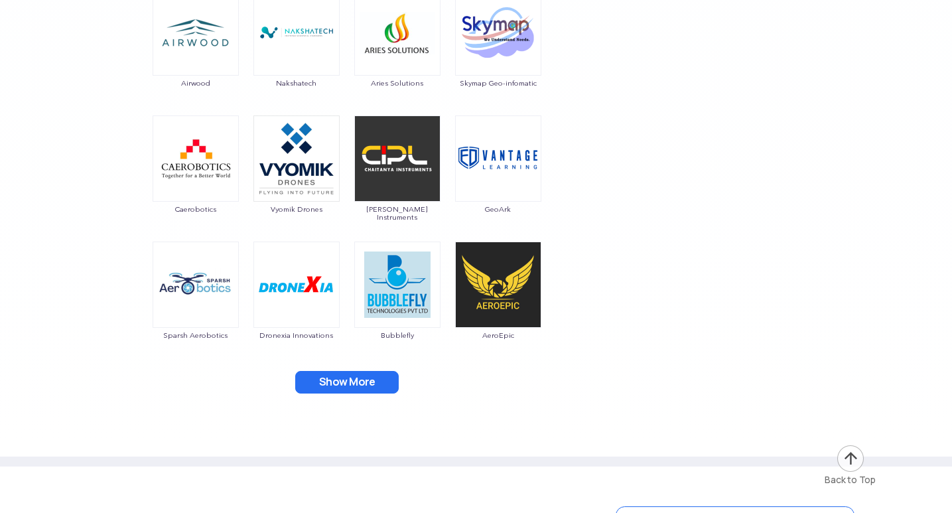
scroll to position [7033, 0]
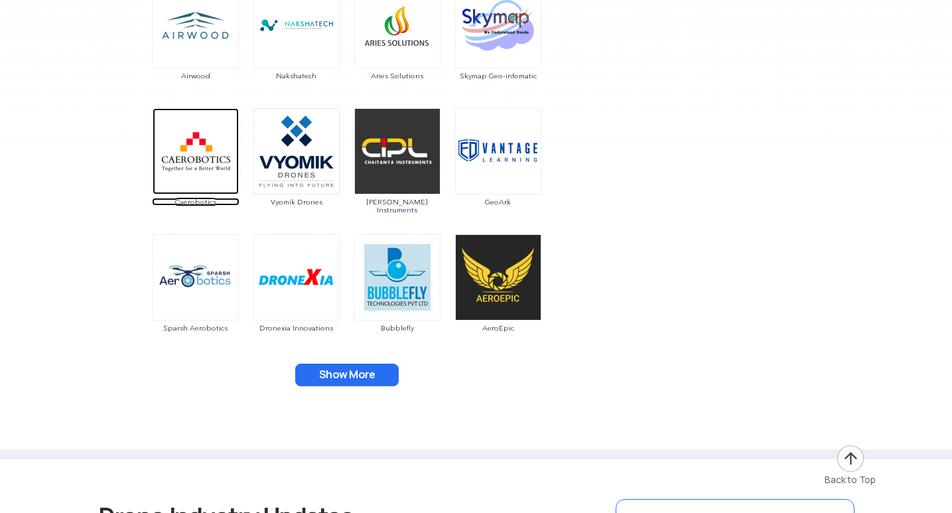
click at [206, 153] on img at bounding box center [196, 151] width 86 height 86
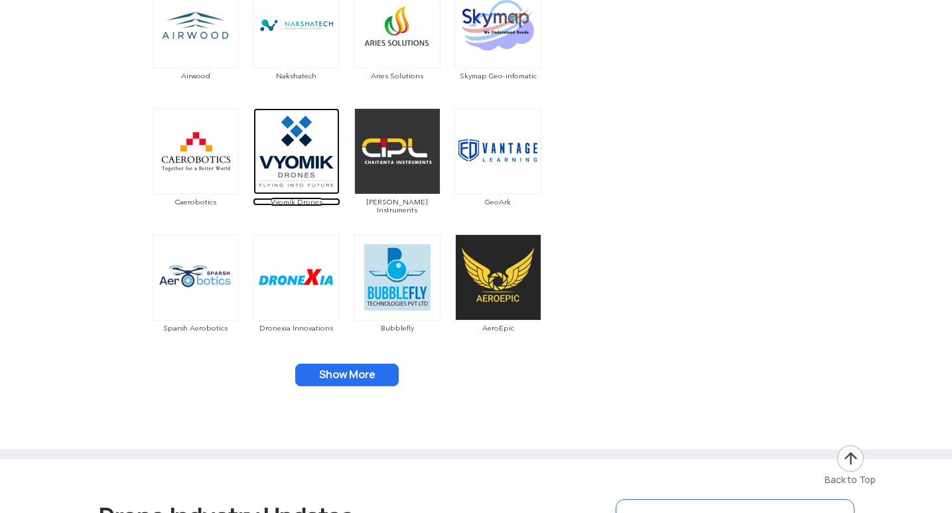
click at [300, 165] on img at bounding box center [296, 151] width 86 height 86
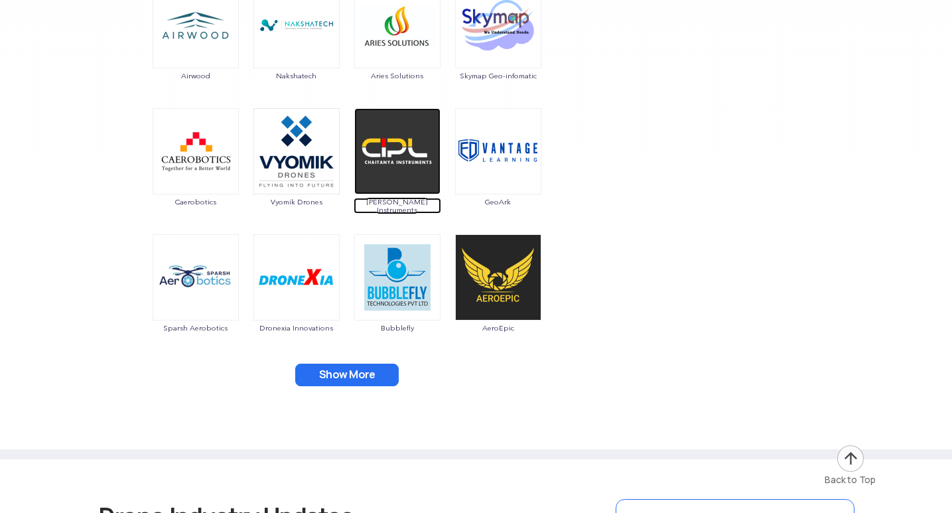
click at [396, 165] on img at bounding box center [397, 151] width 86 height 86
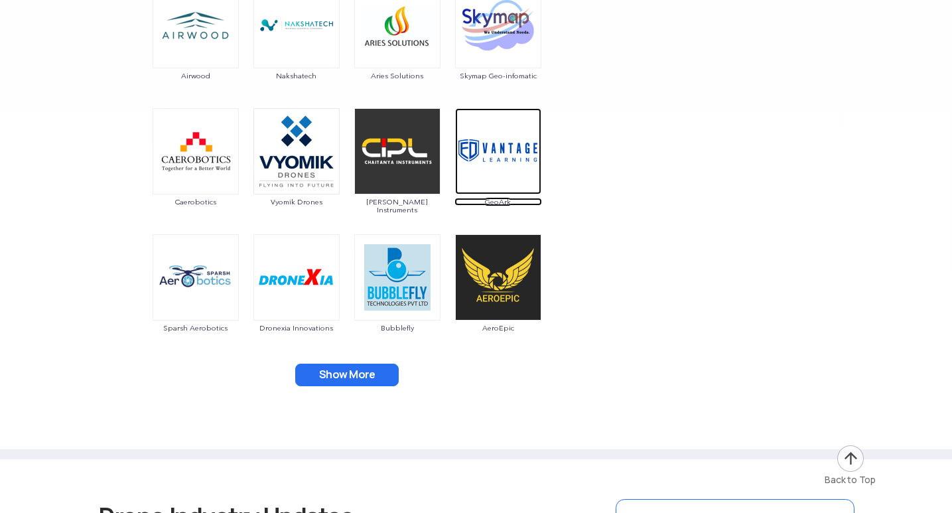
click at [494, 163] on img at bounding box center [498, 151] width 86 height 86
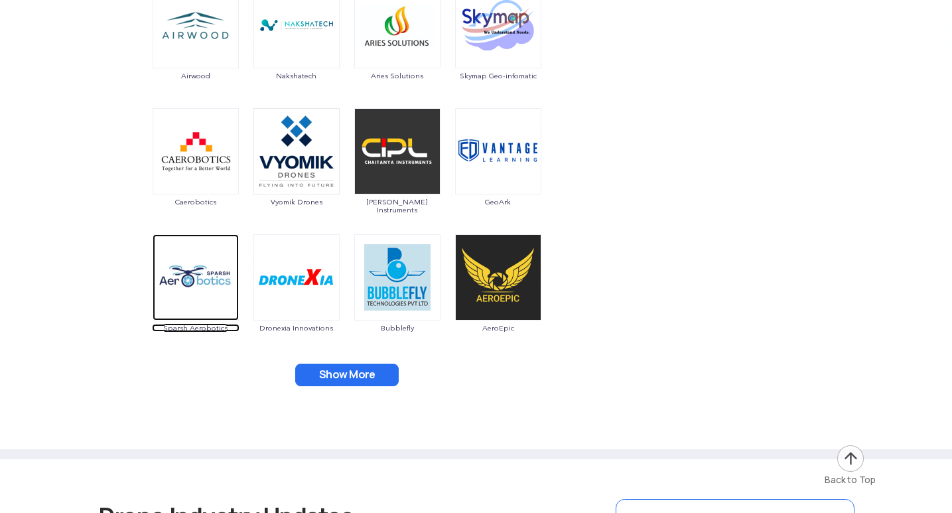
click at [184, 288] on img at bounding box center [196, 277] width 86 height 86
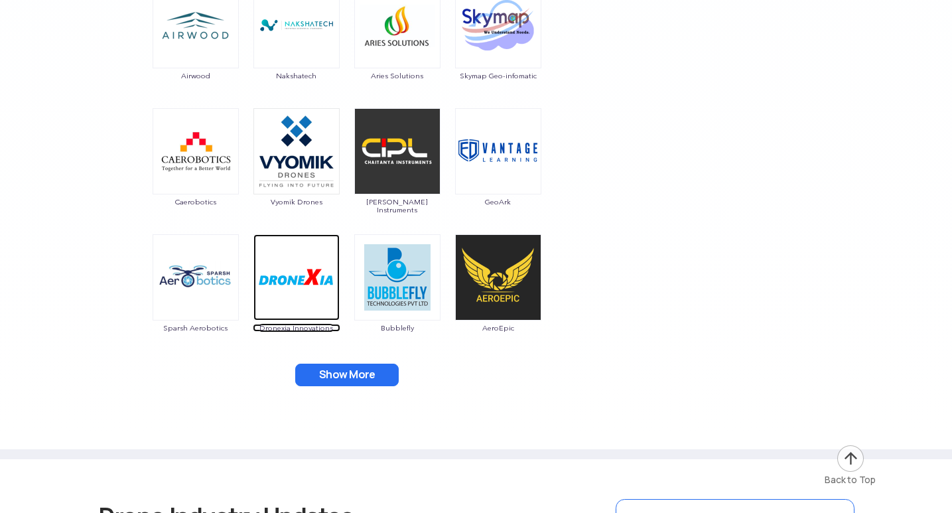
click at [273, 288] on img at bounding box center [296, 277] width 86 height 86
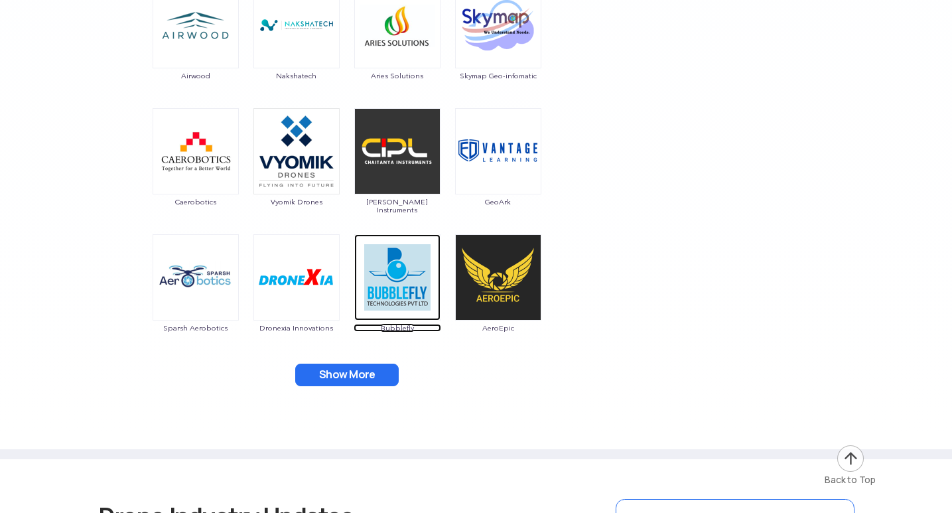
click at [397, 273] on img at bounding box center [397, 277] width 86 height 86
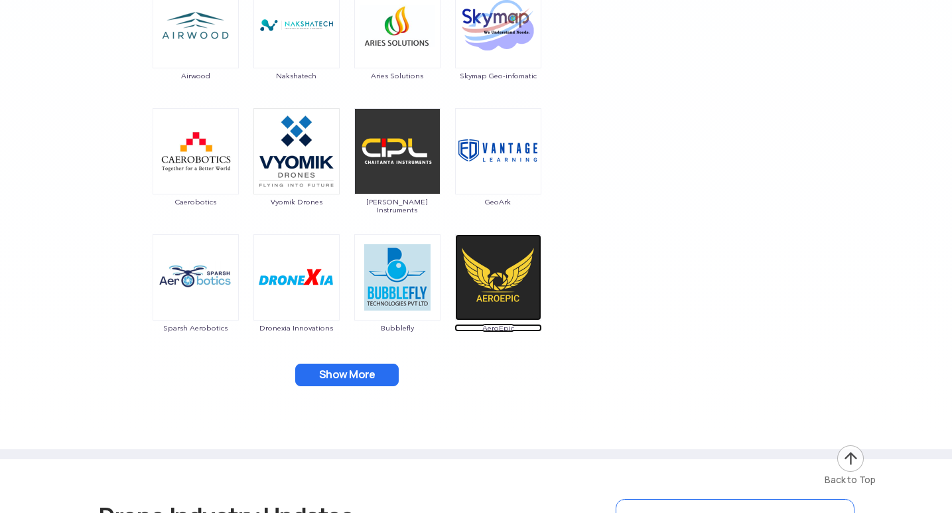
click at [483, 281] on img at bounding box center [498, 277] width 86 height 86
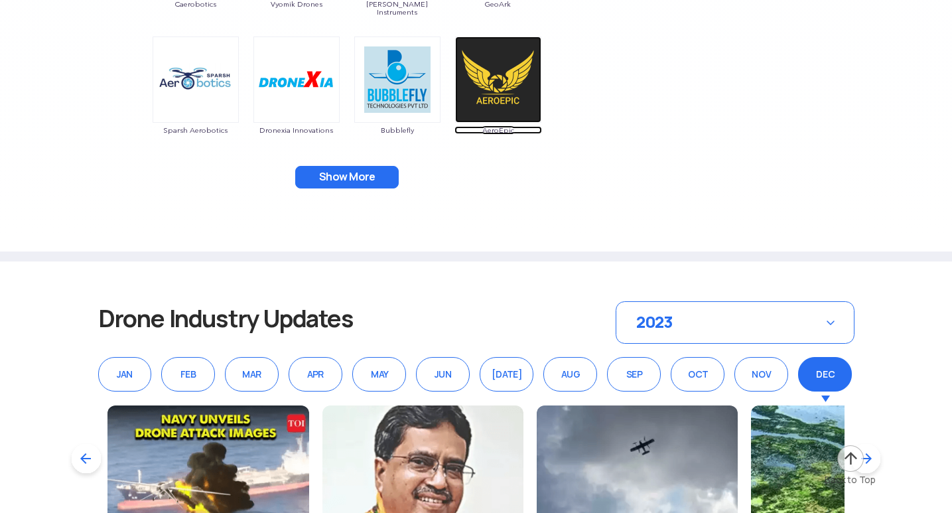
scroll to position [7232, 0]
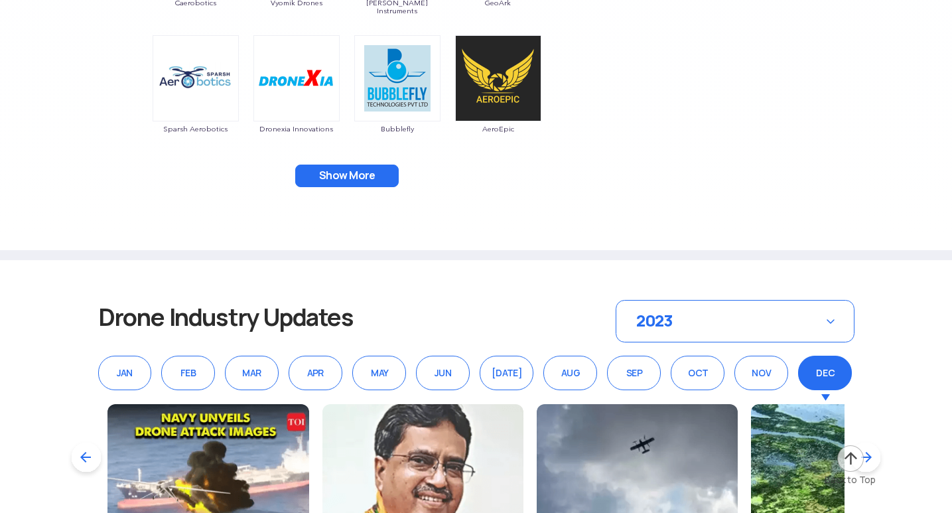
click at [336, 171] on button "Show More" at bounding box center [347, 176] width 104 height 23
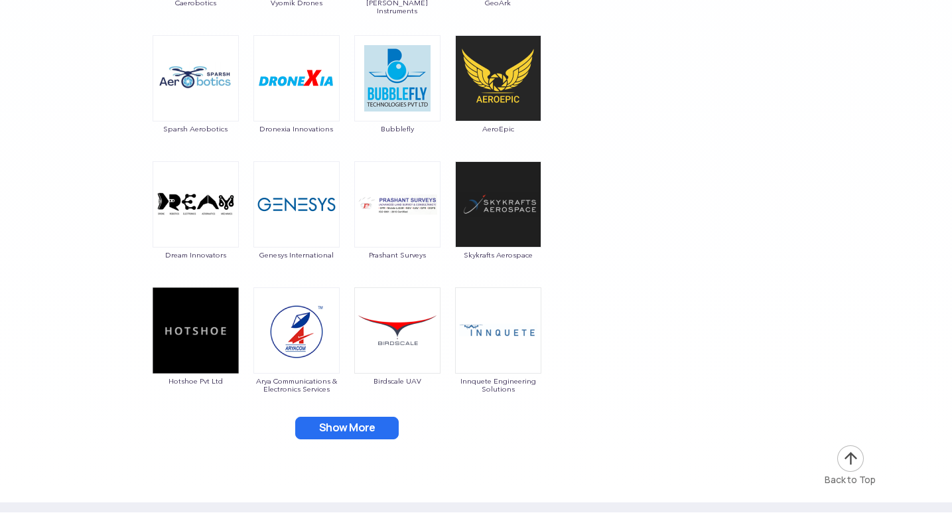
scroll to position [7299, 0]
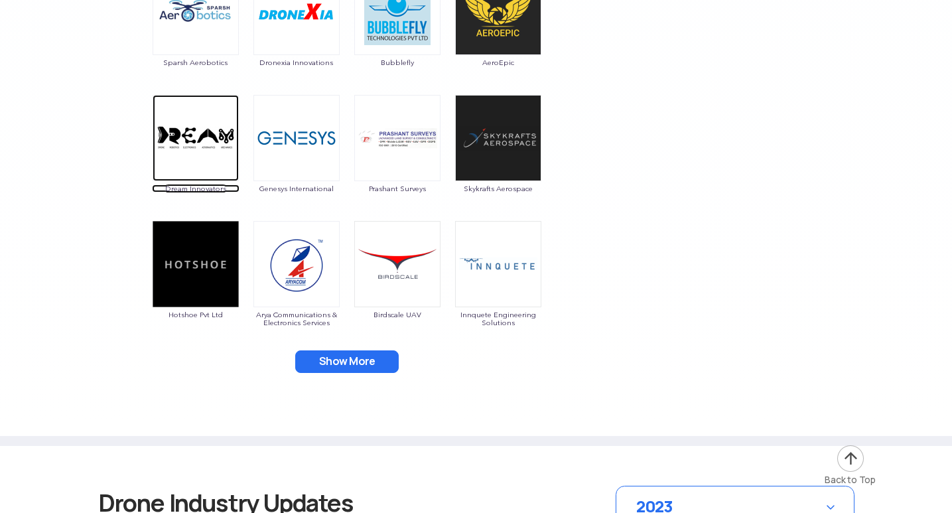
click at [192, 155] on img at bounding box center [196, 138] width 86 height 86
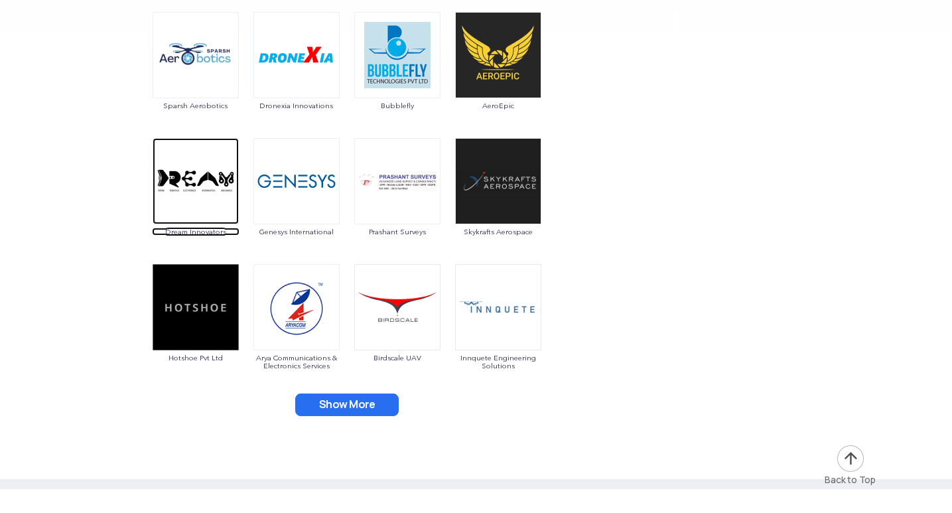
scroll to position [7232, 0]
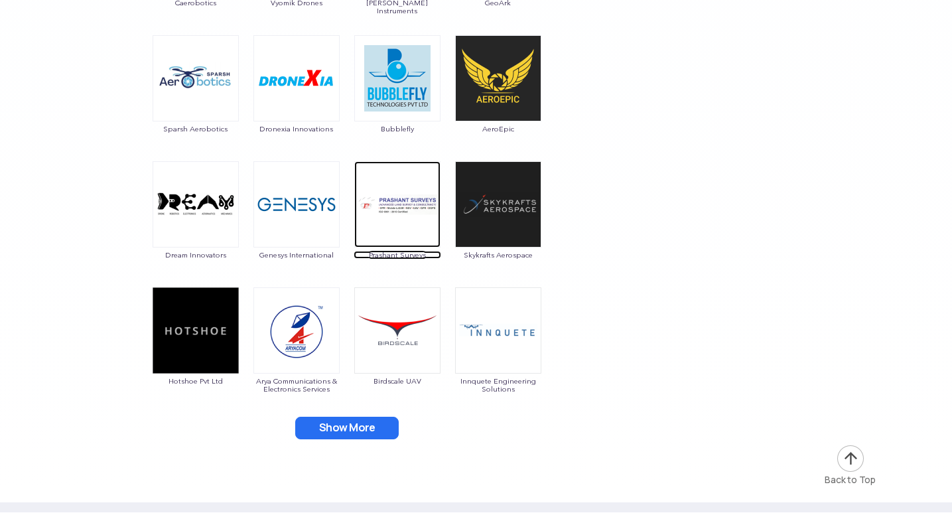
click at [403, 210] on img at bounding box center [397, 204] width 86 height 86
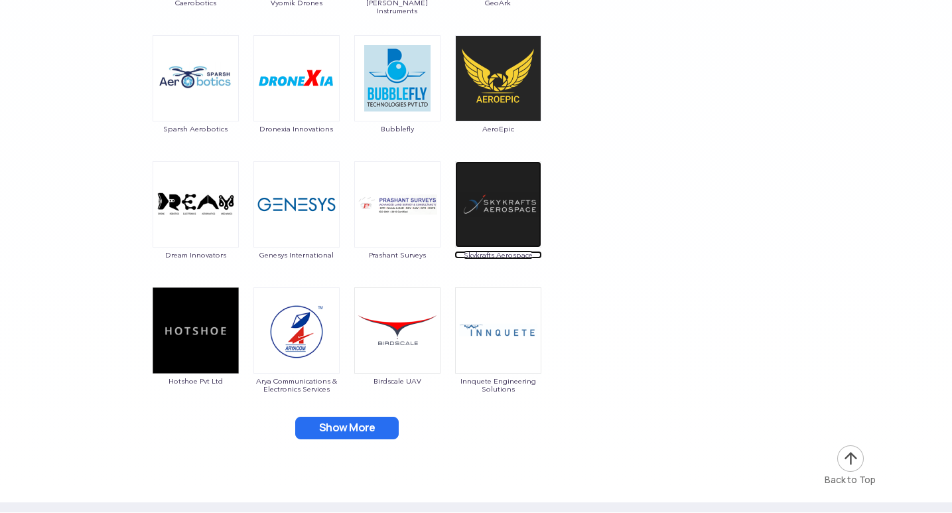
click at [486, 194] on img at bounding box center [498, 204] width 86 height 86
click at [215, 326] on img at bounding box center [196, 330] width 86 height 86
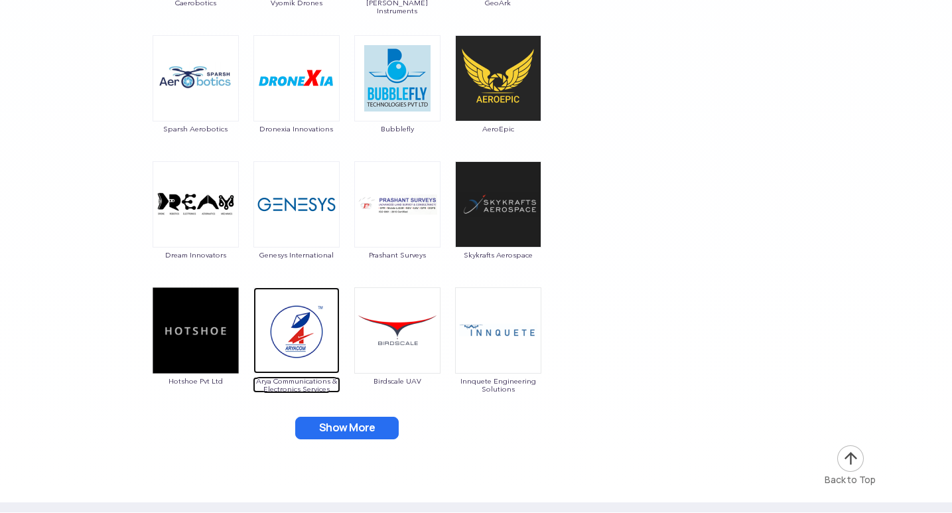
click at [301, 336] on img at bounding box center [296, 330] width 86 height 86
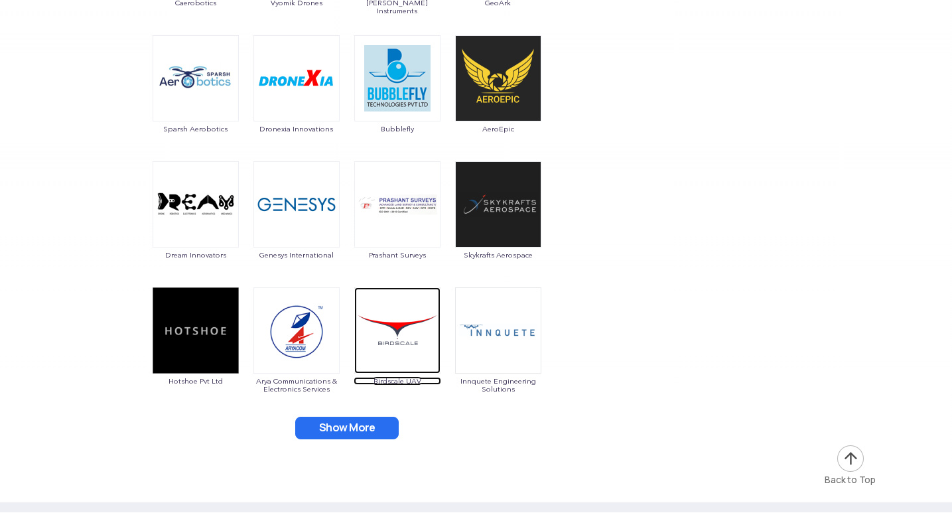
click at [422, 336] on img at bounding box center [397, 330] width 86 height 86
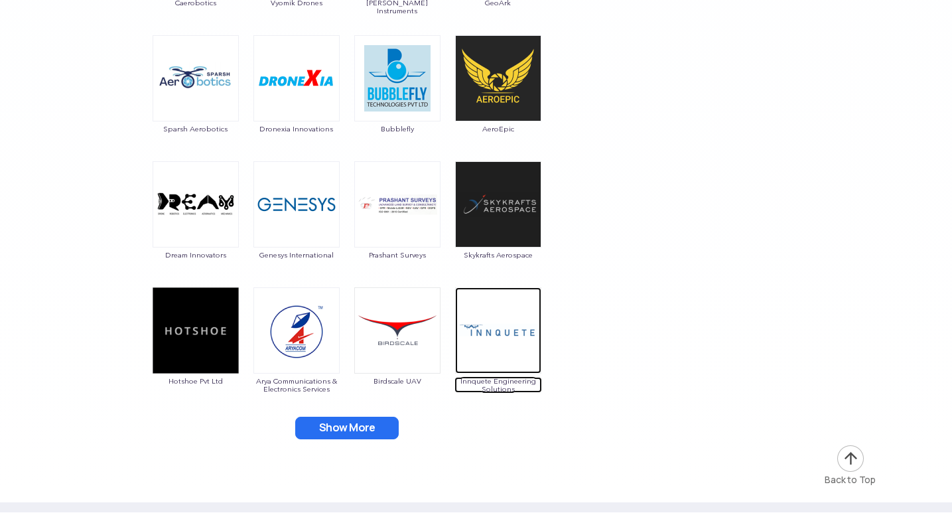
click at [491, 325] on img at bounding box center [498, 330] width 86 height 86
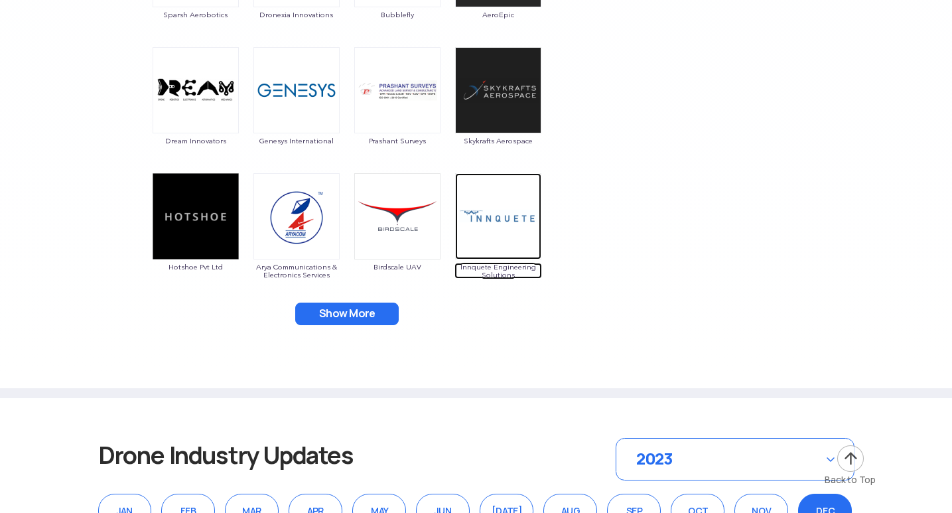
scroll to position [7365, 0]
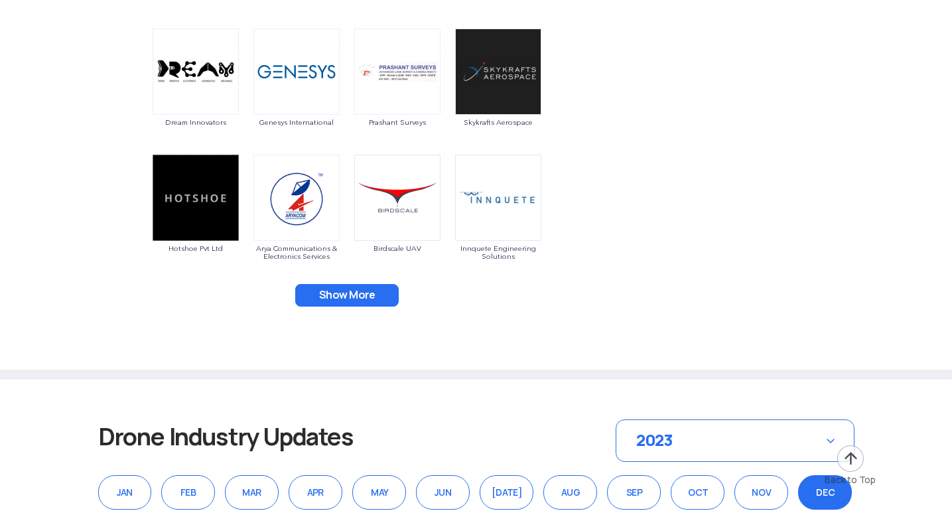
click at [338, 285] on button "Show More" at bounding box center [347, 295] width 104 height 23
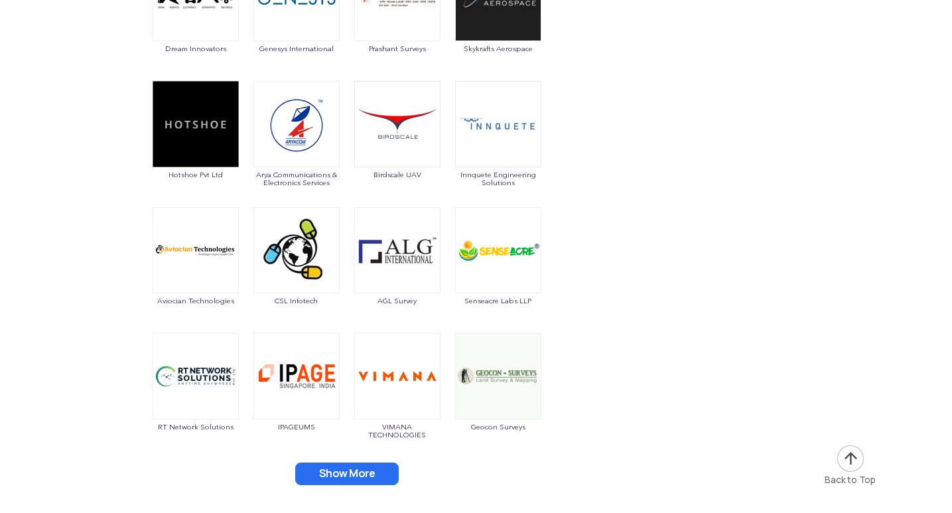
scroll to position [7431, 0]
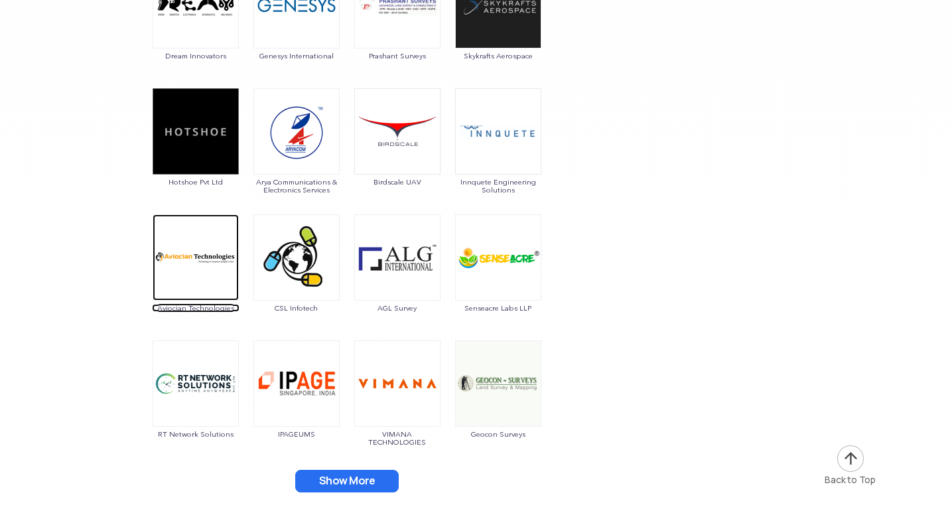
click at [203, 253] on img at bounding box center [196, 257] width 86 height 86
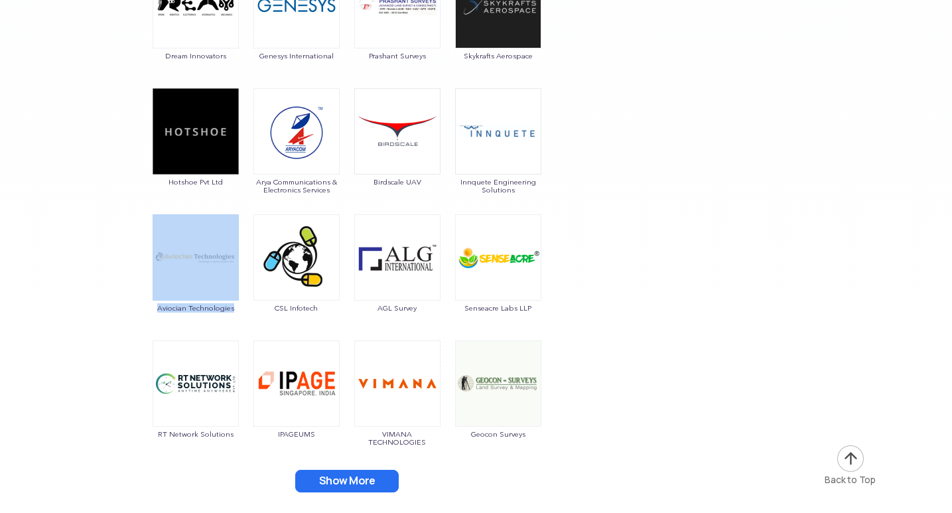
drag, startPoint x: 143, startPoint y: 302, endPoint x: 244, endPoint y: 316, distance: 102.5
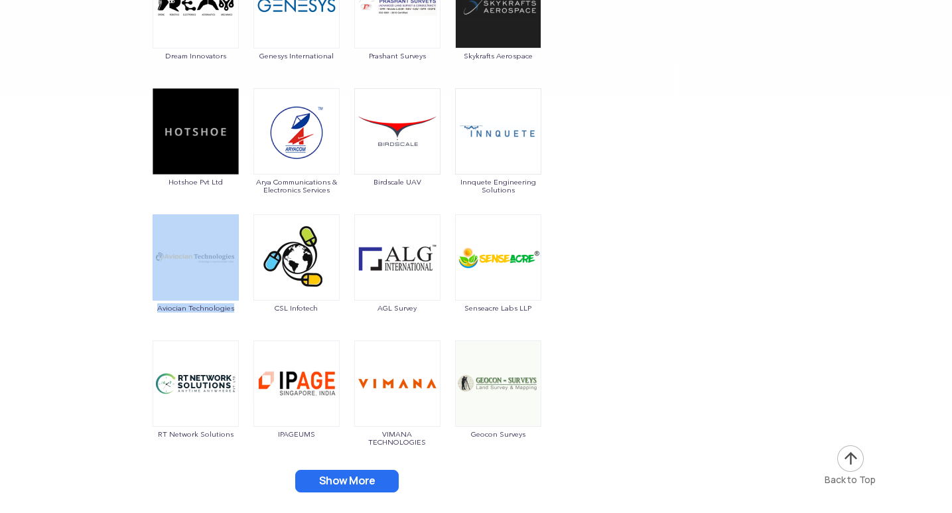
drag, startPoint x: 131, startPoint y: 303, endPoint x: 239, endPoint y: 315, distance: 108.8
copy link "Aviocian Technologies"
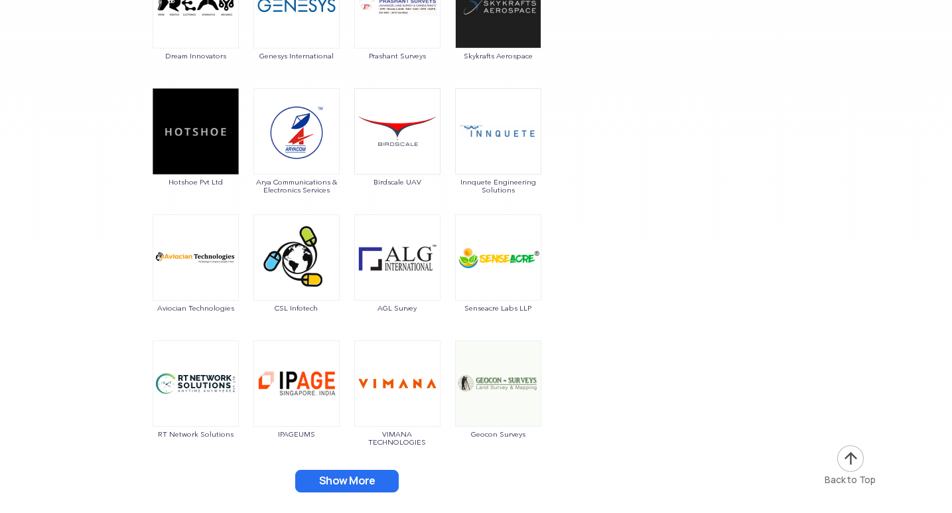
drag, startPoint x: 65, startPoint y: 250, endPoint x: 106, endPoint y: 252, distance: 41.2
click at [292, 258] on img at bounding box center [296, 257] width 86 height 86
click at [387, 242] on img at bounding box center [397, 257] width 86 height 86
click at [502, 263] on img at bounding box center [498, 257] width 86 height 86
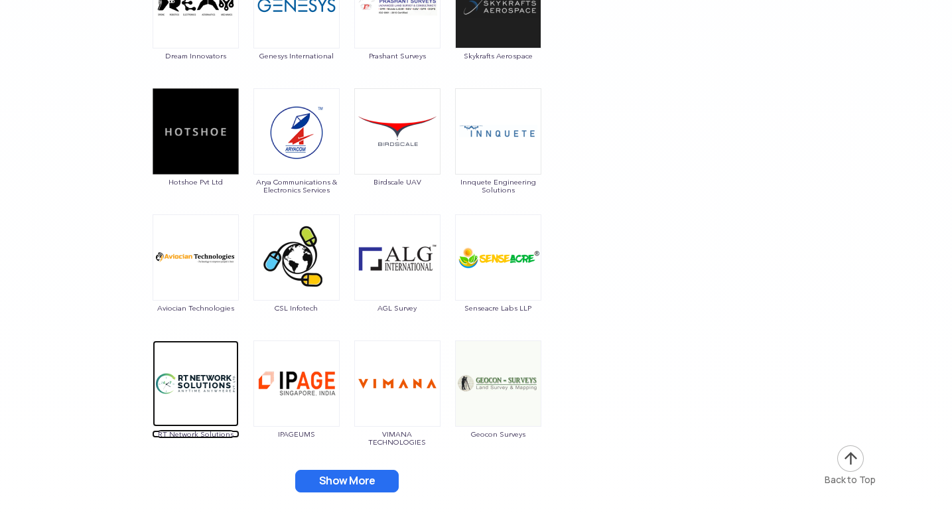
click at [194, 358] on img at bounding box center [196, 383] width 86 height 86
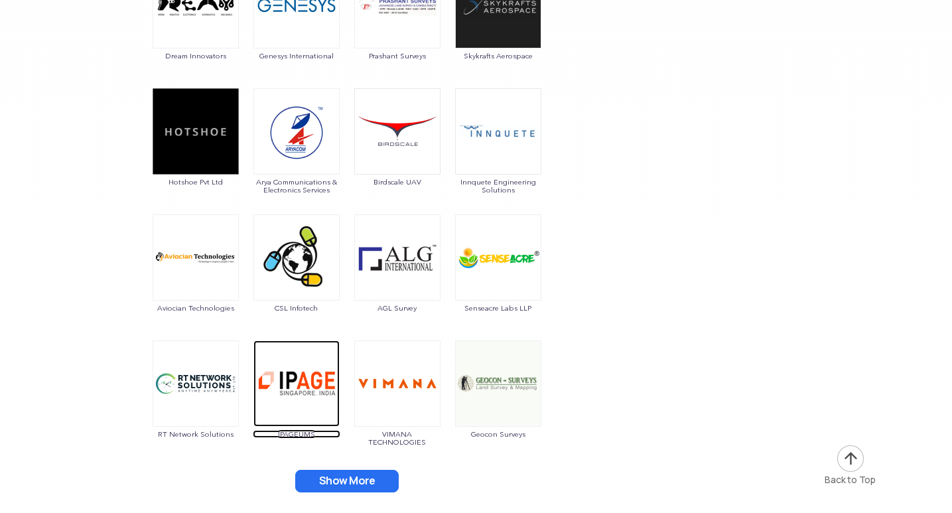
click at [294, 375] on img at bounding box center [296, 383] width 86 height 86
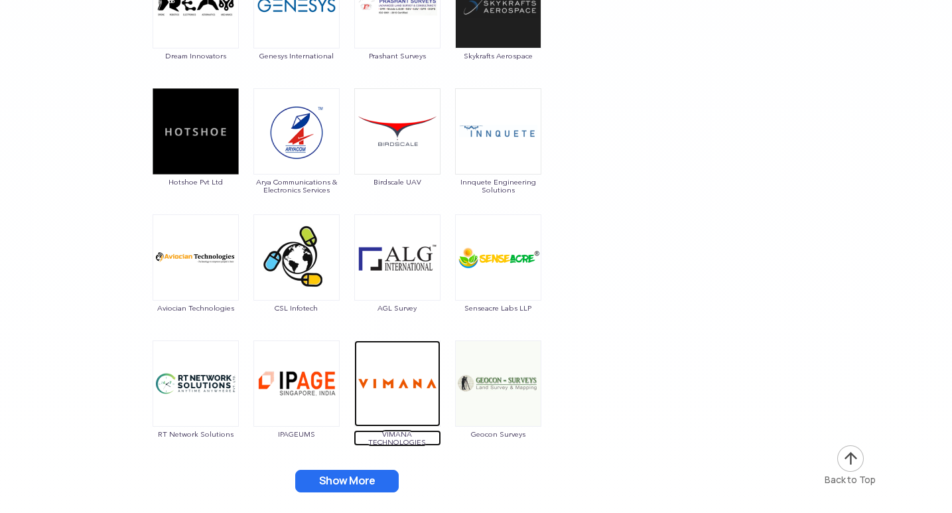
click at [415, 391] on img at bounding box center [397, 383] width 86 height 86
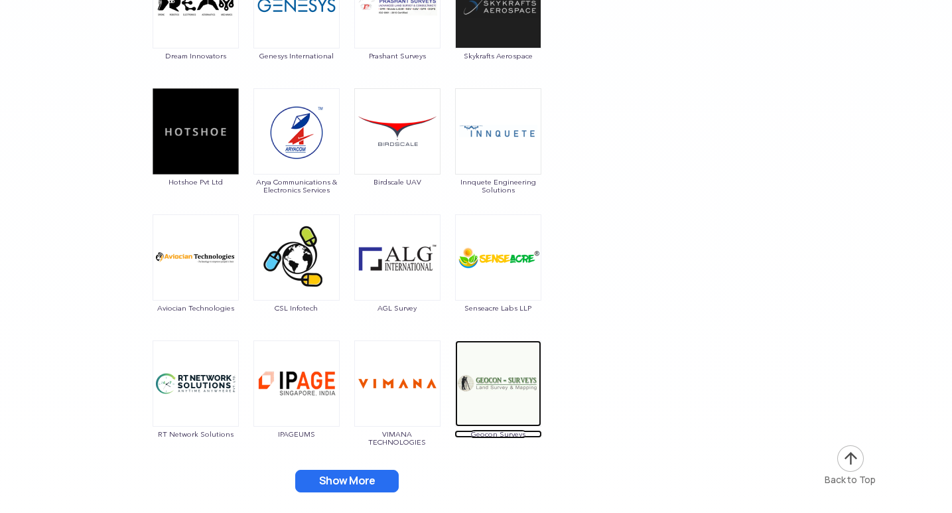
click at [492, 368] on img at bounding box center [498, 383] width 86 height 86
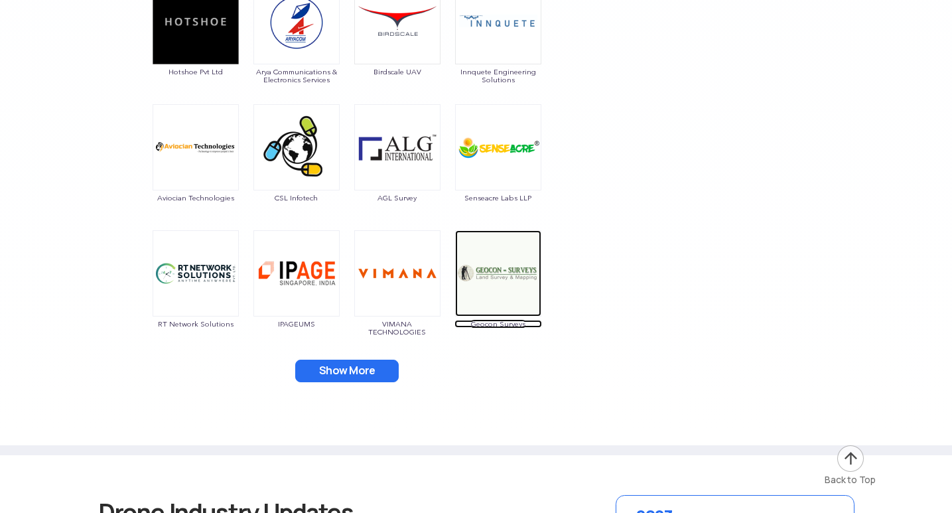
scroll to position [7763, 0]
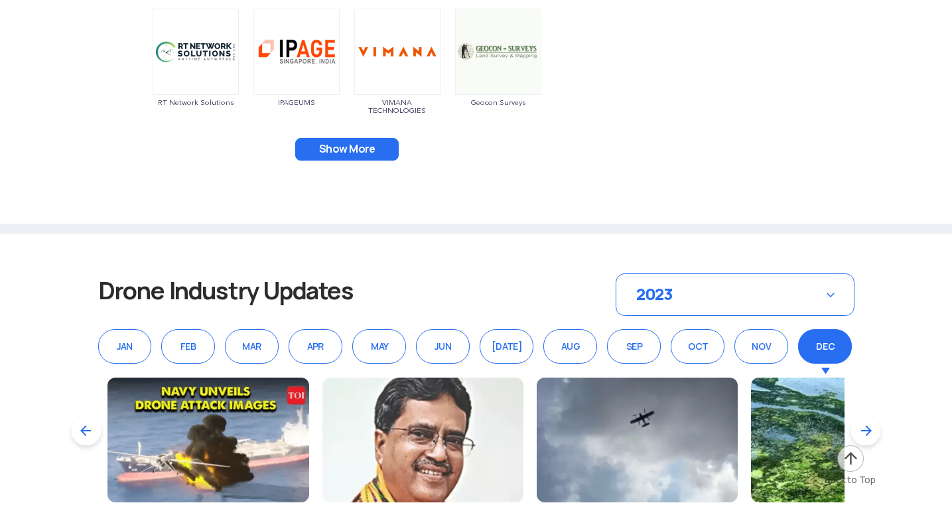
click at [357, 142] on button "Show More" at bounding box center [347, 149] width 104 height 23
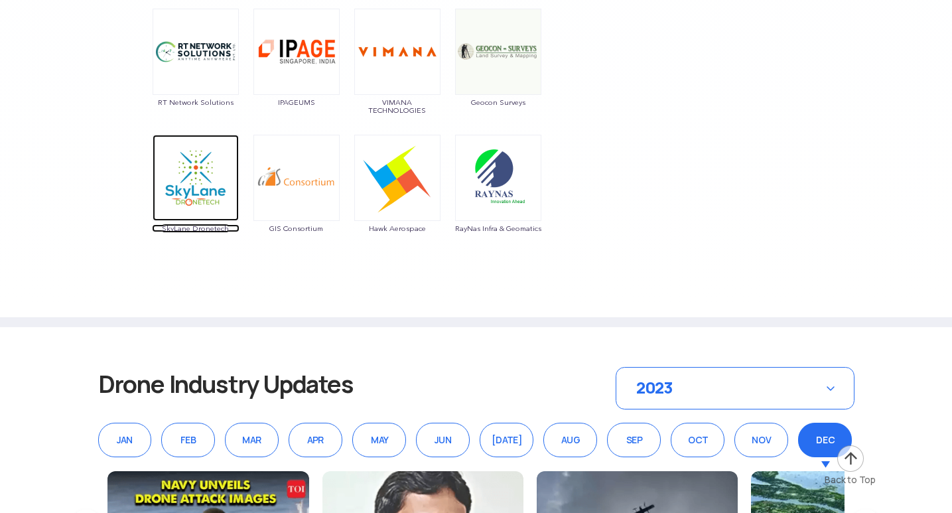
click at [177, 177] on img at bounding box center [196, 178] width 86 height 86
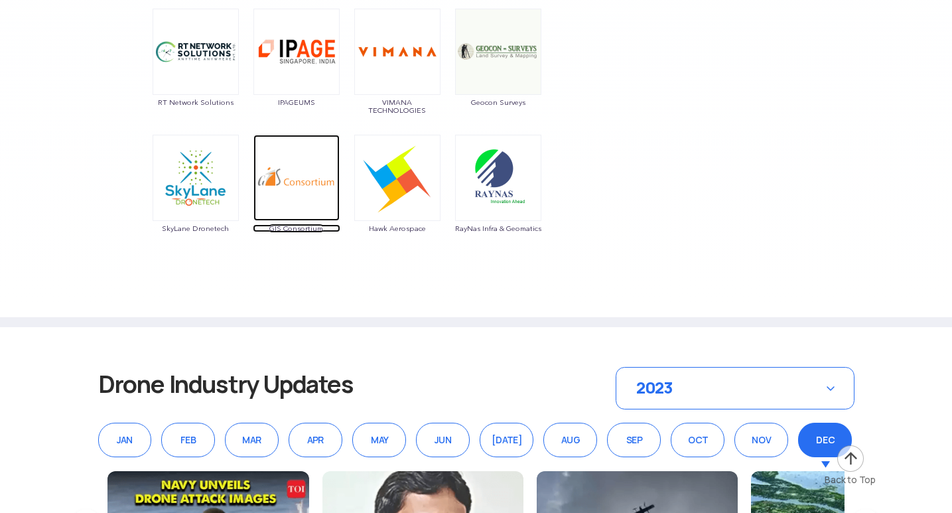
click at [300, 195] on img at bounding box center [296, 178] width 86 height 86
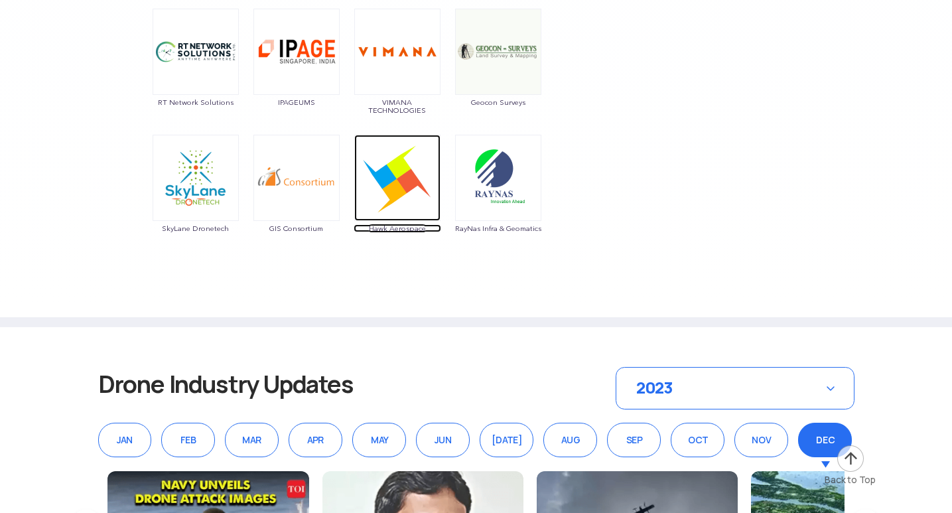
click at [378, 176] on img at bounding box center [397, 178] width 86 height 86
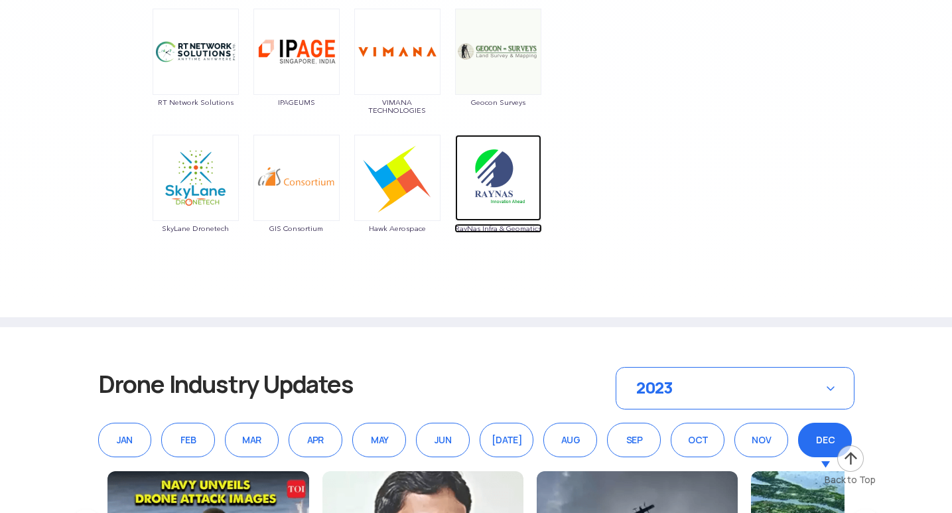
click at [495, 186] on img at bounding box center [498, 178] width 86 height 86
